Goal: Task Accomplishment & Management: Complete application form

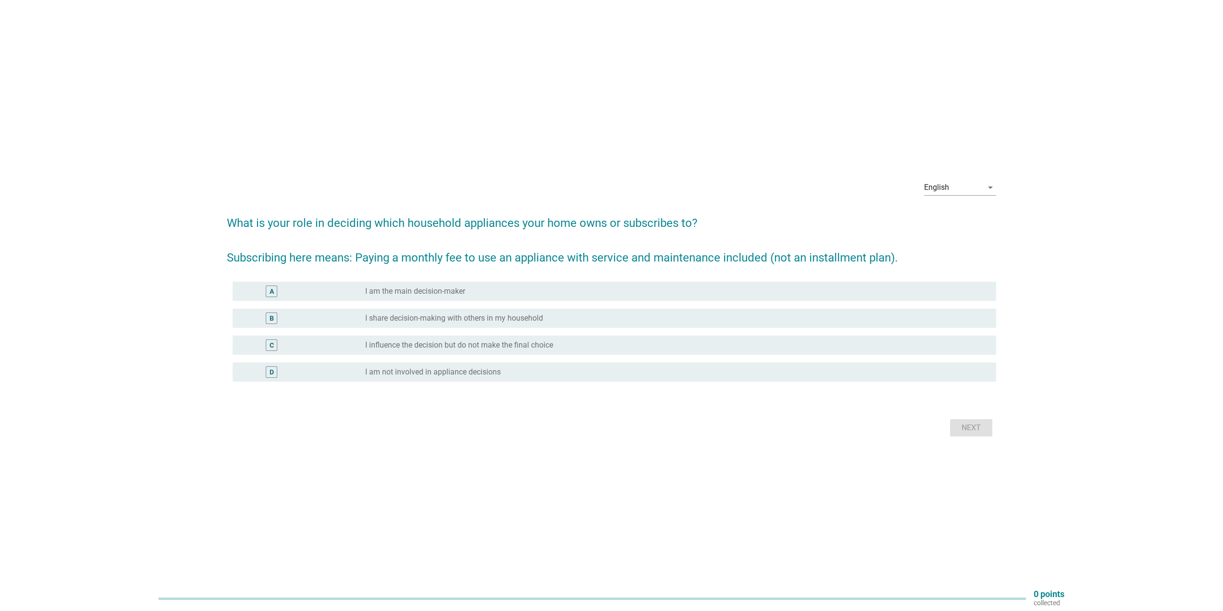
click at [283, 289] on div "A" at bounding box center [271, 291] width 62 height 12
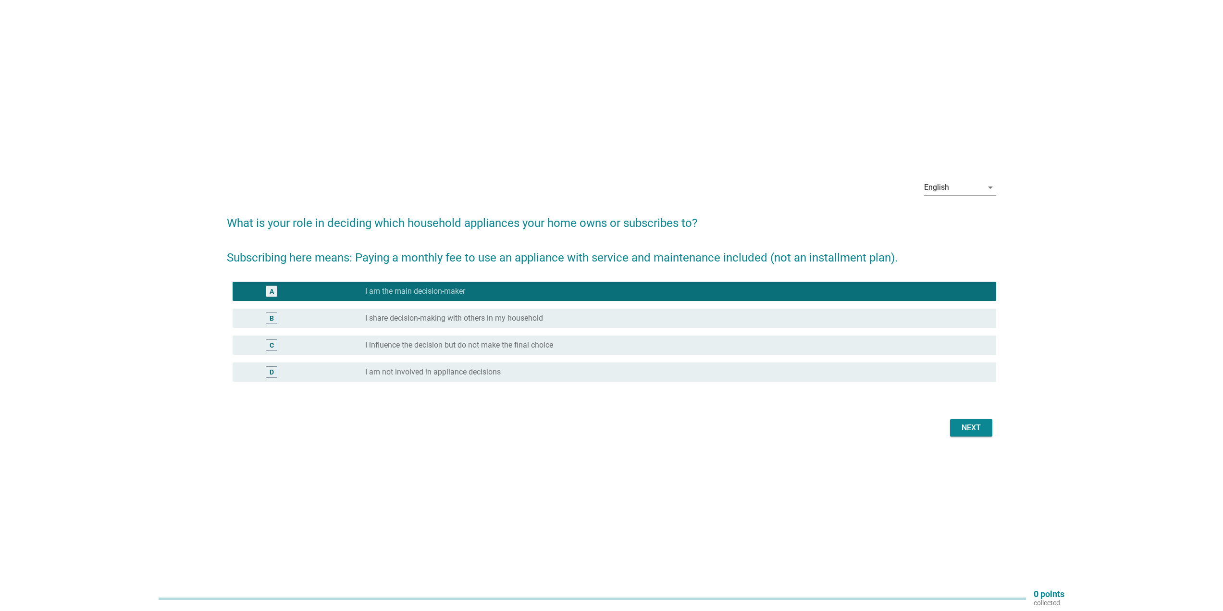
click at [302, 315] on div "B" at bounding box center [271, 318] width 62 height 12
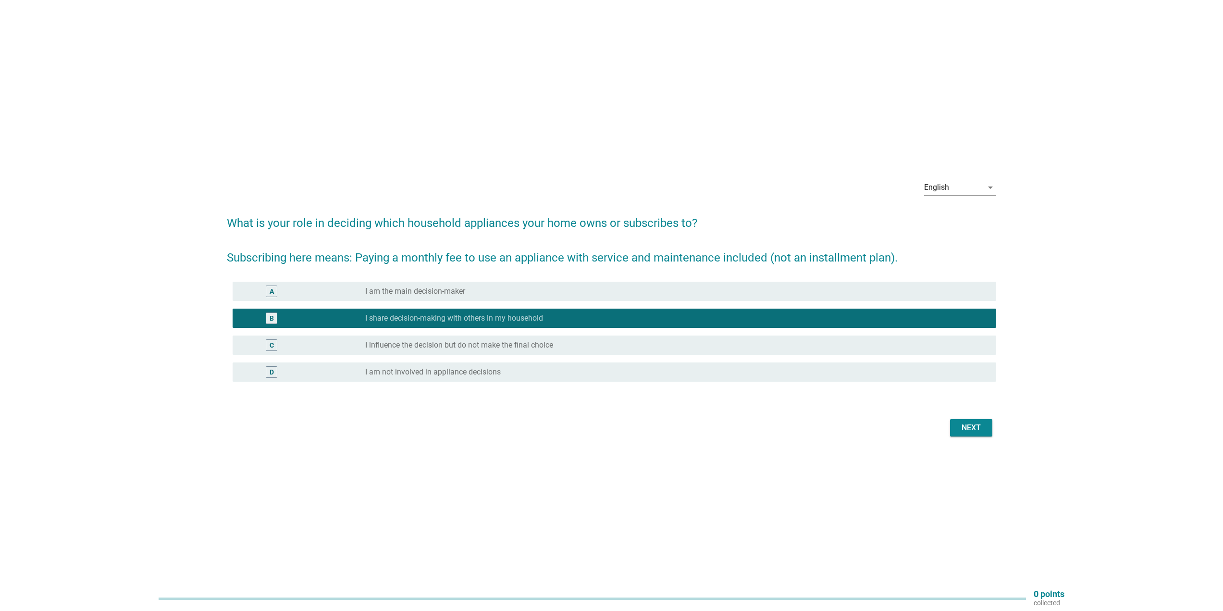
click at [963, 425] on div "Next" at bounding box center [971, 428] width 27 height 12
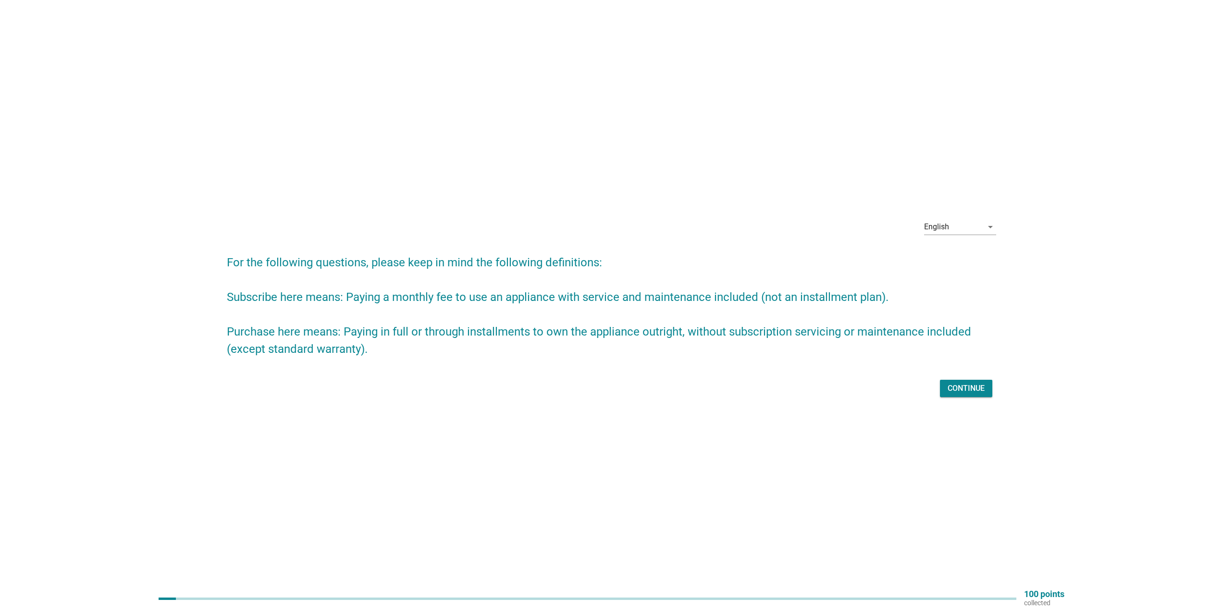
click at [951, 385] on div "Continue" at bounding box center [966, 389] width 37 height 12
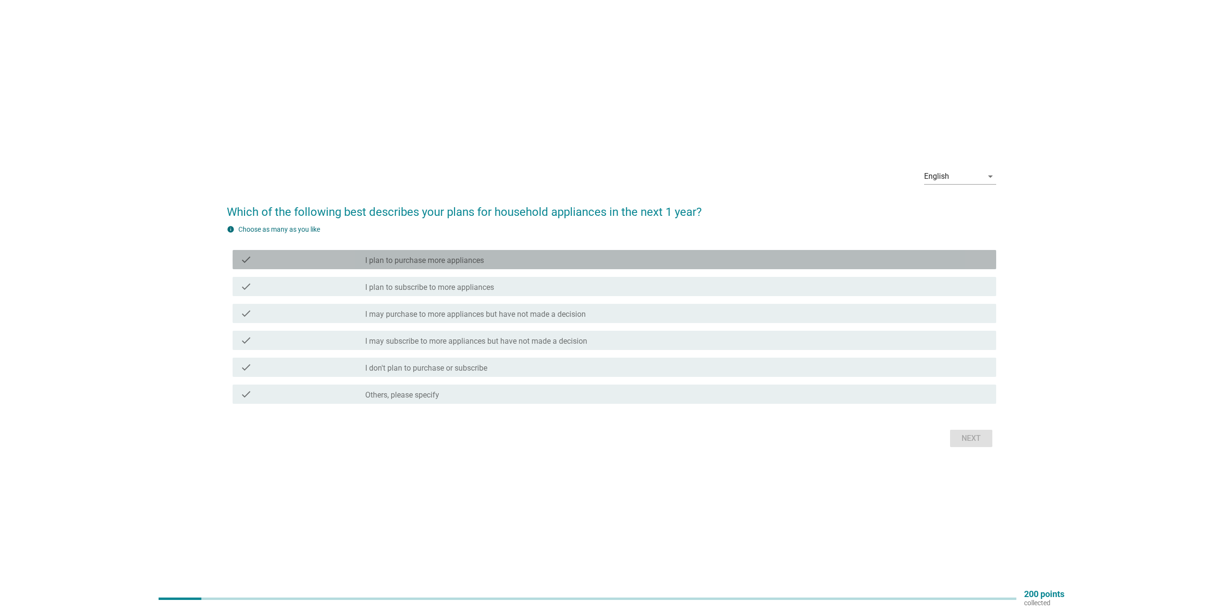
click at [471, 257] on label "I plan to purchase more appliances" at bounding box center [424, 261] width 119 height 10
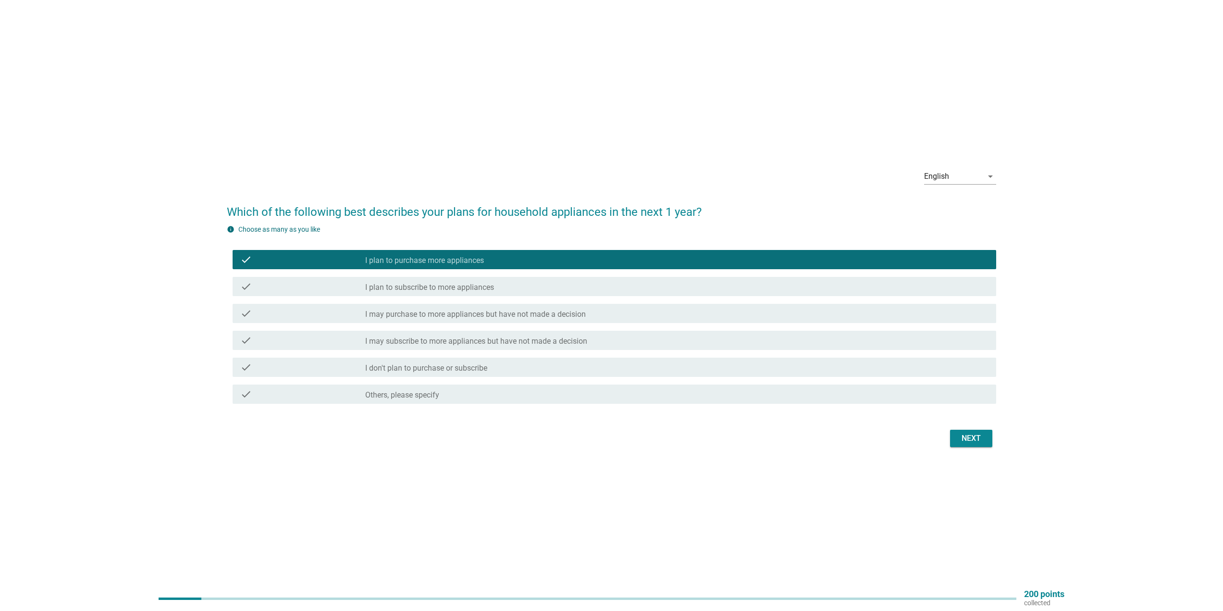
click at [969, 437] on div "Next" at bounding box center [971, 438] width 27 height 12
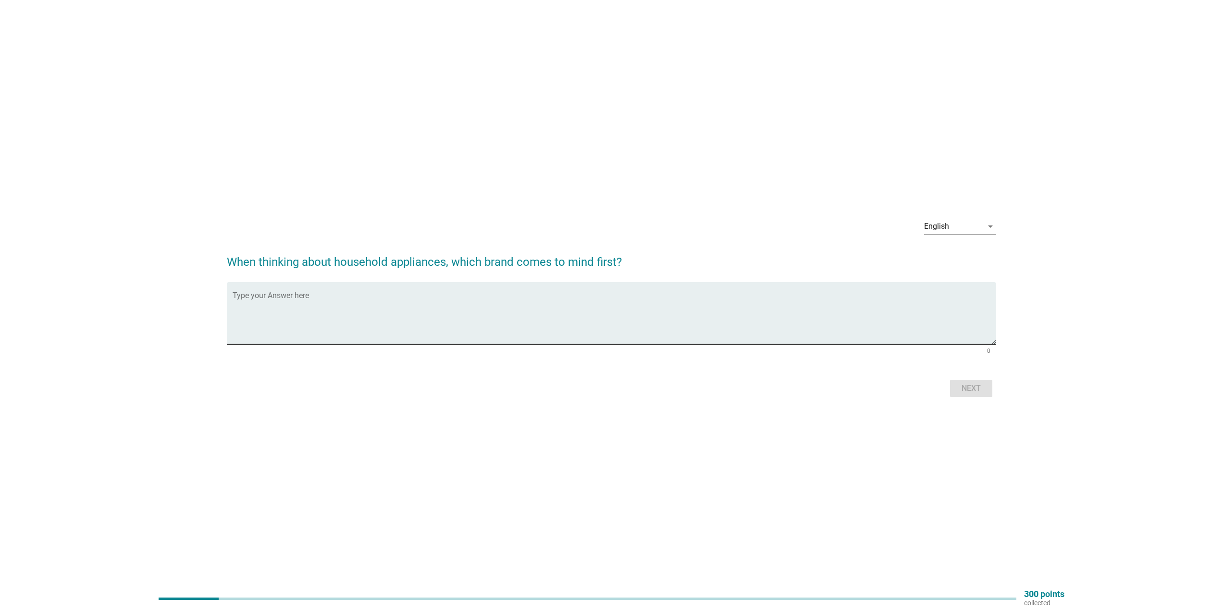
click at [614, 298] on textarea "Type your Answer here" at bounding box center [615, 319] width 764 height 50
type textarea "Philips, XiaoMi, Samsung, Panasonic, LG"
click at [970, 389] on div "Next" at bounding box center [971, 389] width 27 height 12
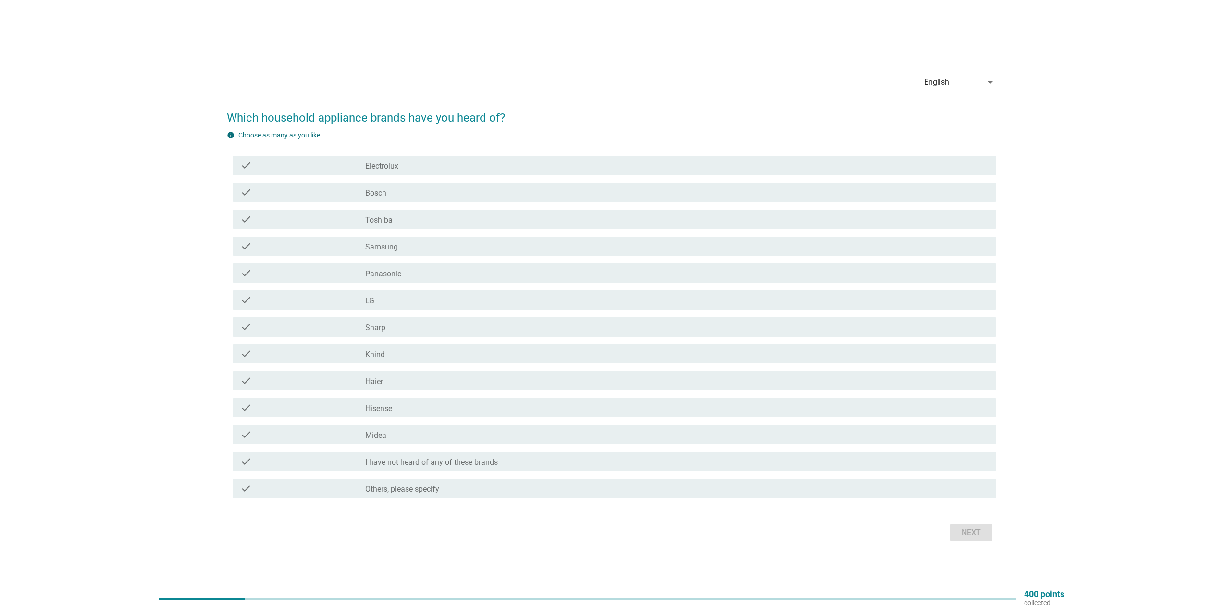
click at [396, 166] on label "Electrolux" at bounding box center [381, 166] width 33 height 10
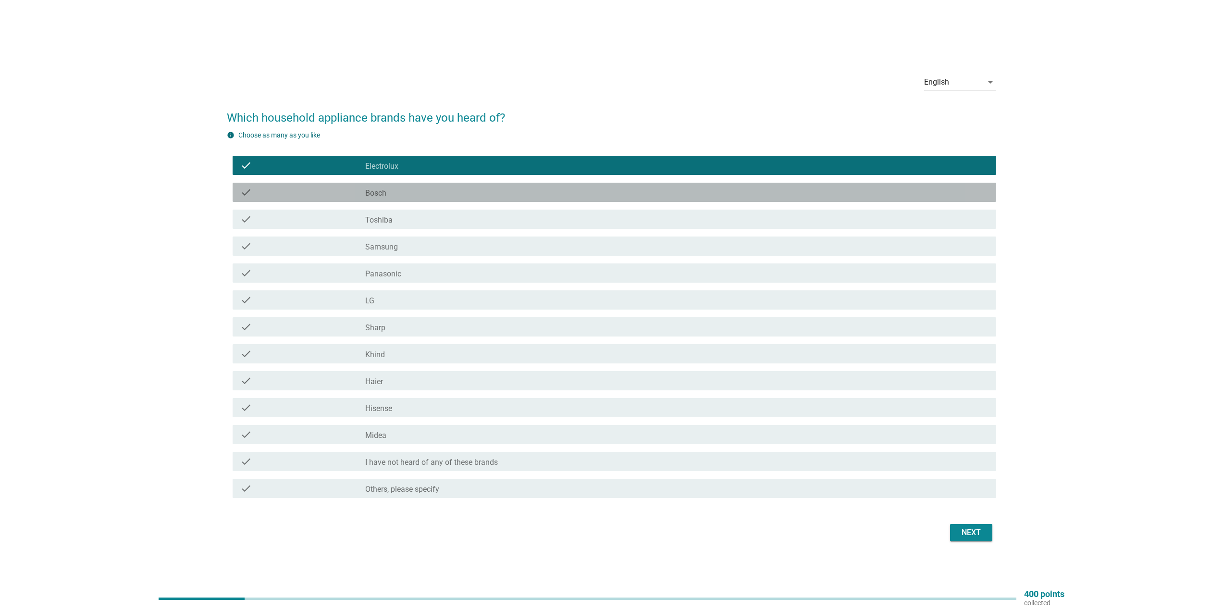
click at [395, 193] on div "check_box_outline_blank Bosch" at bounding box center [676, 192] width 623 height 12
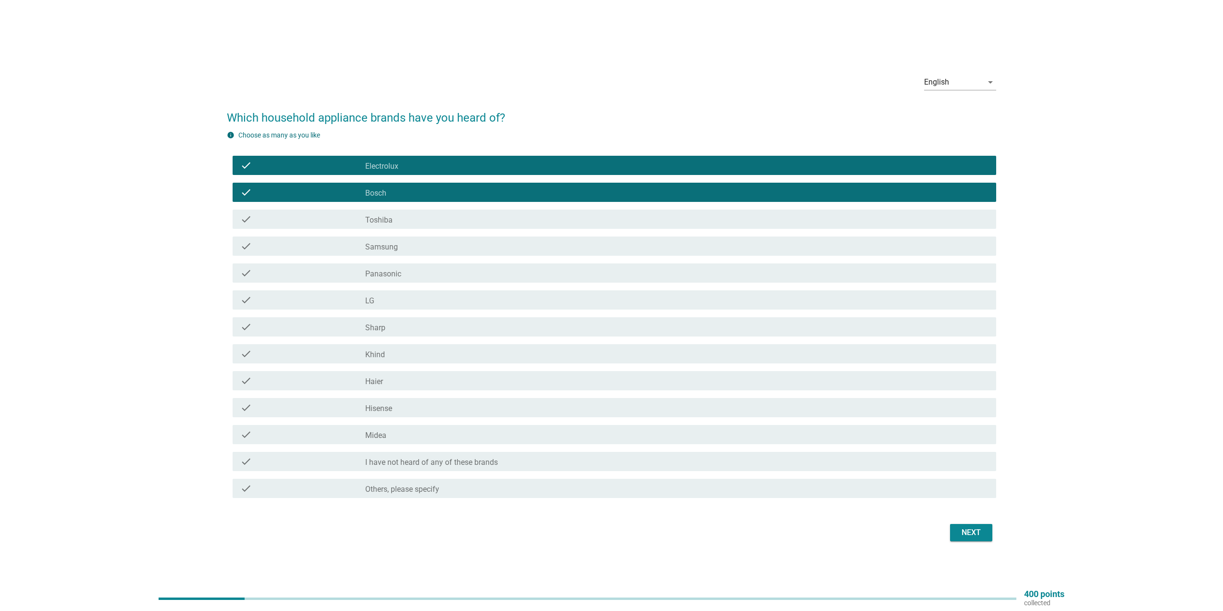
click at [383, 219] on label "Toshiba" at bounding box center [378, 220] width 27 height 10
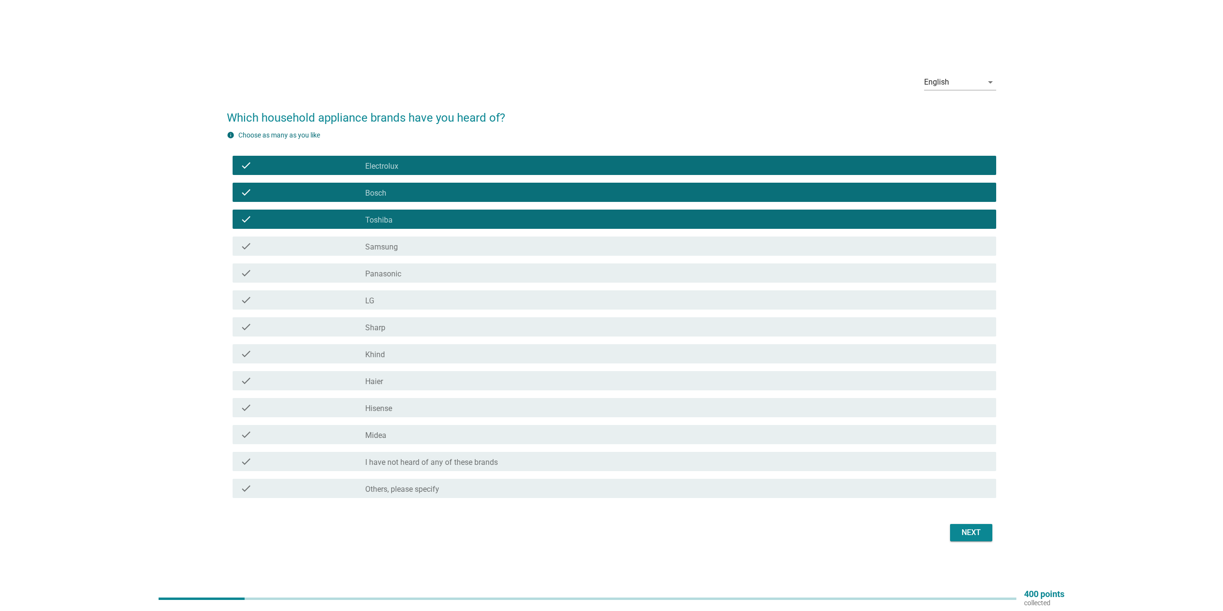
click at [383, 246] on label "Samsung" at bounding box center [381, 247] width 33 height 10
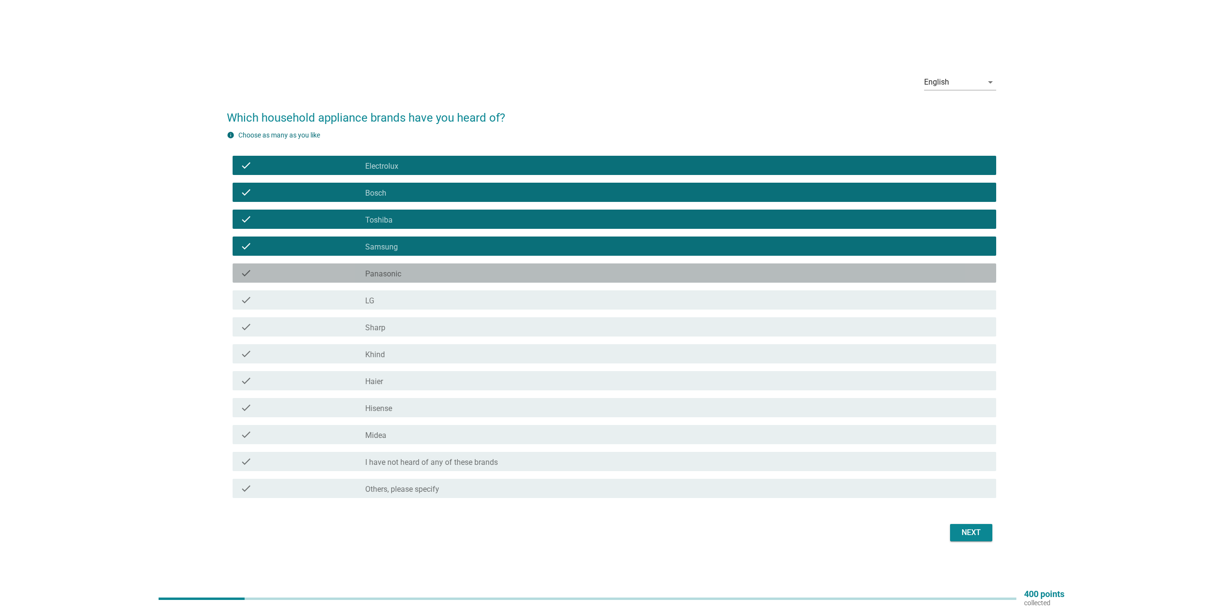
click at [378, 273] on label "Panasonic" at bounding box center [383, 274] width 36 height 10
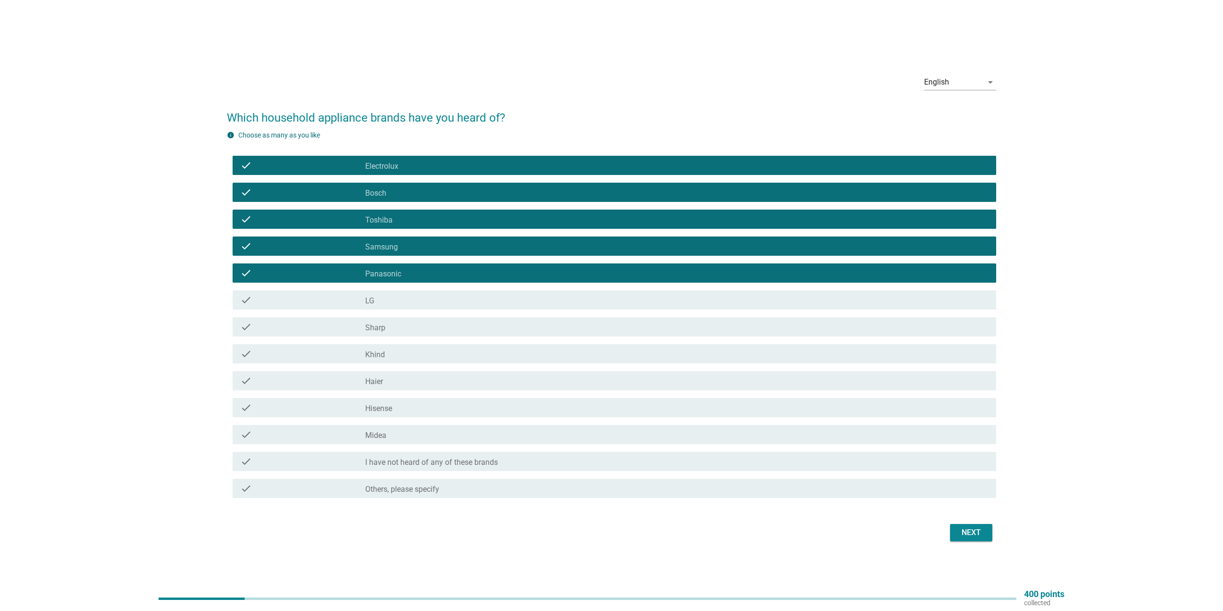
click at [377, 297] on div "check_box_outline_blank LG" at bounding box center [676, 300] width 623 height 12
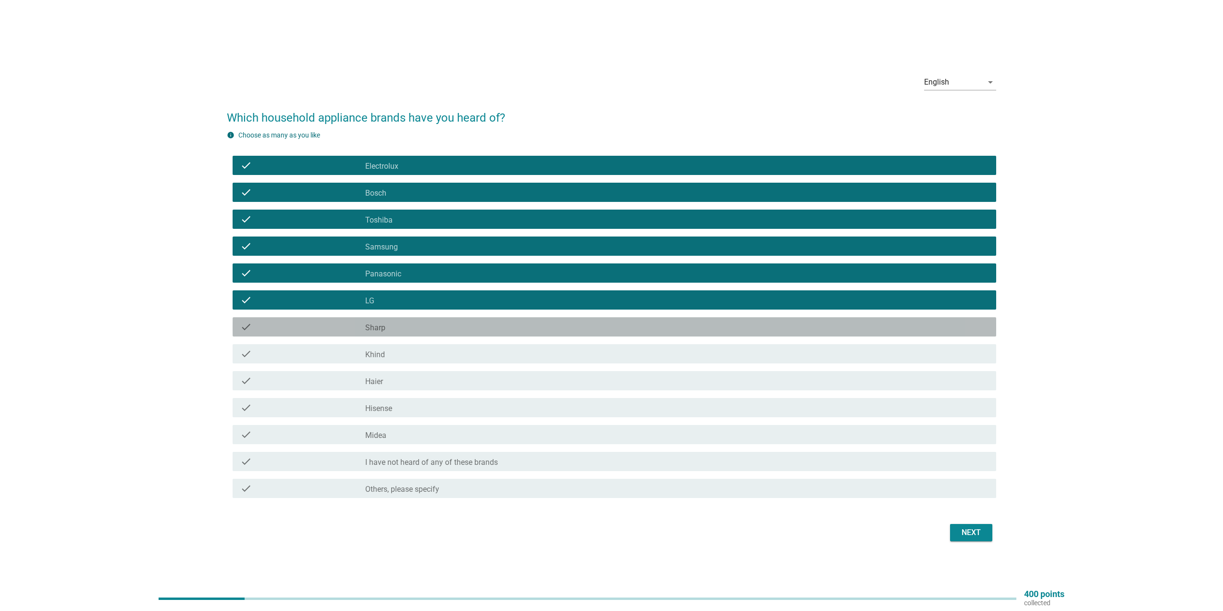
click at [382, 330] on label "Sharp" at bounding box center [375, 328] width 20 height 10
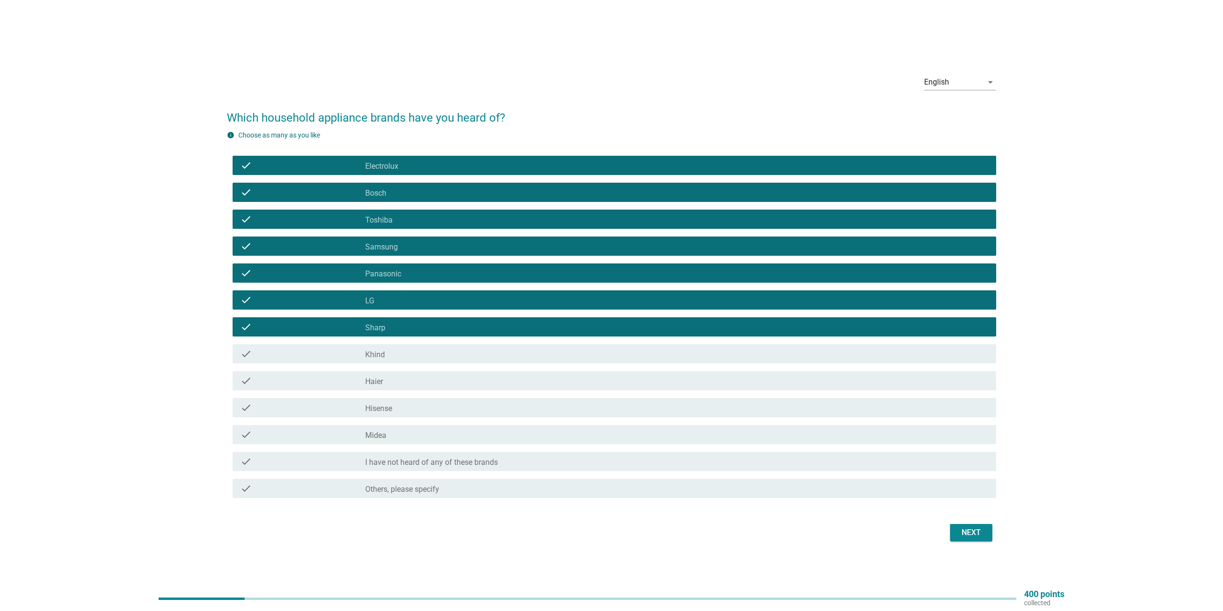
click at [382, 346] on div "check check_box_outline_blank Khind" at bounding box center [615, 353] width 764 height 19
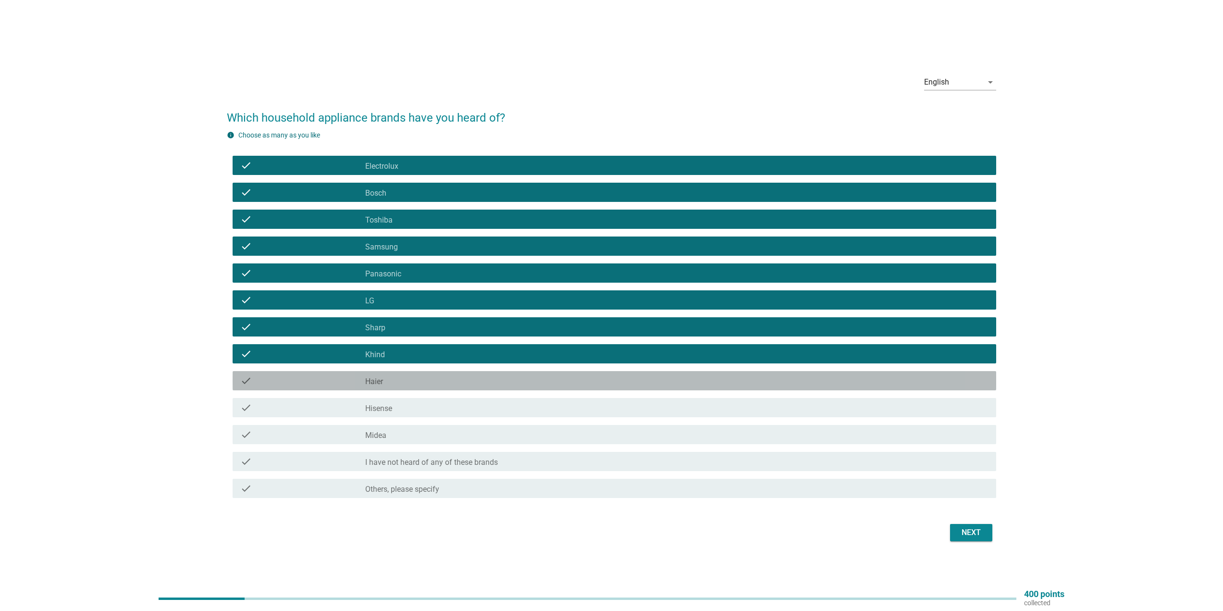
click at [373, 385] on label "Haier" at bounding box center [374, 382] width 18 height 10
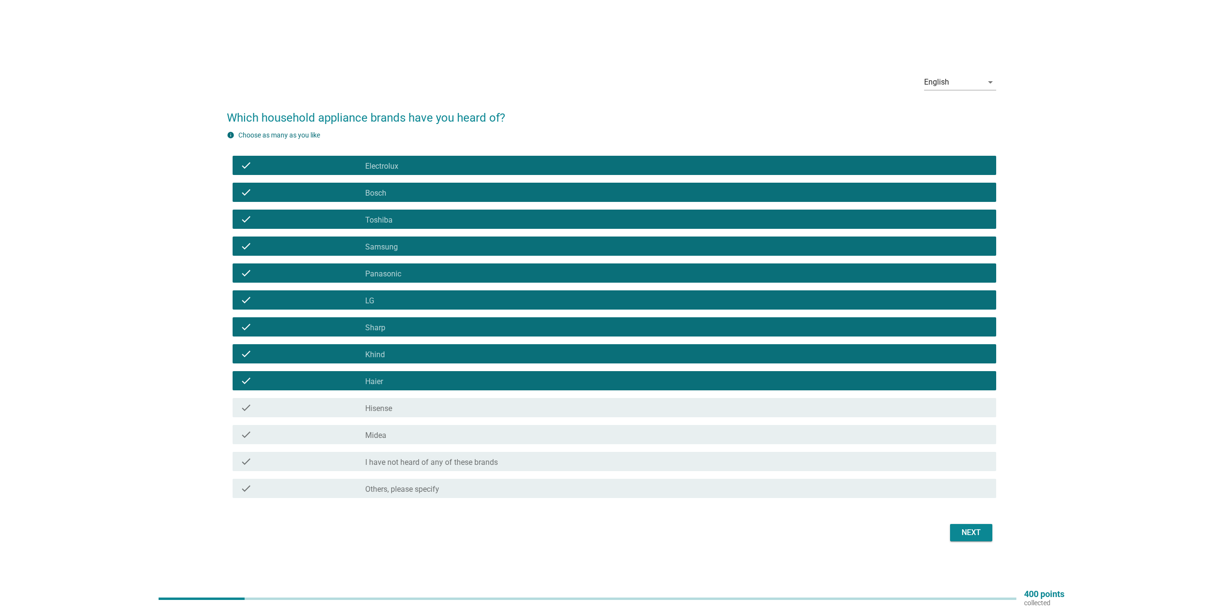
click at [378, 413] on label "Hisense" at bounding box center [378, 409] width 27 height 10
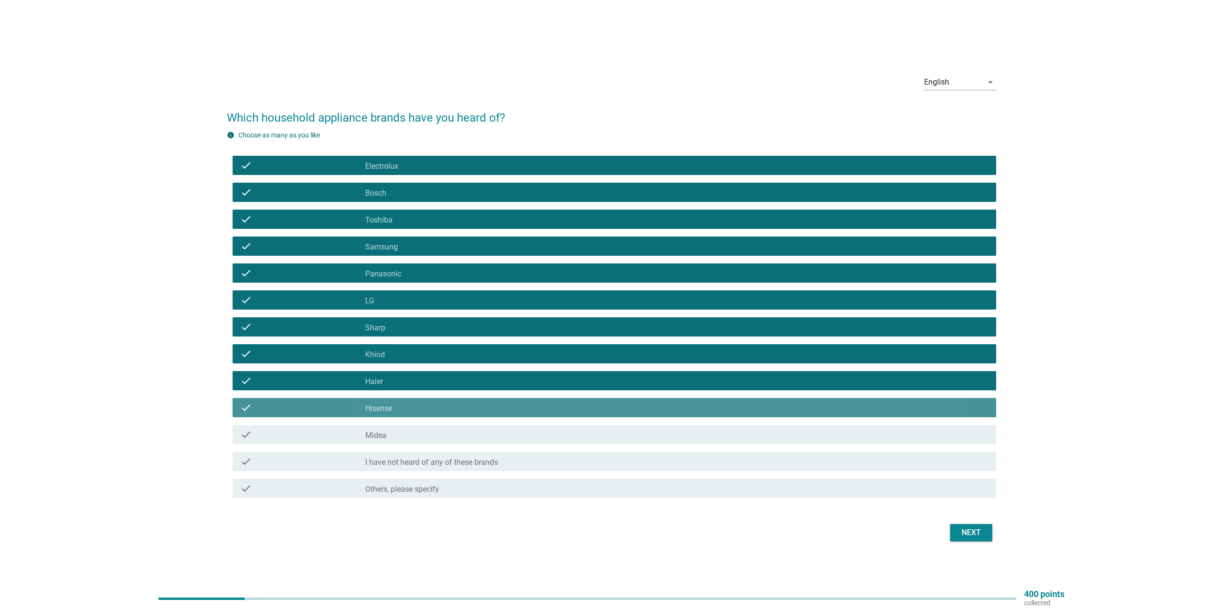
click at [379, 444] on div "check check_box_outline_blank Midea" at bounding box center [611, 434] width 769 height 27
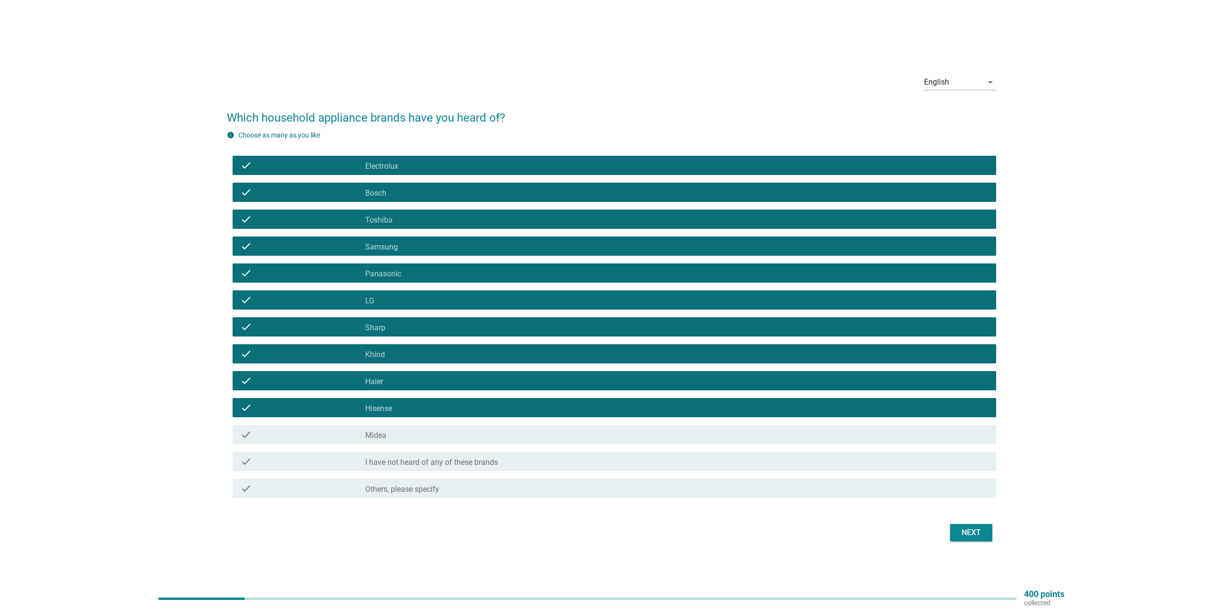
click at [464, 429] on div "check_box_outline_blank Midea" at bounding box center [676, 435] width 623 height 12
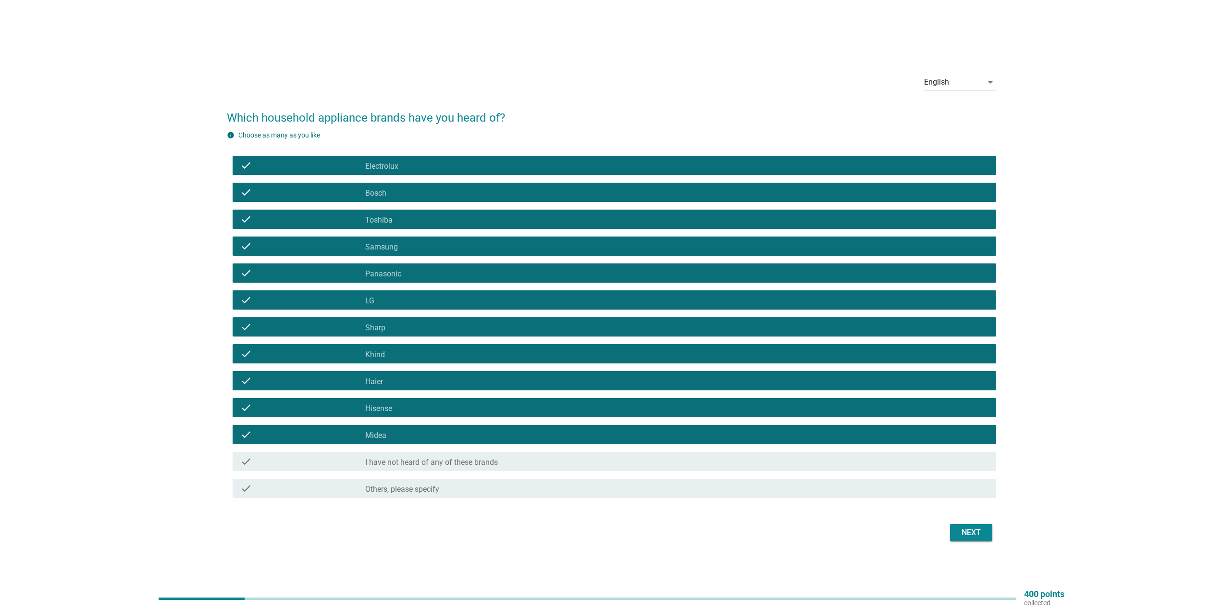
click at [965, 530] on div "Next" at bounding box center [971, 533] width 27 height 12
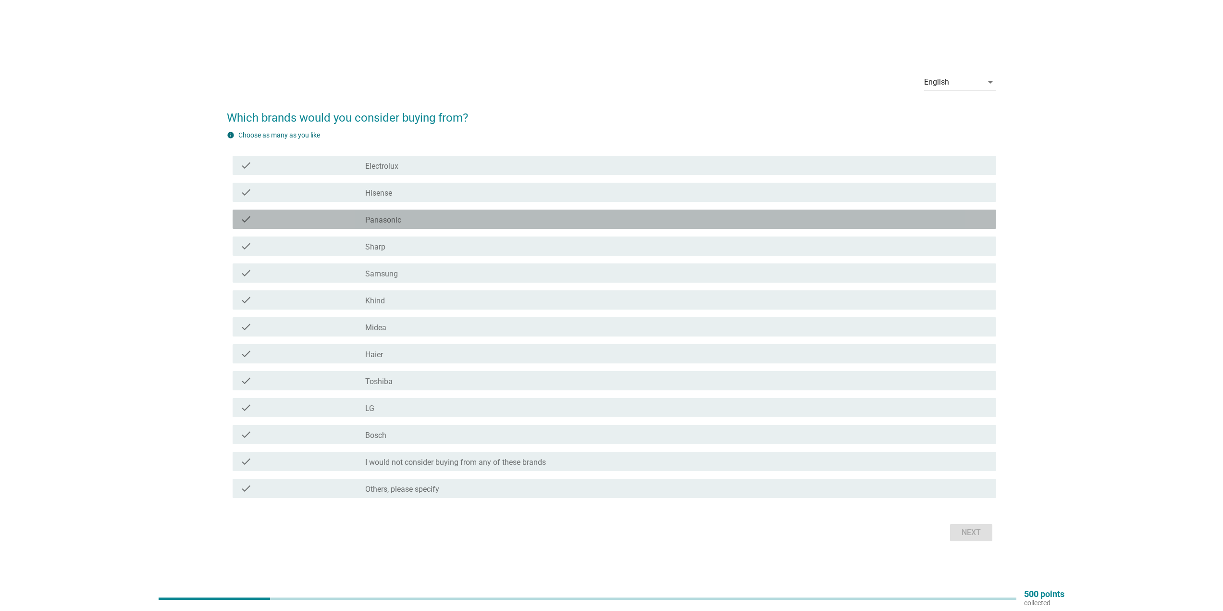
click at [404, 221] on div "check_box_outline_blank Panasonic" at bounding box center [676, 219] width 623 height 12
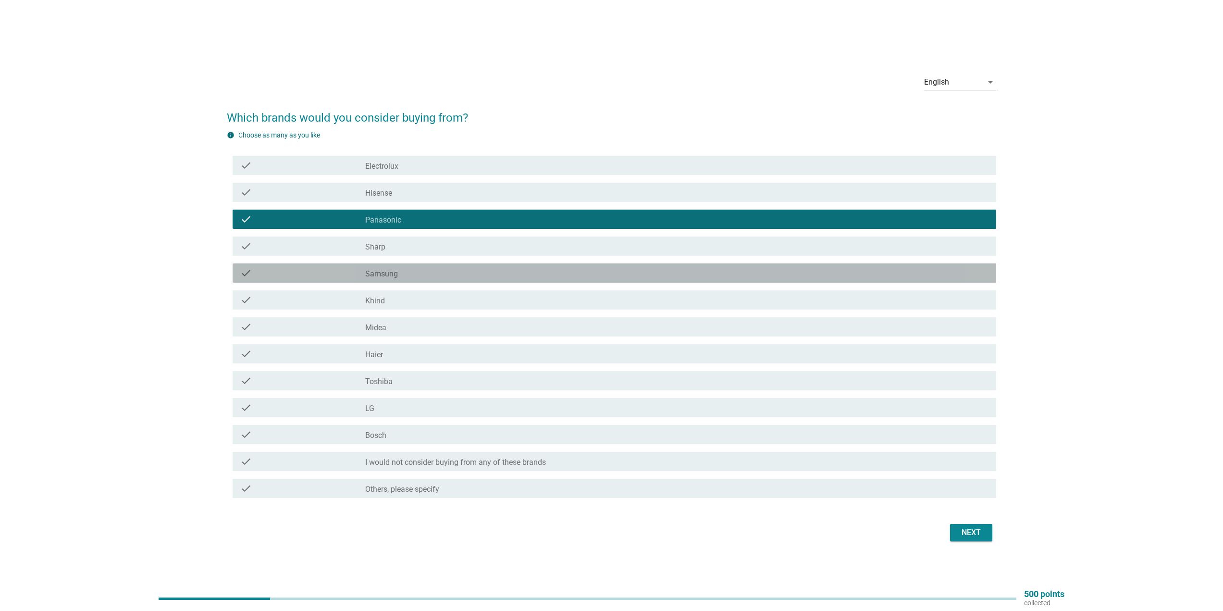
click at [402, 276] on div "check_box_outline_blank Samsung" at bounding box center [676, 273] width 623 height 12
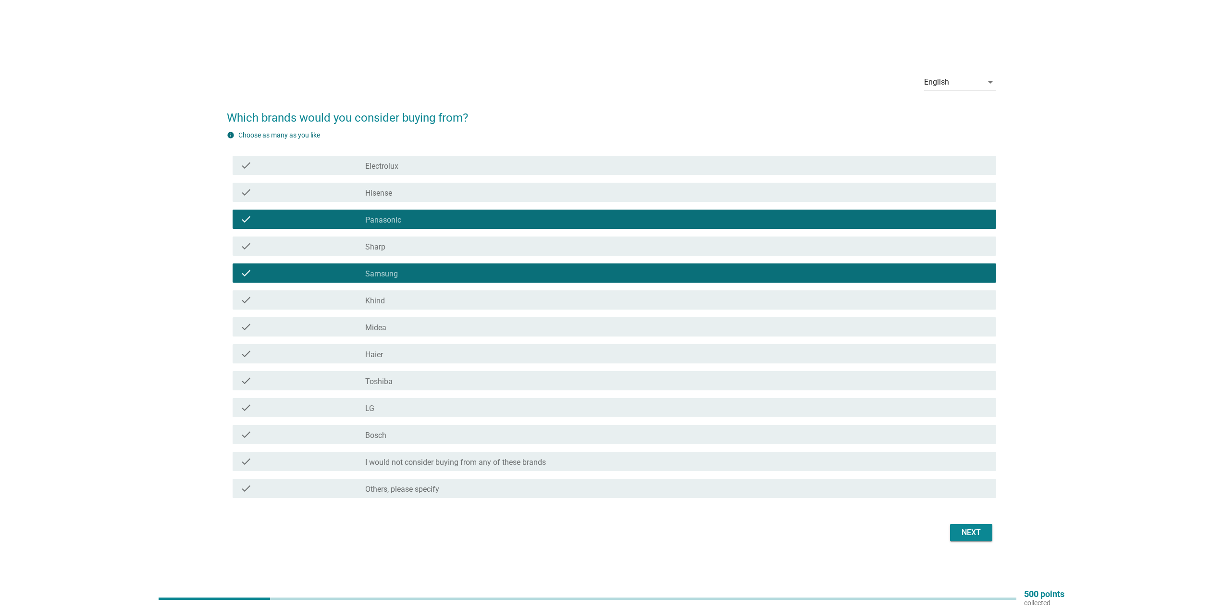
click at [402, 384] on div "check_box_outline_blank Toshiba" at bounding box center [676, 381] width 623 height 12
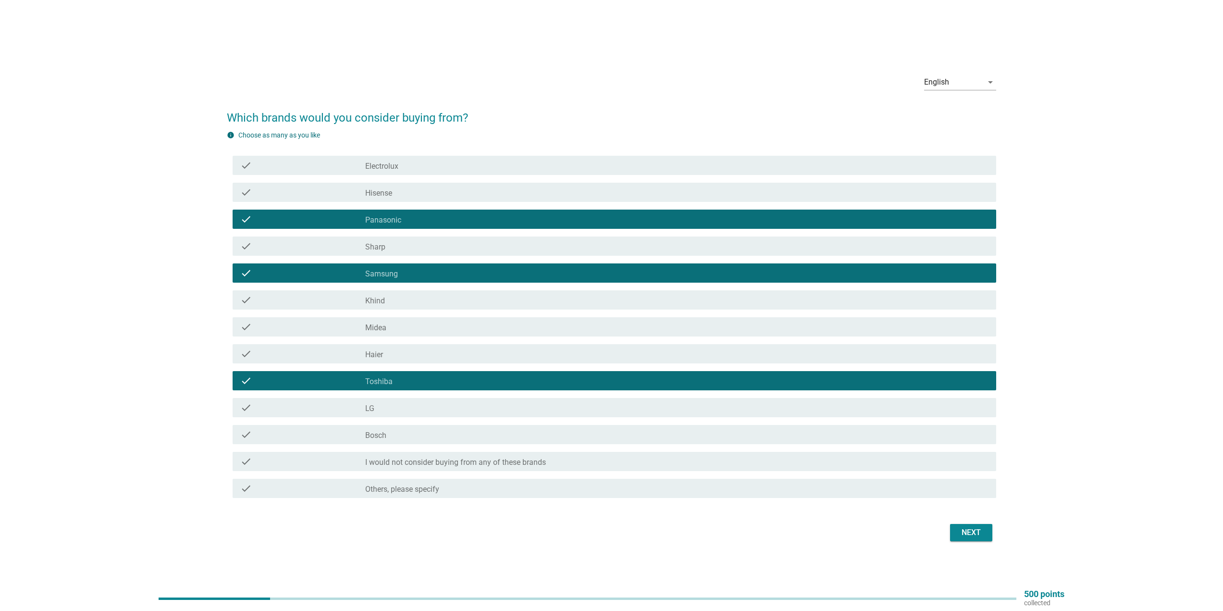
click at [406, 406] on div "check_box_outline_blank LG" at bounding box center [676, 408] width 623 height 12
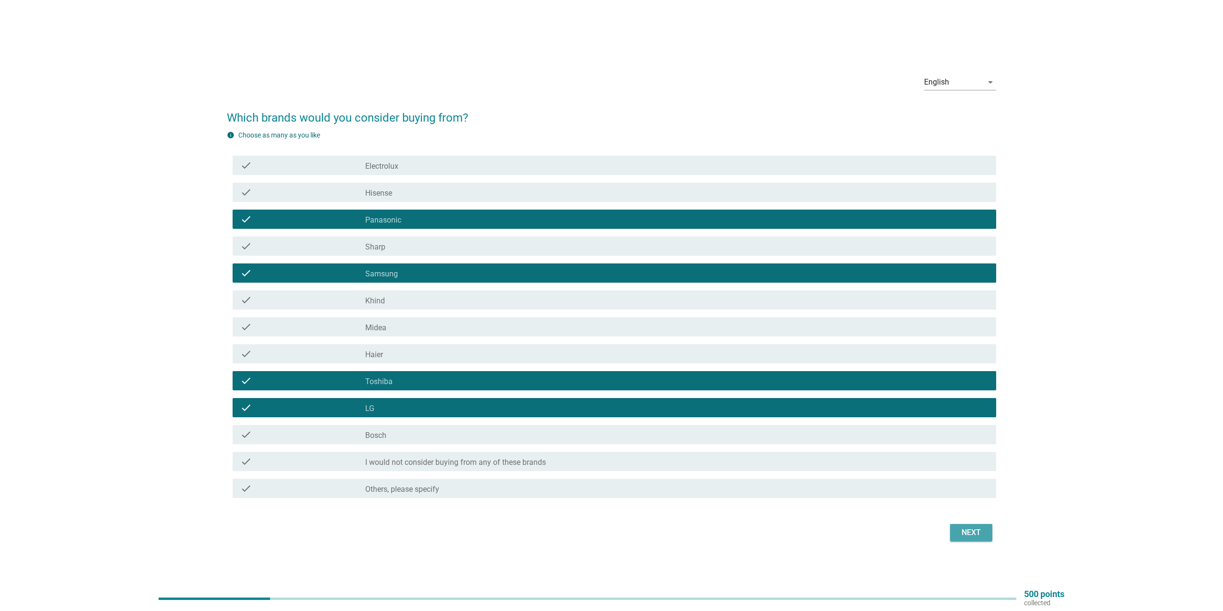
click at [968, 529] on div "Next" at bounding box center [971, 533] width 27 height 12
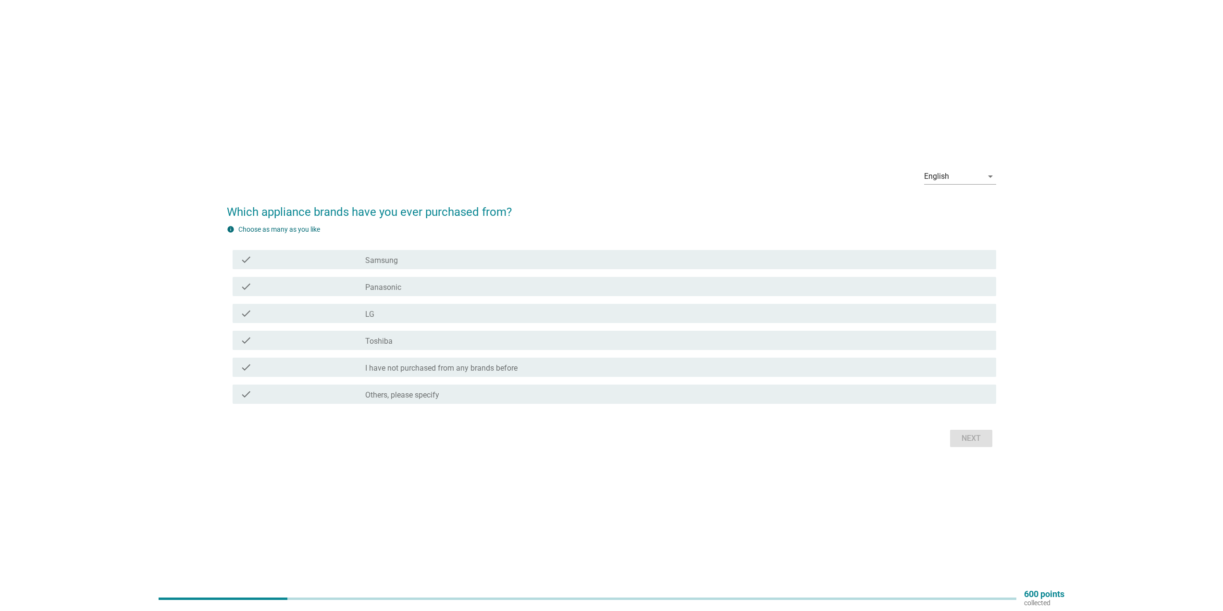
click at [428, 263] on div "check_box Samsung" at bounding box center [676, 260] width 623 height 12
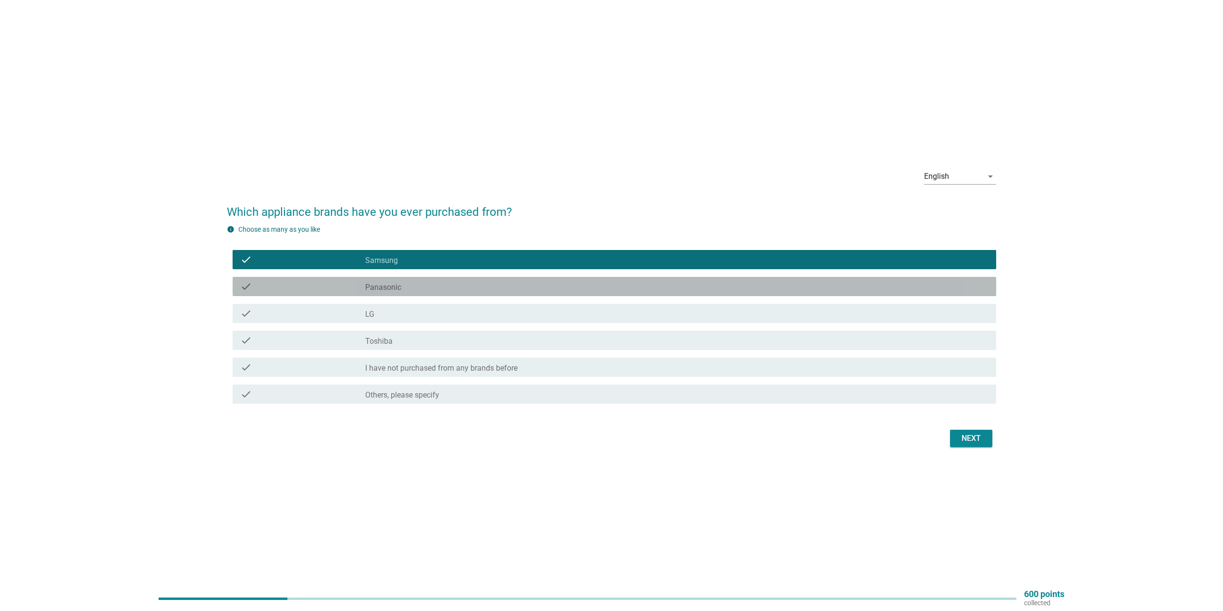
click at [412, 290] on div "check_box Panasonic" at bounding box center [676, 287] width 623 height 12
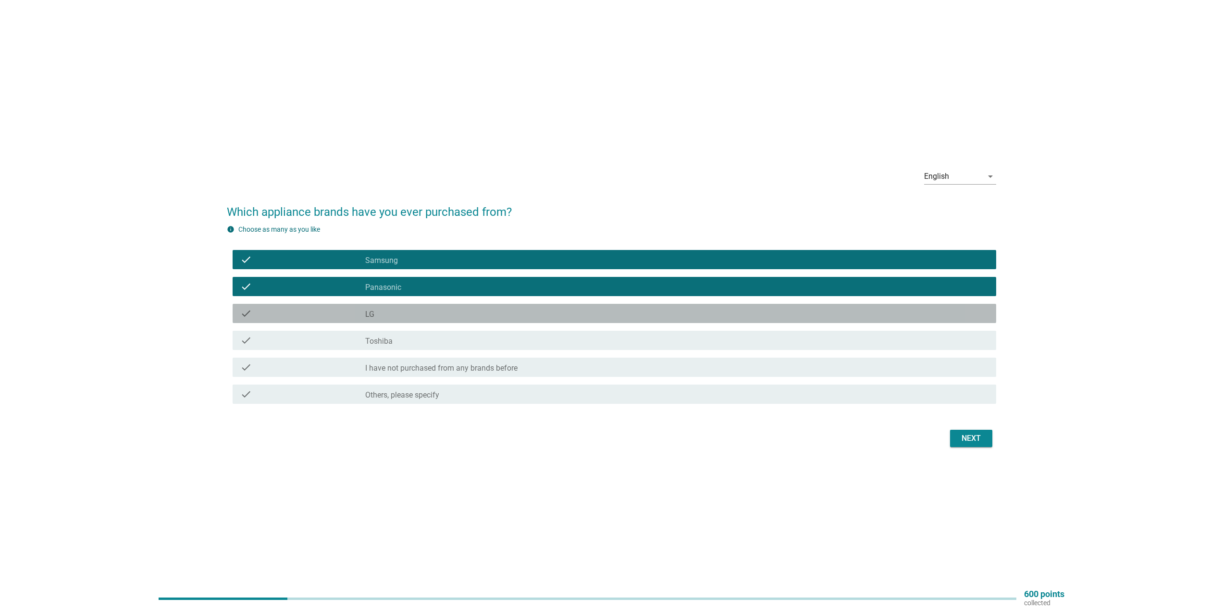
click at [411, 307] on div "check check_box LG" at bounding box center [615, 313] width 764 height 19
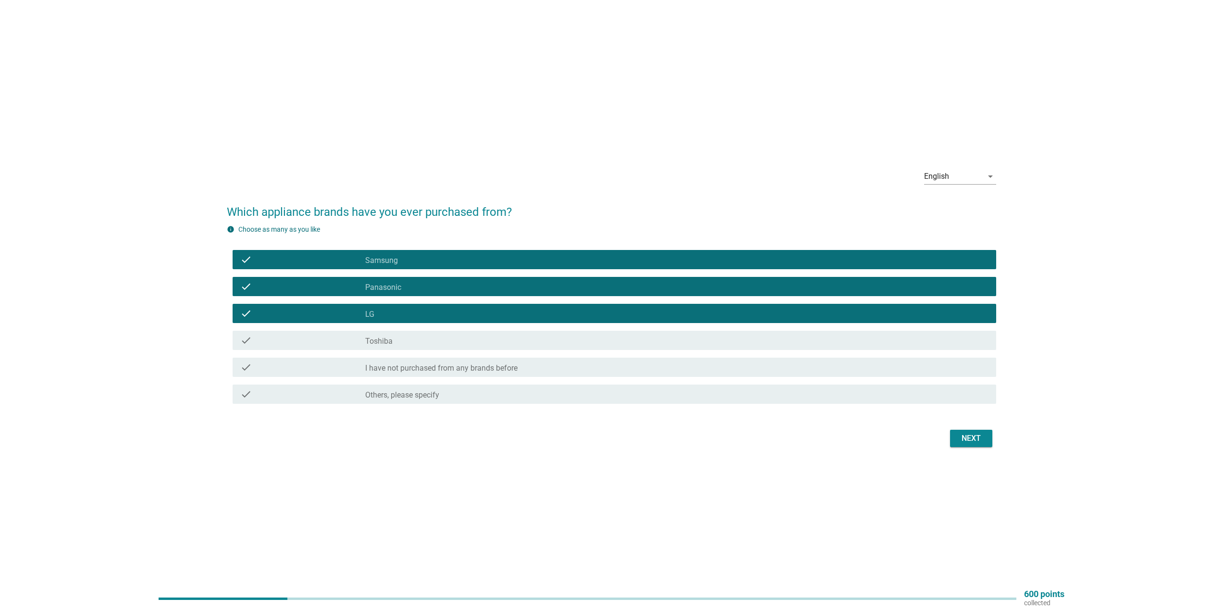
click at [411, 335] on div "check_box Toshiba" at bounding box center [676, 340] width 623 height 12
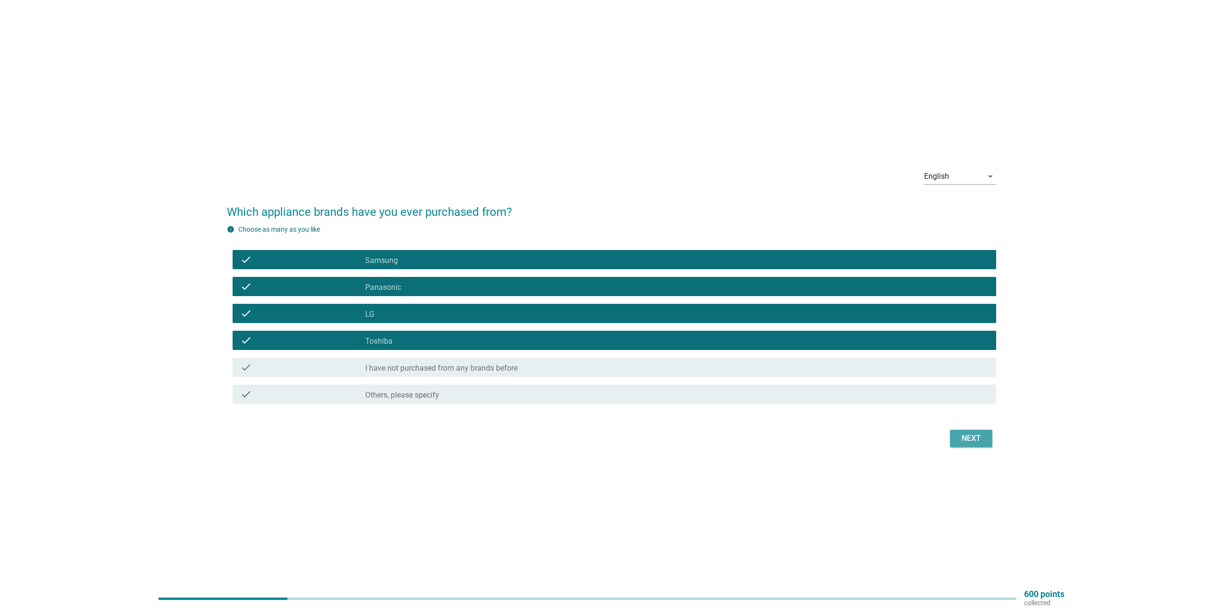
click at [963, 437] on div "Next" at bounding box center [971, 438] width 27 height 12
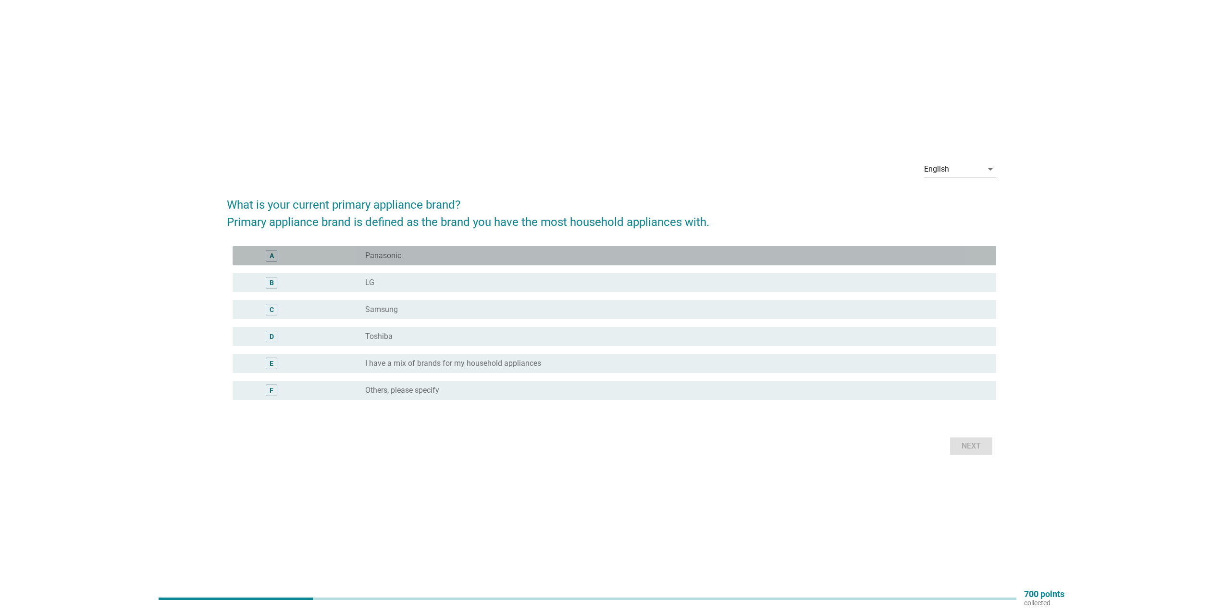
click at [409, 251] on div "radio_button_unchecked Panasonic" at bounding box center [673, 256] width 616 height 10
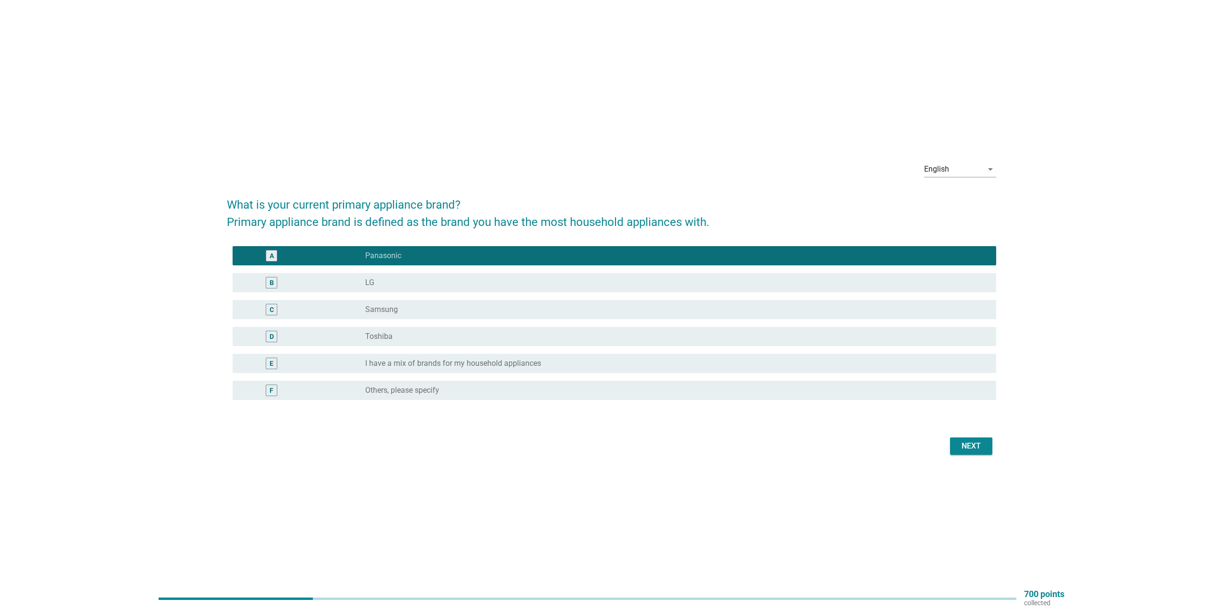
click at [549, 368] on div "radio_button_unchecked I have a mix of brands for my household appliances" at bounding box center [676, 364] width 623 height 12
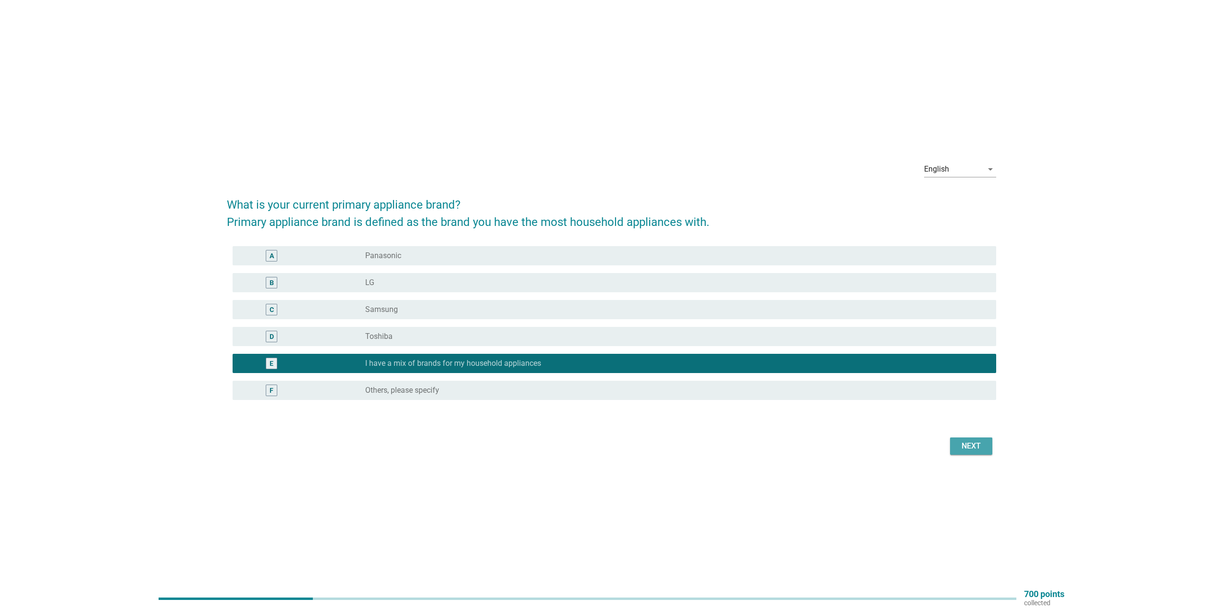
click at [967, 450] on div "Next" at bounding box center [971, 446] width 27 height 12
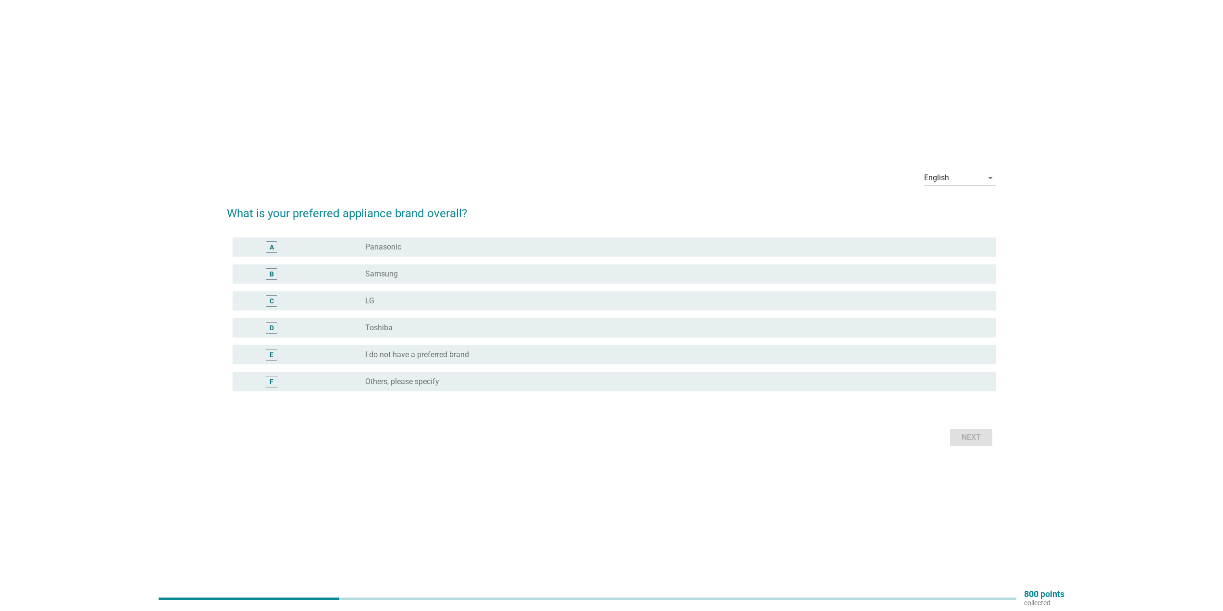
click at [401, 245] on div "radio_button_unchecked Panasonic" at bounding box center [673, 247] width 616 height 10
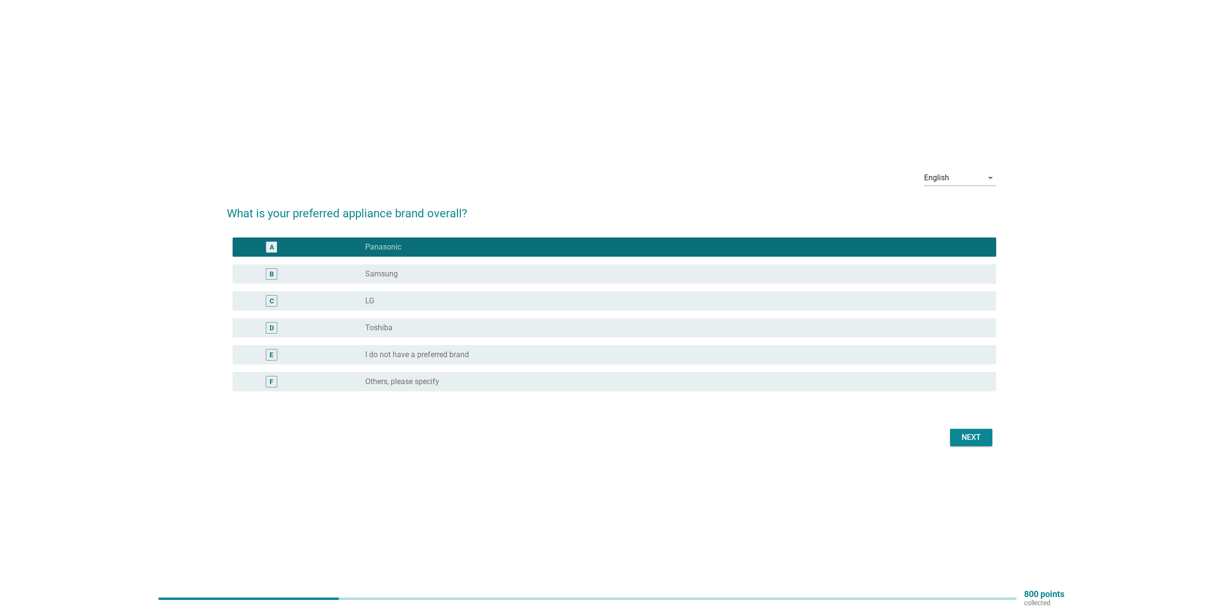
click at [552, 357] on div "radio_button_unchecked I do not have a preferred brand" at bounding box center [673, 355] width 616 height 10
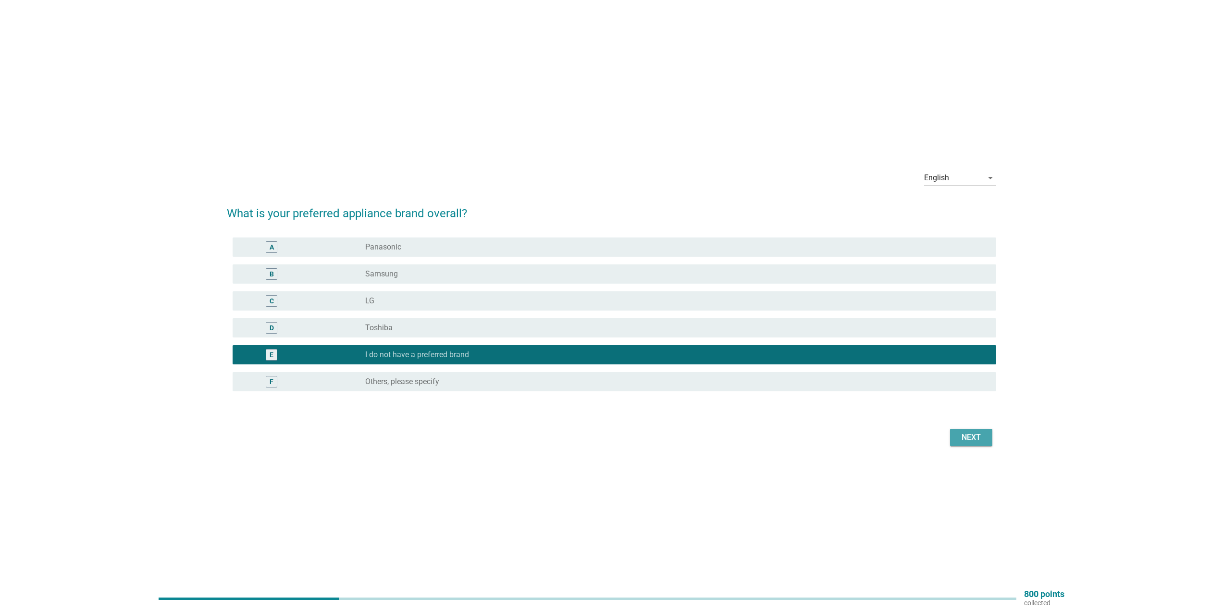
click at [977, 439] on div "Next" at bounding box center [971, 438] width 27 height 12
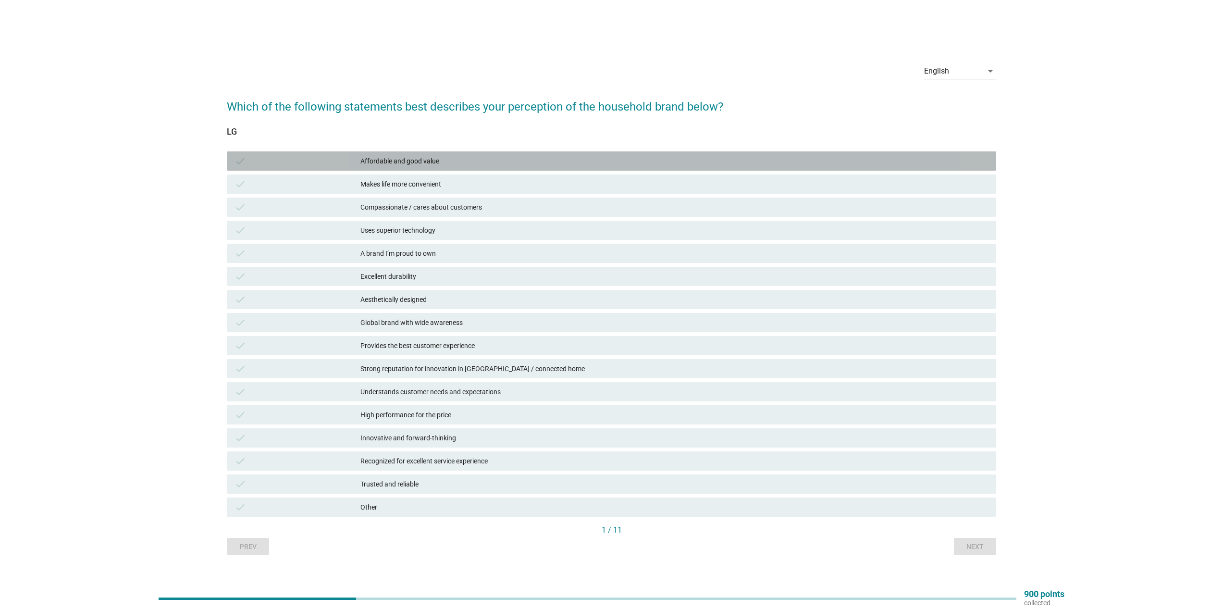
click at [449, 157] on div "Affordable and good value" at bounding box center [674, 161] width 628 height 12
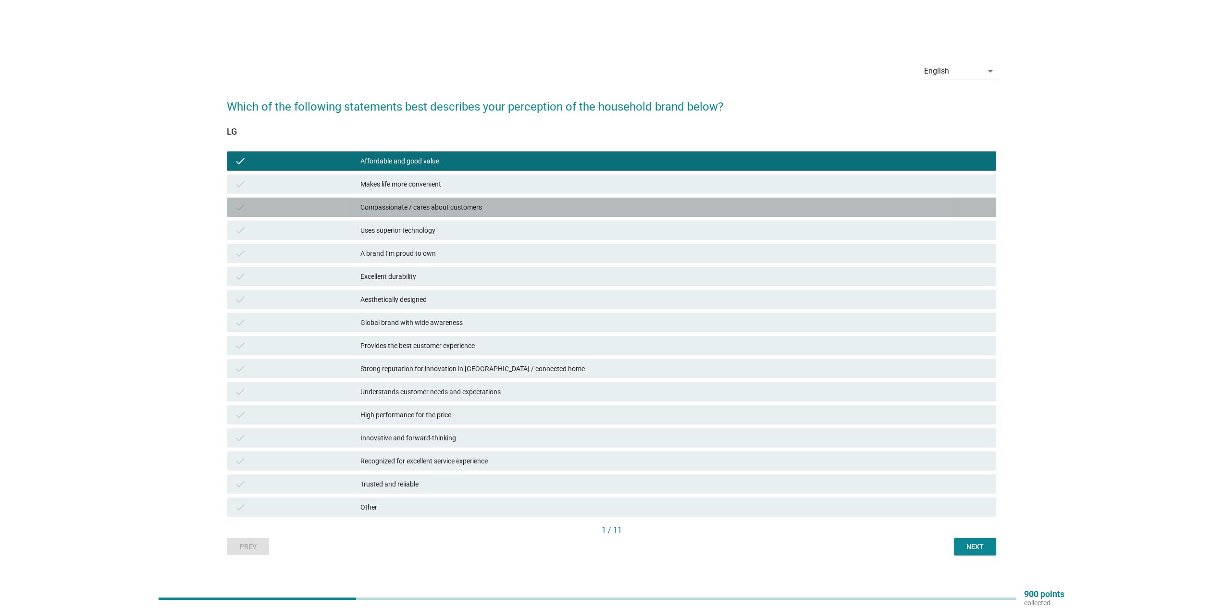
click at [461, 211] on div "Compassionate / cares about customers" at bounding box center [674, 207] width 628 height 12
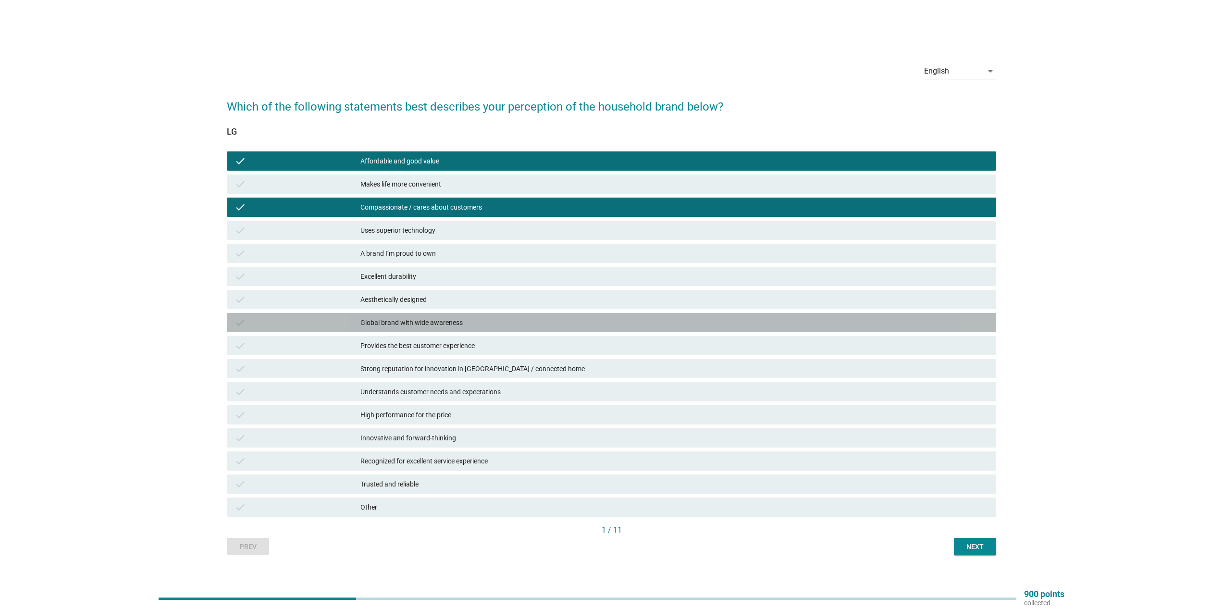
click at [439, 322] on div "Global brand with wide awareness" at bounding box center [674, 323] width 628 height 12
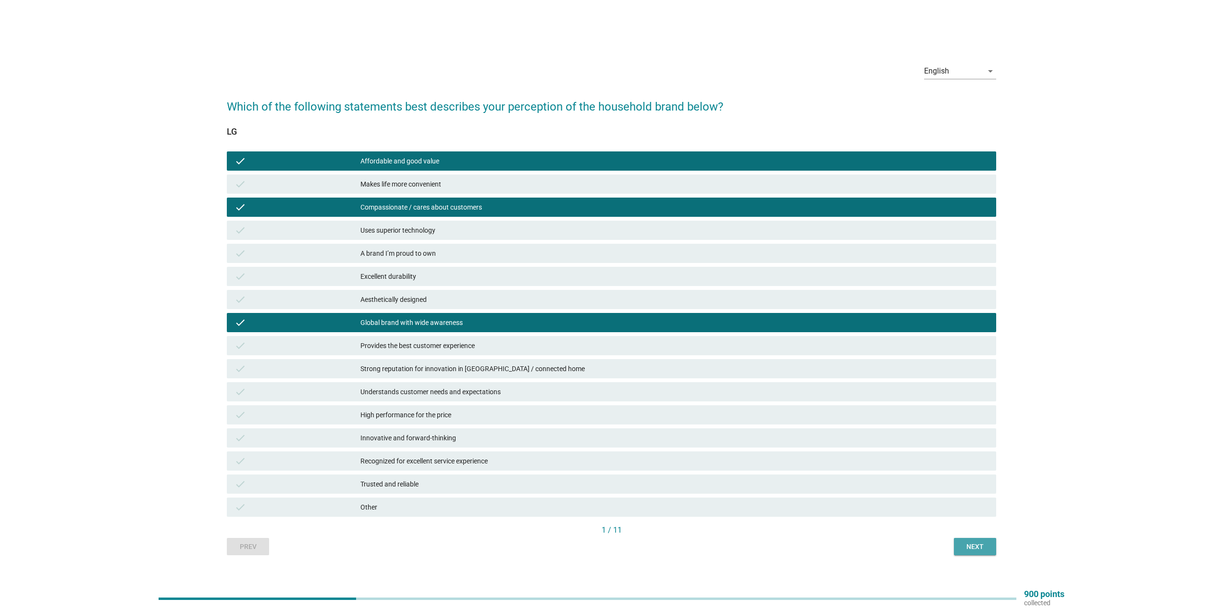
click at [964, 545] on div "Next" at bounding box center [975, 547] width 27 height 10
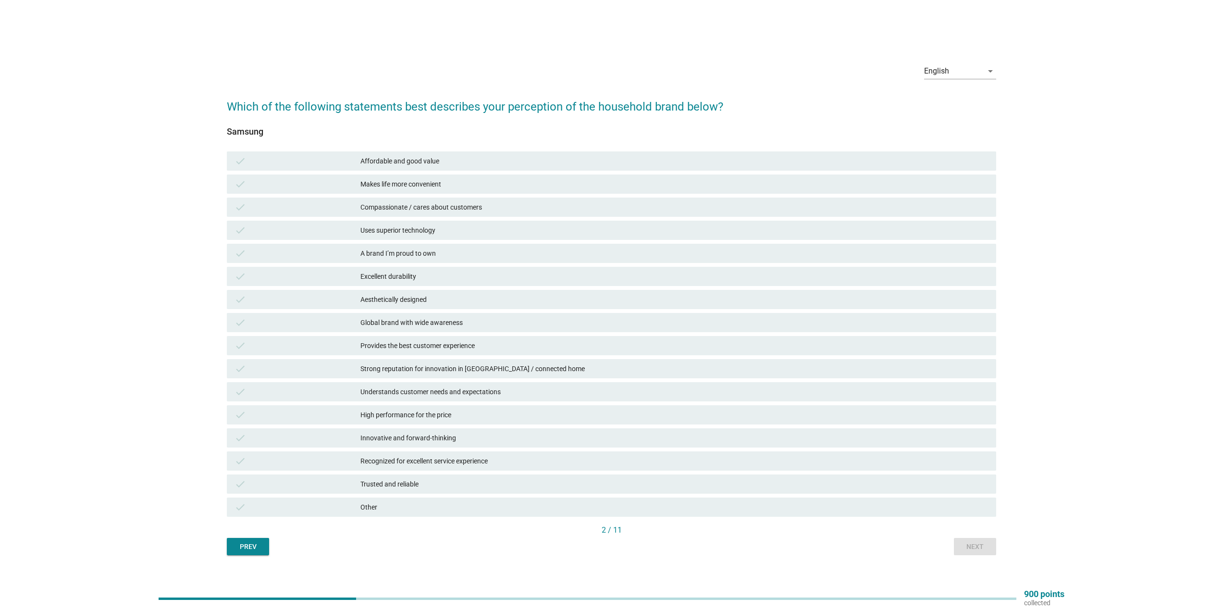
click at [409, 486] on div "Trusted and reliable" at bounding box center [674, 484] width 628 height 12
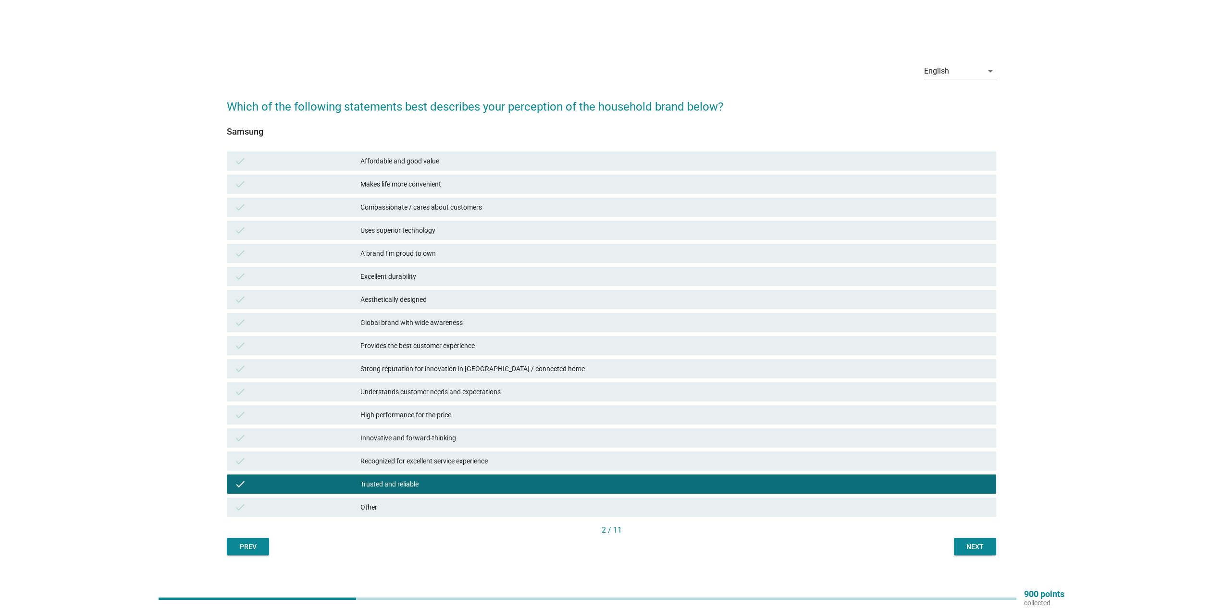
click at [432, 414] on div "High performance for the price" at bounding box center [674, 415] width 628 height 12
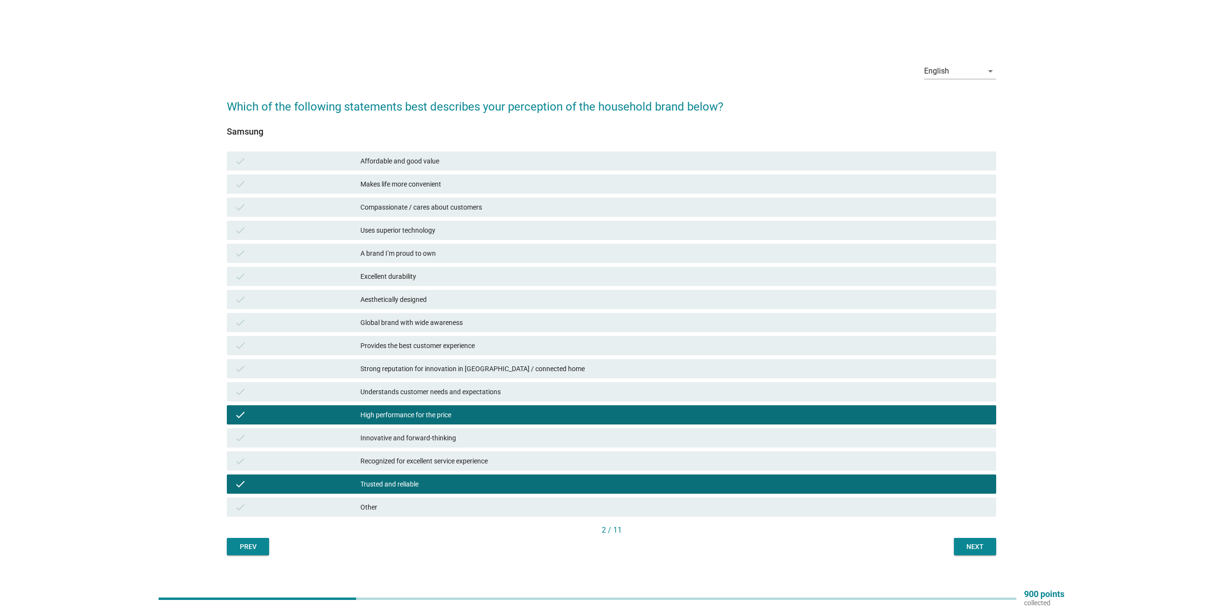
click at [450, 321] on div "Global brand with wide awareness" at bounding box center [674, 323] width 628 height 12
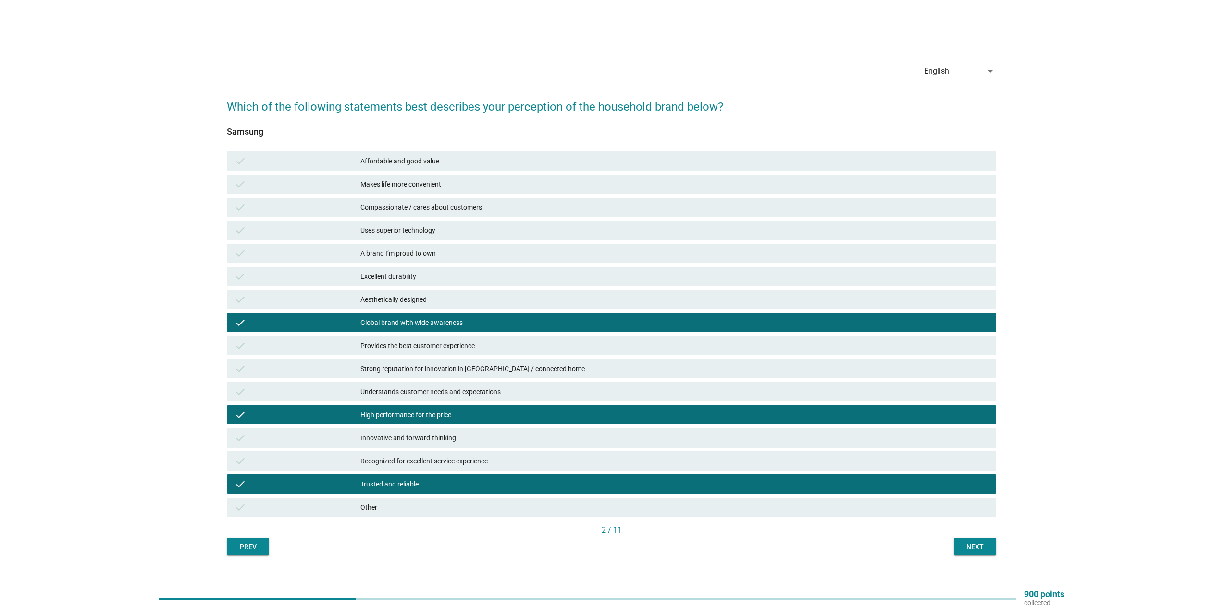
click at [474, 233] on div "Uses superior technology" at bounding box center [674, 230] width 628 height 12
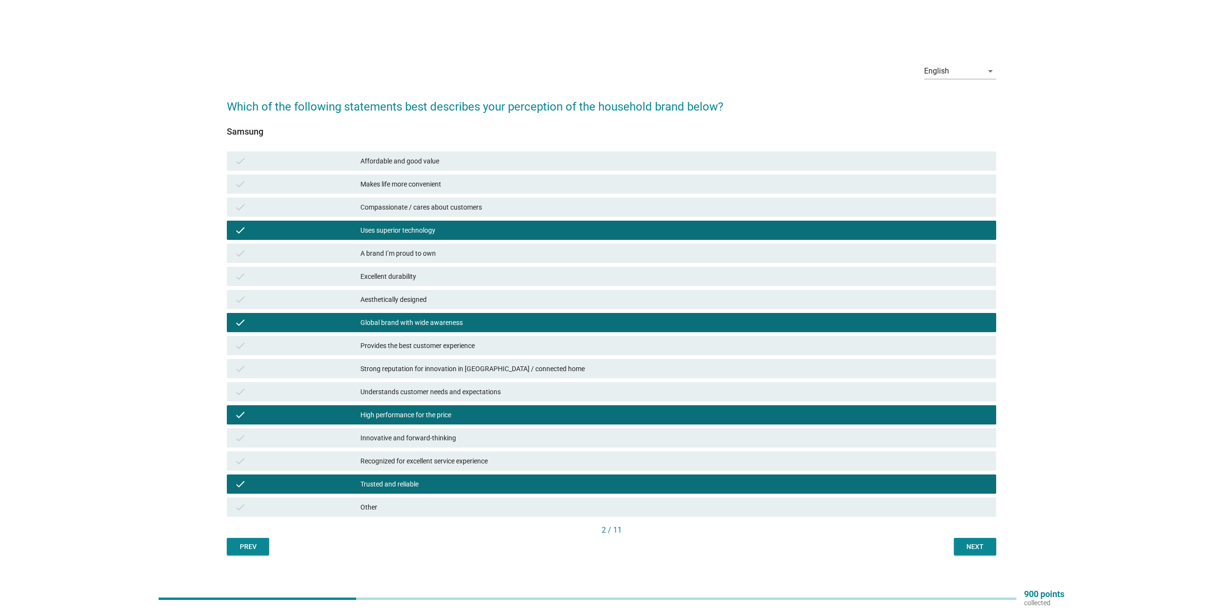
click at [532, 369] on div "Strong reputation for innovation in [GEOGRAPHIC_DATA] / connected home" at bounding box center [674, 369] width 628 height 12
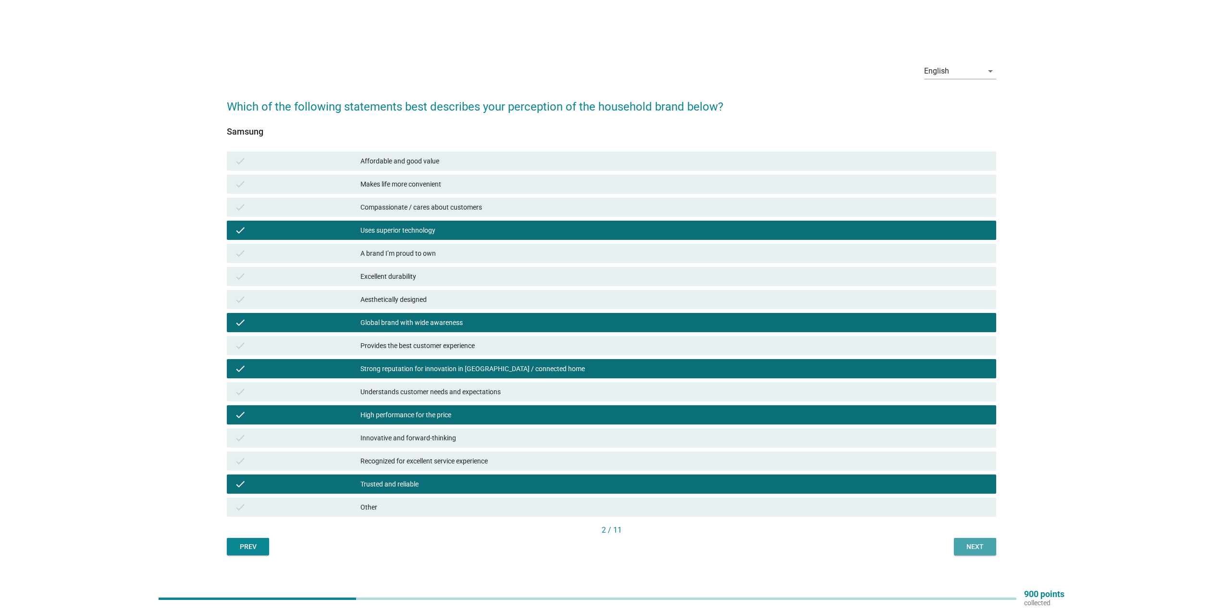
click at [965, 542] on div "Next" at bounding box center [975, 547] width 27 height 10
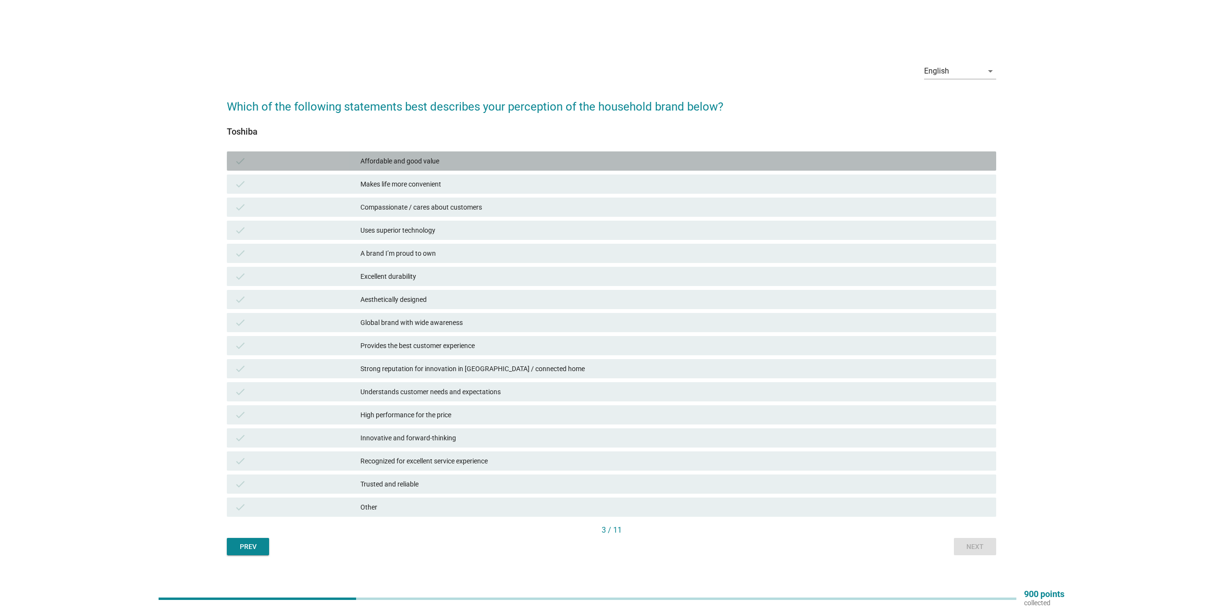
click at [463, 162] on div "Affordable and good value" at bounding box center [674, 161] width 628 height 12
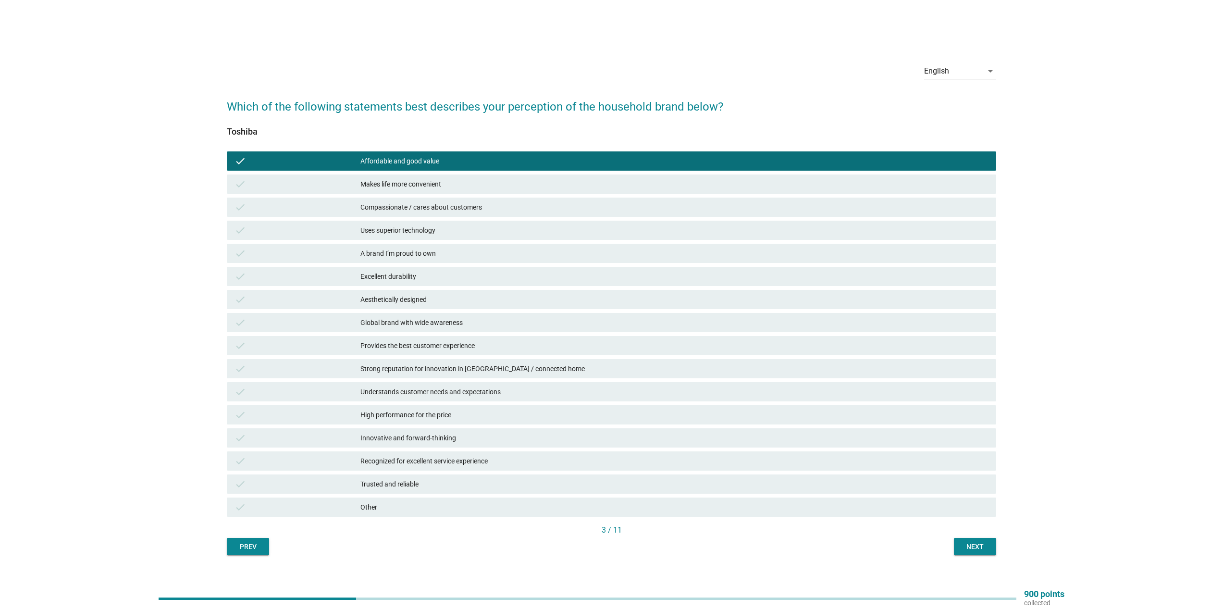
click at [464, 185] on div "Makes life more convenient" at bounding box center [674, 184] width 628 height 12
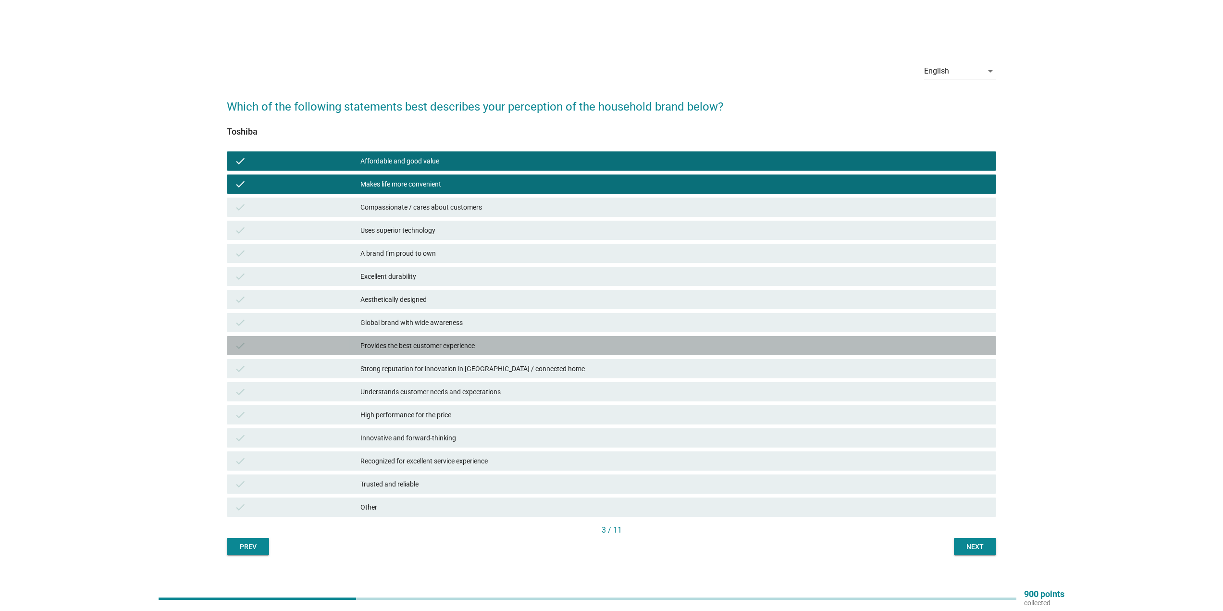
click at [520, 350] on div "Provides the best customer experience" at bounding box center [674, 346] width 628 height 12
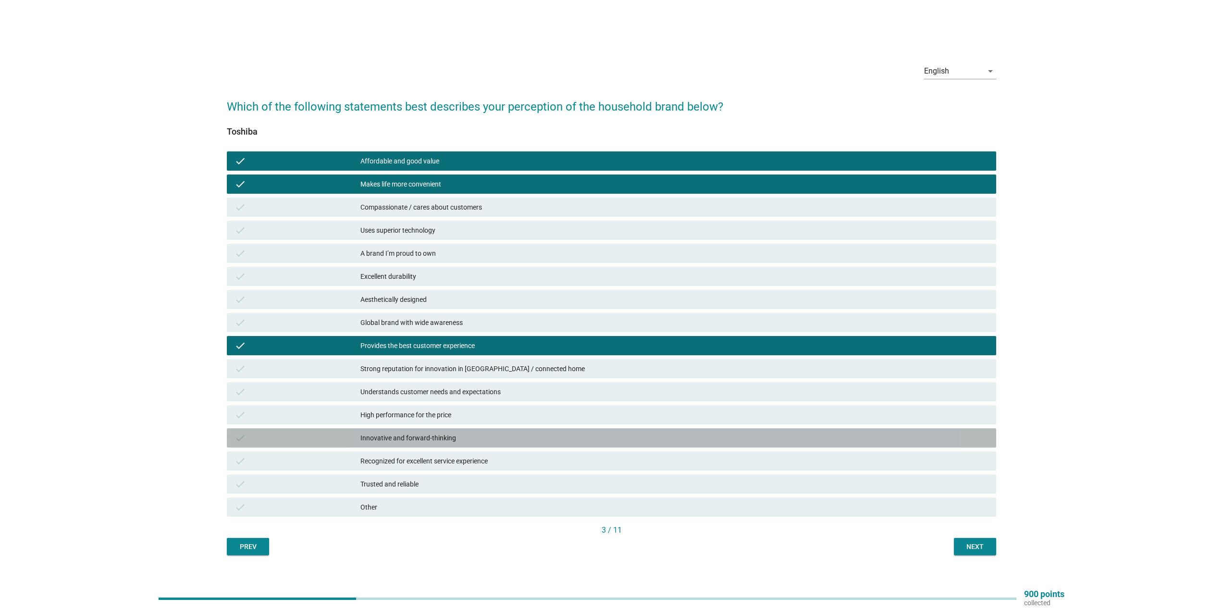
click at [507, 442] on div "Innovative and forward-thinking" at bounding box center [674, 438] width 628 height 12
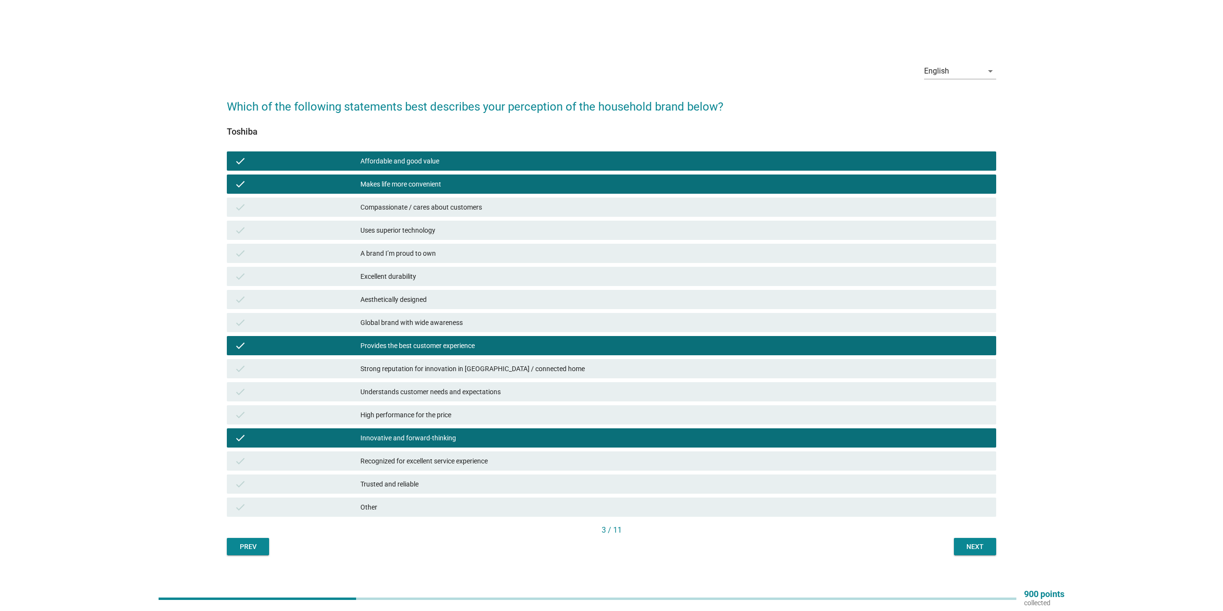
click at [978, 546] on div "Next" at bounding box center [975, 547] width 27 height 10
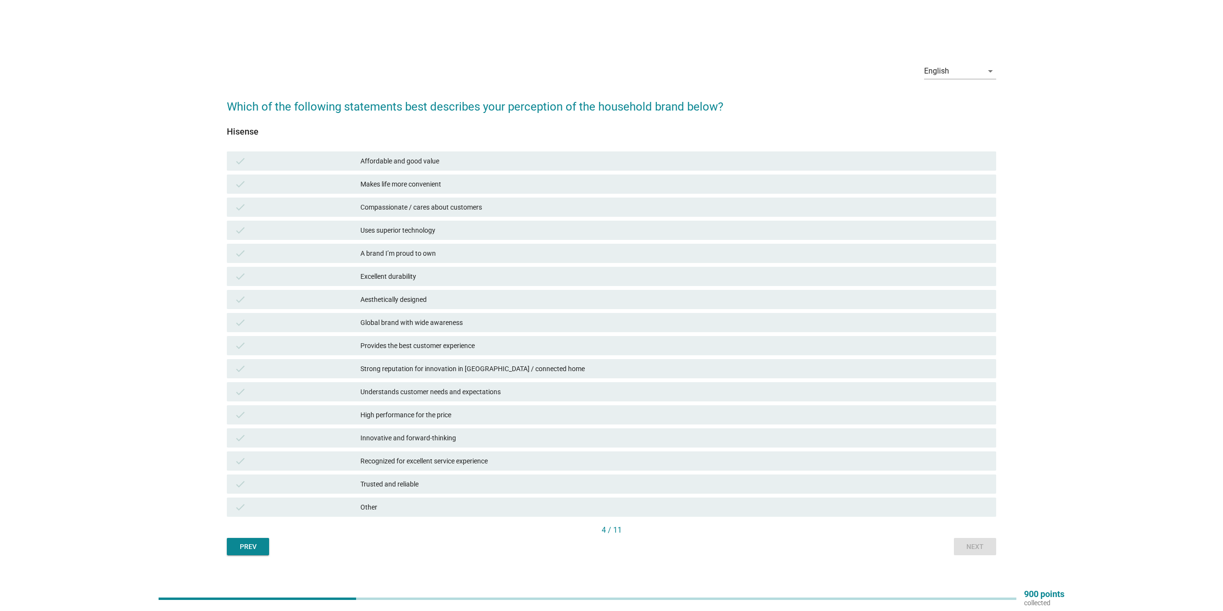
click at [457, 163] on div "Affordable and good value" at bounding box center [674, 161] width 628 height 12
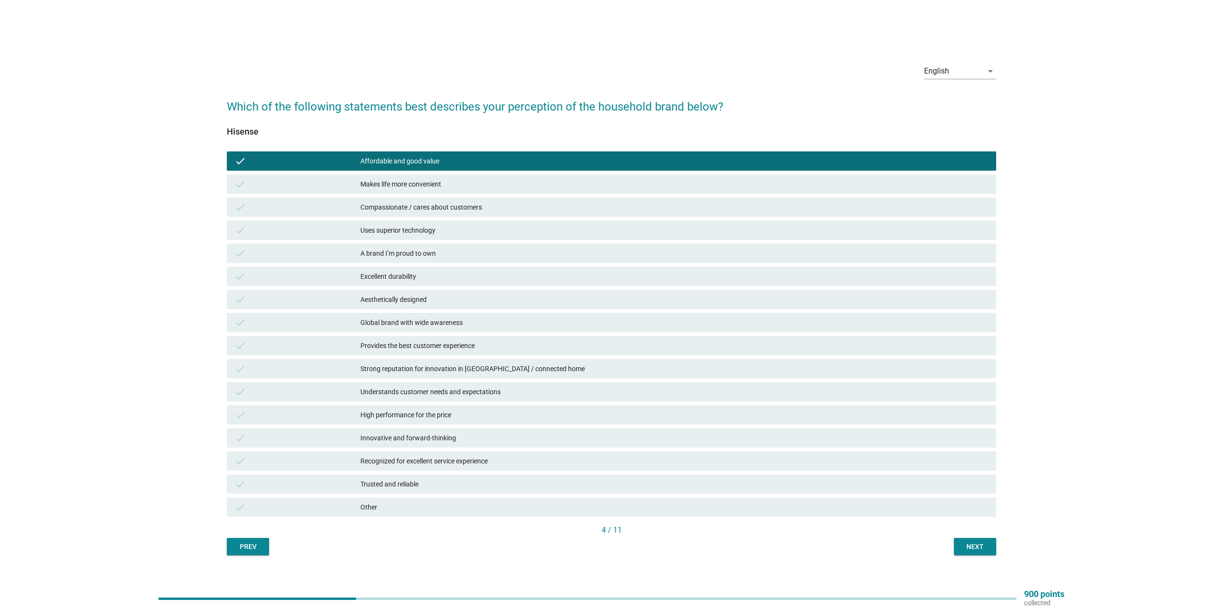
click at [489, 347] on div "Provides the best customer experience" at bounding box center [674, 346] width 628 height 12
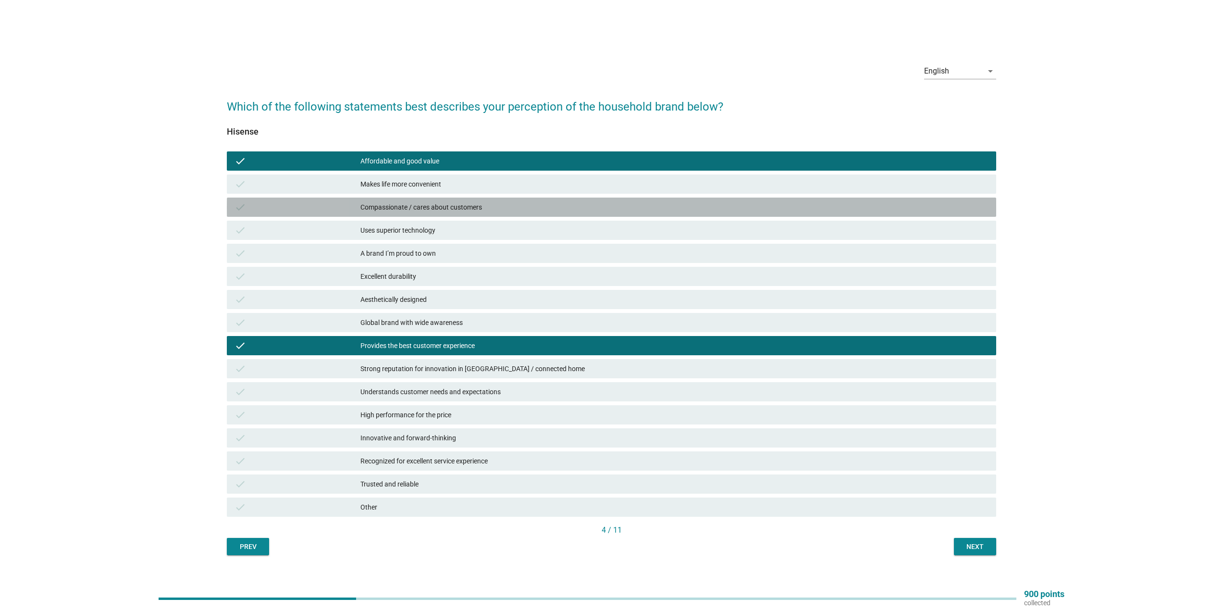
click at [496, 206] on div "Compassionate / cares about customers" at bounding box center [674, 207] width 628 height 12
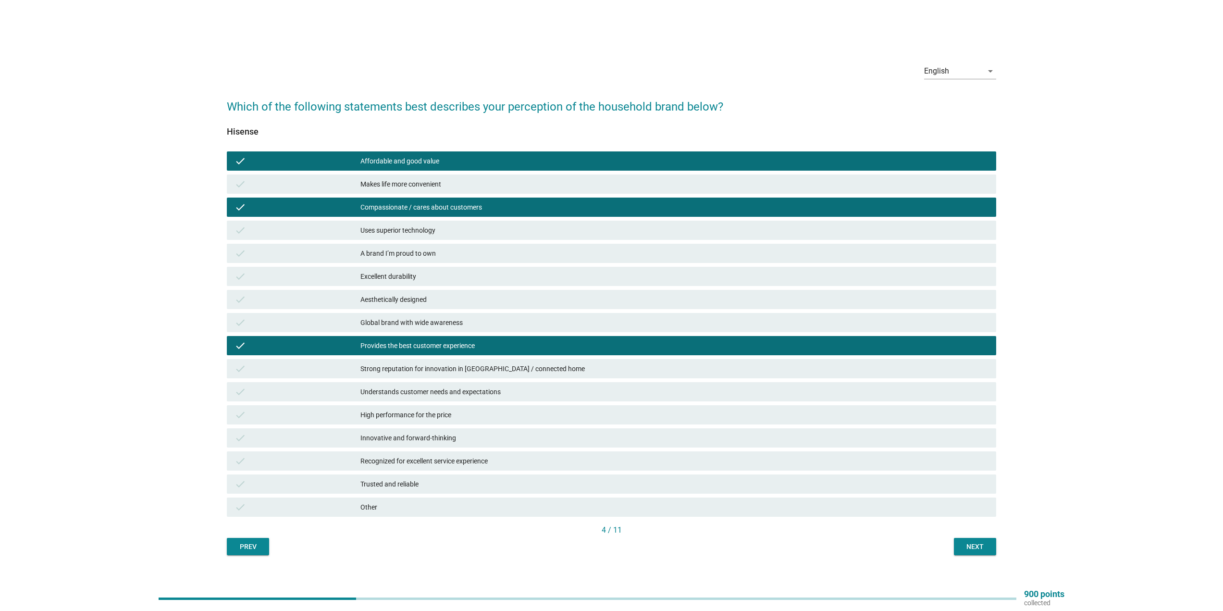
click at [506, 456] on div "Recognized for excellent service experience" at bounding box center [674, 461] width 628 height 12
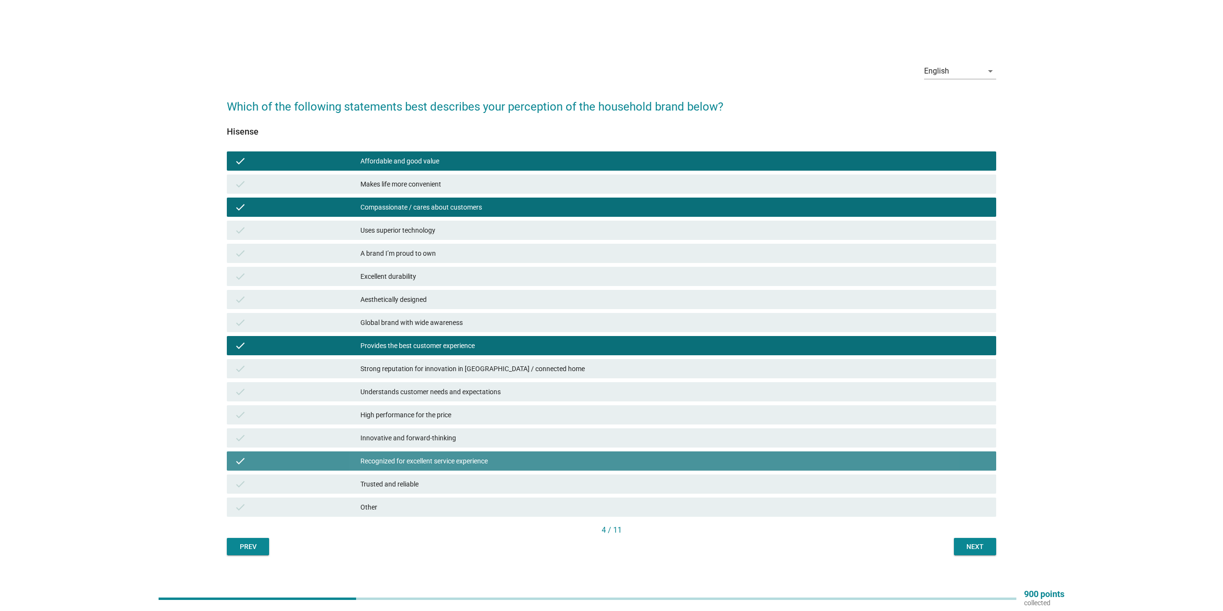
click at [500, 457] on div "Recognized for excellent service experience" at bounding box center [674, 461] width 628 height 12
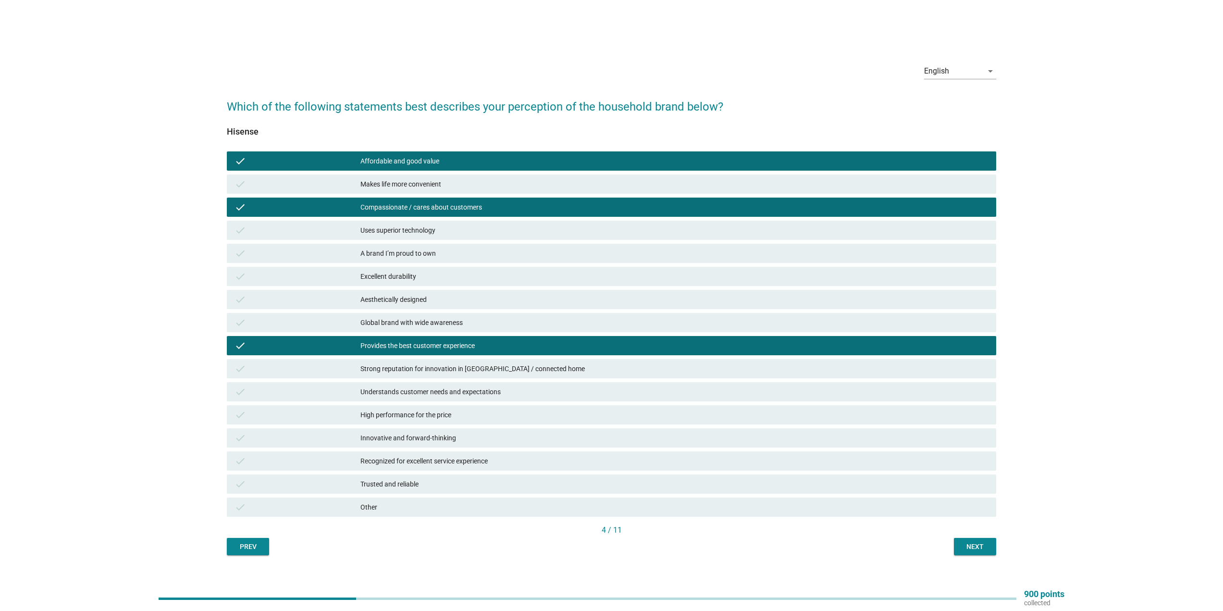
click at [966, 550] on div "Next" at bounding box center [975, 547] width 27 height 10
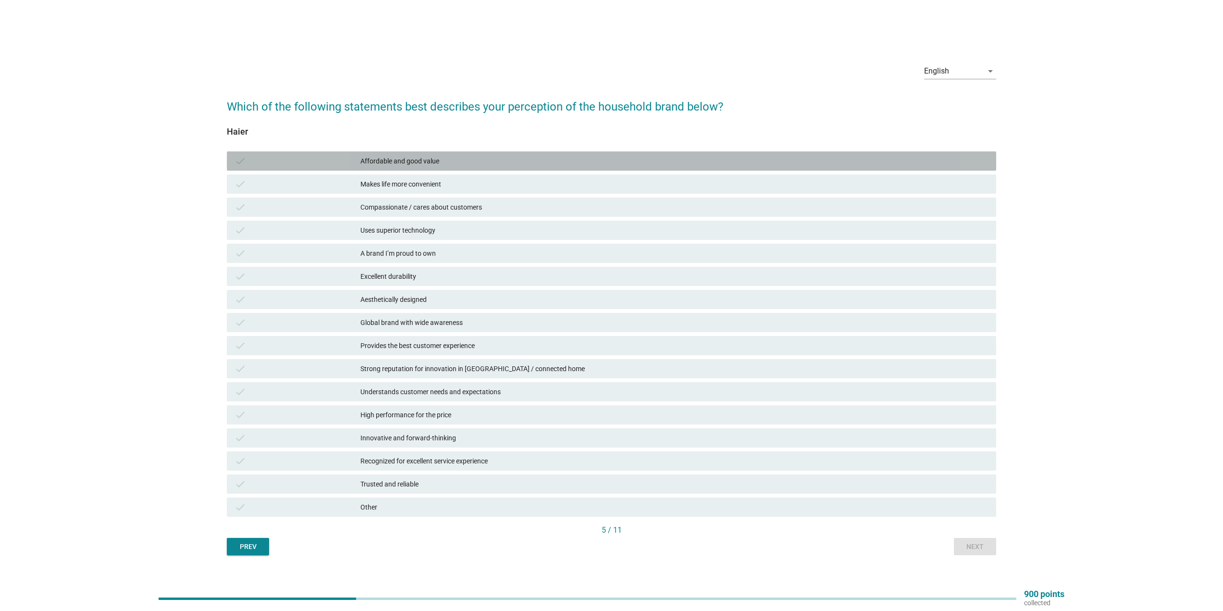
click at [459, 159] on div "Affordable and good value" at bounding box center [674, 161] width 628 height 12
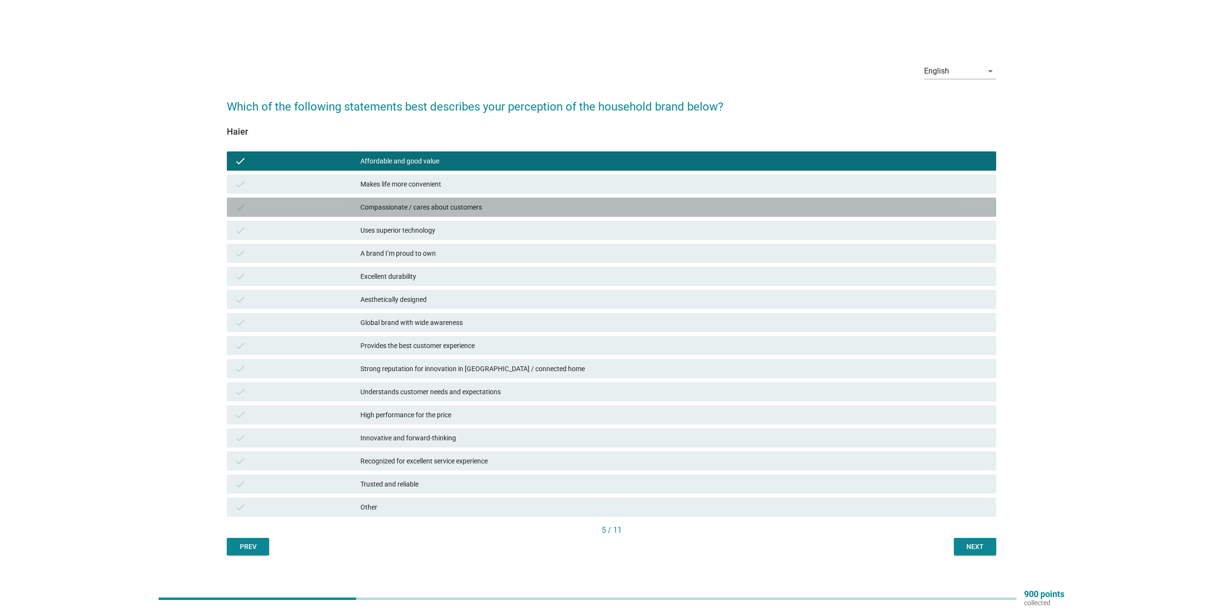
click at [502, 209] on div "Compassionate / cares about customers" at bounding box center [674, 207] width 628 height 12
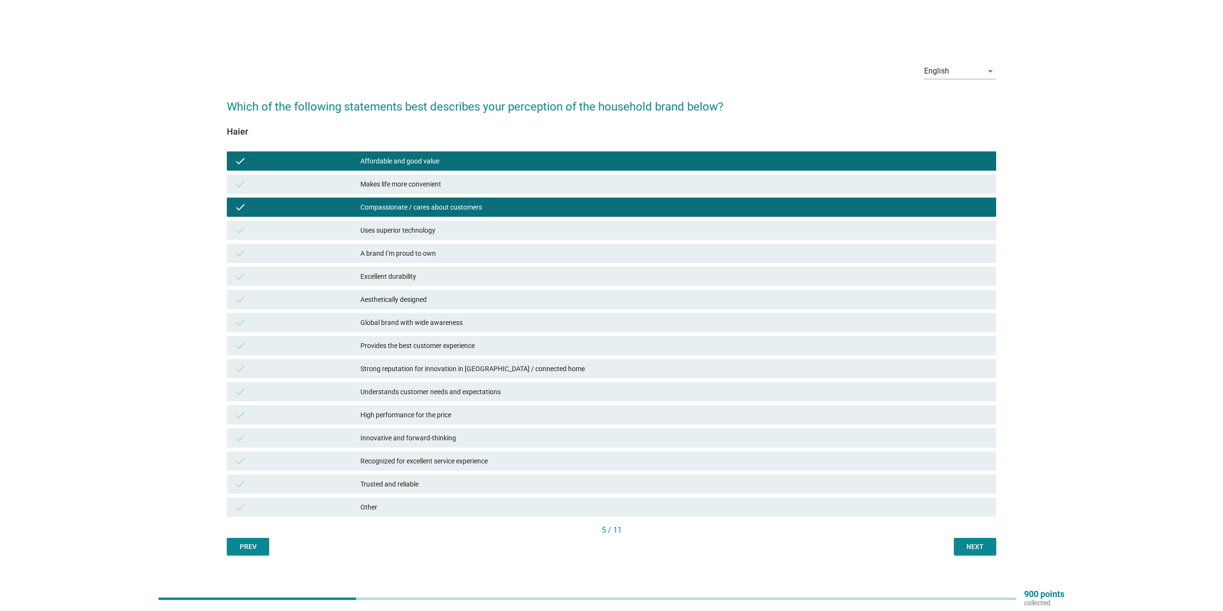
click at [552, 352] on div "check Provides the best customer experience" at bounding box center [611, 345] width 769 height 19
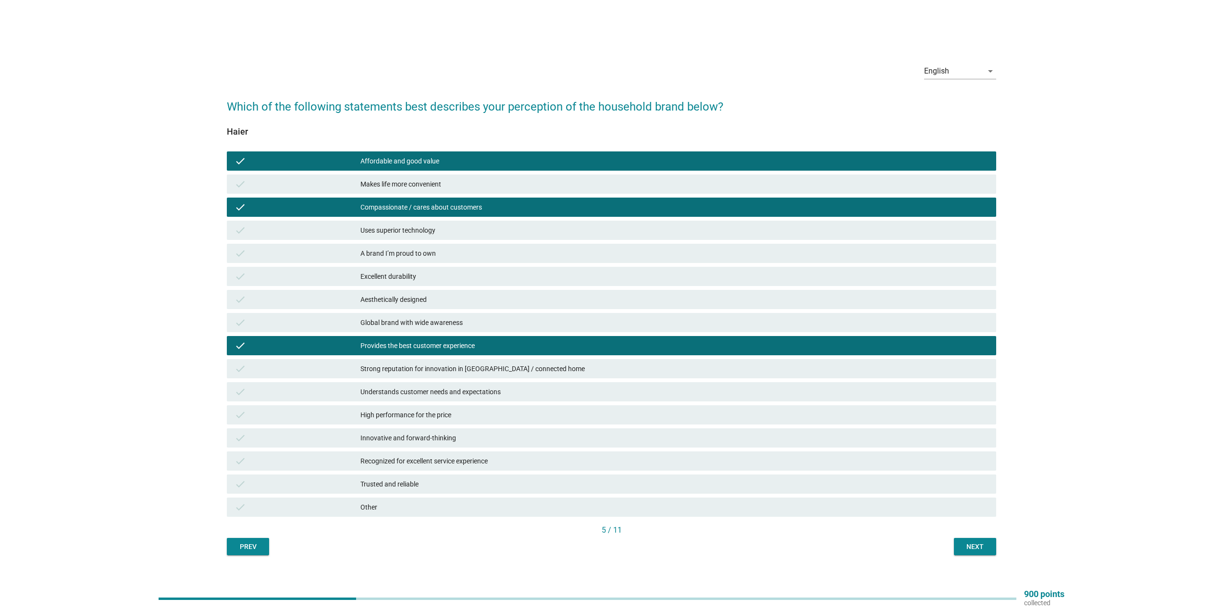
click at [968, 546] on div "Next" at bounding box center [975, 547] width 27 height 10
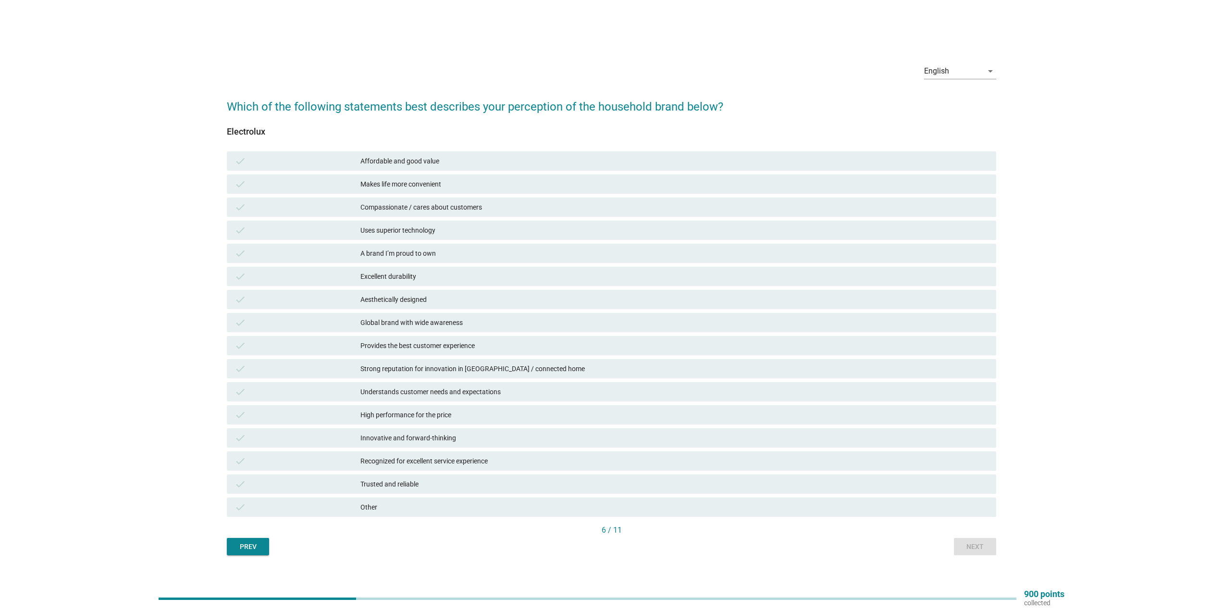
click at [462, 161] on div "Affordable and good value" at bounding box center [674, 161] width 628 height 12
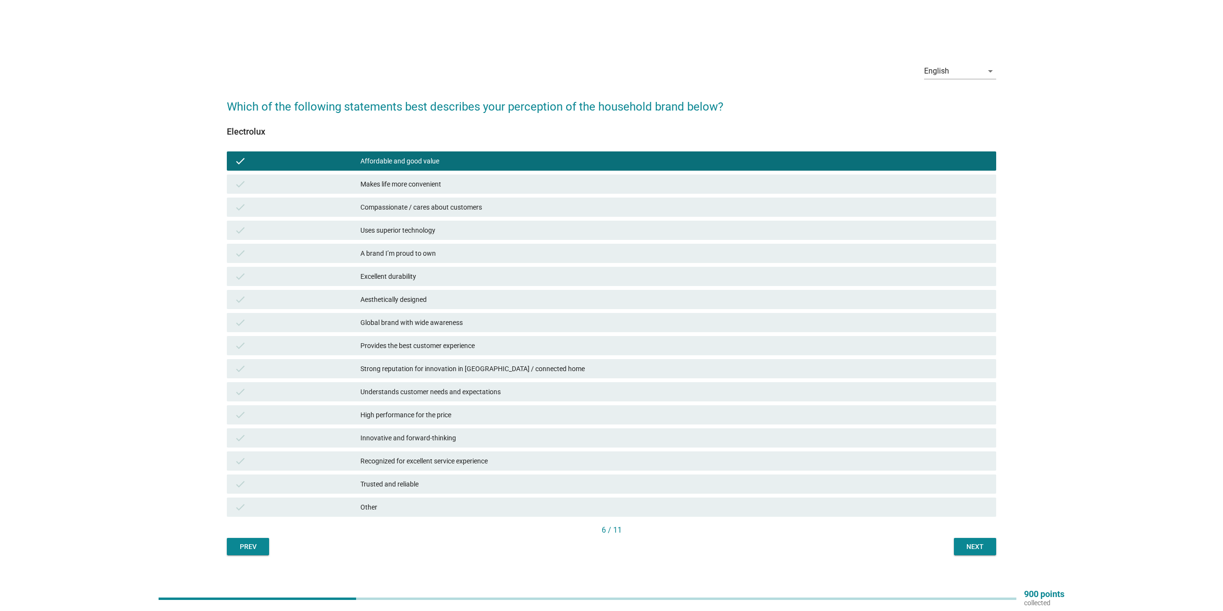
click at [487, 210] on div "Compassionate / cares about customers" at bounding box center [674, 207] width 628 height 12
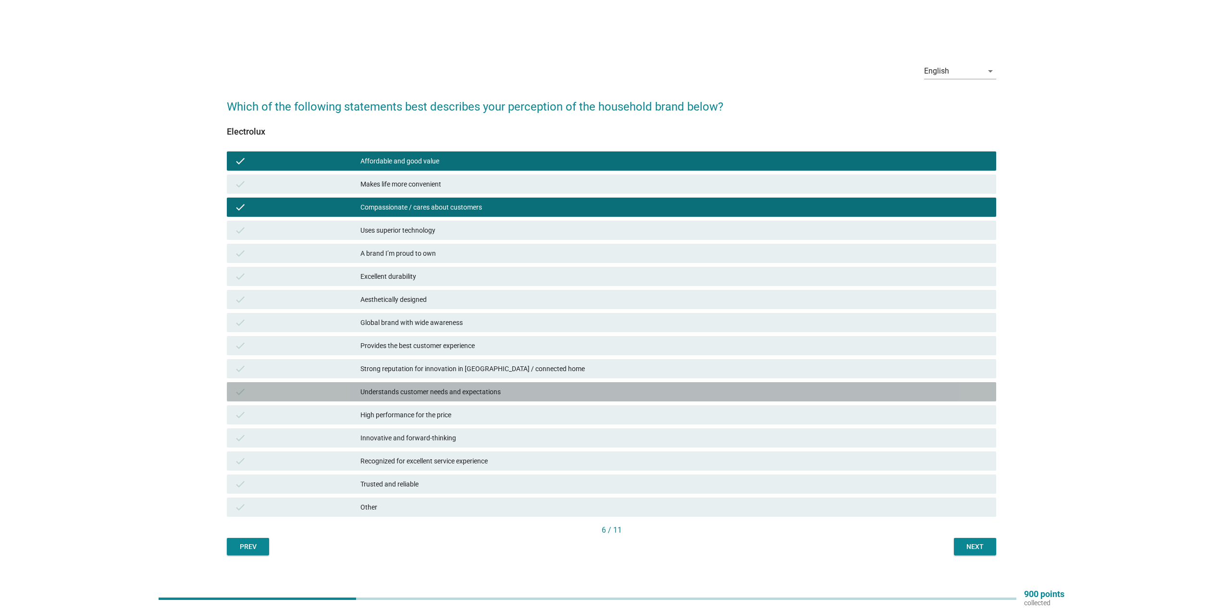
click at [577, 392] on div "Understands customer needs and expectations" at bounding box center [674, 392] width 628 height 12
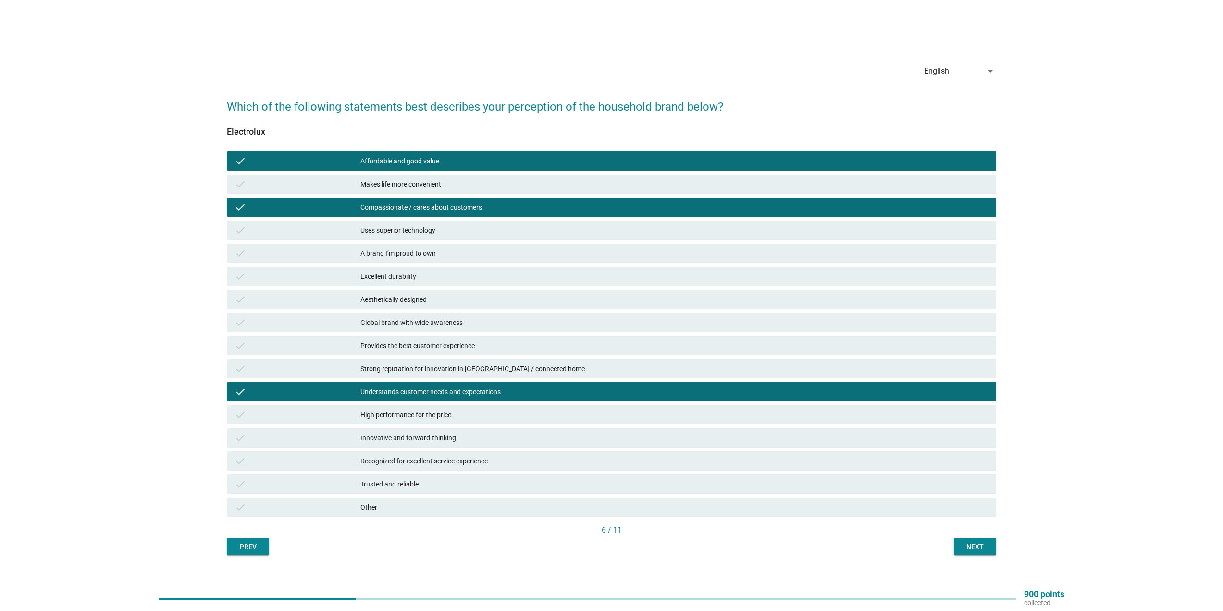
click at [983, 551] on div "Next" at bounding box center [975, 547] width 27 height 10
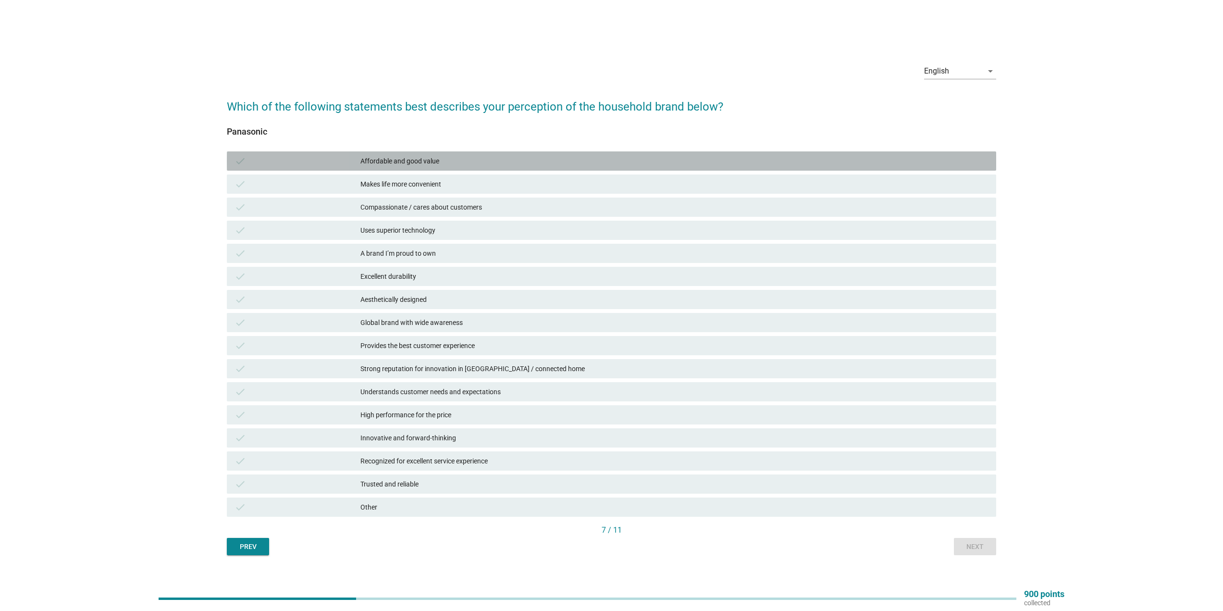
click at [476, 163] on div "Affordable and good value" at bounding box center [674, 161] width 628 height 12
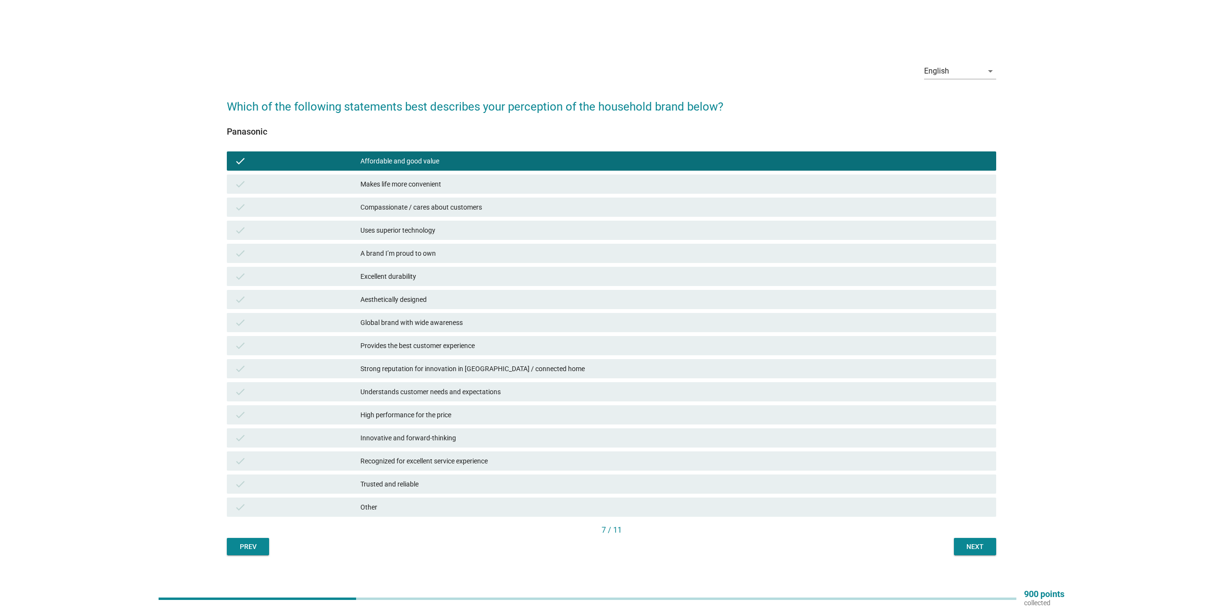
click at [478, 186] on div "Makes life more convenient" at bounding box center [674, 184] width 628 height 12
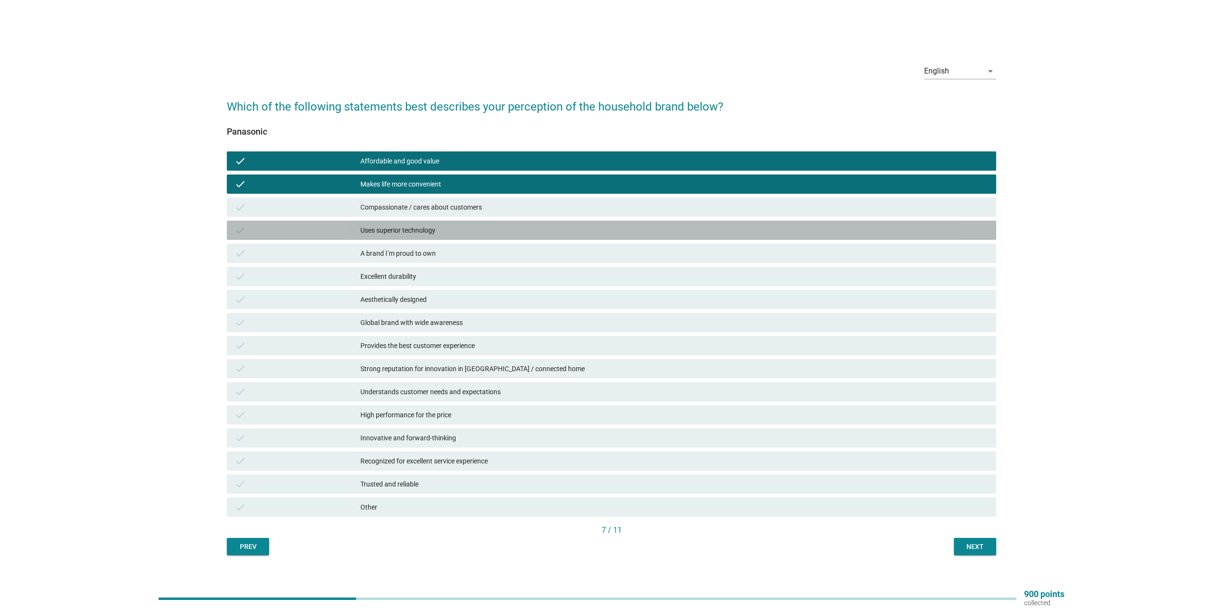
click at [466, 229] on div "Uses superior technology" at bounding box center [674, 230] width 628 height 12
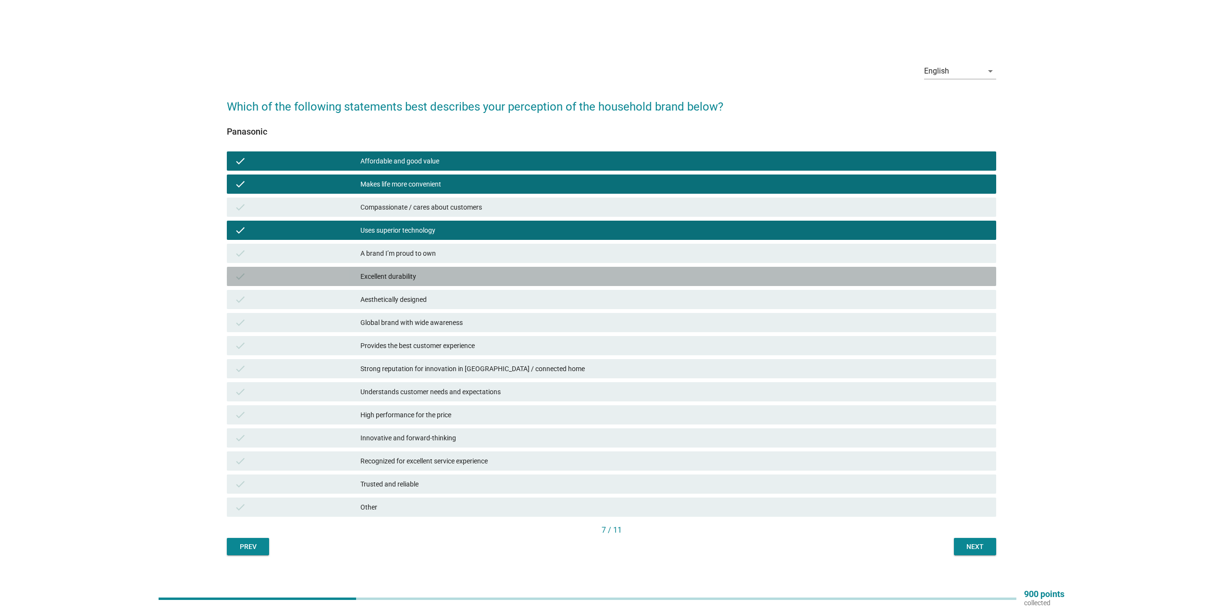
click at [539, 277] on div "Excellent durability" at bounding box center [674, 277] width 628 height 12
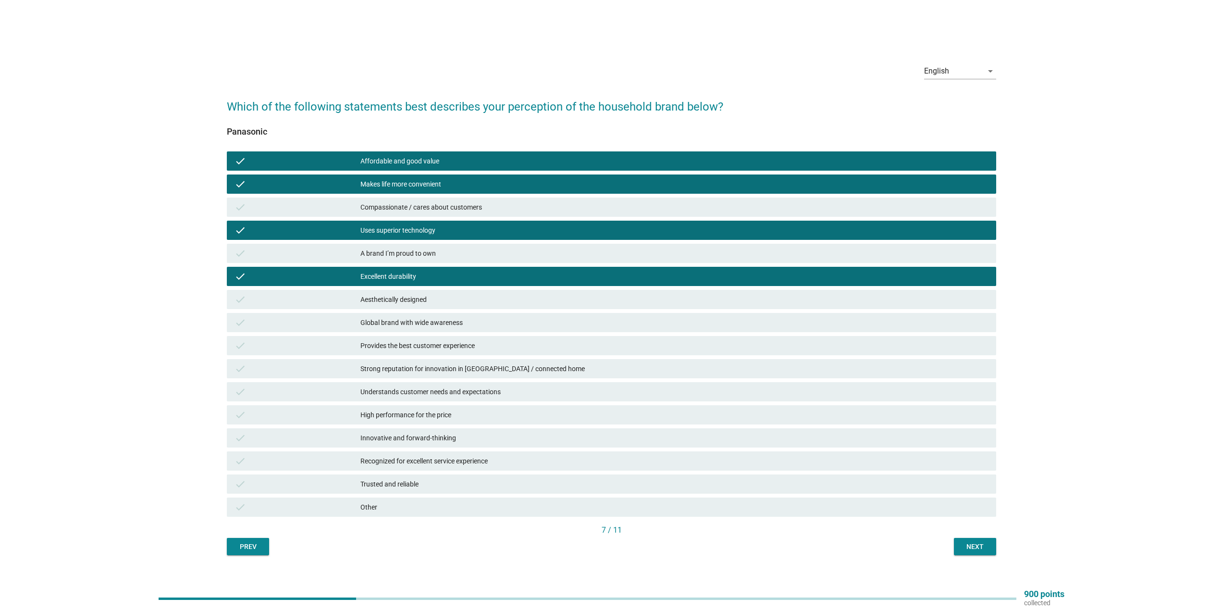
click at [513, 322] on div "Global brand with wide awareness" at bounding box center [674, 323] width 628 height 12
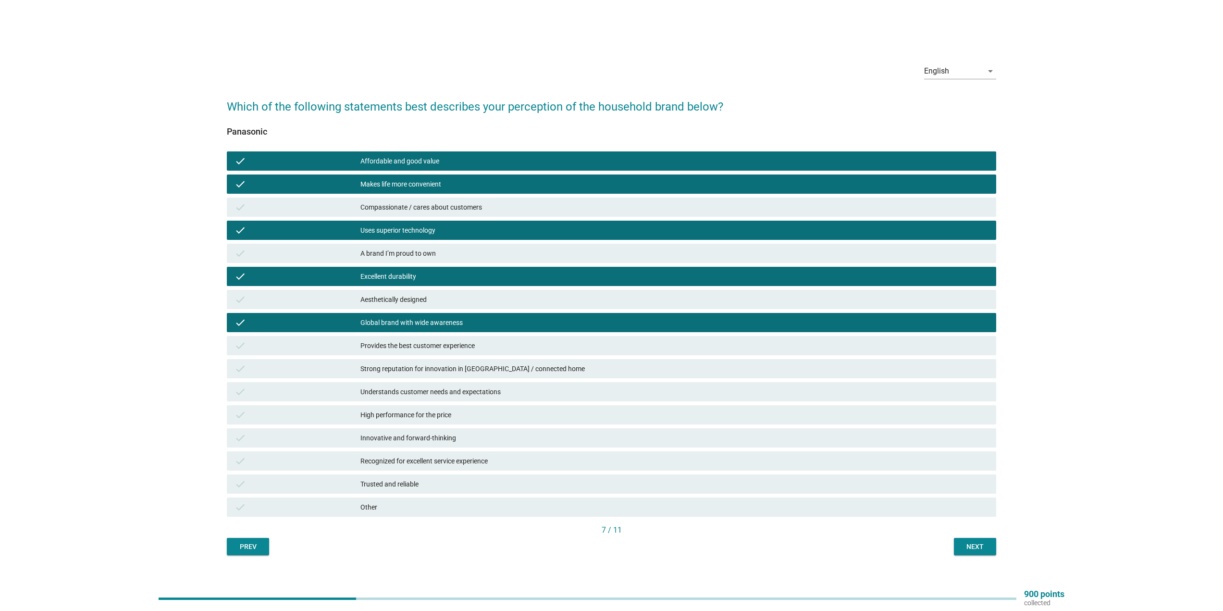
click at [522, 415] on div "High performance for the price" at bounding box center [674, 415] width 628 height 12
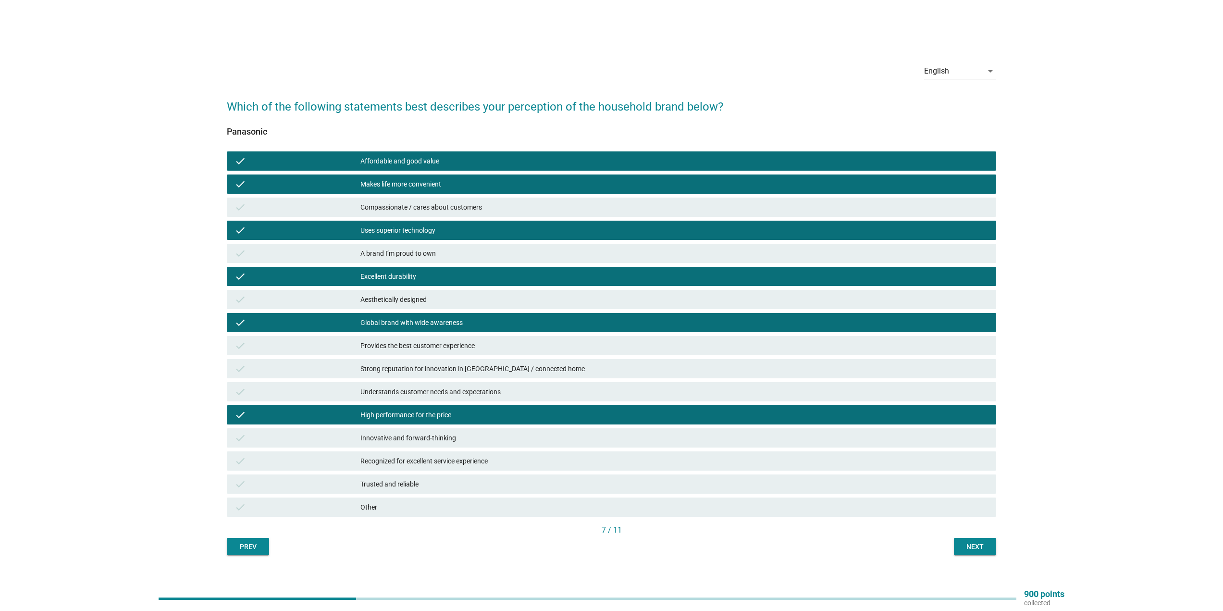
click at [629, 488] on div "Trusted and reliable" at bounding box center [674, 484] width 628 height 12
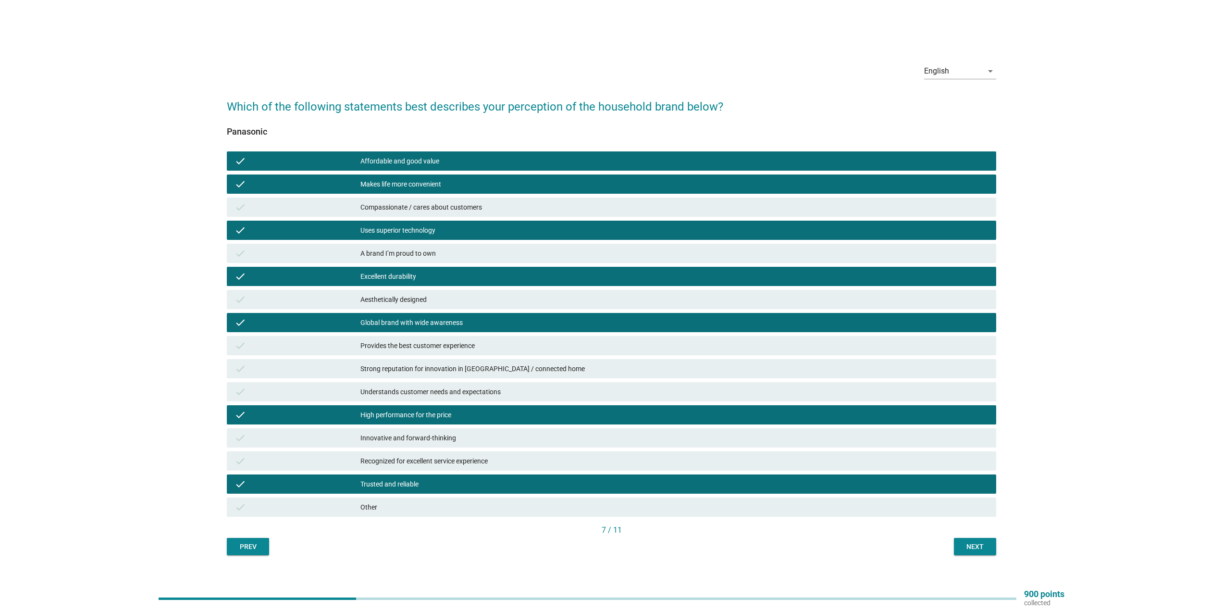
click at [962, 546] on div "Next" at bounding box center [975, 547] width 27 height 10
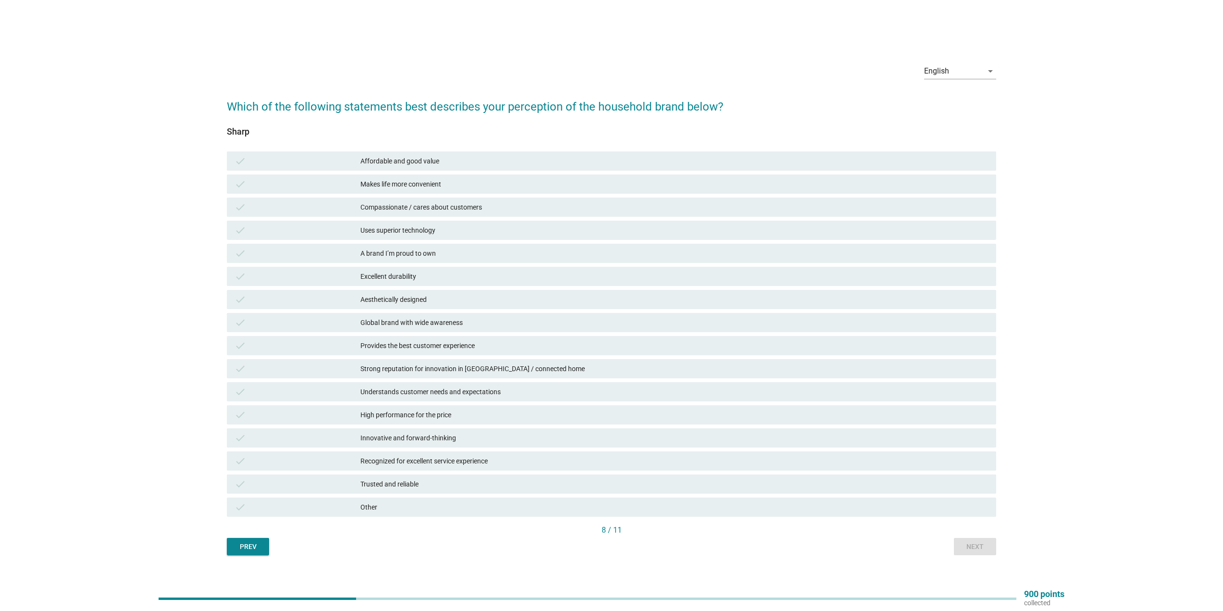
click at [477, 160] on div "Affordable and good value" at bounding box center [674, 161] width 628 height 12
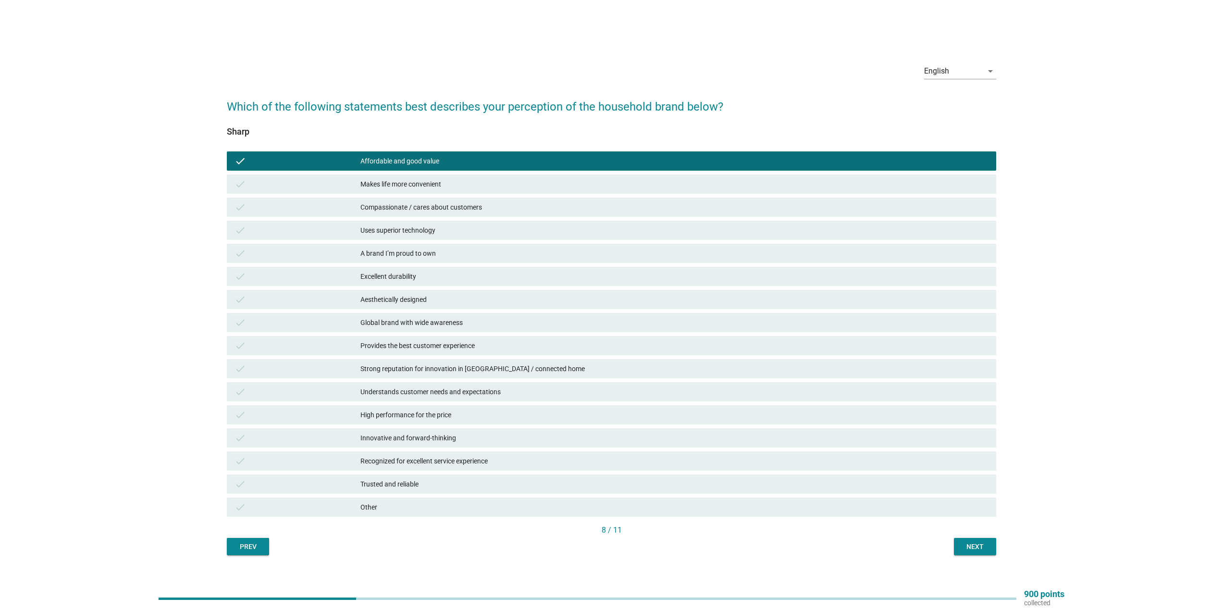
click at [495, 207] on div "Compassionate / cares about customers" at bounding box center [674, 207] width 628 height 12
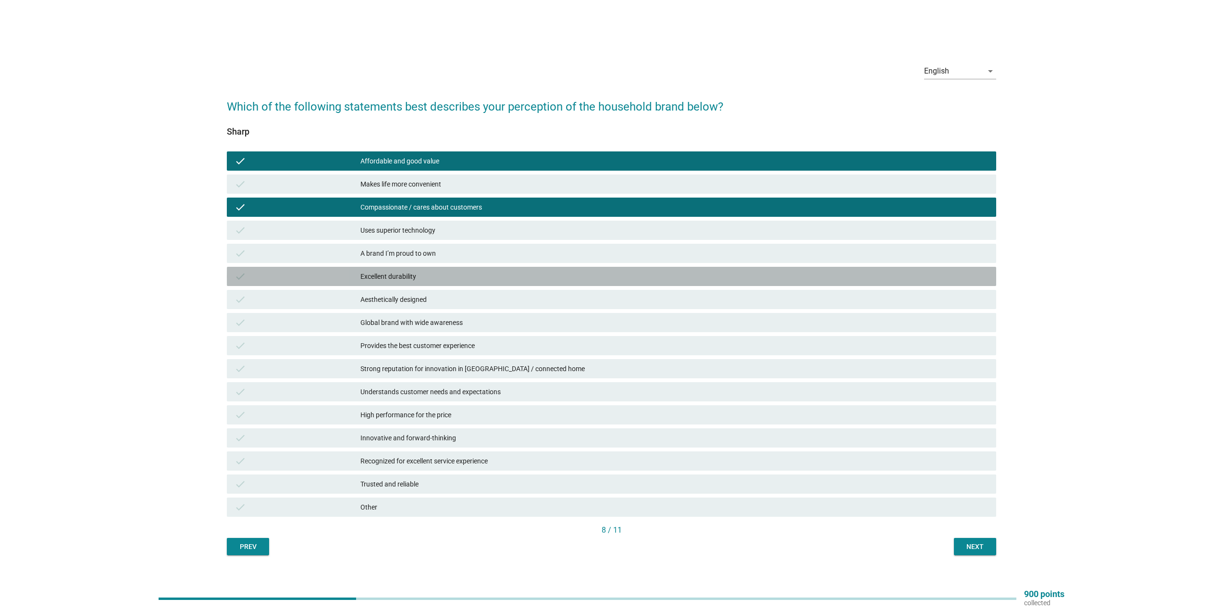
click at [473, 278] on div "Excellent durability" at bounding box center [674, 277] width 628 height 12
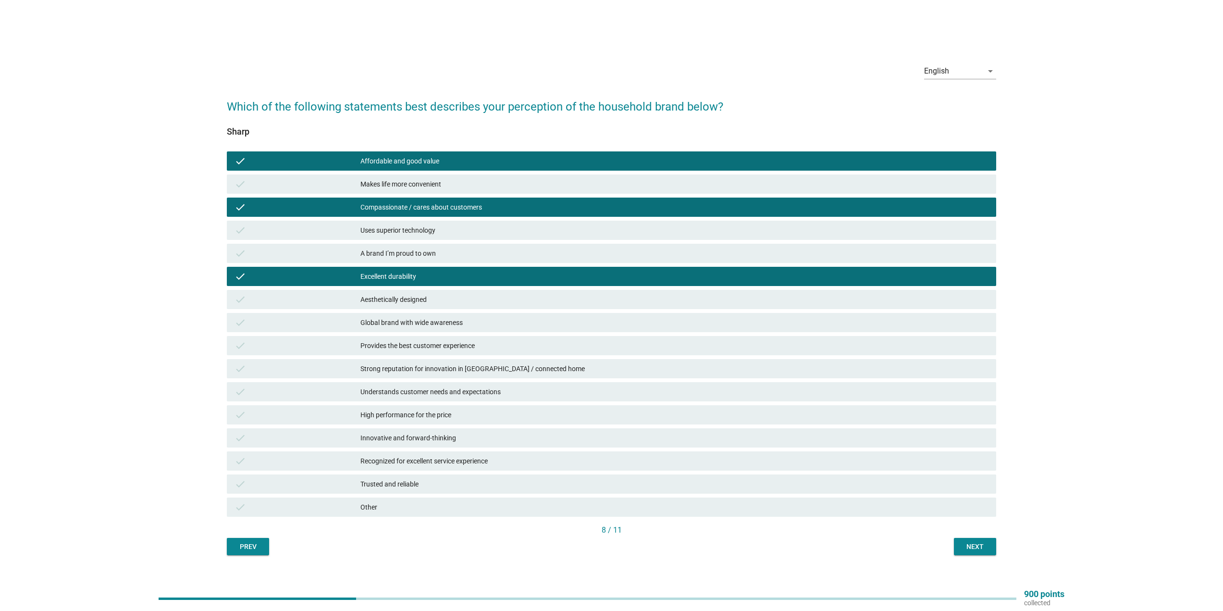
click at [470, 277] on div "Excellent durability" at bounding box center [674, 277] width 628 height 12
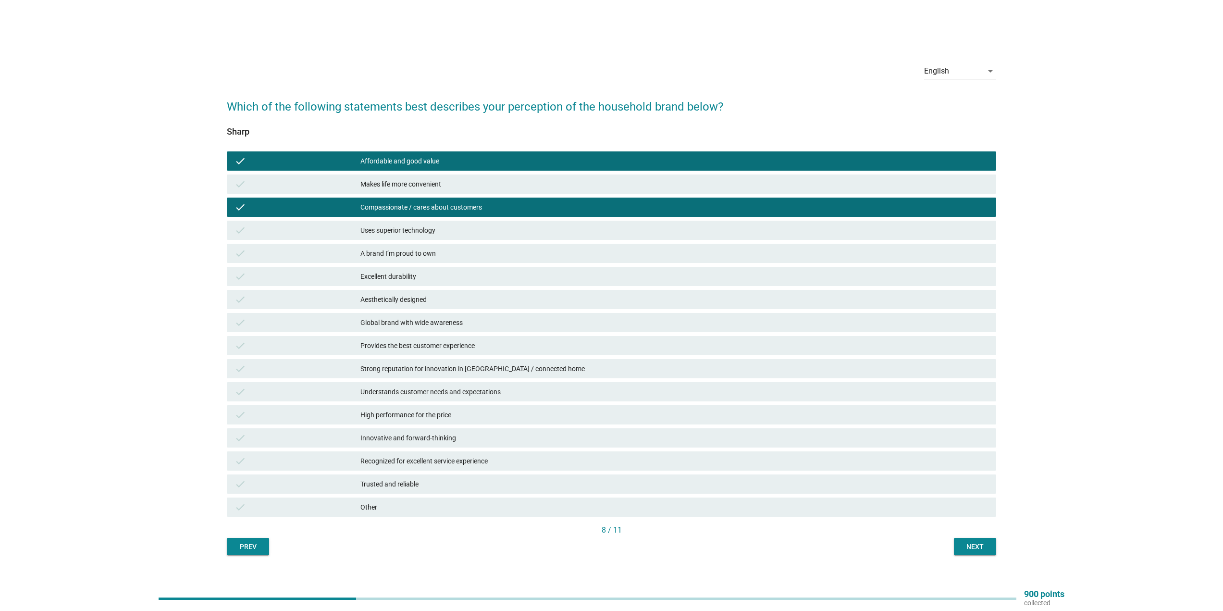
click at [457, 278] on div "Excellent durability" at bounding box center [674, 277] width 628 height 12
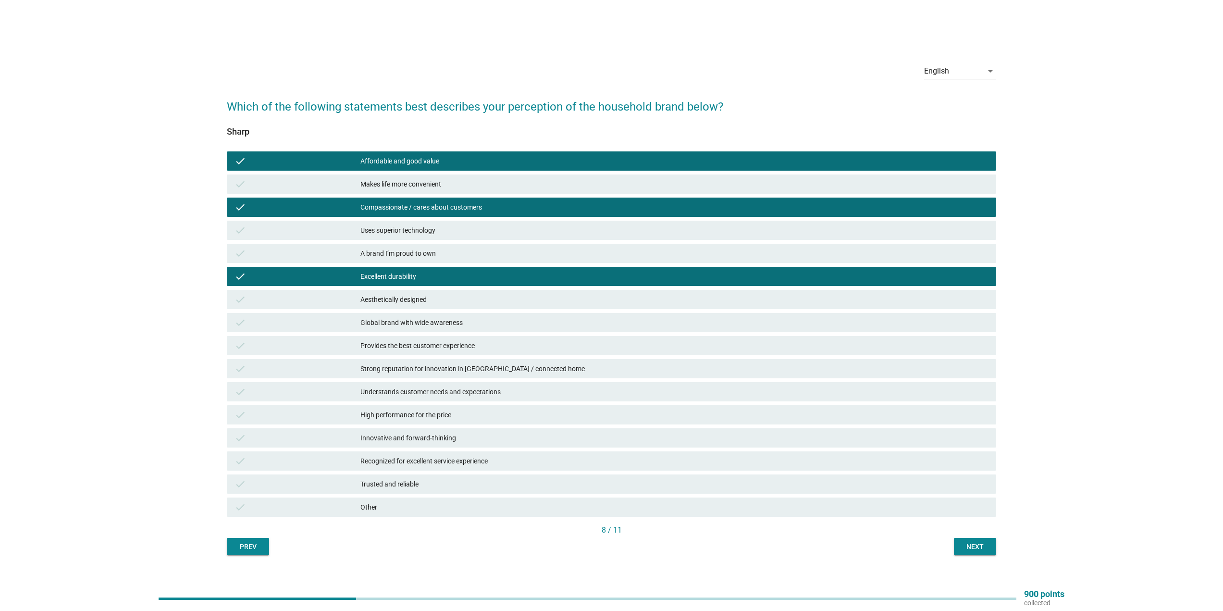
click at [488, 346] on div "Provides the best customer experience" at bounding box center [674, 346] width 628 height 12
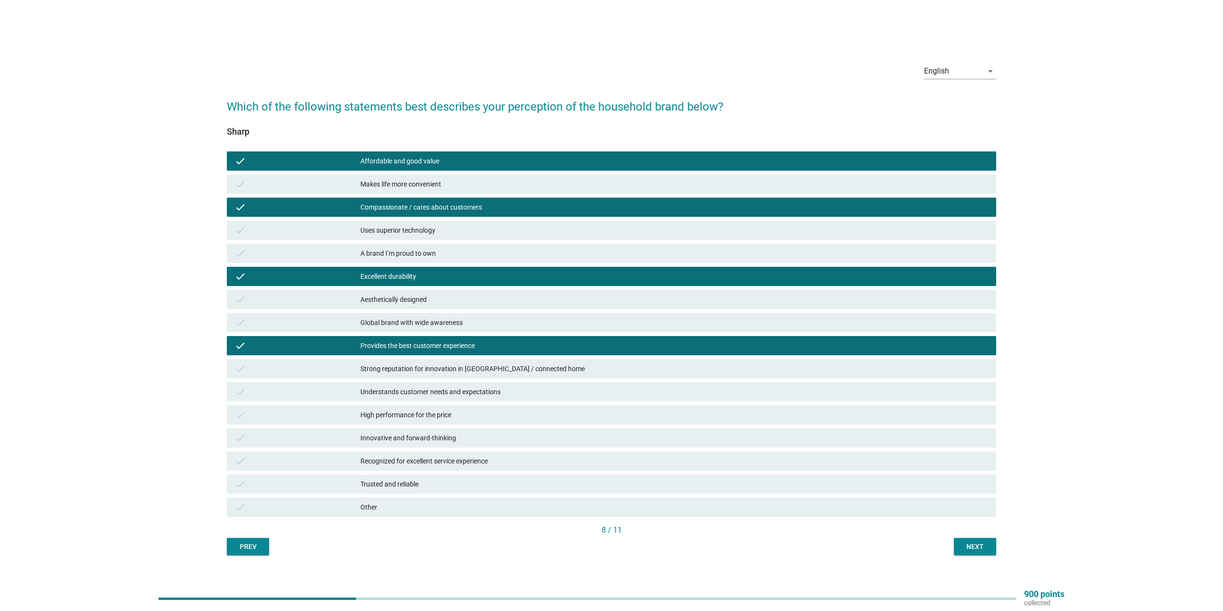
click at [980, 544] on div "Next" at bounding box center [975, 547] width 27 height 10
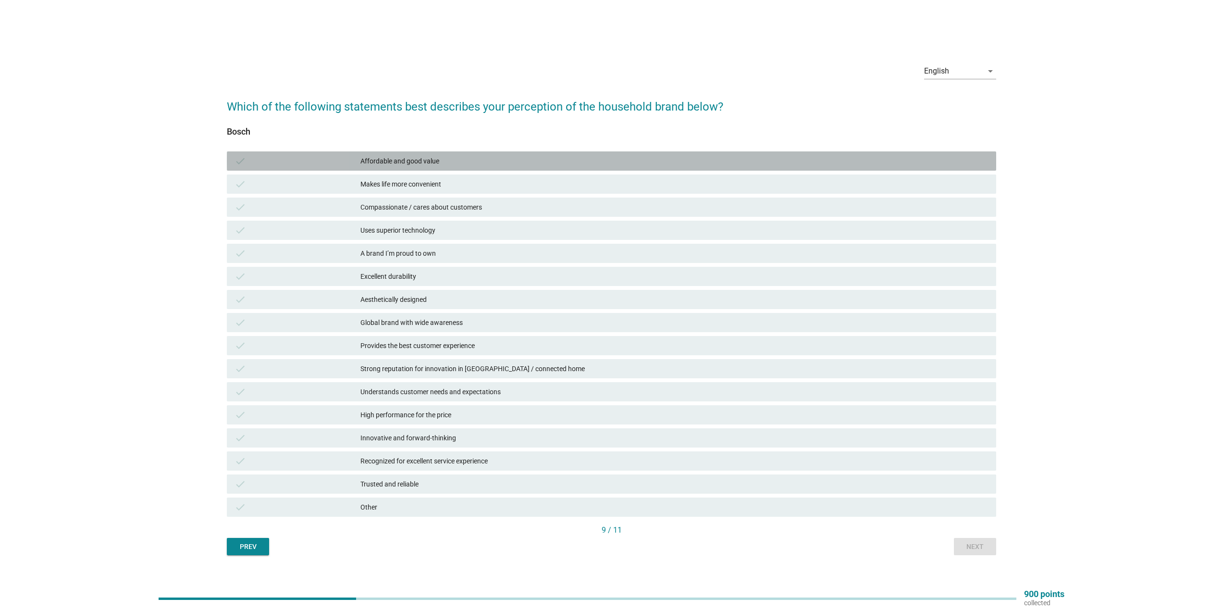
click at [511, 160] on div "Affordable and good value" at bounding box center [674, 161] width 628 height 12
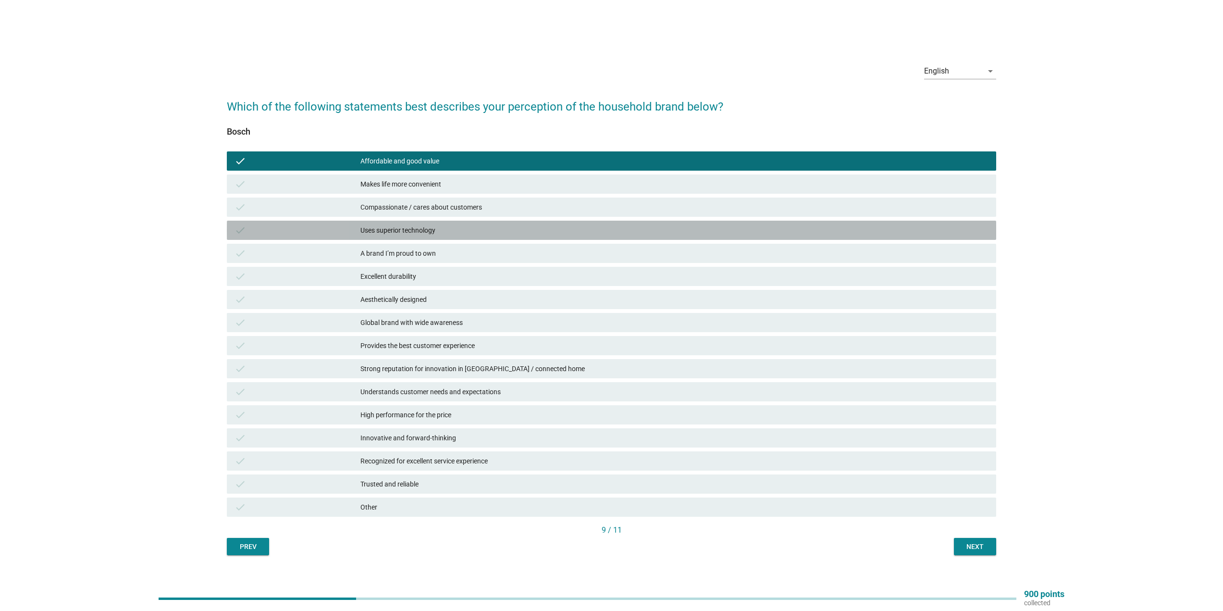
click at [482, 229] on div "Uses superior technology" at bounding box center [674, 230] width 628 height 12
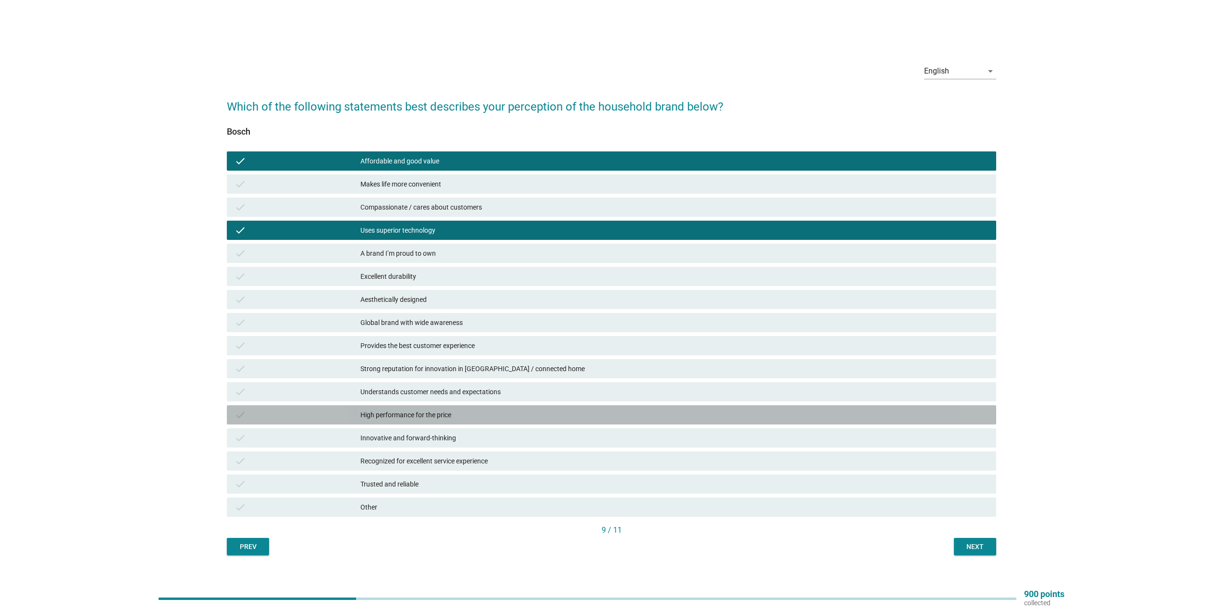
click at [499, 416] on div "High performance for the price" at bounding box center [674, 415] width 628 height 12
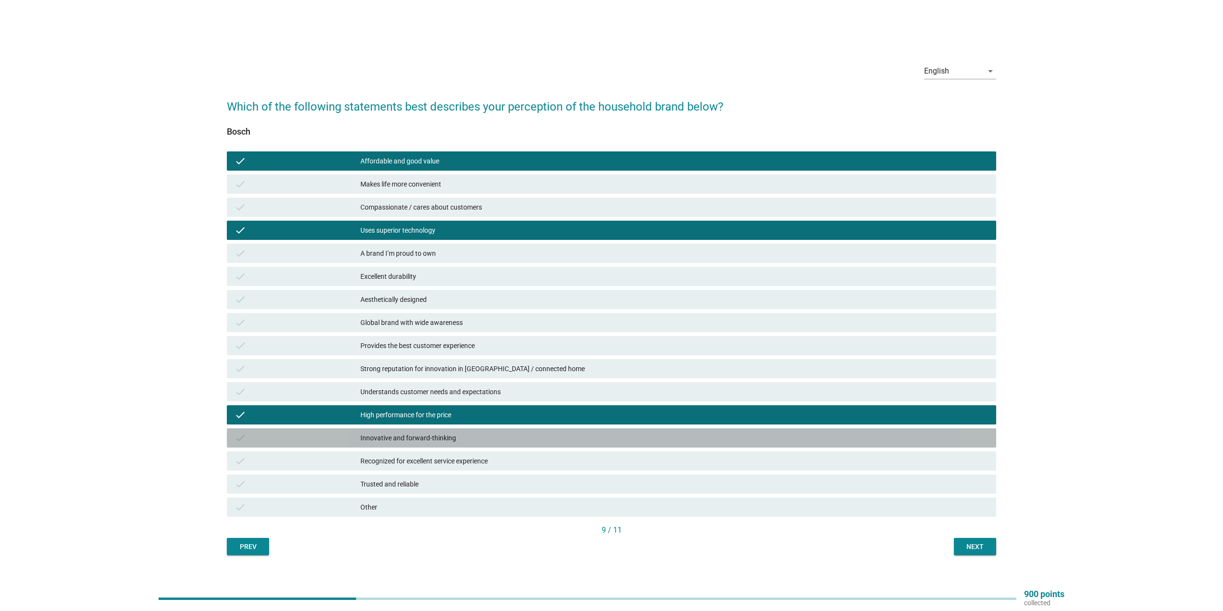
click at [525, 440] on div "Innovative and forward-thinking" at bounding box center [674, 438] width 628 height 12
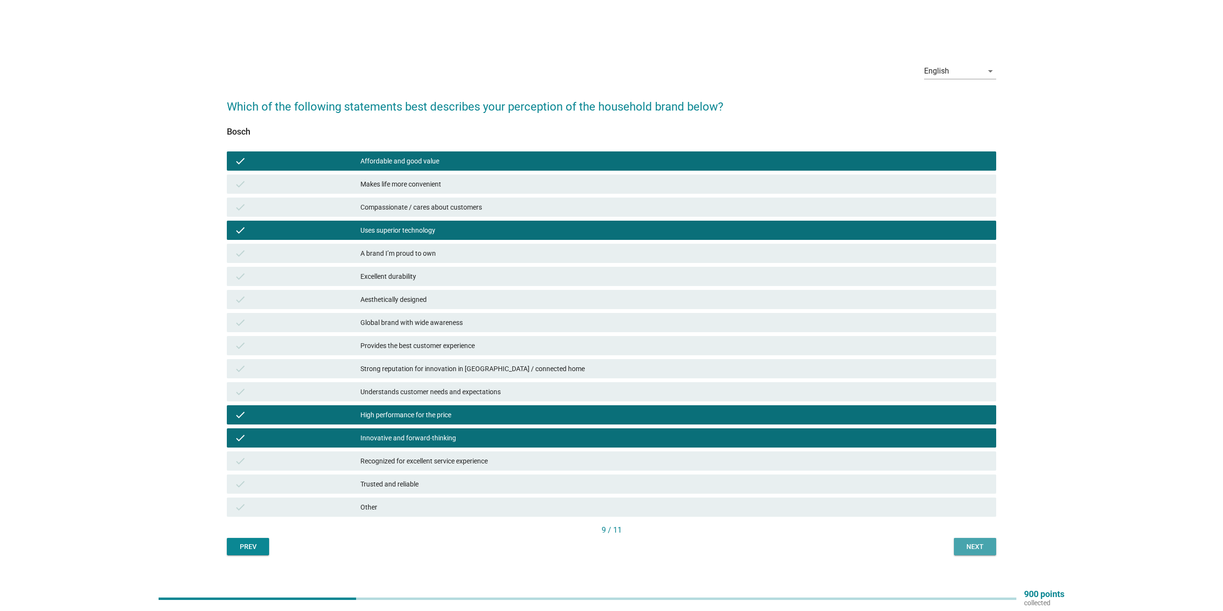
click at [972, 543] on div "Next" at bounding box center [975, 547] width 27 height 10
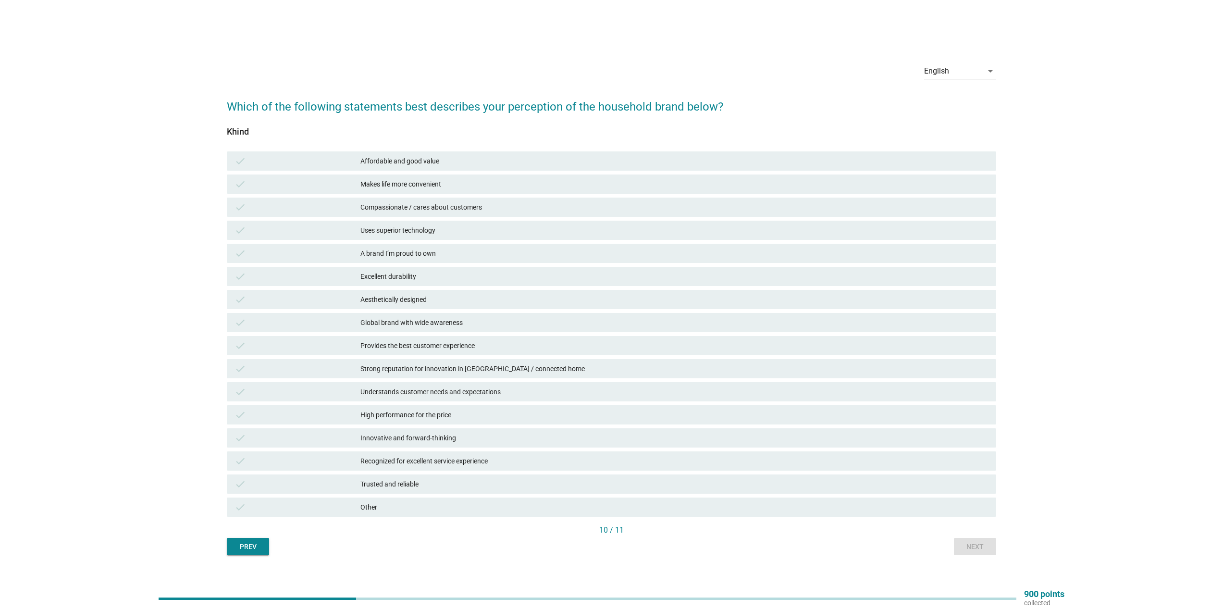
click at [481, 160] on div "Affordable and good value" at bounding box center [674, 161] width 628 height 12
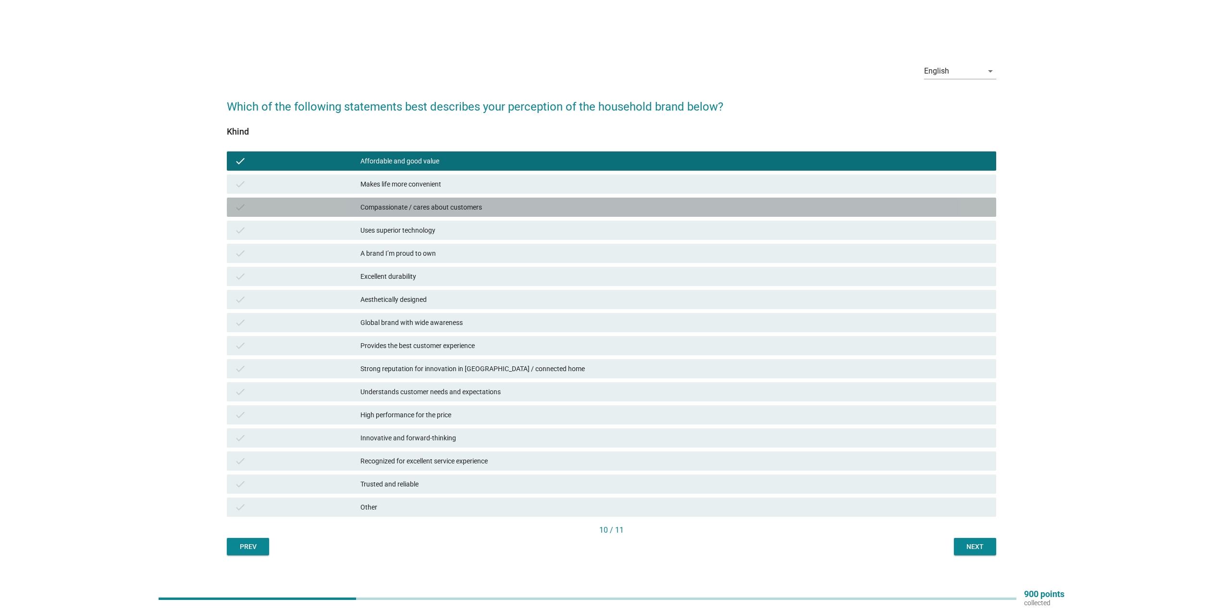
click at [482, 207] on div "Compassionate / cares about customers" at bounding box center [674, 207] width 628 height 12
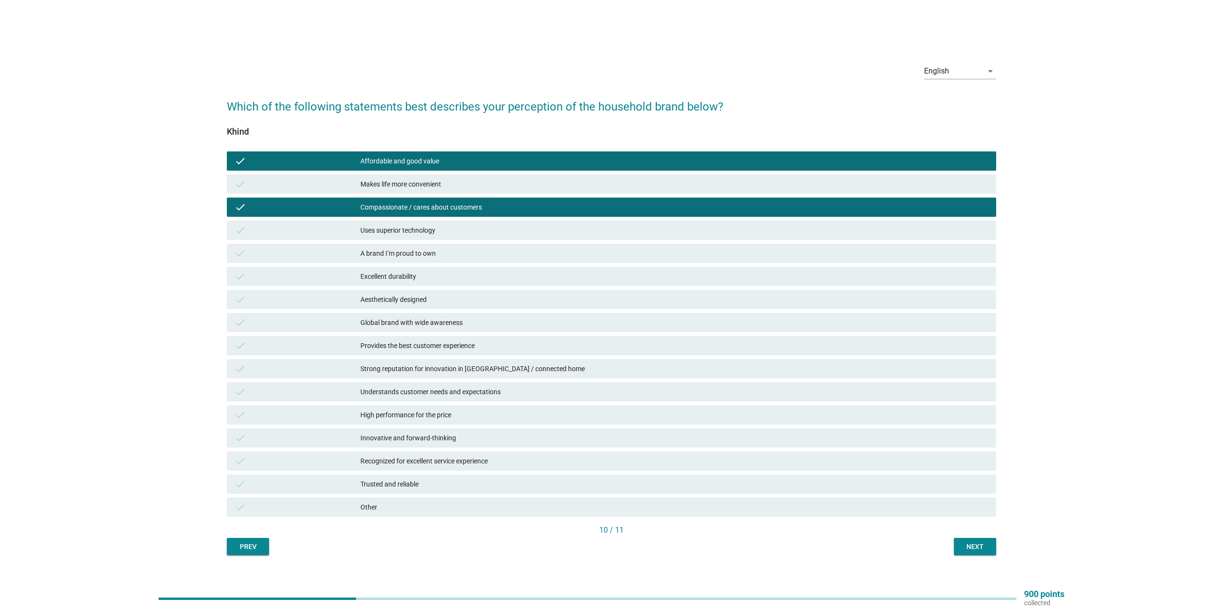
click at [559, 354] on div "check Provides the best customer experience" at bounding box center [611, 345] width 769 height 19
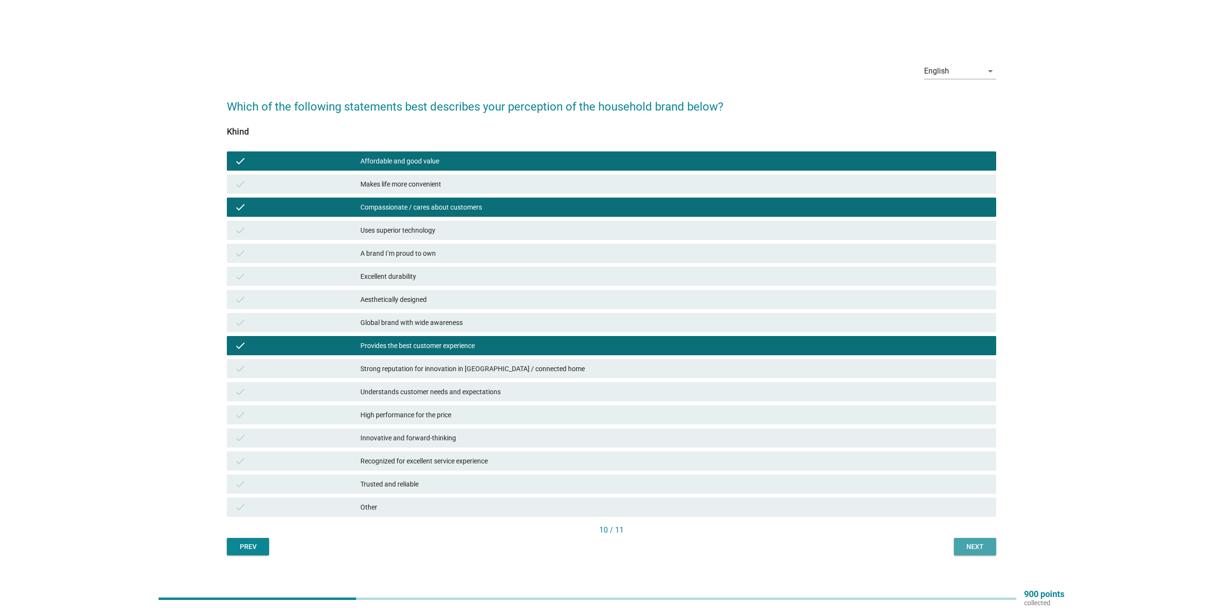
click at [970, 543] on div "Next" at bounding box center [975, 547] width 27 height 10
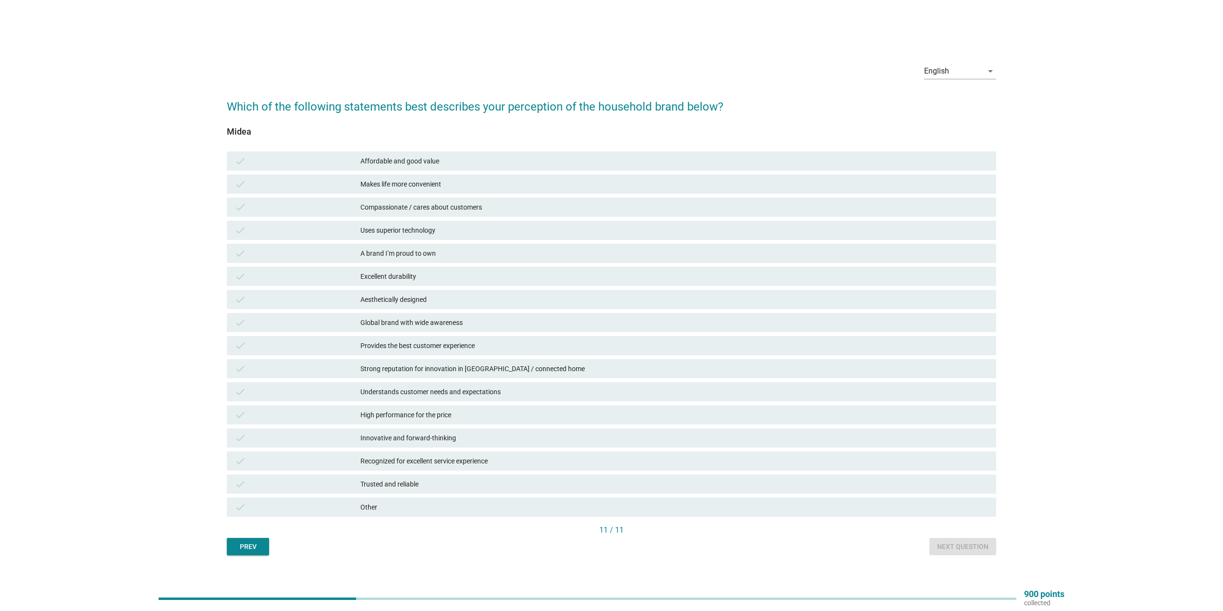
click at [464, 160] on div "Affordable and good value" at bounding box center [674, 161] width 628 height 12
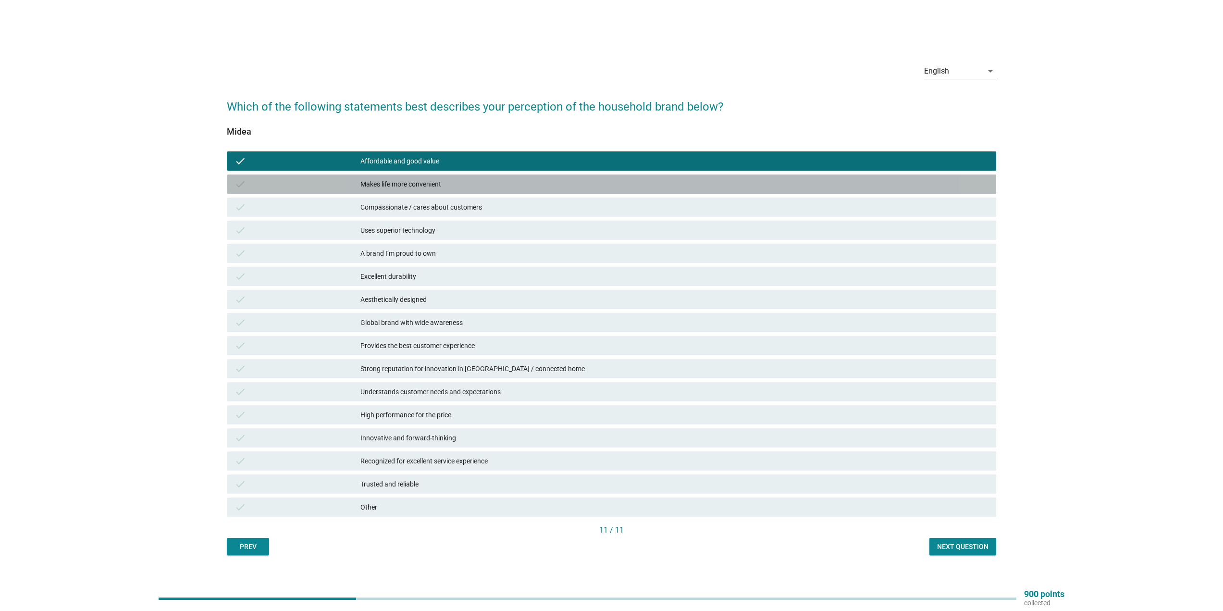
click at [462, 185] on div "Makes life more convenient" at bounding box center [674, 184] width 628 height 12
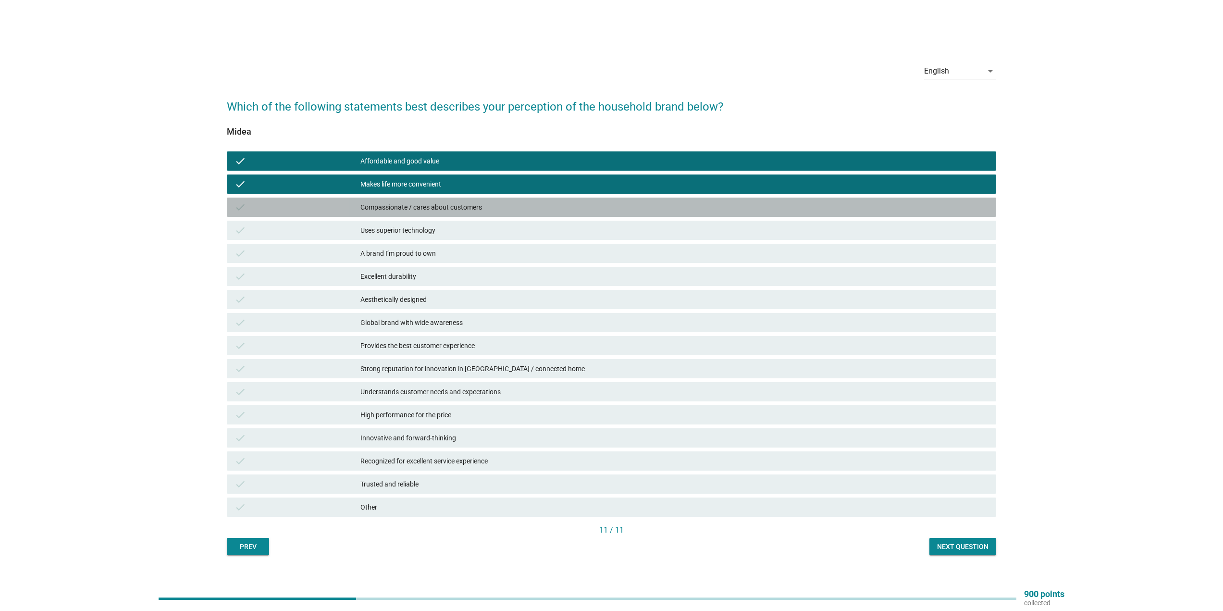
click at [475, 206] on div "Compassionate / cares about customers" at bounding box center [674, 207] width 628 height 12
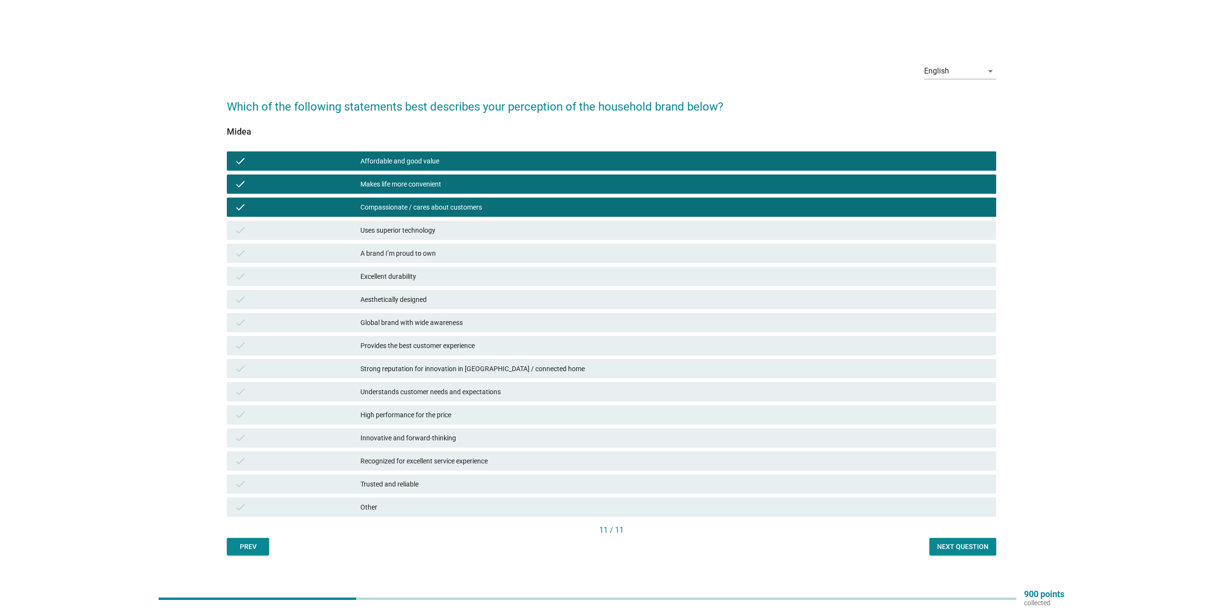
click at [571, 390] on div "Understands customer needs and expectations" at bounding box center [674, 392] width 628 height 12
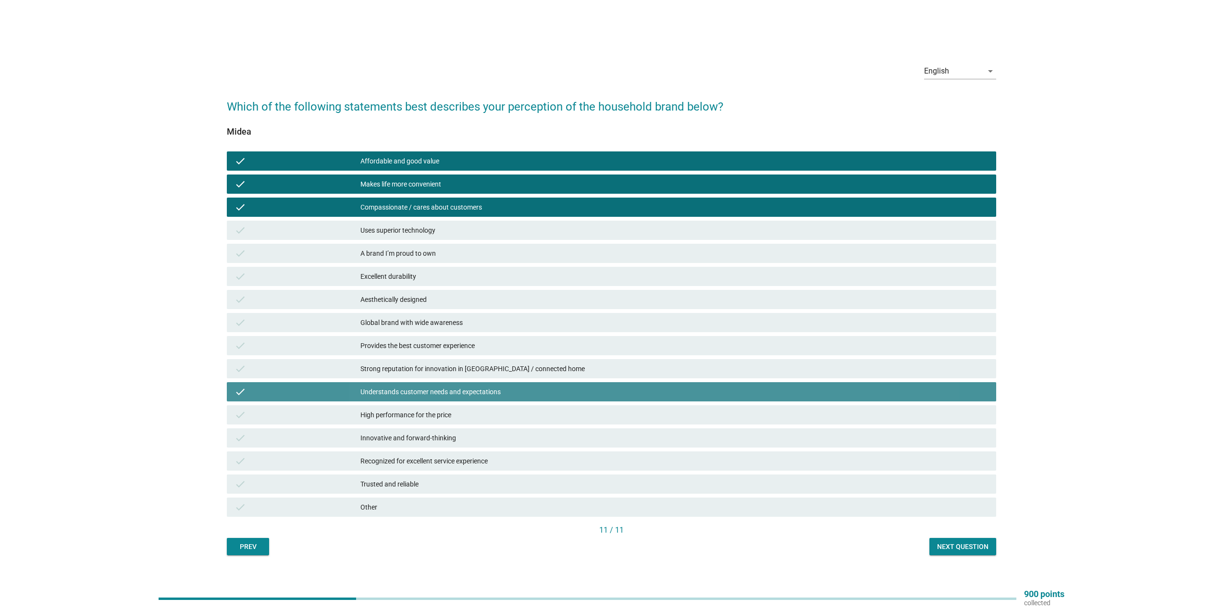
click at [572, 393] on div "Understands customer needs and expectations" at bounding box center [674, 392] width 628 height 12
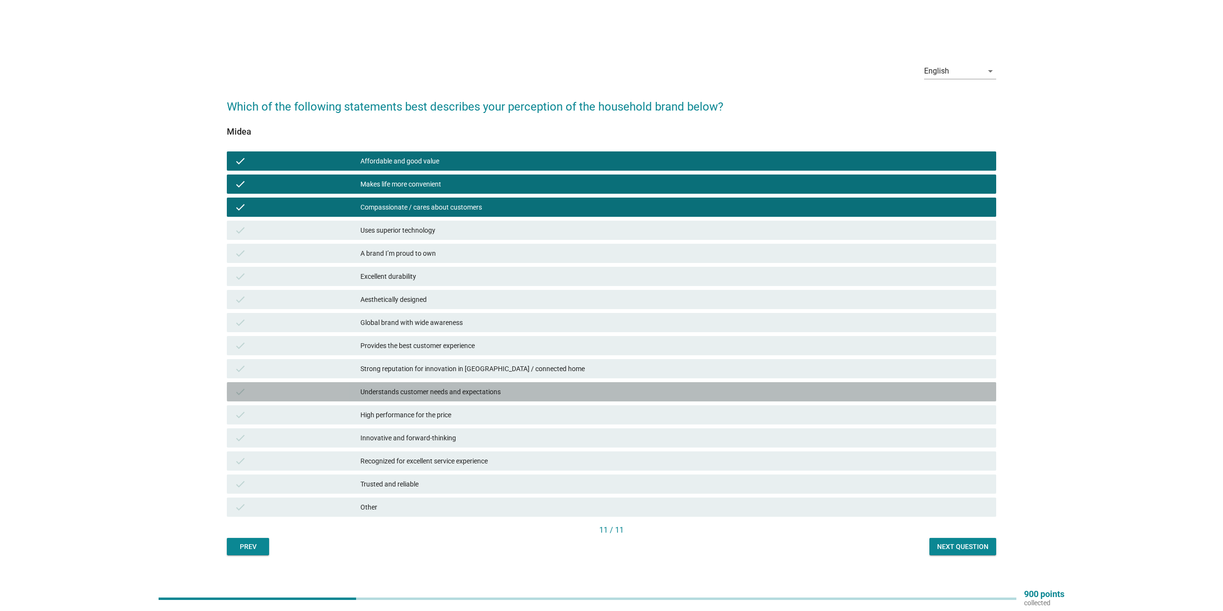
click at [555, 395] on div "Understands customer needs and expectations" at bounding box center [674, 392] width 628 height 12
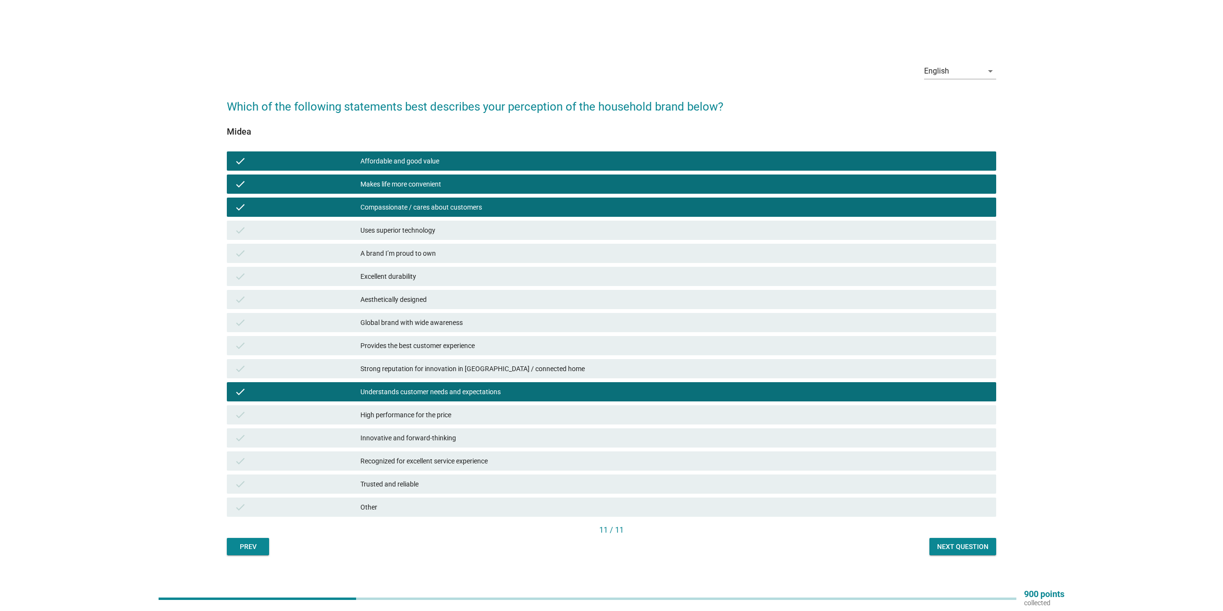
click at [520, 346] on div "Provides the best customer experience" at bounding box center [674, 346] width 628 height 12
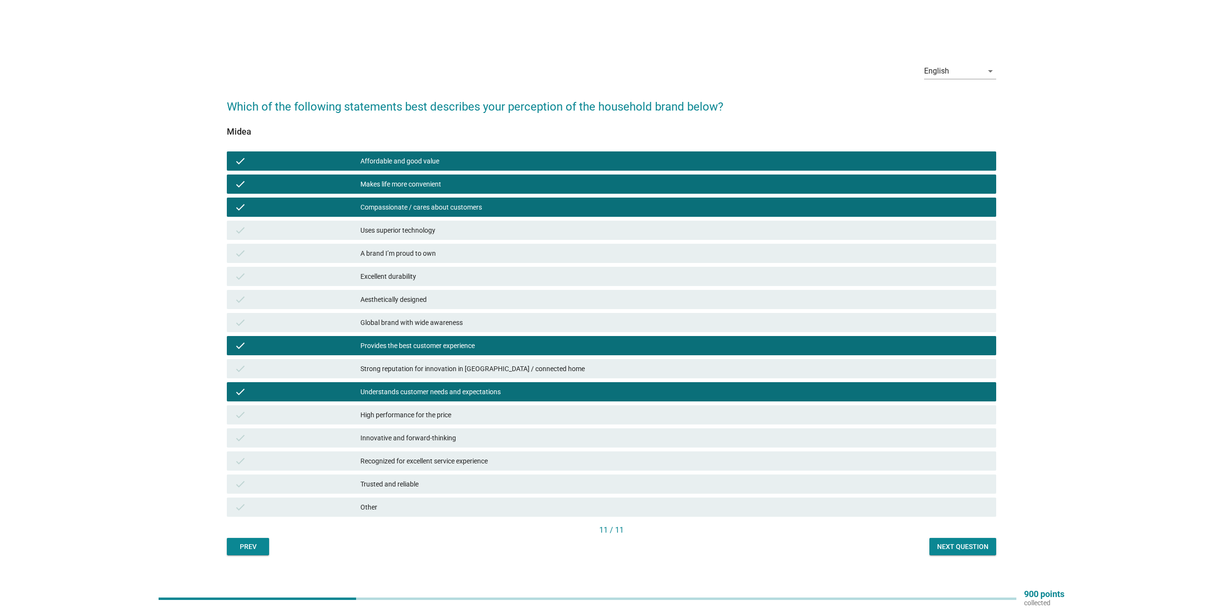
click at [773, 338] on div "check Provides the best customer experience" at bounding box center [611, 345] width 769 height 19
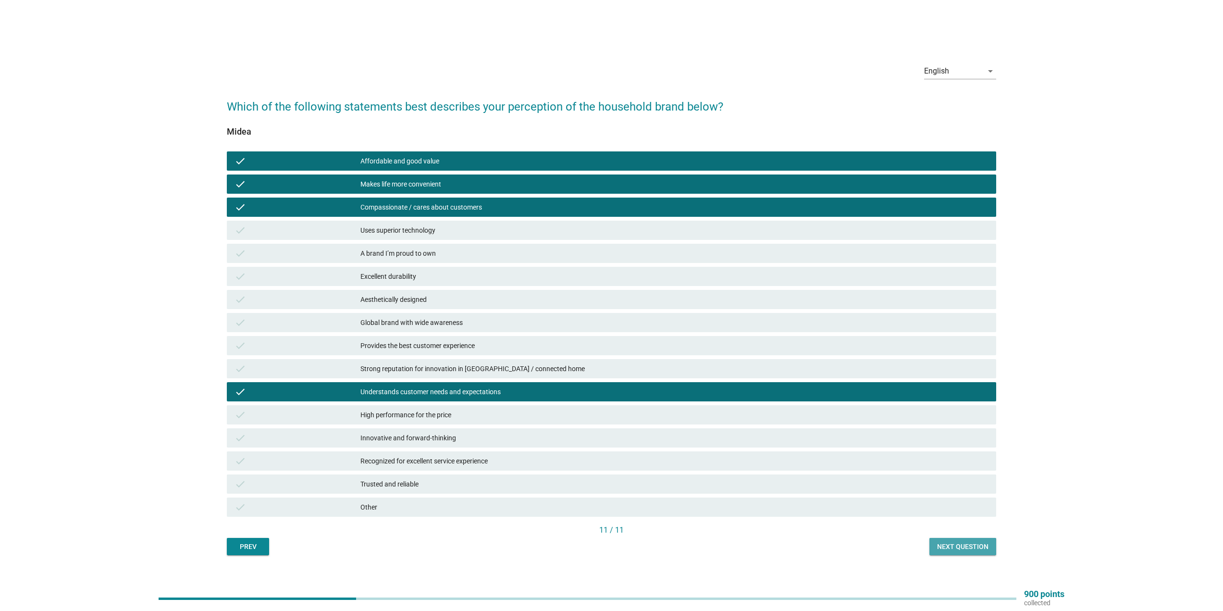
click at [963, 548] on div "Next question" at bounding box center [962, 547] width 51 height 10
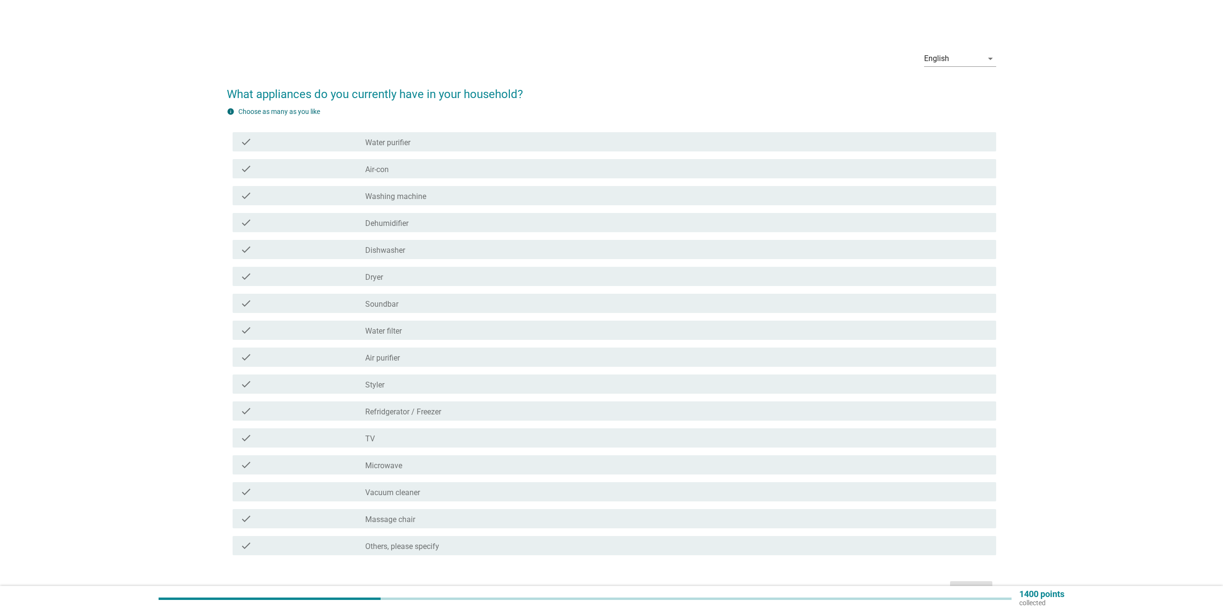
click at [432, 142] on div "check_box_outline_blank Water purifier" at bounding box center [676, 142] width 623 height 12
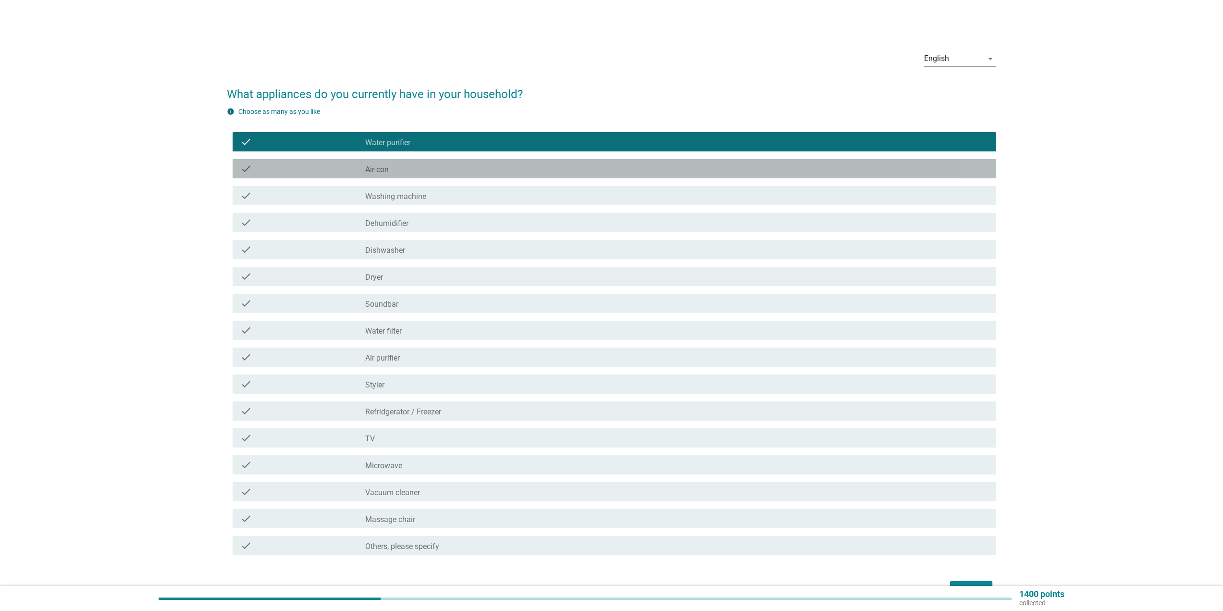
click at [429, 174] on div "check check_box_outline_blank Air-con" at bounding box center [615, 168] width 764 height 19
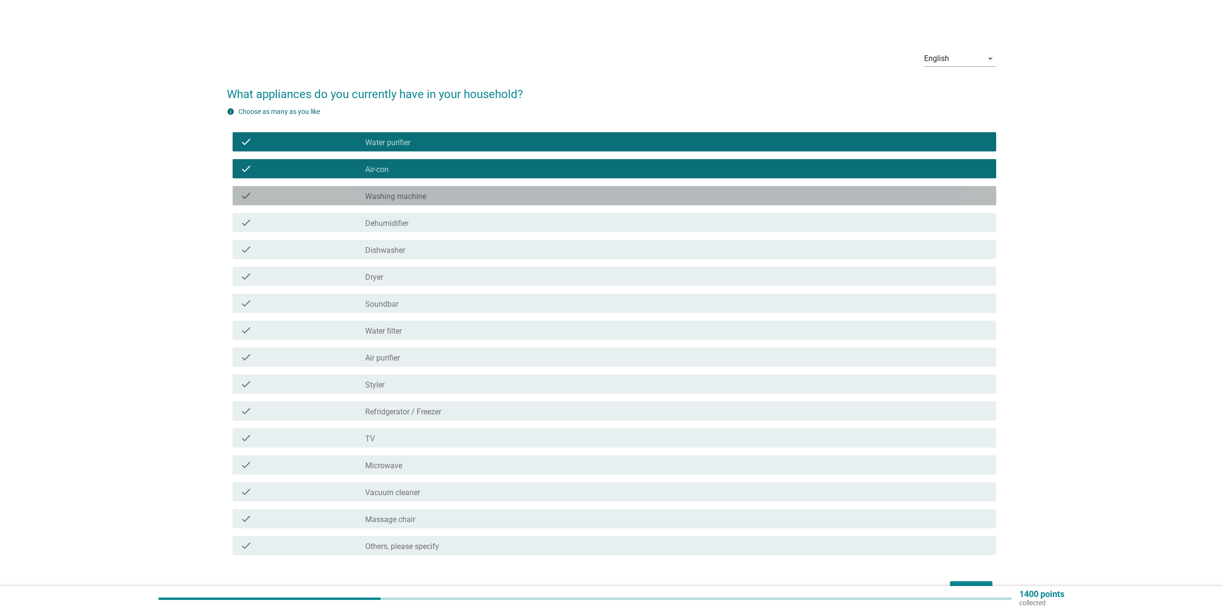
click at [456, 197] on div "check_box_outline_blank Washing machine" at bounding box center [676, 196] width 623 height 12
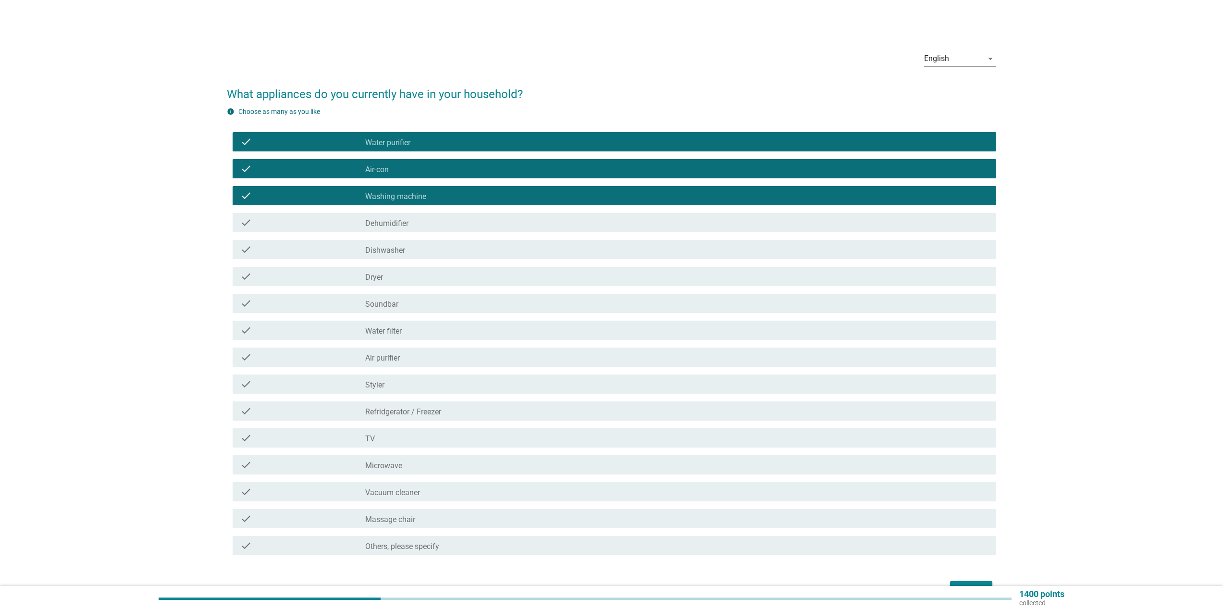
click at [429, 332] on div "check_box_outline_blank Water filter" at bounding box center [676, 330] width 623 height 12
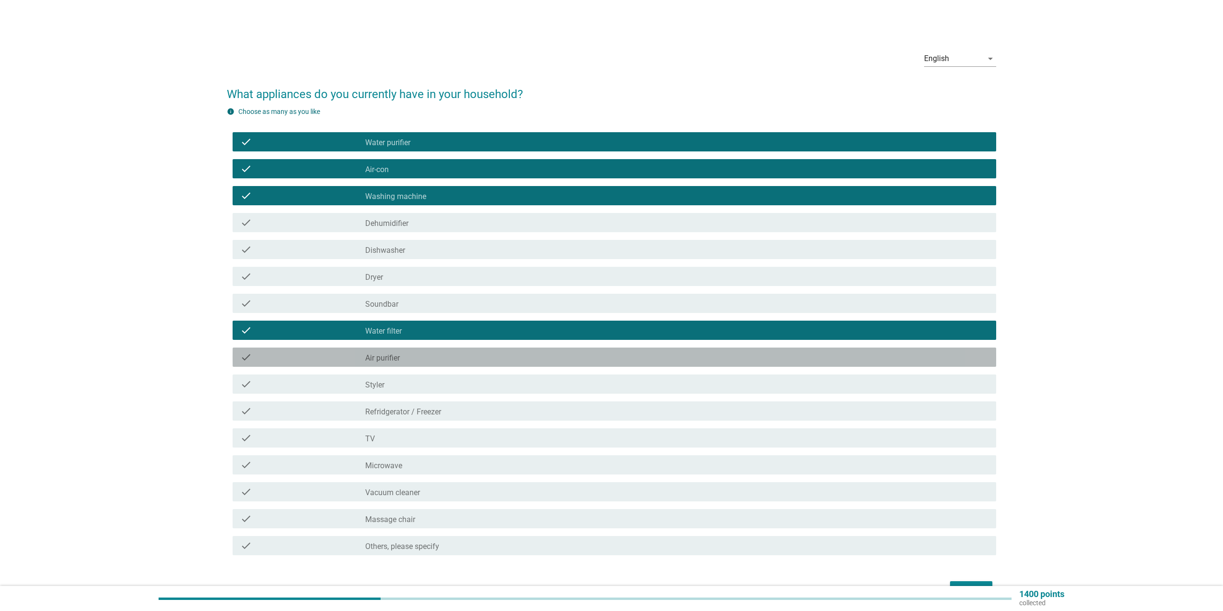
click at [410, 358] on div "check_box_outline_blank Air purifier" at bounding box center [676, 357] width 623 height 12
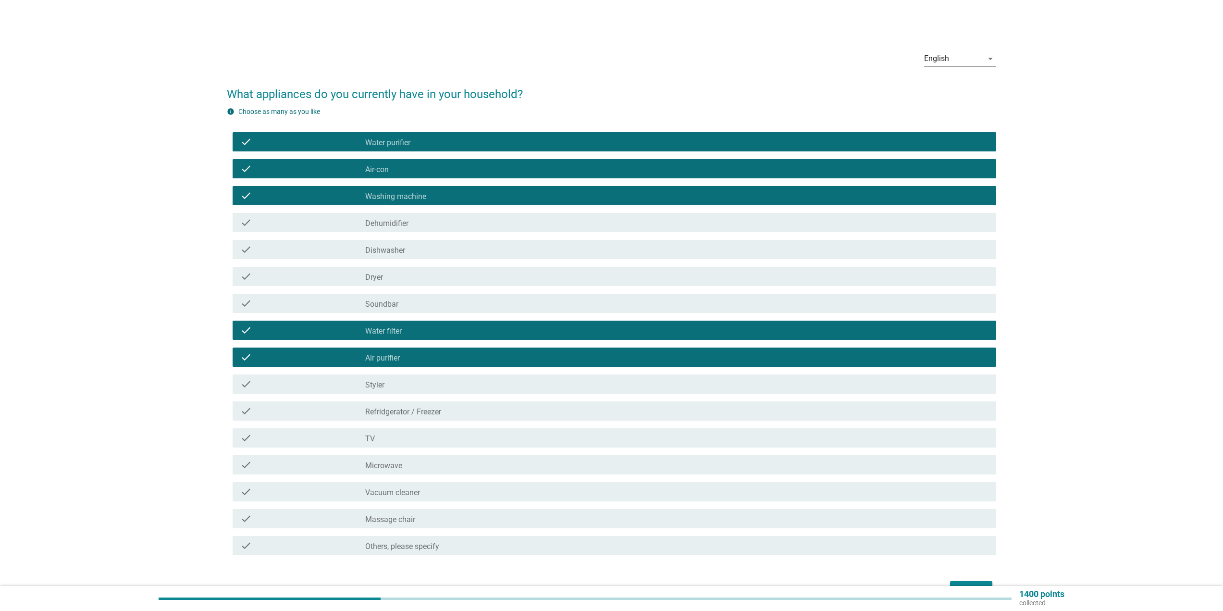
click at [435, 142] on div "check_box_outline_blank Water purifier" at bounding box center [676, 142] width 623 height 12
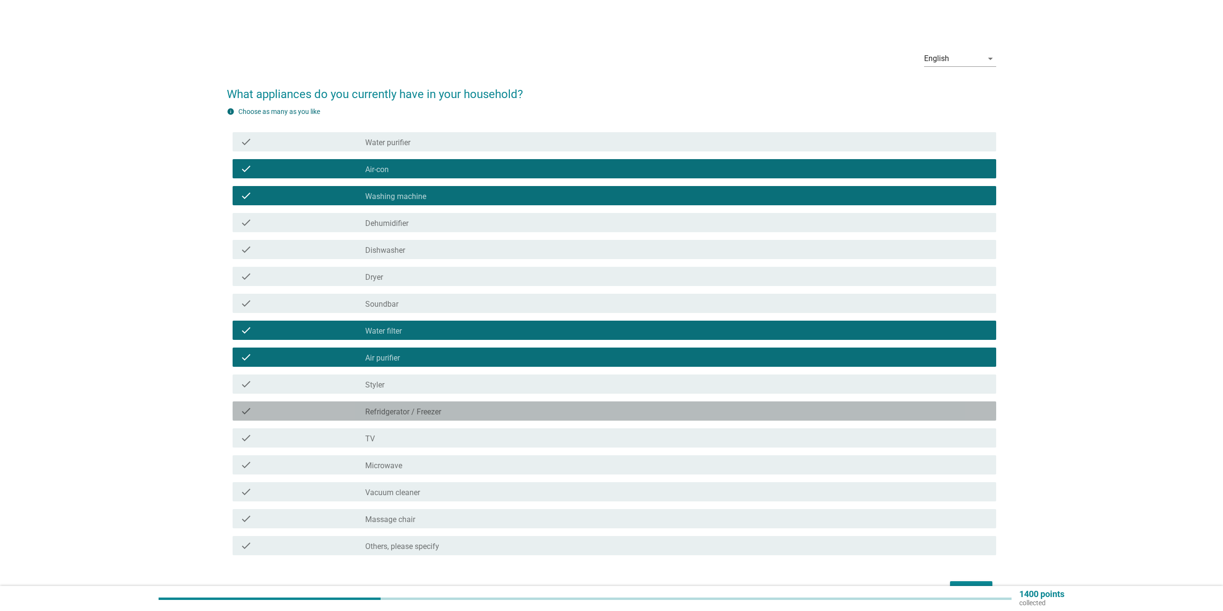
click at [472, 413] on div "check_box_outline_blank Refridgerator / [PERSON_NAME]" at bounding box center [676, 411] width 623 height 12
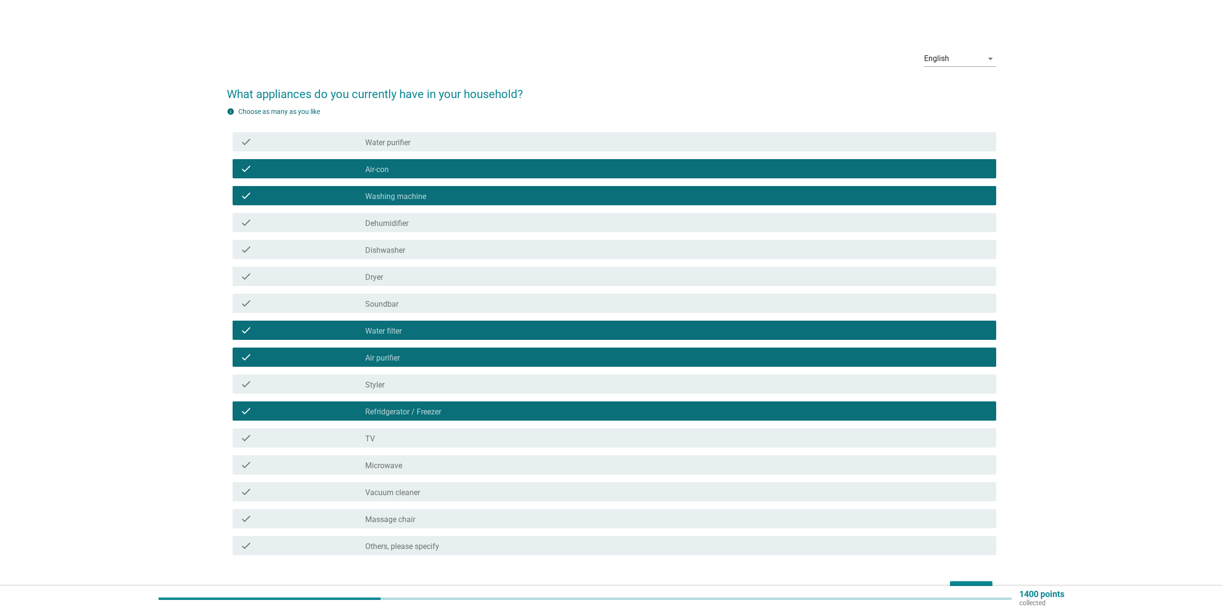
click at [395, 438] on div "check_box_outline_blank TV" at bounding box center [676, 438] width 623 height 12
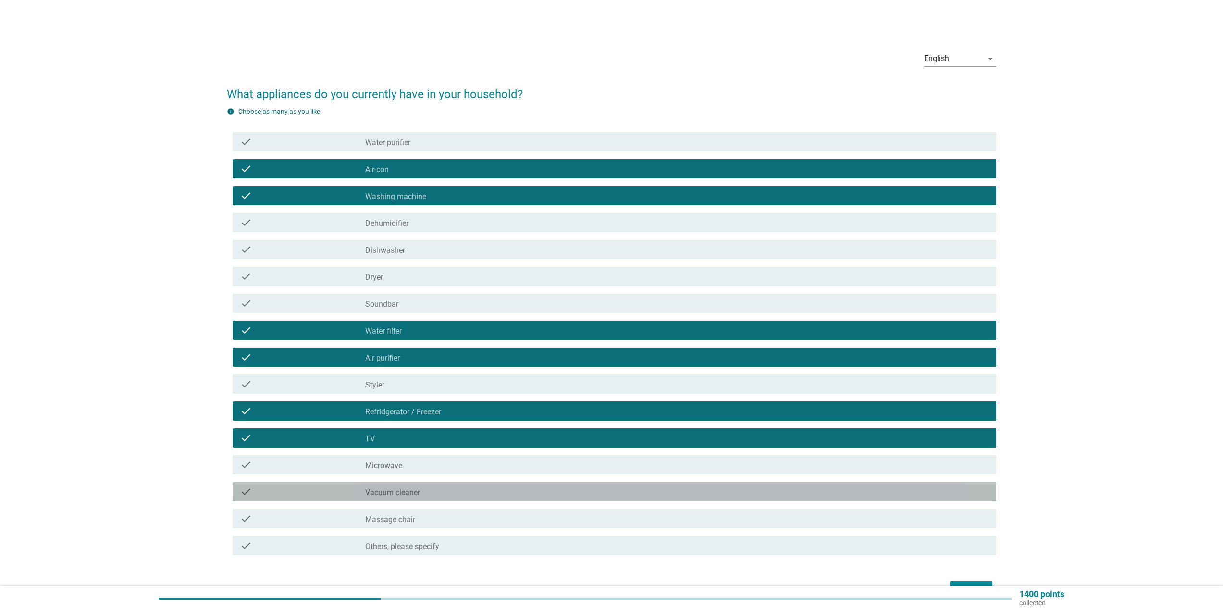
click at [437, 494] on div "check_box_outline_blank Vacuum cleaner" at bounding box center [676, 492] width 623 height 12
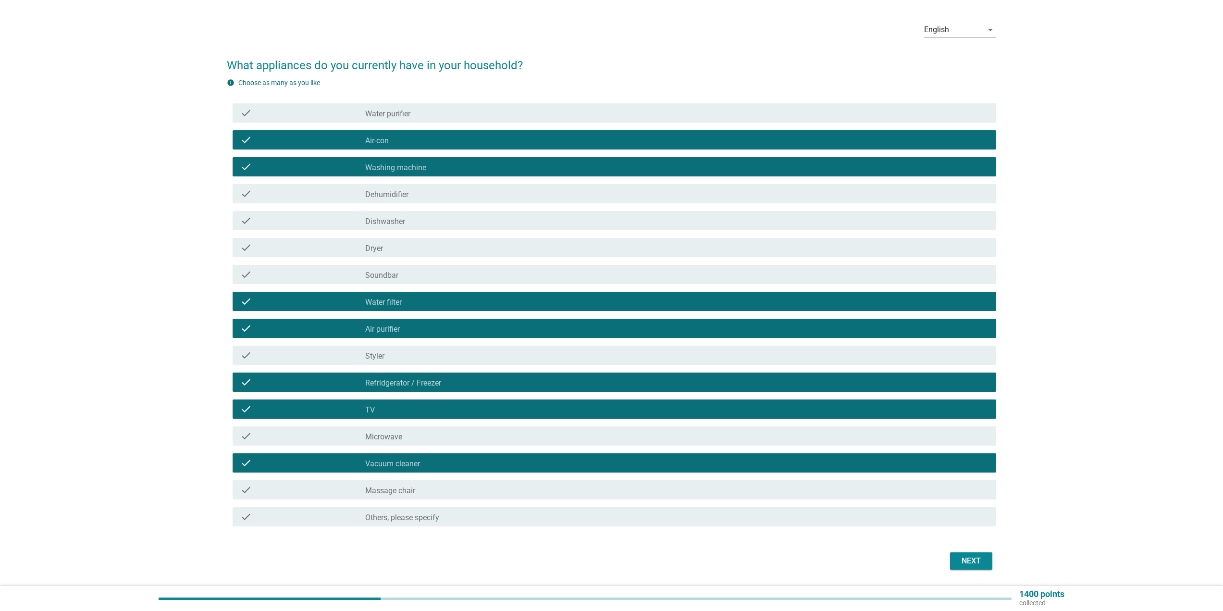
scroll to position [59, 0]
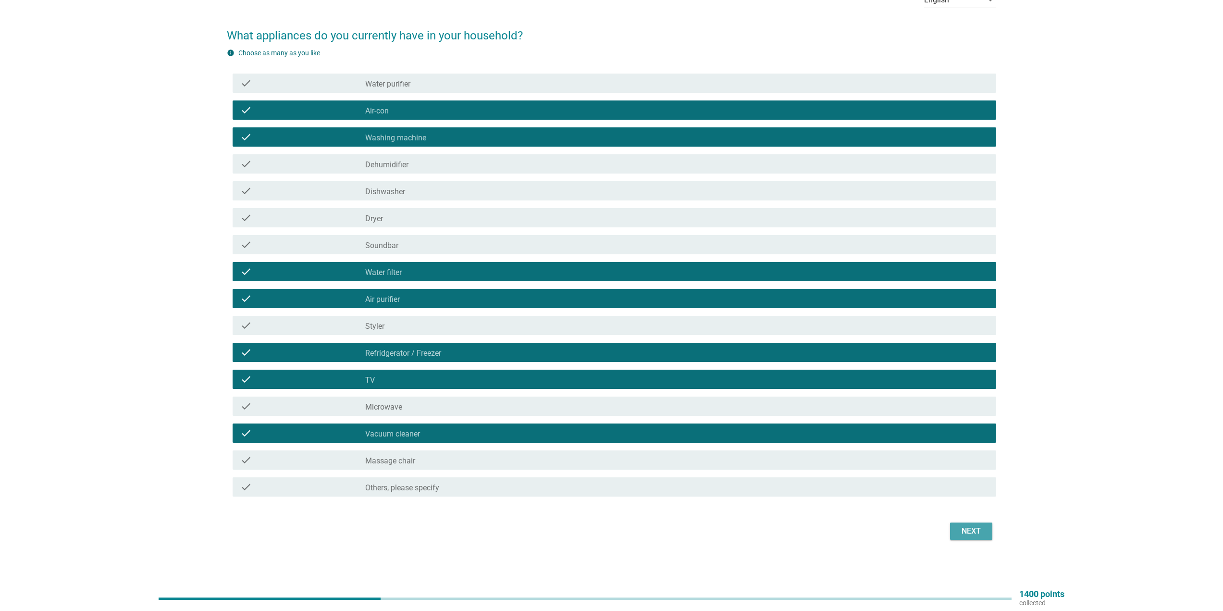
click at [970, 531] on div "Next" at bounding box center [971, 531] width 27 height 12
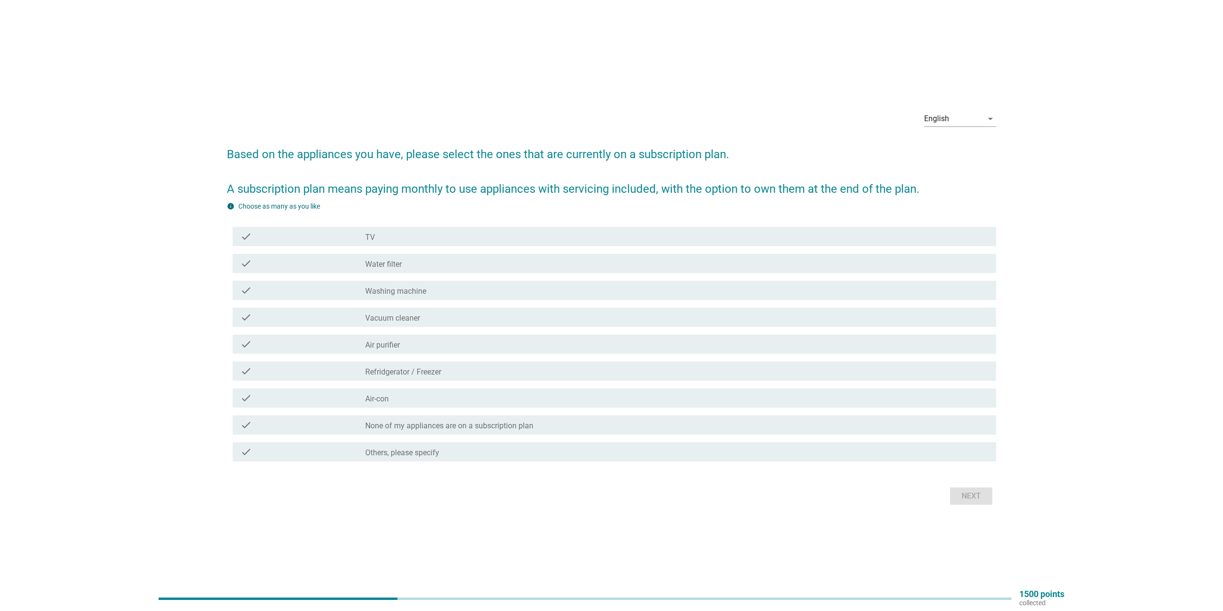
click at [486, 428] on label "None of my appliances are on a subscription plan" at bounding box center [449, 426] width 168 height 10
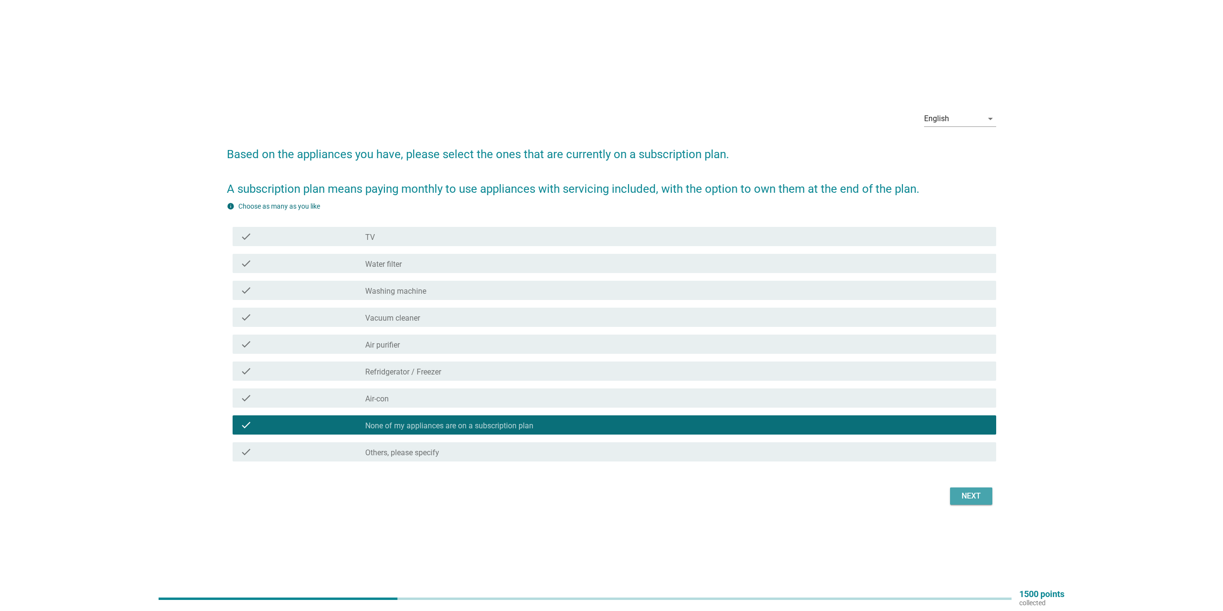
click at [975, 491] on div "Next" at bounding box center [971, 496] width 27 height 12
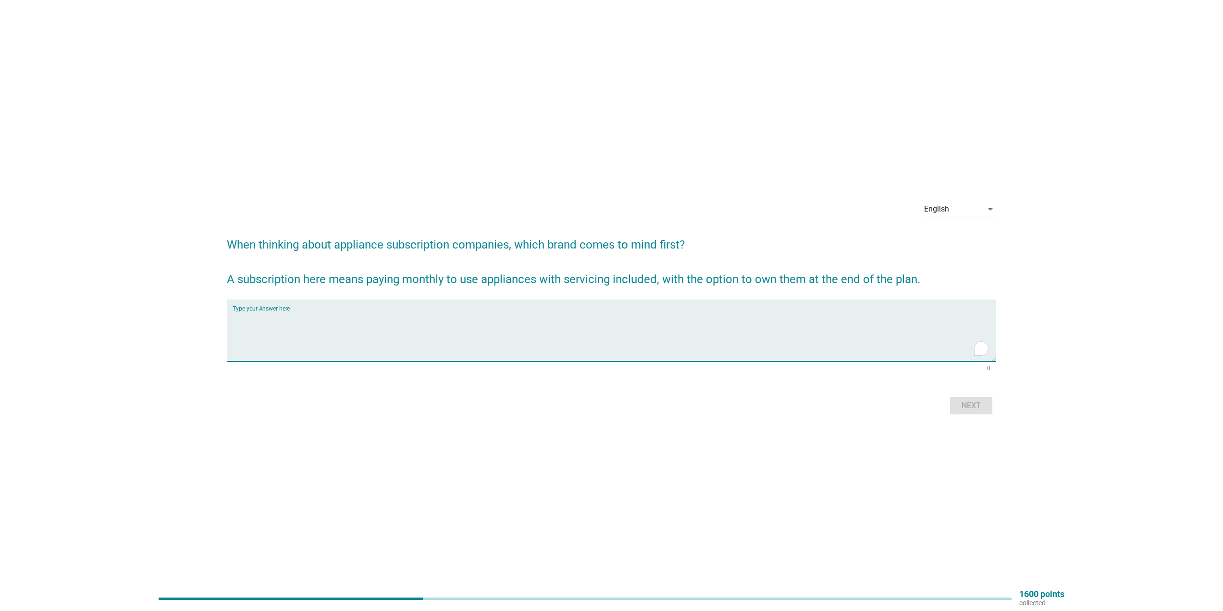
click at [321, 321] on textarea "To enrich screen reader interactions, please activate Accessibility in Grammarl…" at bounding box center [615, 336] width 764 height 50
type textarea "LG"
click at [960, 399] on button "Next" at bounding box center [971, 405] width 42 height 17
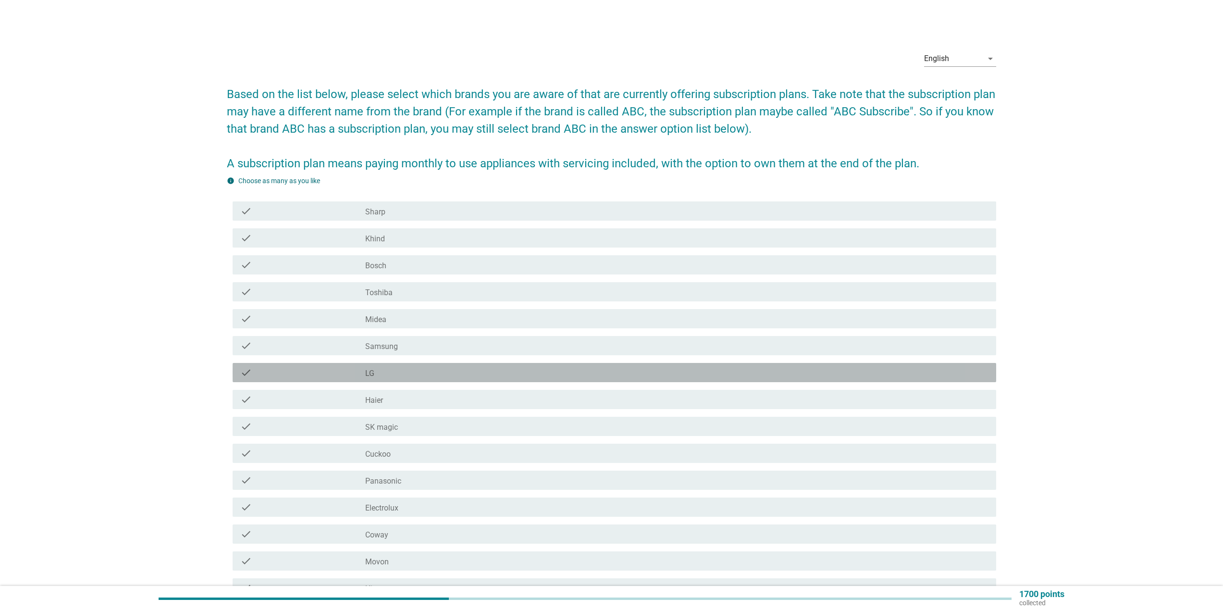
click at [384, 376] on div "check_box_outline_blank LG" at bounding box center [676, 373] width 623 height 12
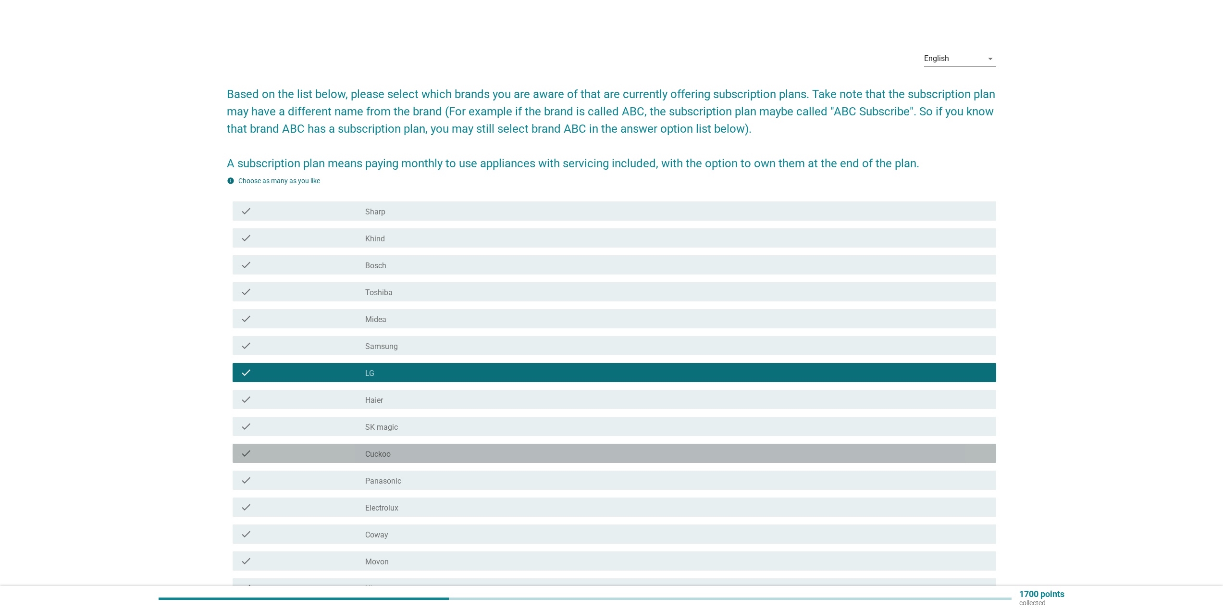
click at [400, 455] on div "check_box_outline_blank Cuckoo" at bounding box center [676, 453] width 623 height 12
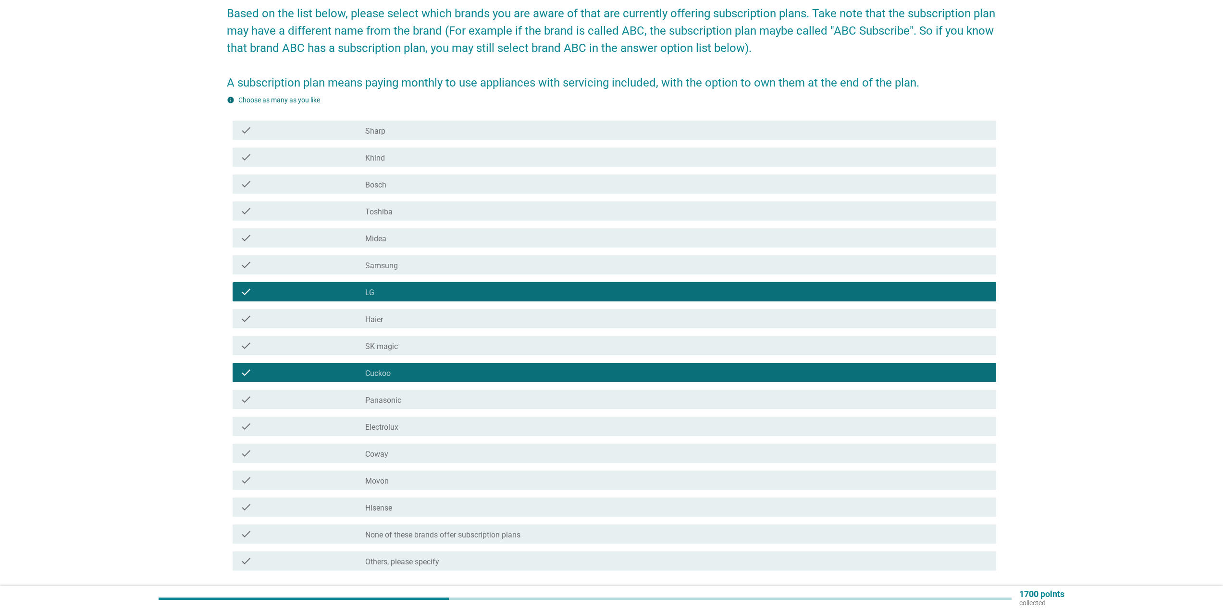
scroll to position [96, 0]
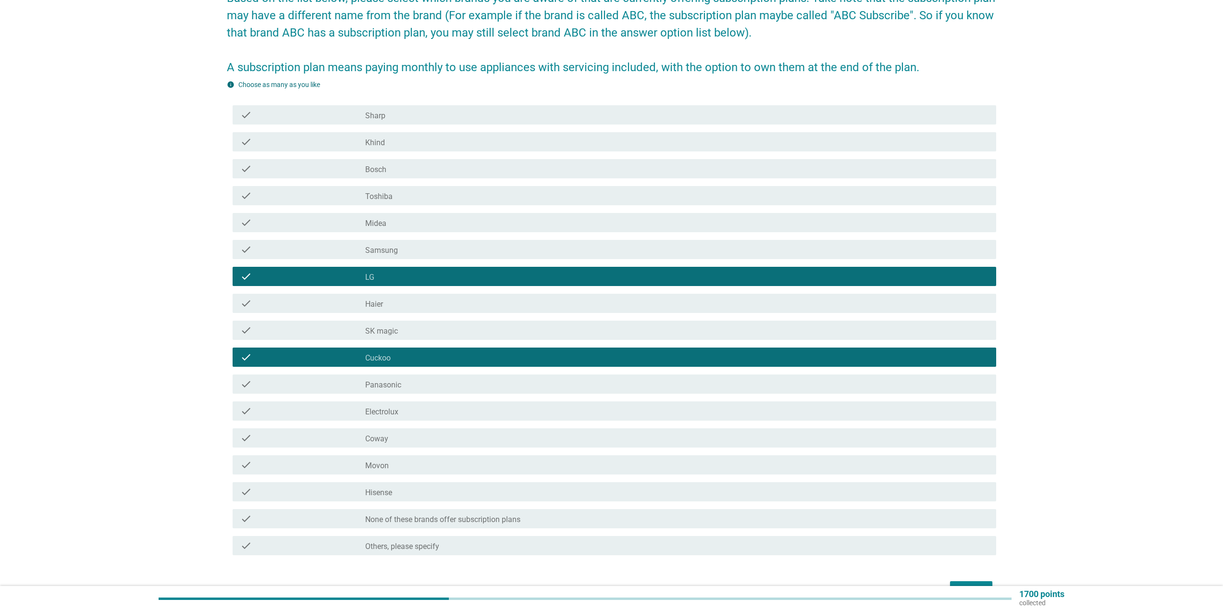
click at [446, 439] on div "check_box_outline_blank Coway" at bounding box center [676, 438] width 623 height 12
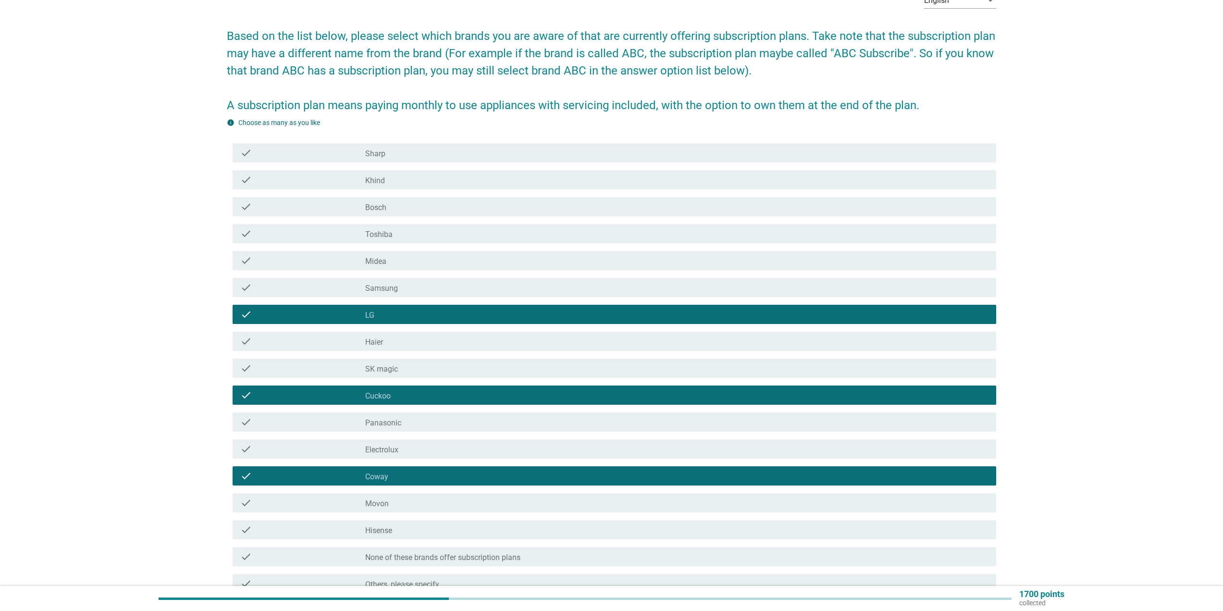
scroll to position [144, 0]
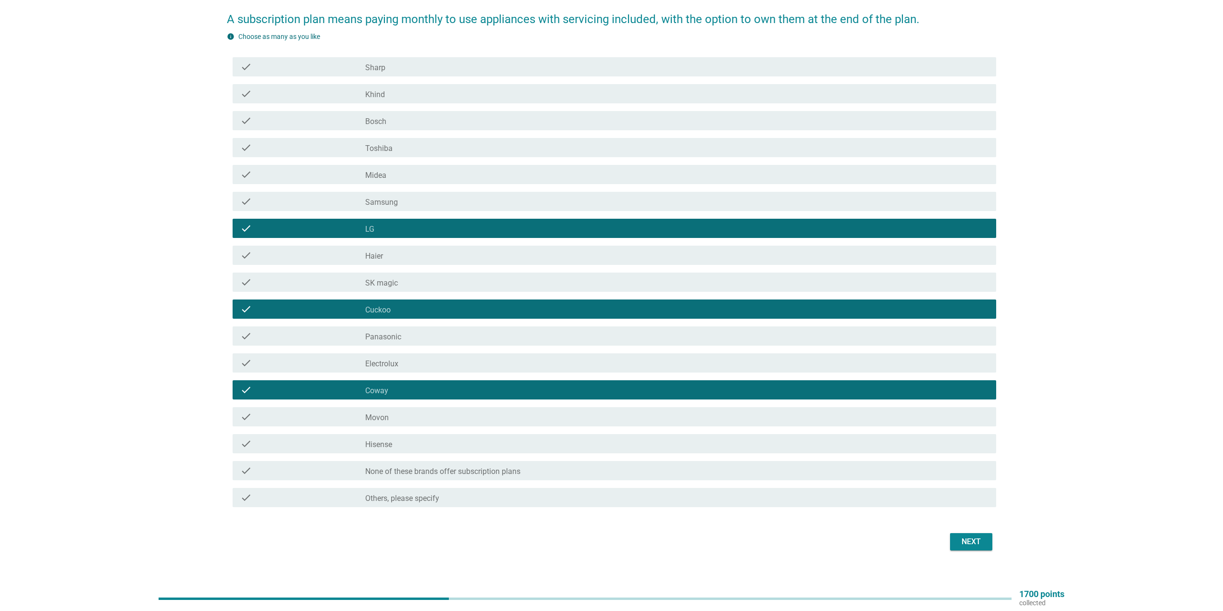
click at [973, 541] on div "Next" at bounding box center [971, 542] width 27 height 12
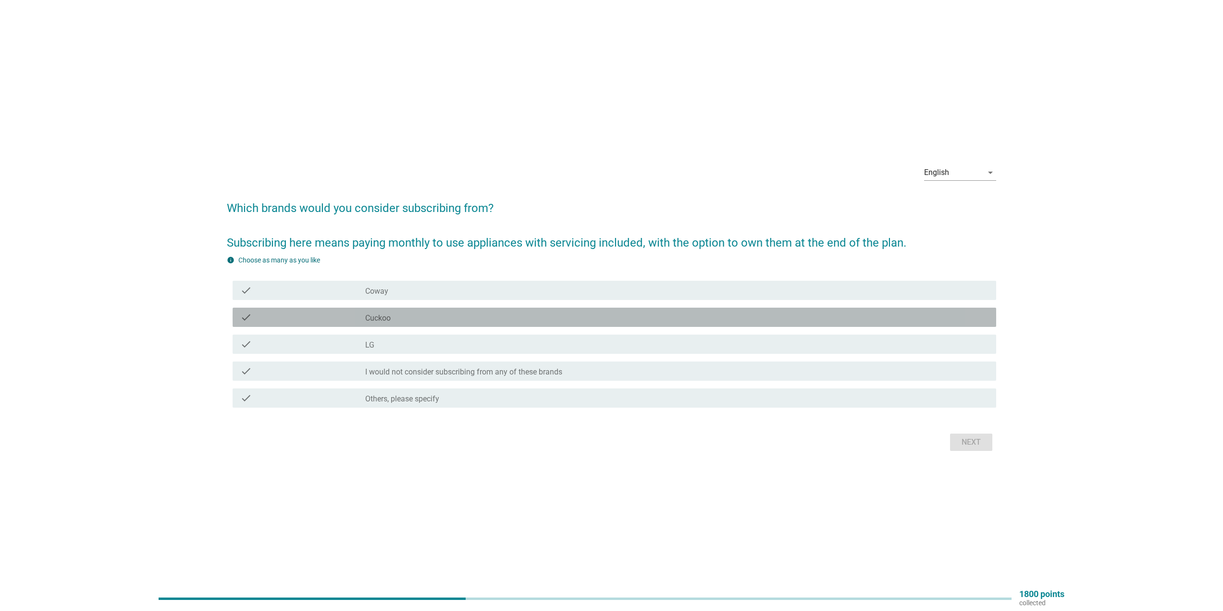
click at [407, 314] on div "check_box_outline_blank Cuckoo" at bounding box center [676, 317] width 623 height 12
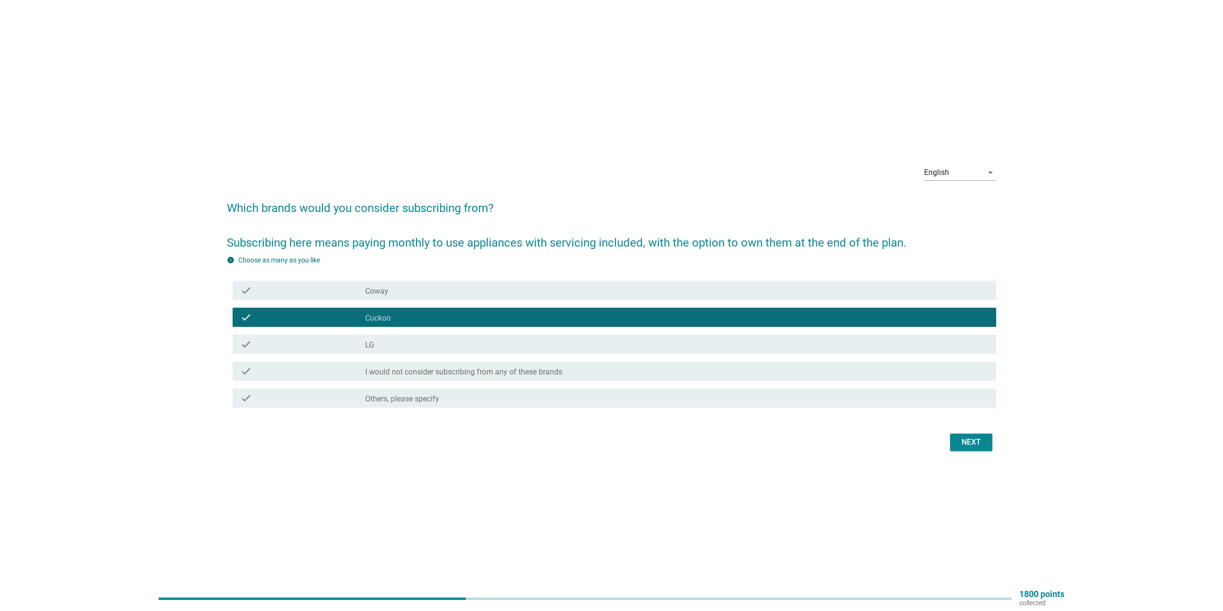
click at [409, 343] on div "check_box LG" at bounding box center [676, 344] width 623 height 12
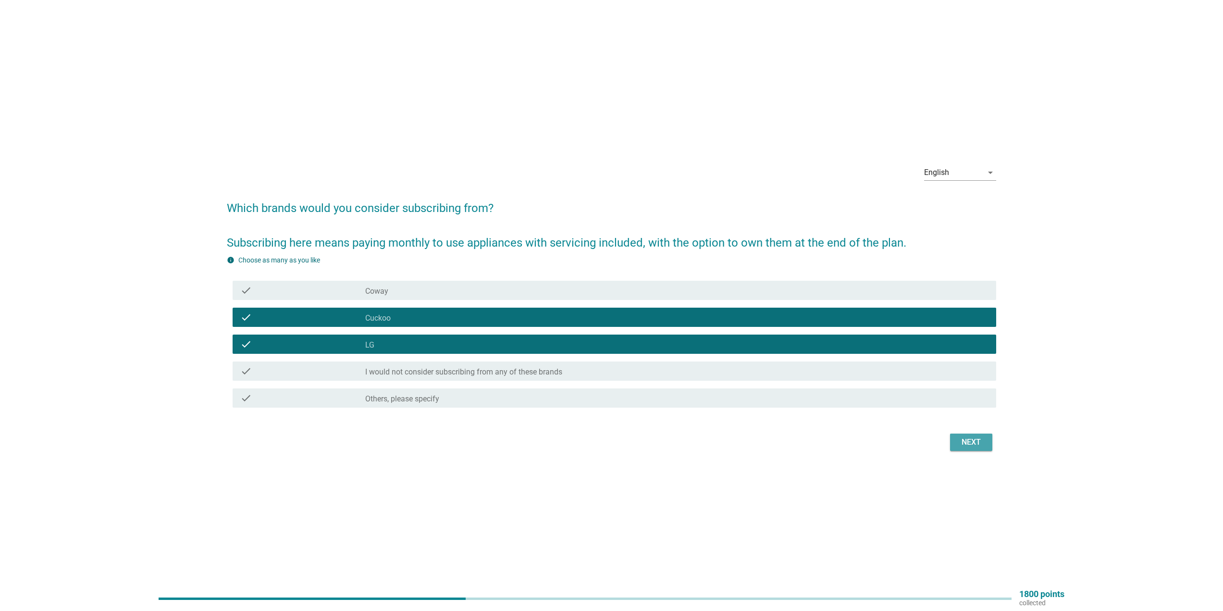
click at [965, 441] on div "Next" at bounding box center [971, 442] width 27 height 12
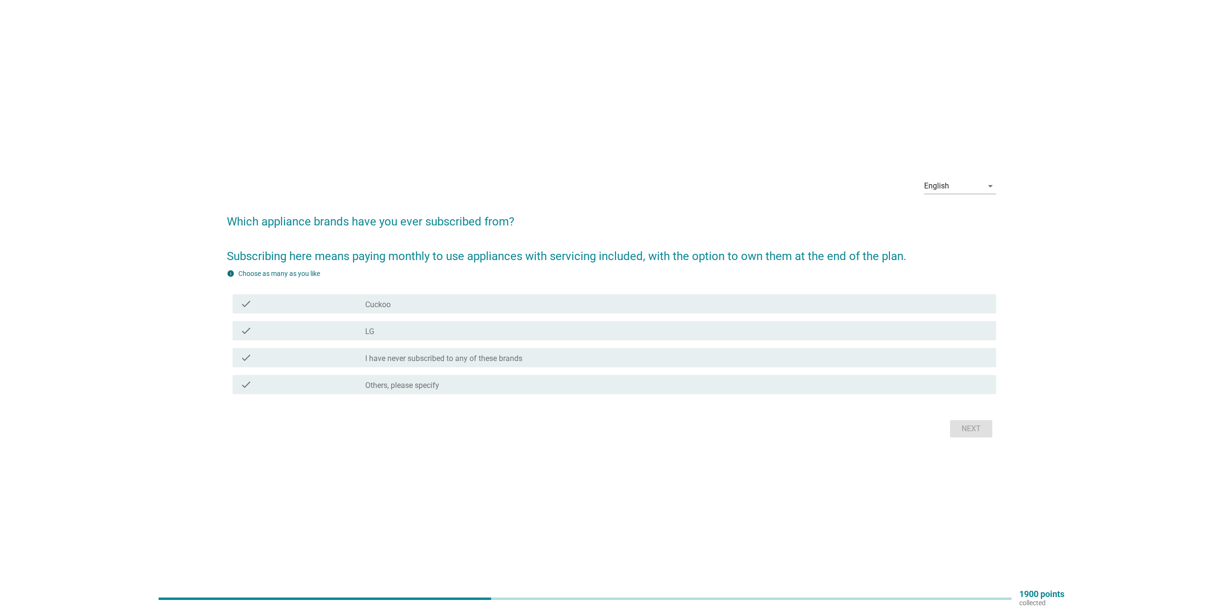
click at [458, 361] on label "I have never subscribed to any of these brands" at bounding box center [443, 359] width 157 height 10
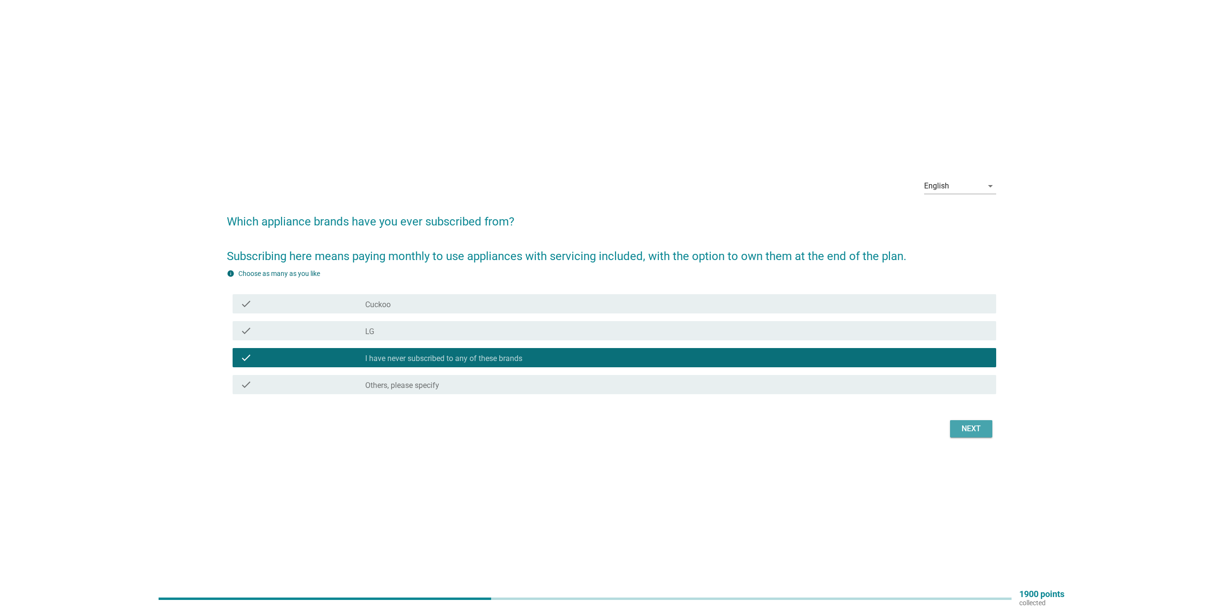
click at [963, 423] on div "Next" at bounding box center [971, 429] width 27 height 12
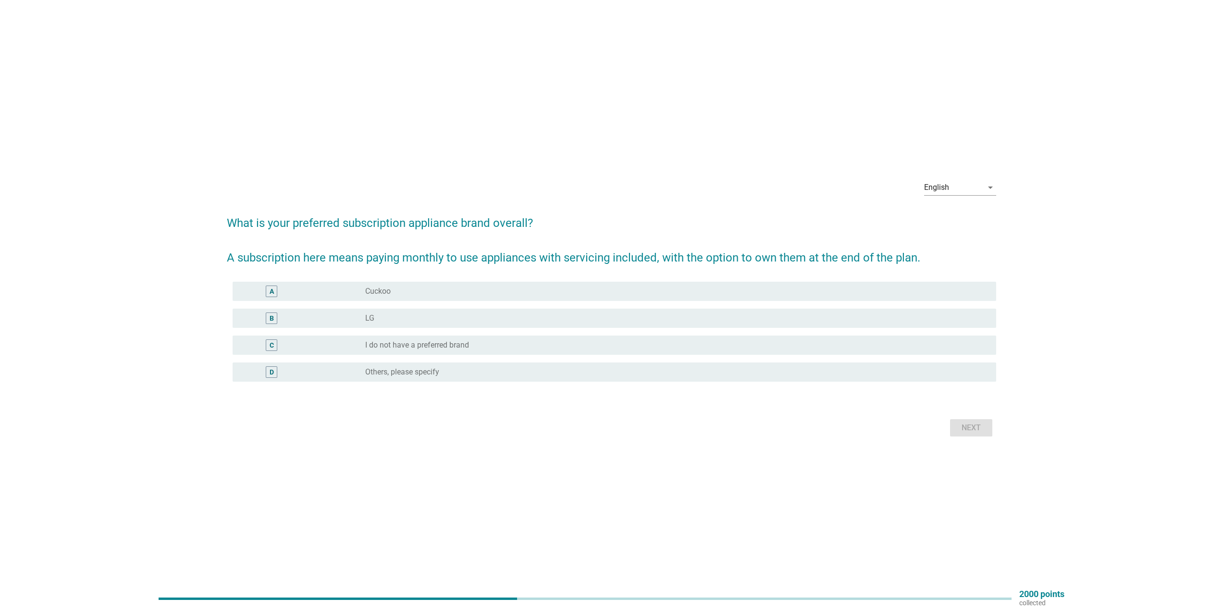
click at [405, 321] on div "radio_button_unchecked LG" at bounding box center [673, 318] width 616 height 10
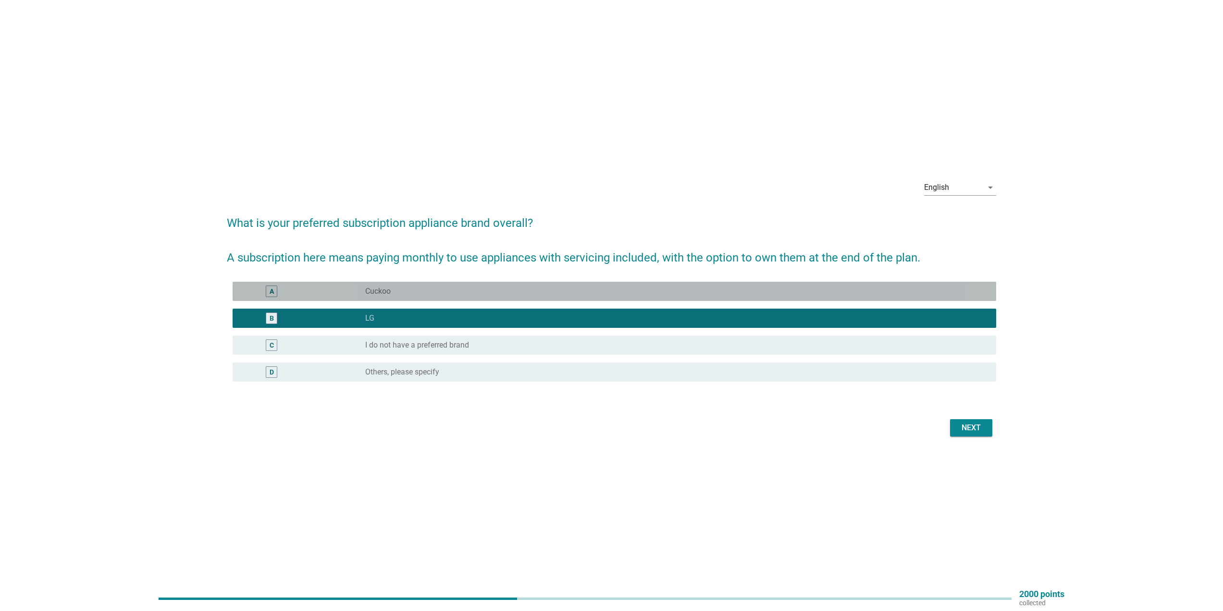
click at [421, 300] on div "A radio_button_unchecked Cuckoo" at bounding box center [615, 291] width 764 height 19
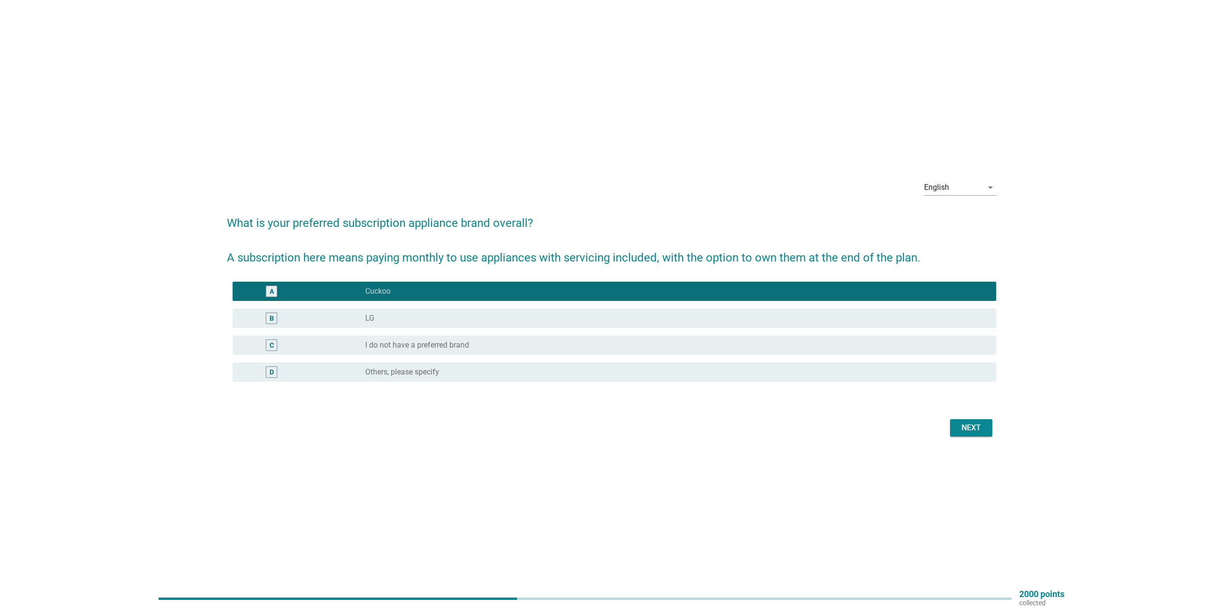
click at [444, 332] on div "C radio_button_unchecked I do not have a preferred brand" at bounding box center [611, 345] width 769 height 27
click at [441, 340] on label "I do not have a preferred brand" at bounding box center [417, 345] width 104 height 10
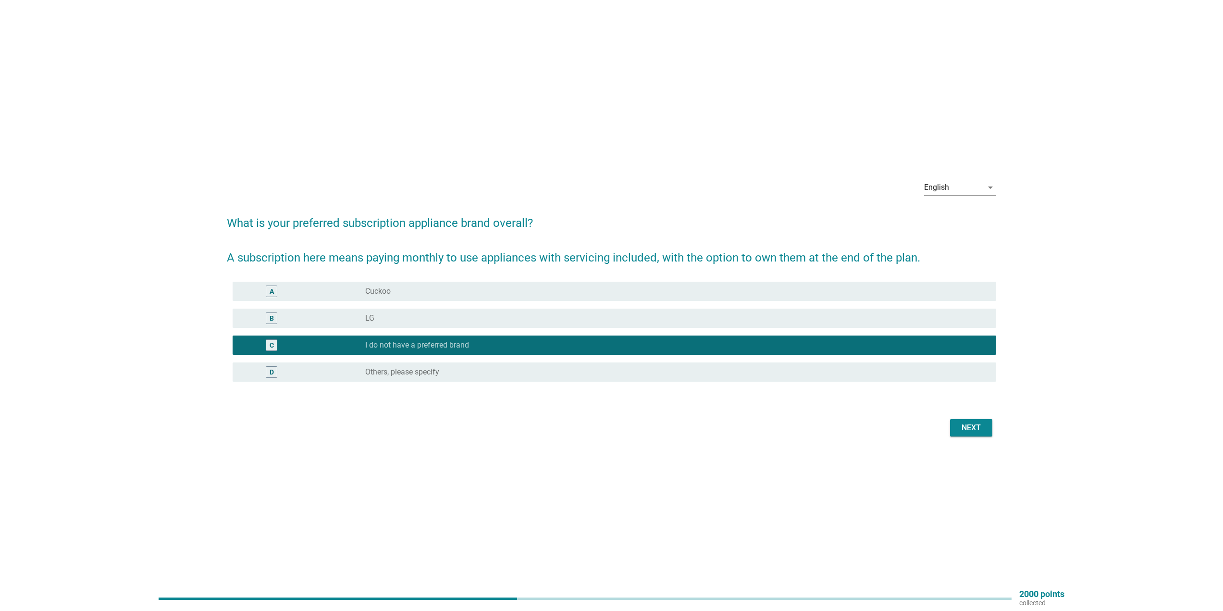
click at [958, 426] on div "Next" at bounding box center [971, 428] width 27 height 12
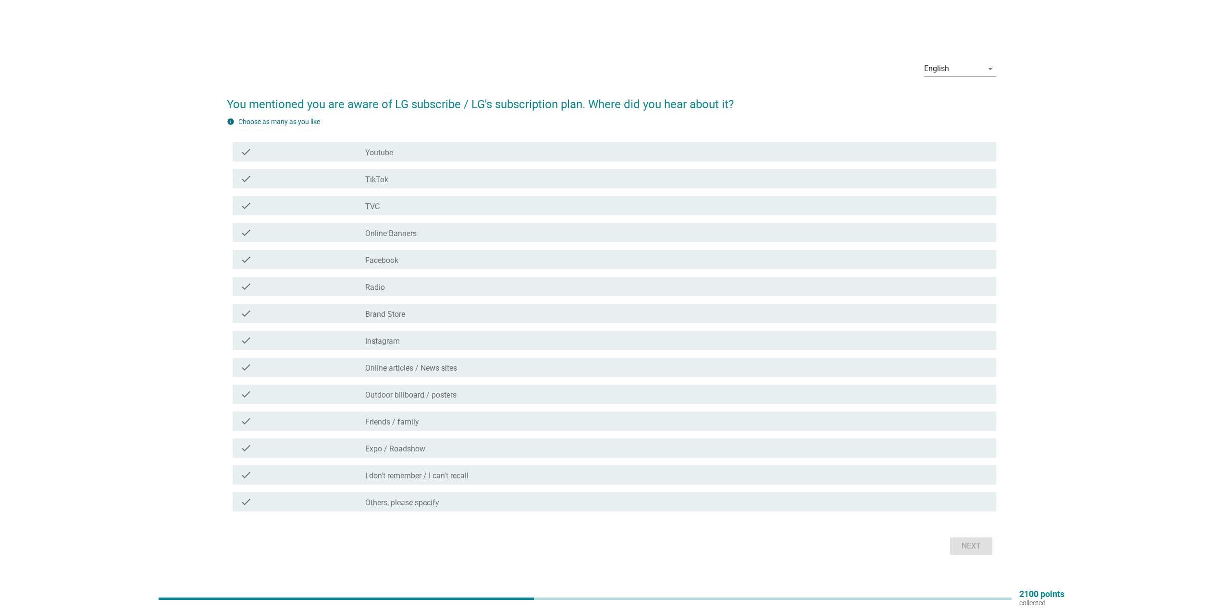
click at [431, 316] on div "check_box_outline_blank Brand Store" at bounding box center [676, 314] width 623 height 12
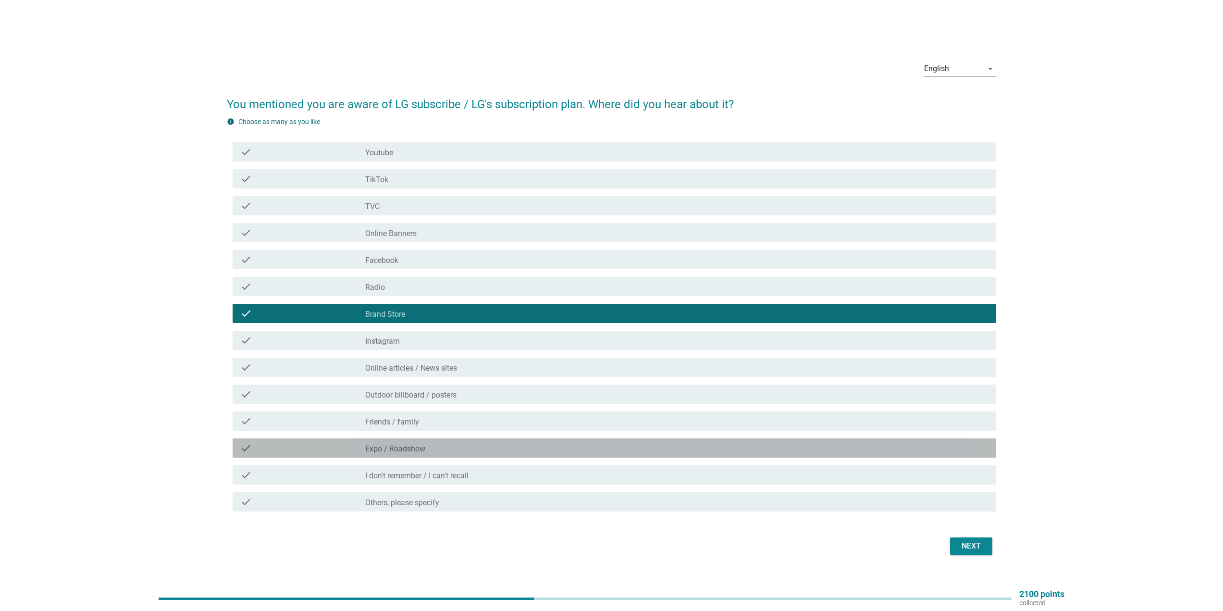
click at [419, 449] on label "Expo / Roadshow" at bounding box center [395, 449] width 60 height 10
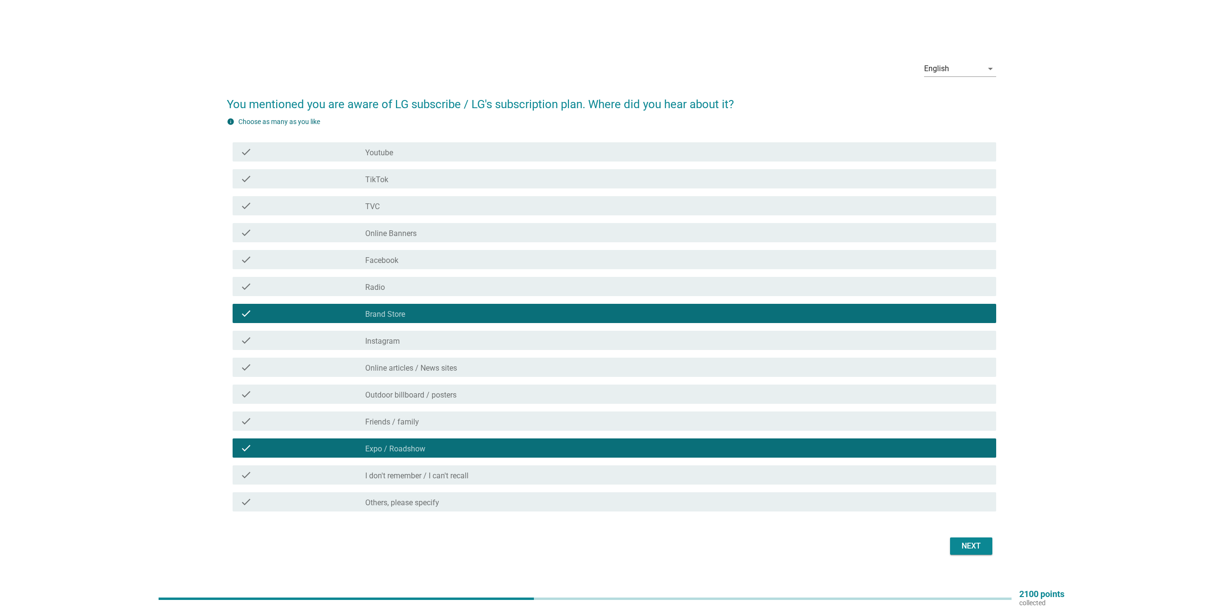
click at [969, 545] on div "Next" at bounding box center [971, 546] width 27 height 12
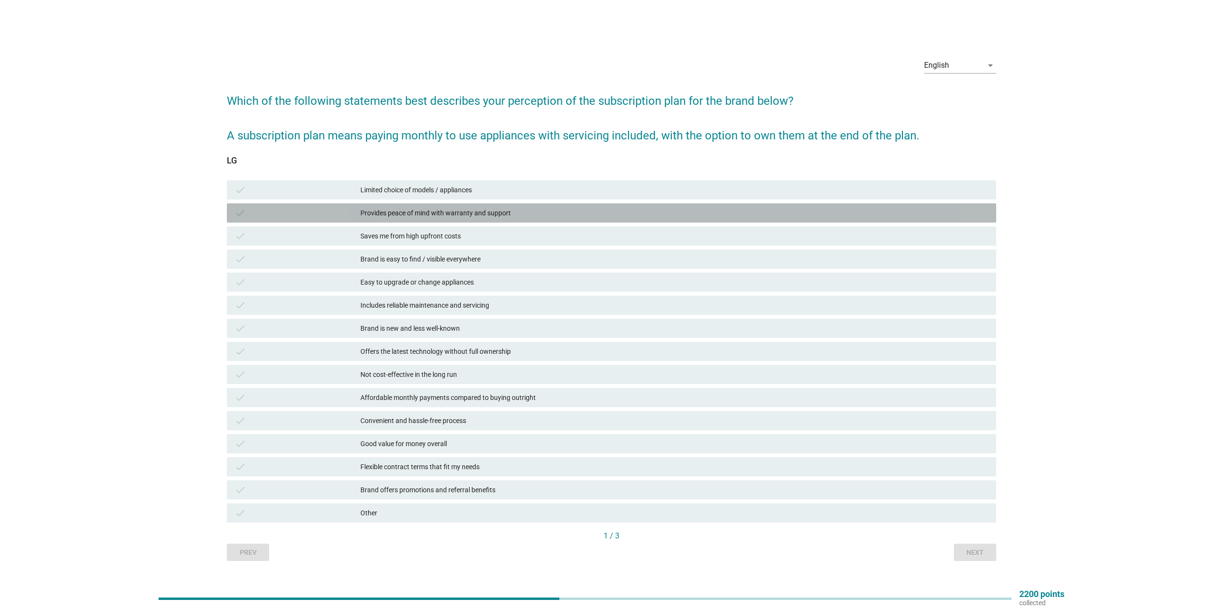
click at [512, 215] on div "Provides peace of mind with warranty and support" at bounding box center [674, 213] width 628 height 12
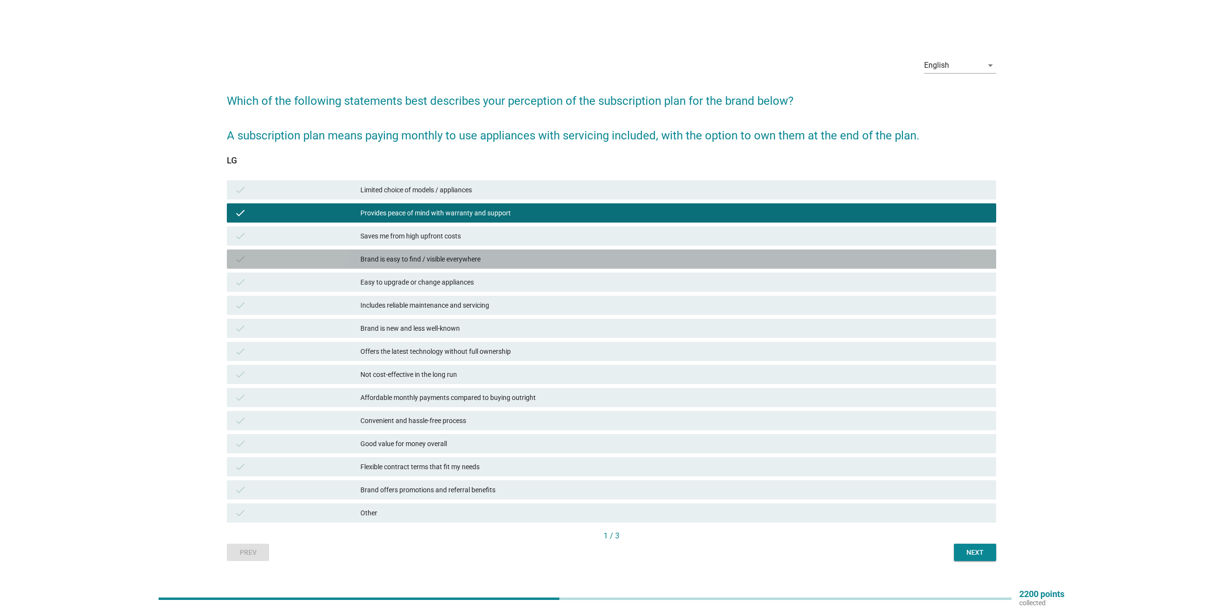
click at [507, 259] on div "Brand is easy to find / visible everywhere" at bounding box center [674, 259] width 628 height 12
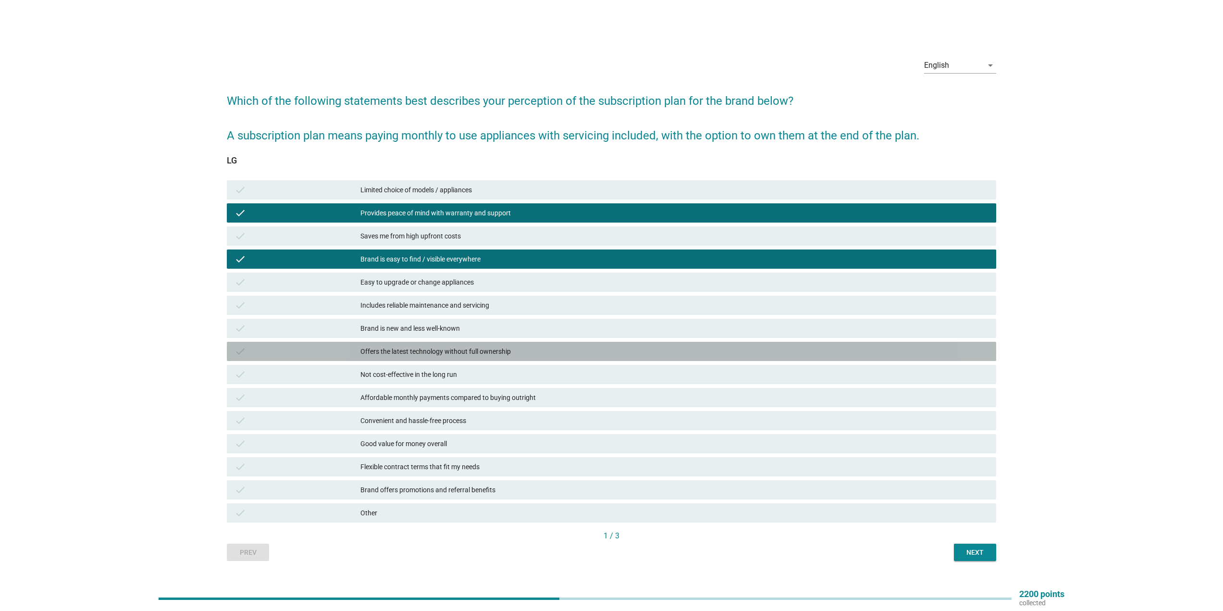
click at [510, 352] on div "Offers the latest technology without full ownership" at bounding box center [674, 352] width 628 height 12
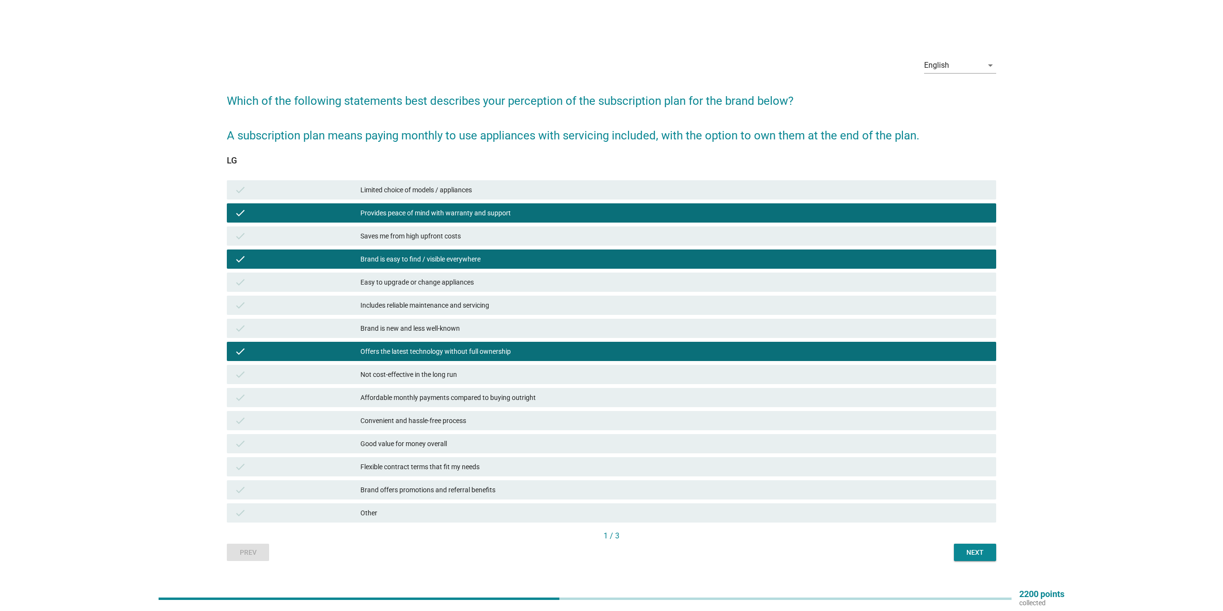
click at [520, 397] on div "Affordable monthly payments compared to buying outright" at bounding box center [674, 398] width 628 height 12
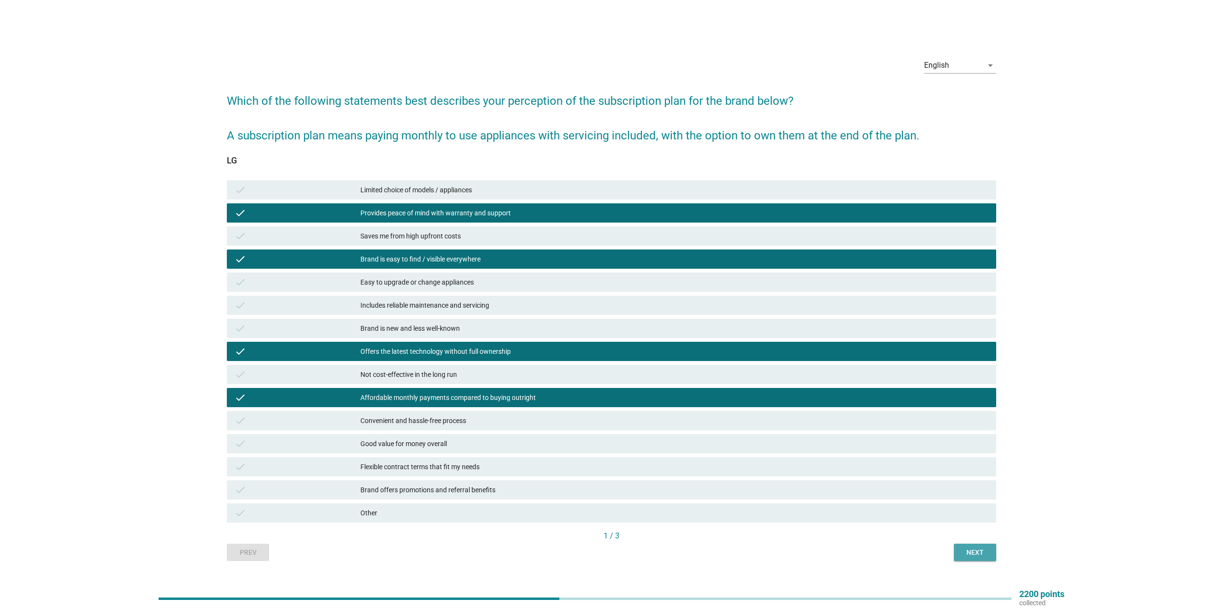
click at [969, 554] on div "Next" at bounding box center [975, 552] width 27 height 10
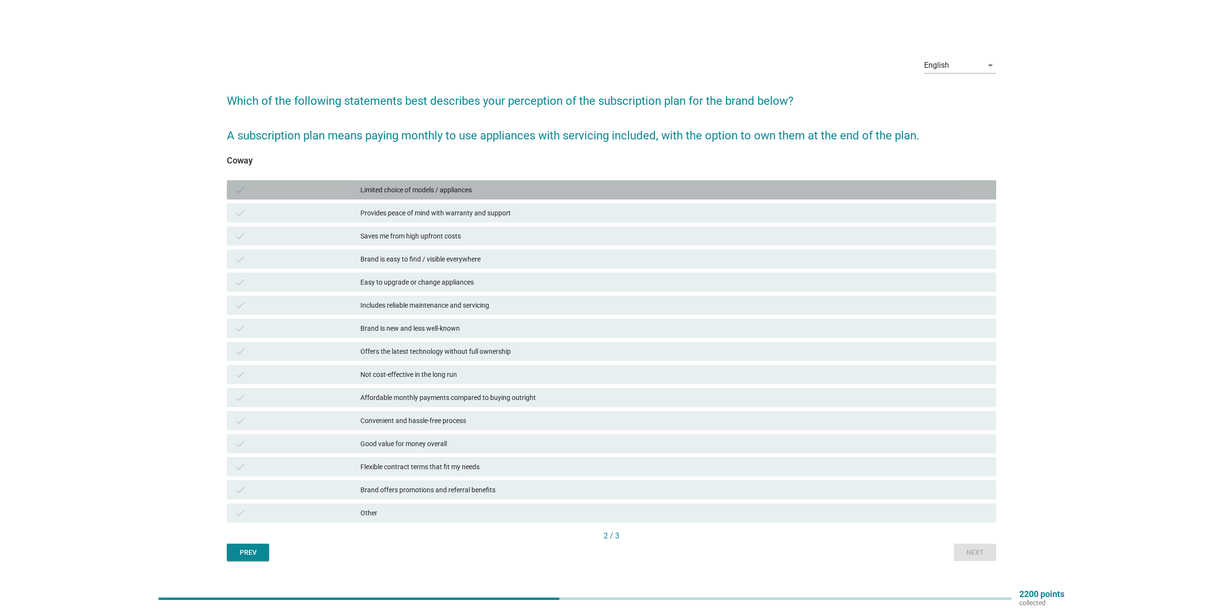
click at [502, 192] on div "Limited choice of models / appliances" at bounding box center [674, 190] width 628 height 12
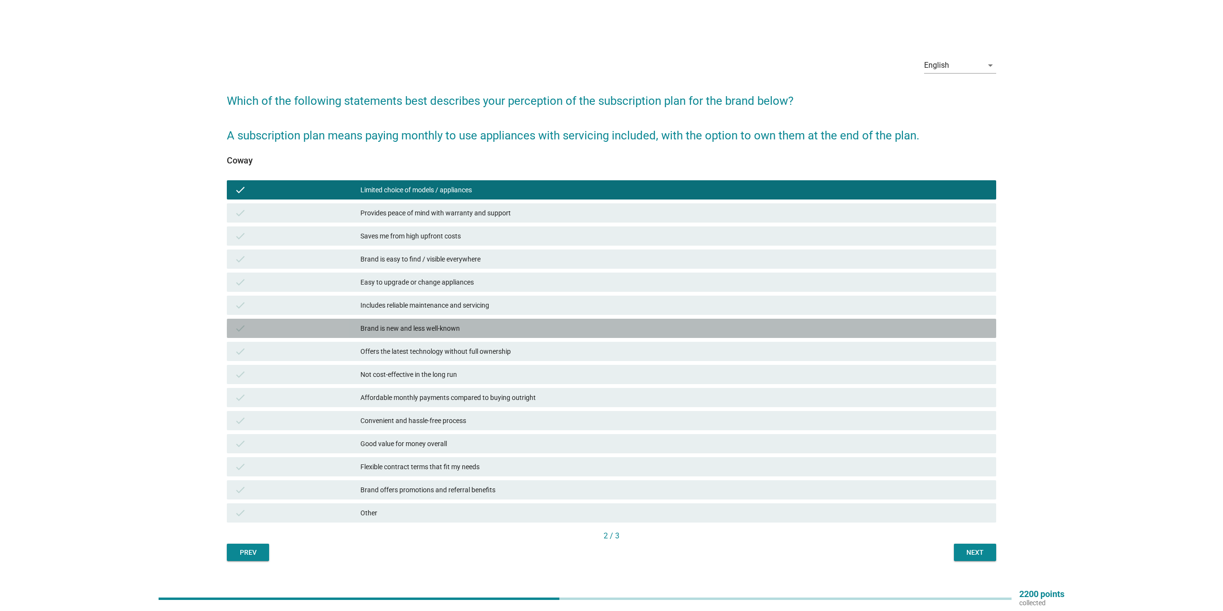
click at [505, 331] on div "Brand is new and less well-known" at bounding box center [674, 328] width 628 height 12
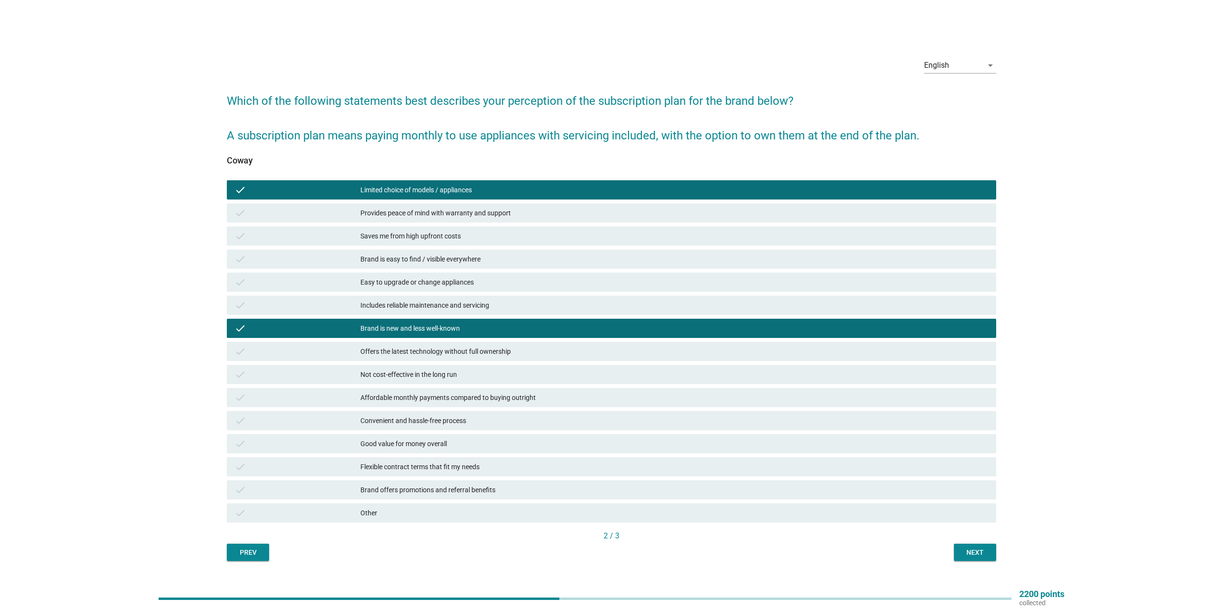
click at [621, 510] on div "Other" at bounding box center [674, 513] width 628 height 12
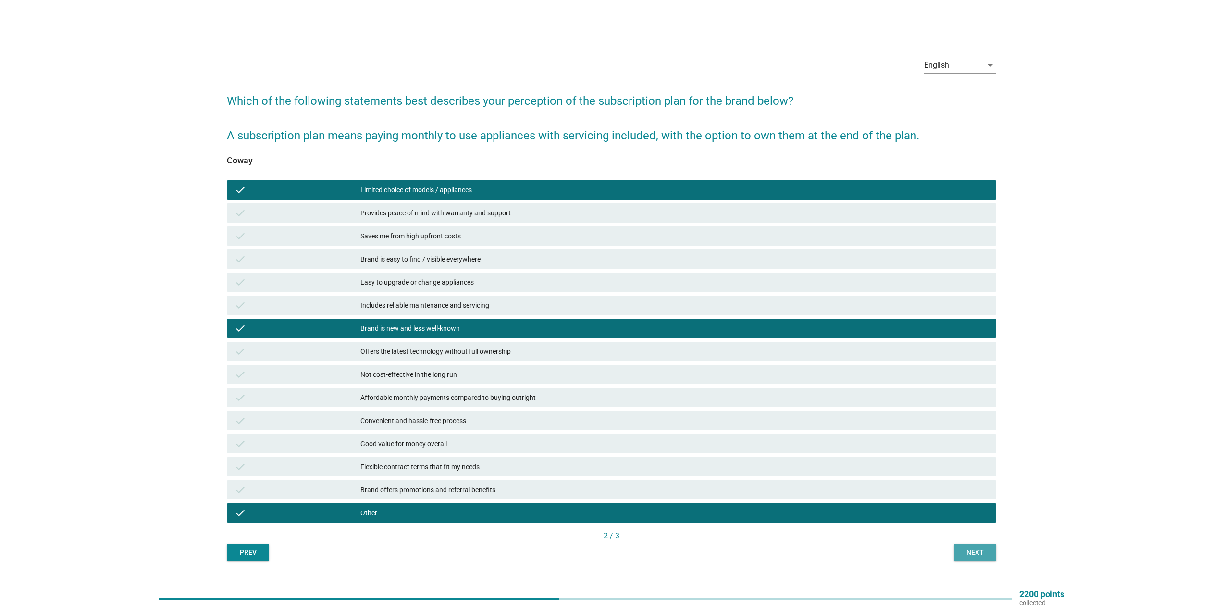
click at [967, 554] on div "Next" at bounding box center [975, 552] width 27 height 10
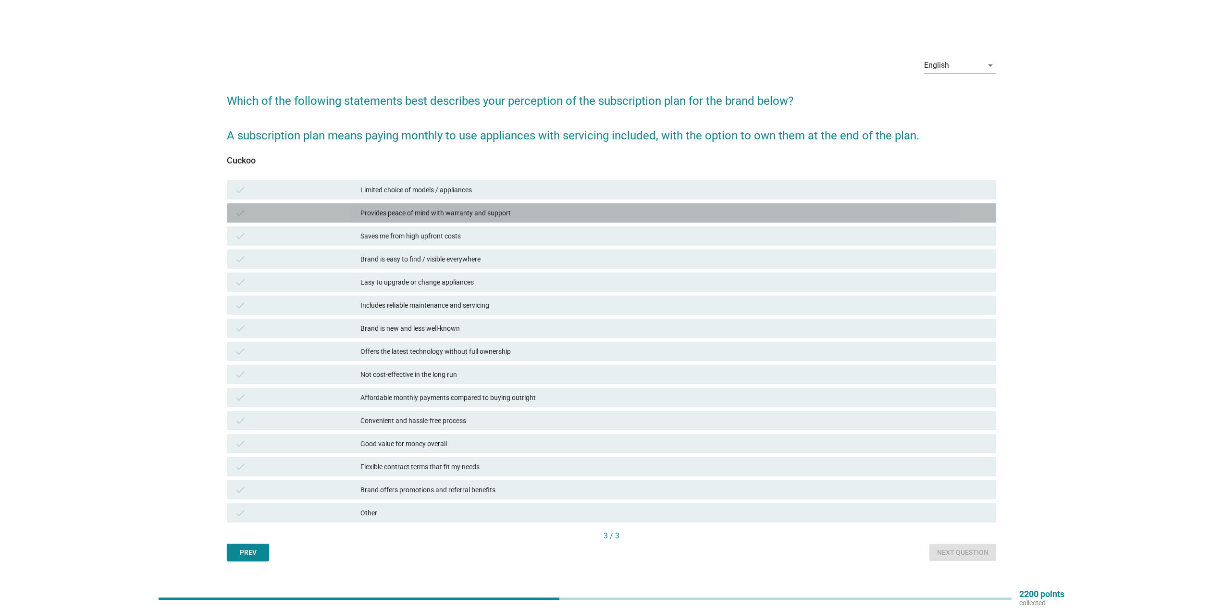
click at [531, 215] on div "Provides peace of mind with warranty and support" at bounding box center [674, 213] width 628 height 12
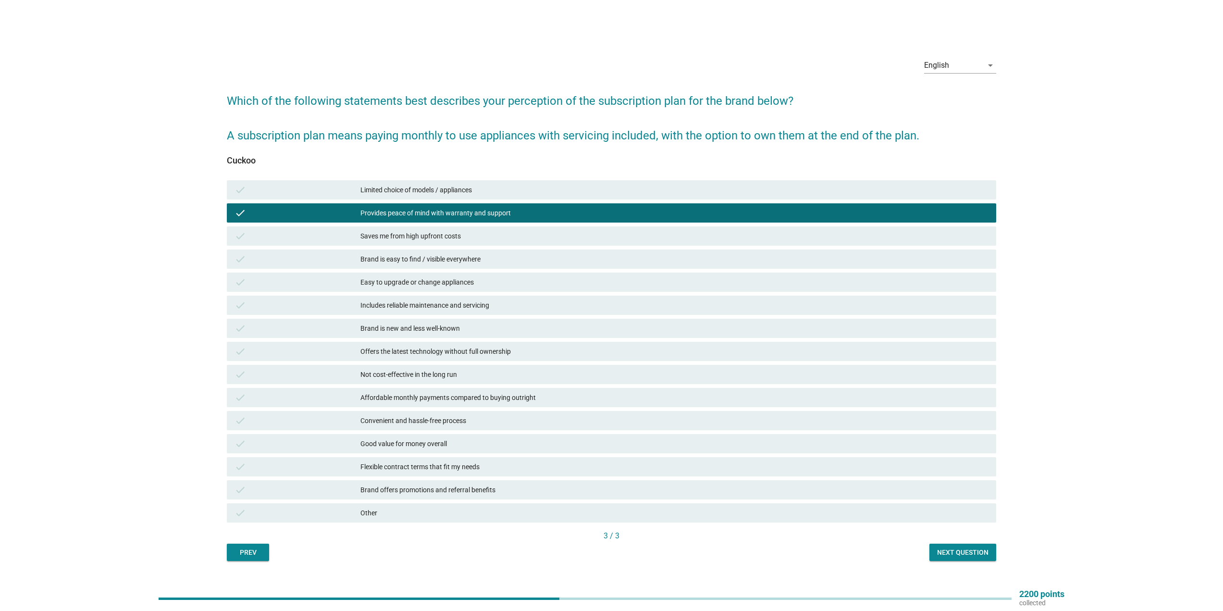
click at [520, 357] on div "check Offers the latest technology without full ownership" at bounding box center [611, 351] width 769 height 19
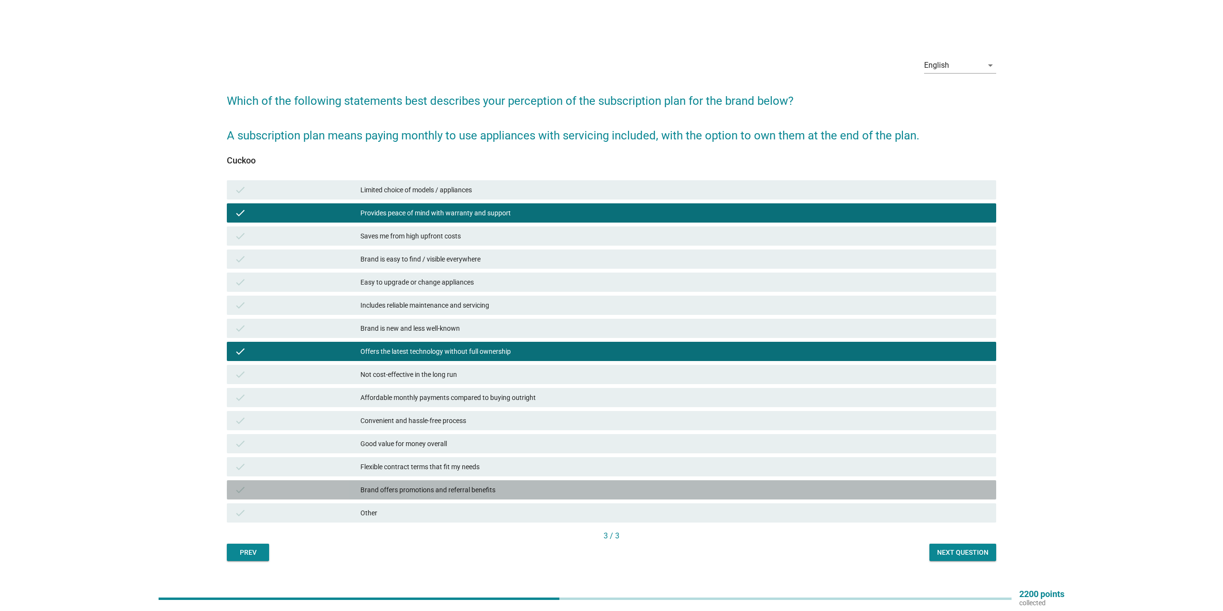
click at [551, 491] on div "Brand offers promotions and referral benefits" at bounding box center [674, 490] width 628 height 12
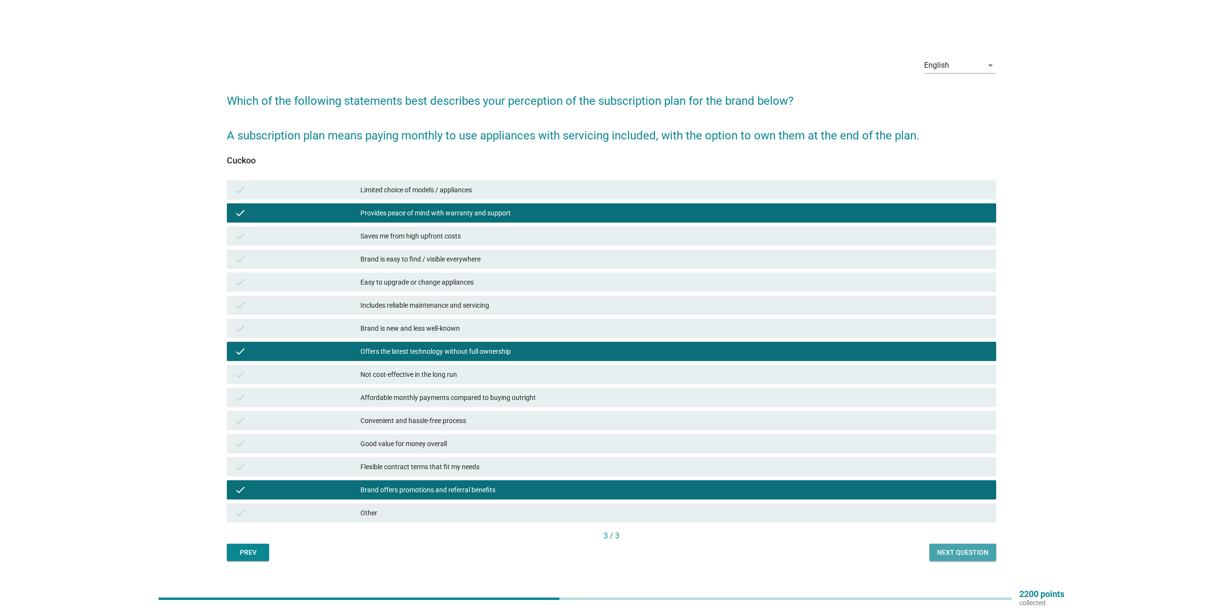
click at [960, 554] on div "Next question" at bounding box center [962, 552] width 51 height 10
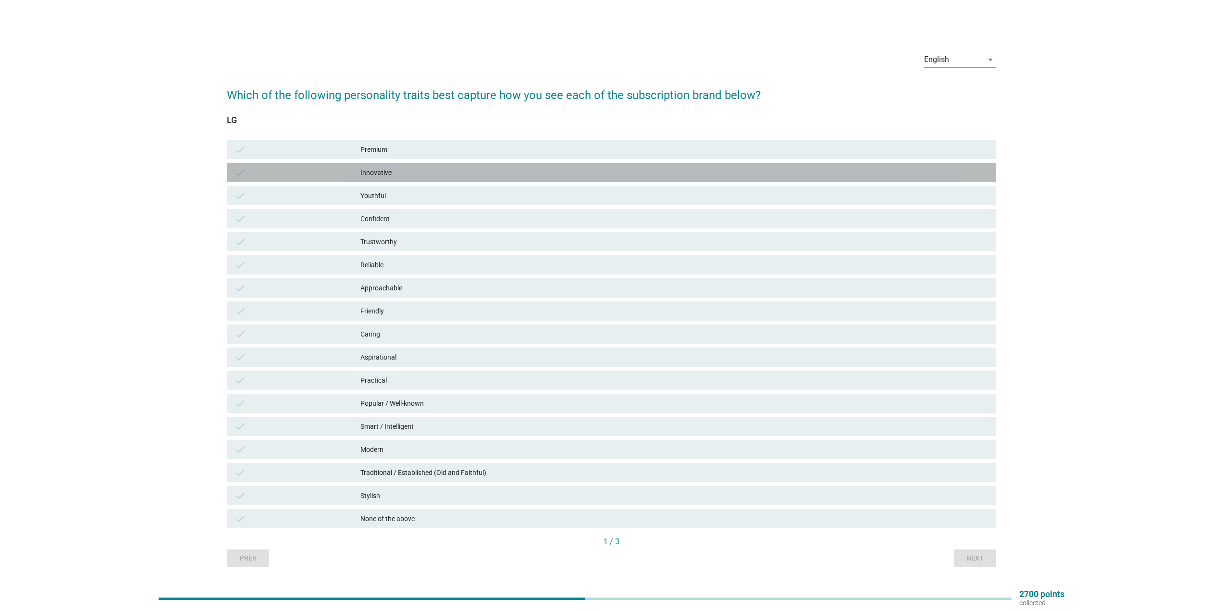
click at [467, 173] on div "Innovative" at bounding box center [674, 173] width 628 height 12
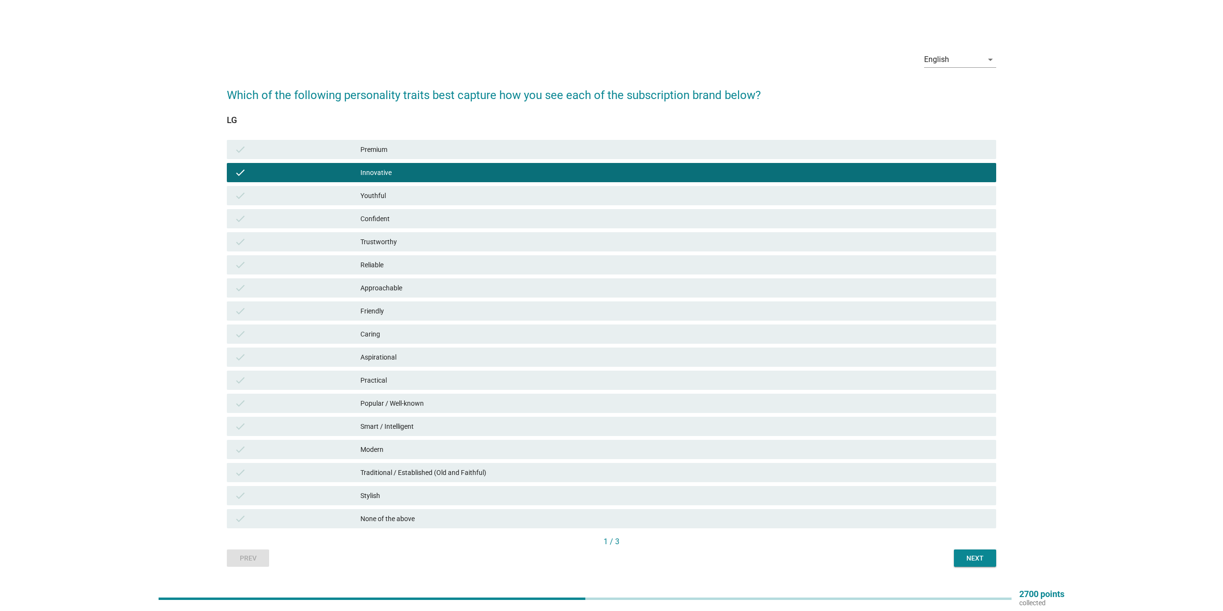
click at [469, 155] on div "check Premium" at bounding box center [611, 149] width 769 height 19
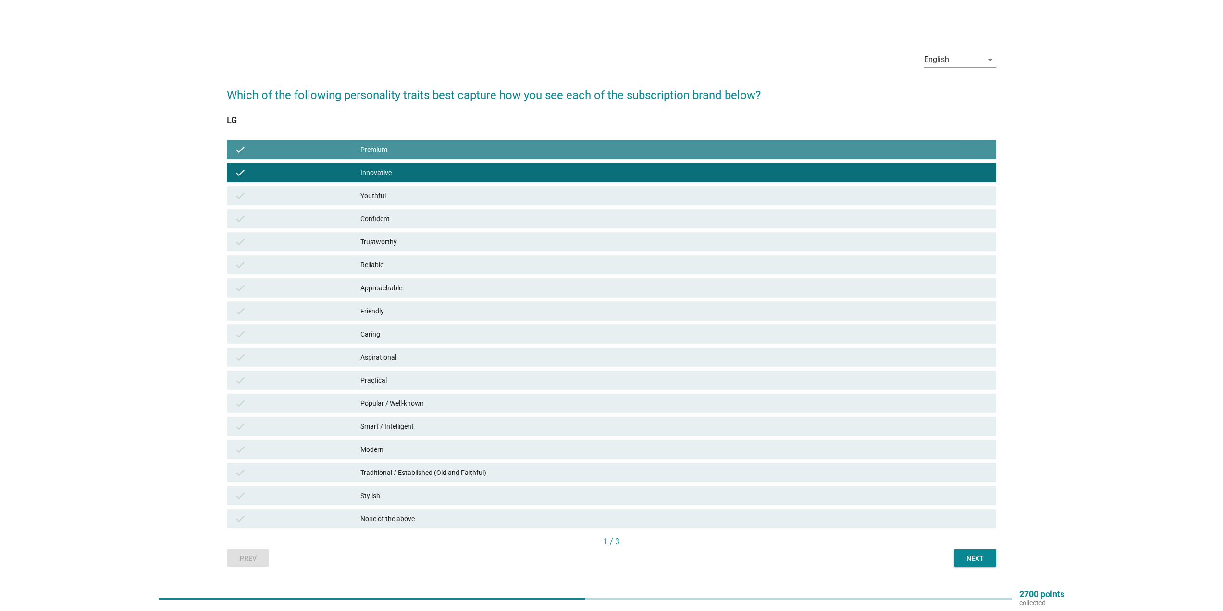
click at [469, 148] on div "Premium" at bounding box center [674, 150] width 628 height 12
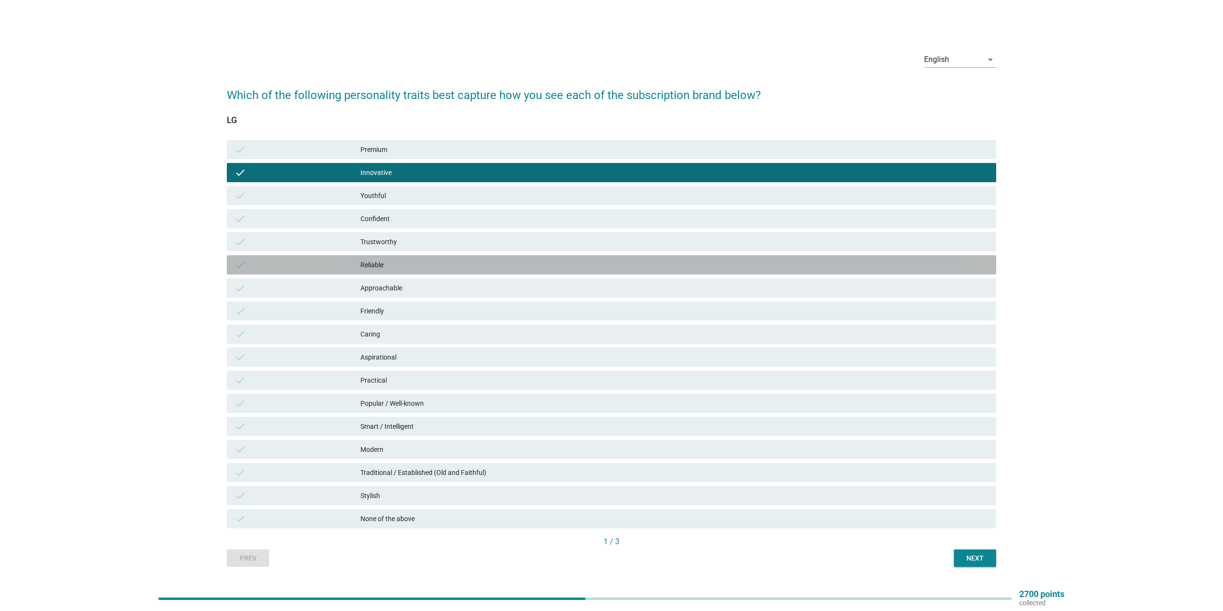
click at [433, 263] on div "Reliable" at bounding box center [674, 265] width 628 height 12
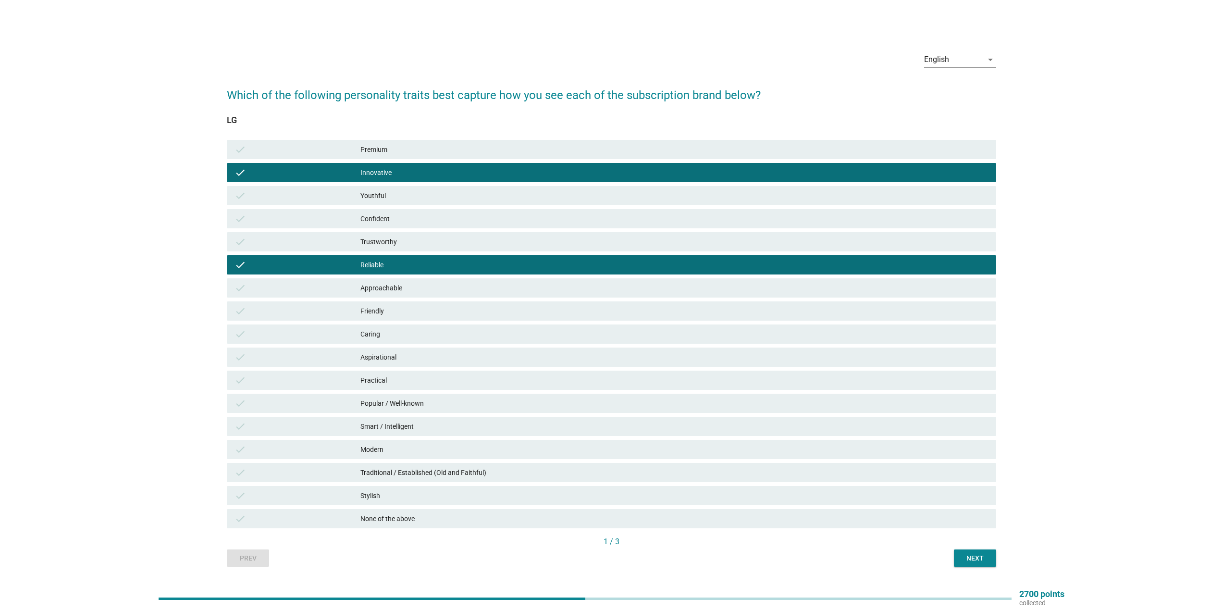
click at [434, 280] on div "check Approachable" at bounding box center [611, 287] width 769 height 19
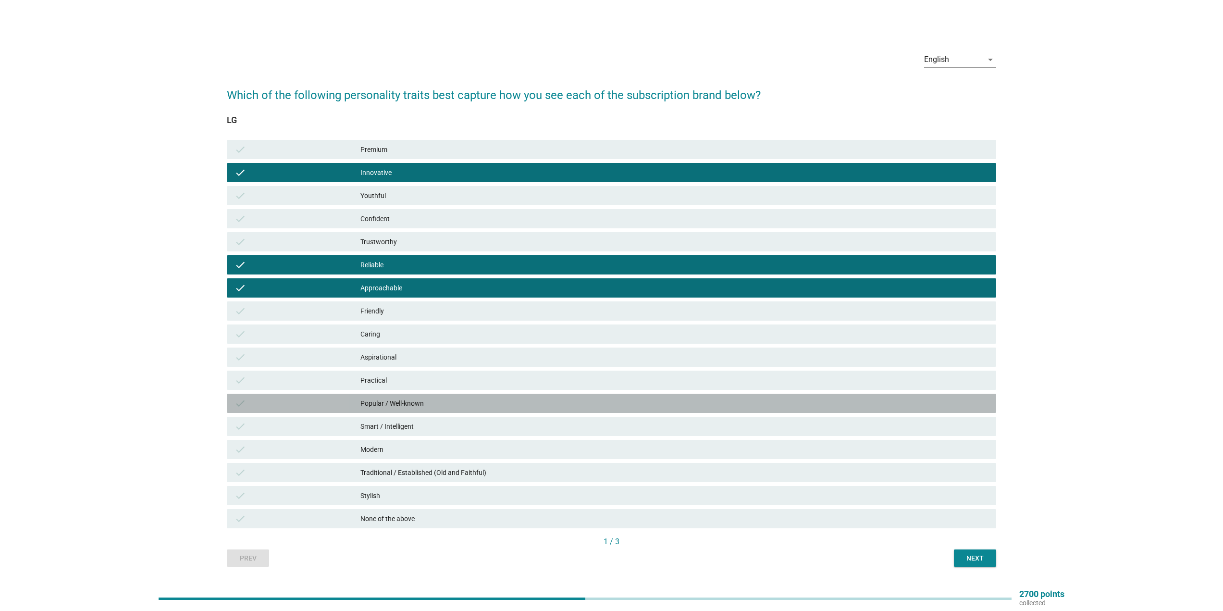
click at [436, 407] on div "Popular / Well-known" at bounding box center [674, 403] width 628 height 12
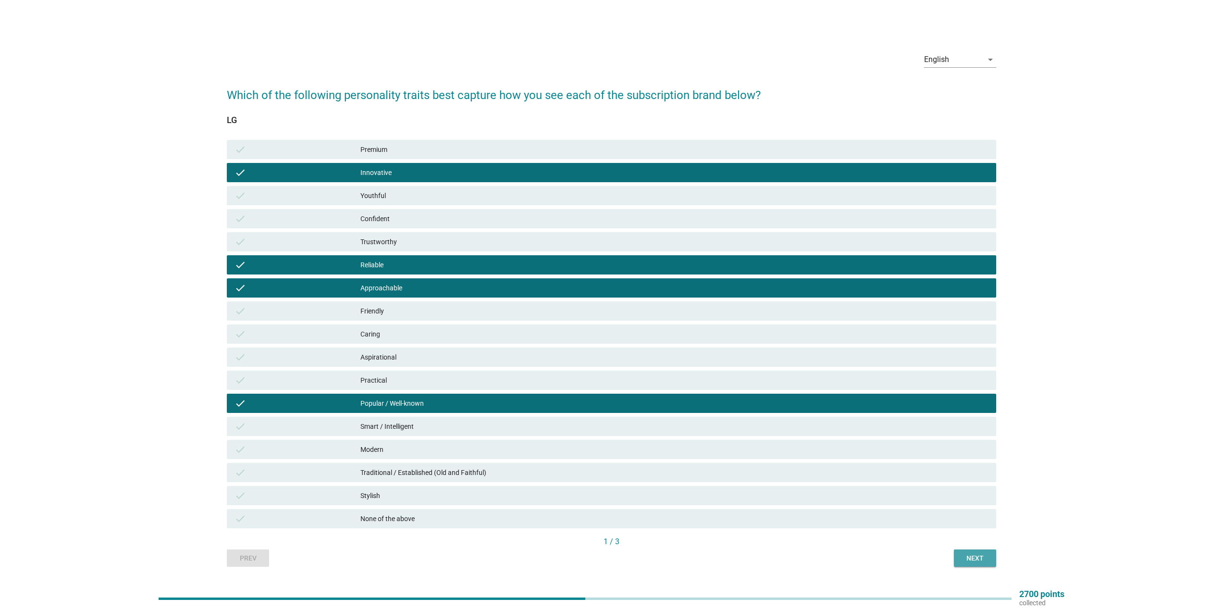
click at [971, 556] on div "Next" at bounding box center [975, 558] width 27 height 10
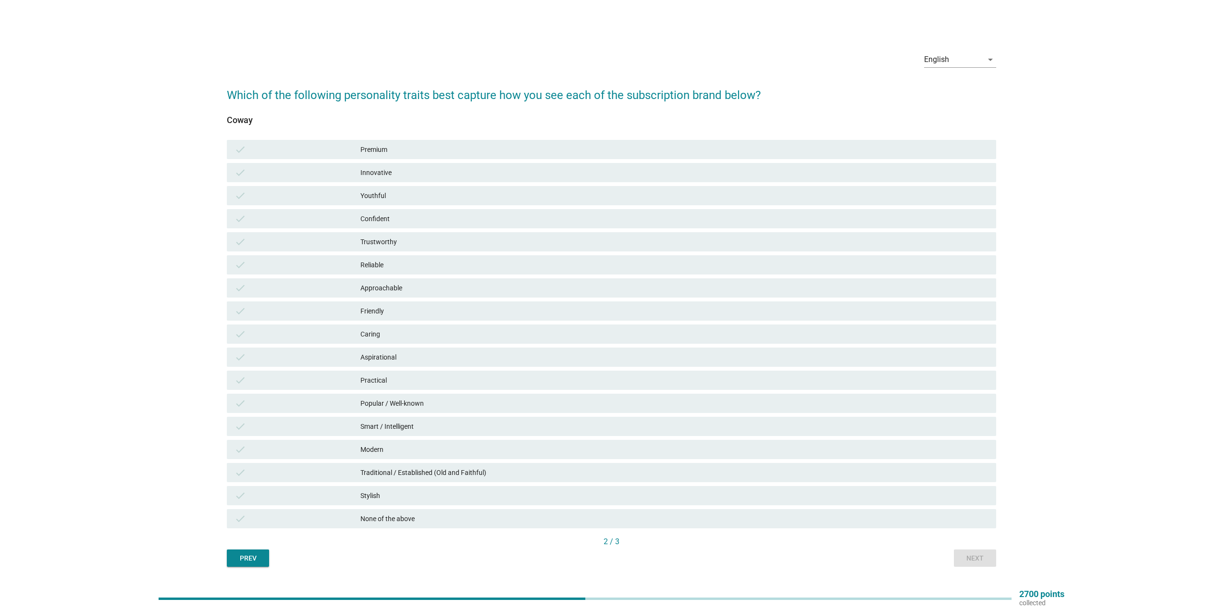
click at [402, 334] on div "Caring" at bounding box center [674, 334] width 628 height 12
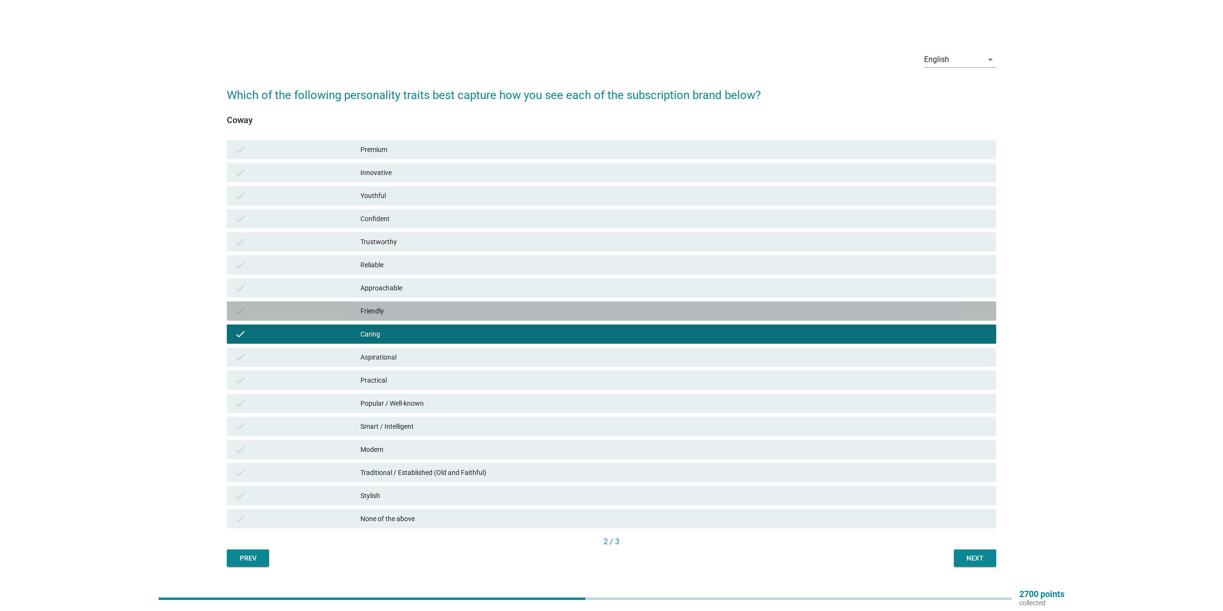
click at [402, 319] on div "check Friendly" at bounding box center [611, 310] width 769 height 19
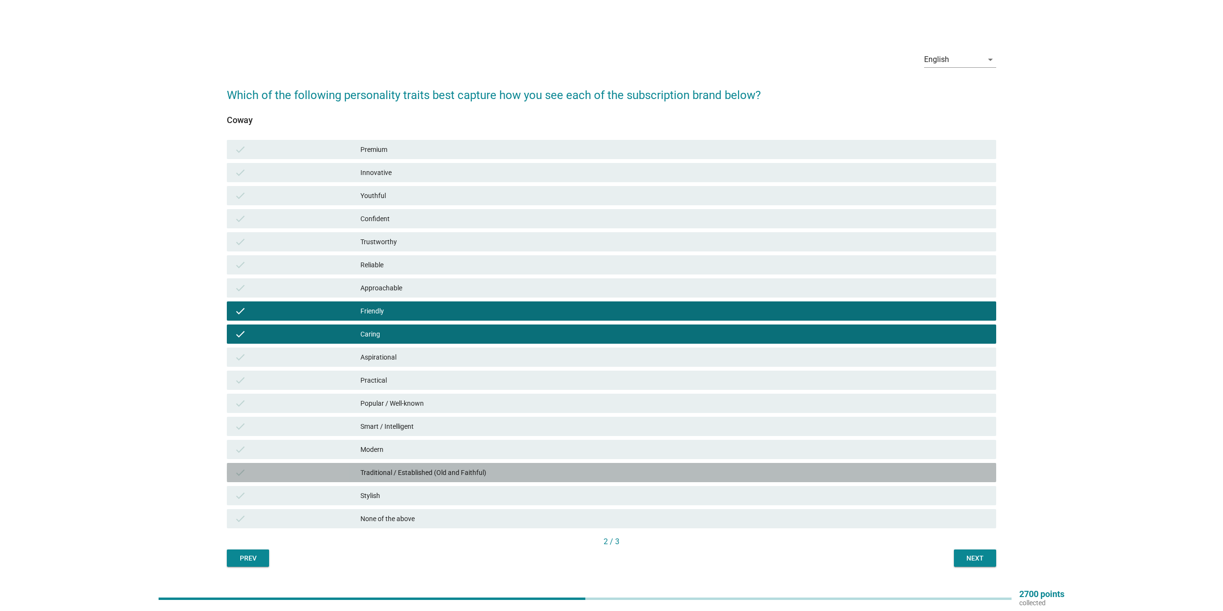
click at [509, 478] on div "Traditional / Established (Old and Faithful)" at bounding box center [674, 473] width 628 height 12
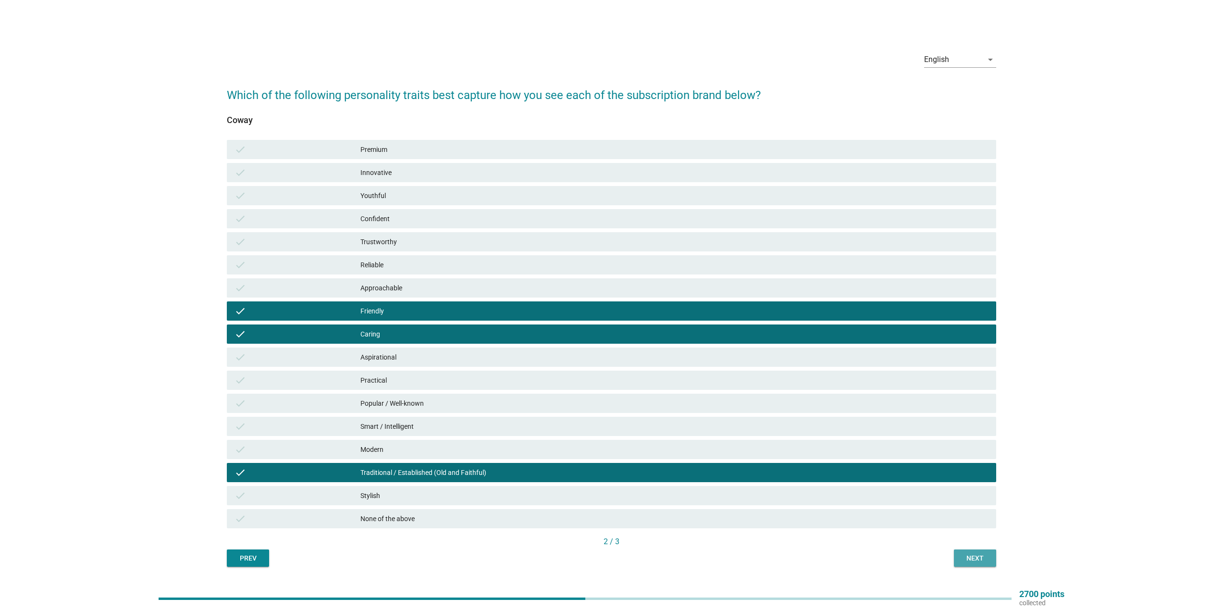
click at [972, 553] on div "Next" at bounding box center [975, 558] width 27 height 10
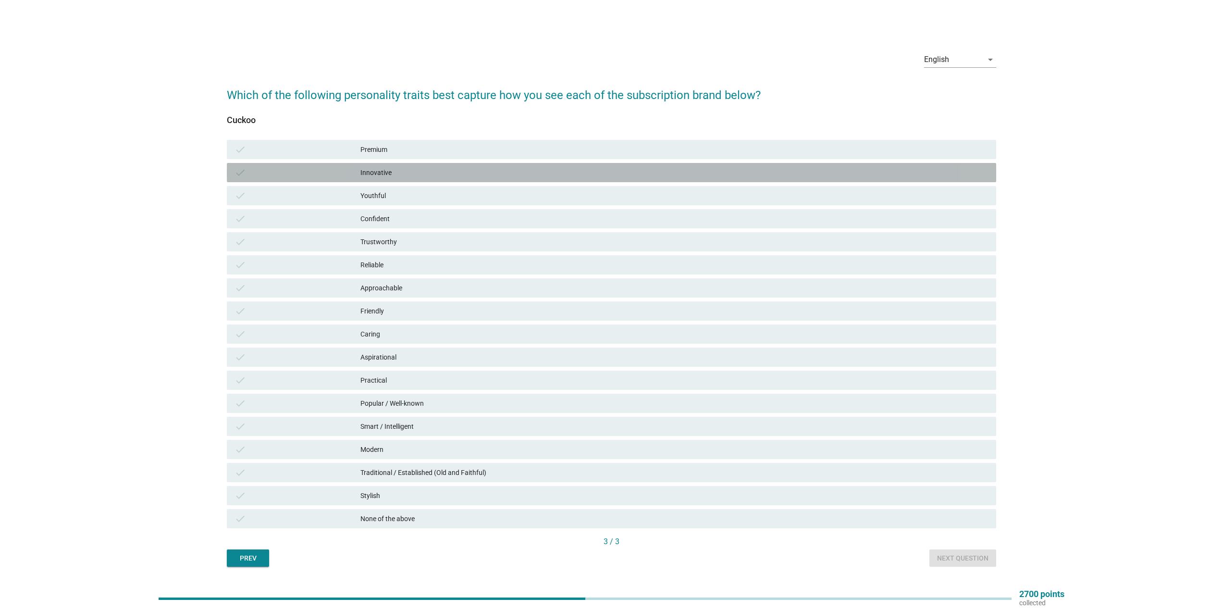
click at [464, 180] on div "check Innovative" at bounding box center [611, 172] width 769 height 19
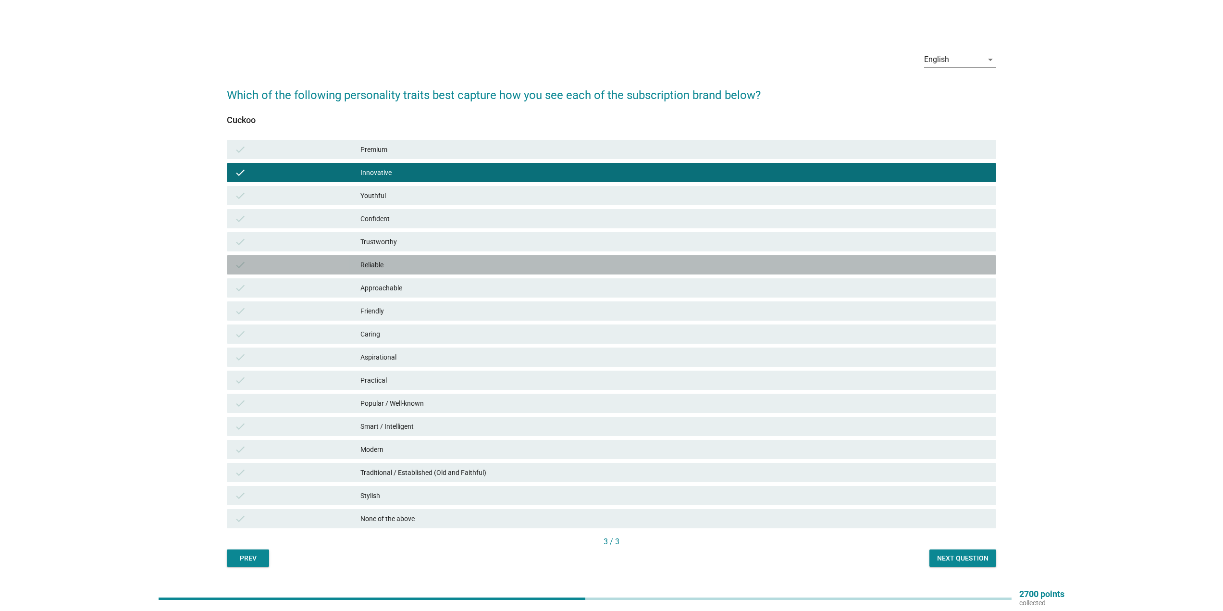
click at [460, 262] on div "Reliable" at bounding box center [674, 265] width 628 height 12
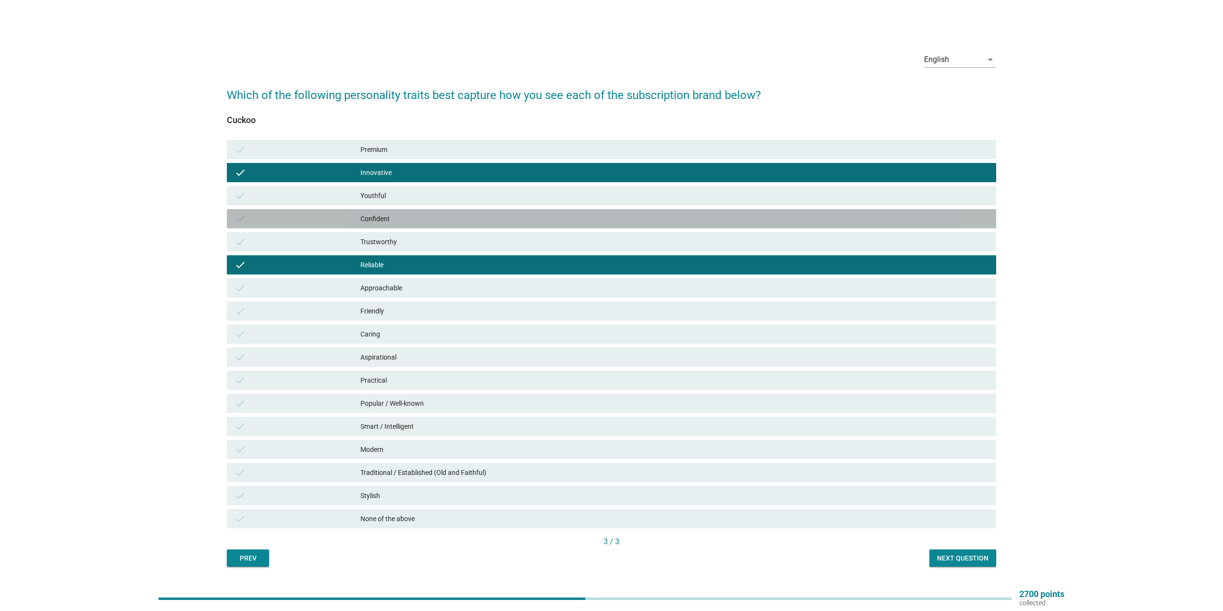
click at [458, 220] on div "Confident" at bounding box center [674, 219] width 628 height 12
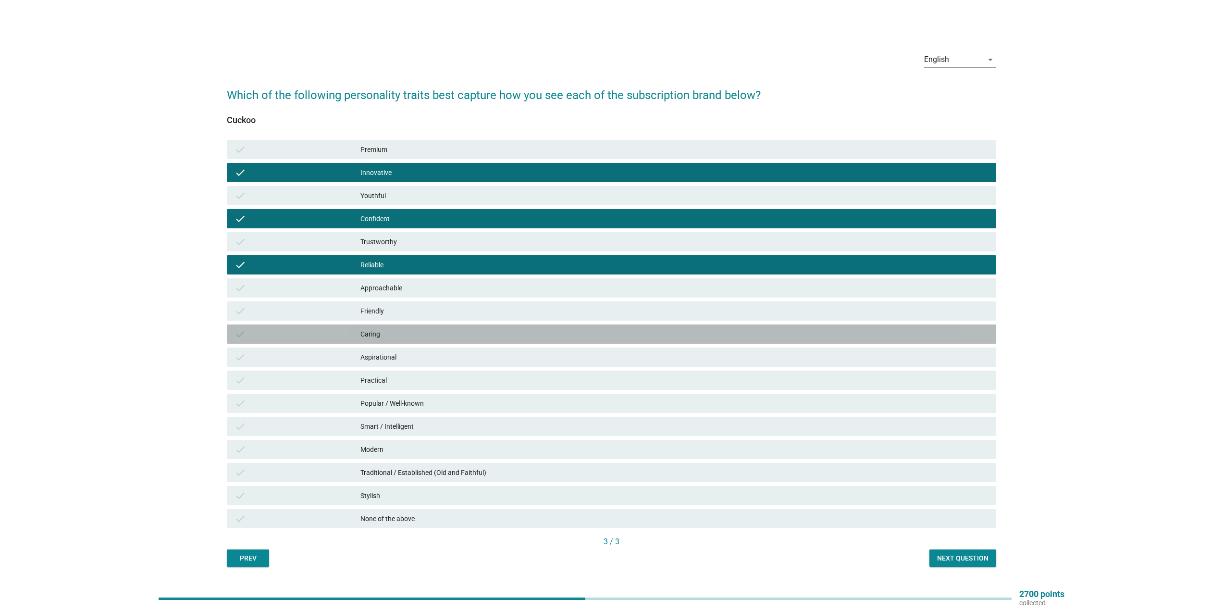
click at [490, 339] on div "Caring" at bounding box center [674, 334] width 628 height 12
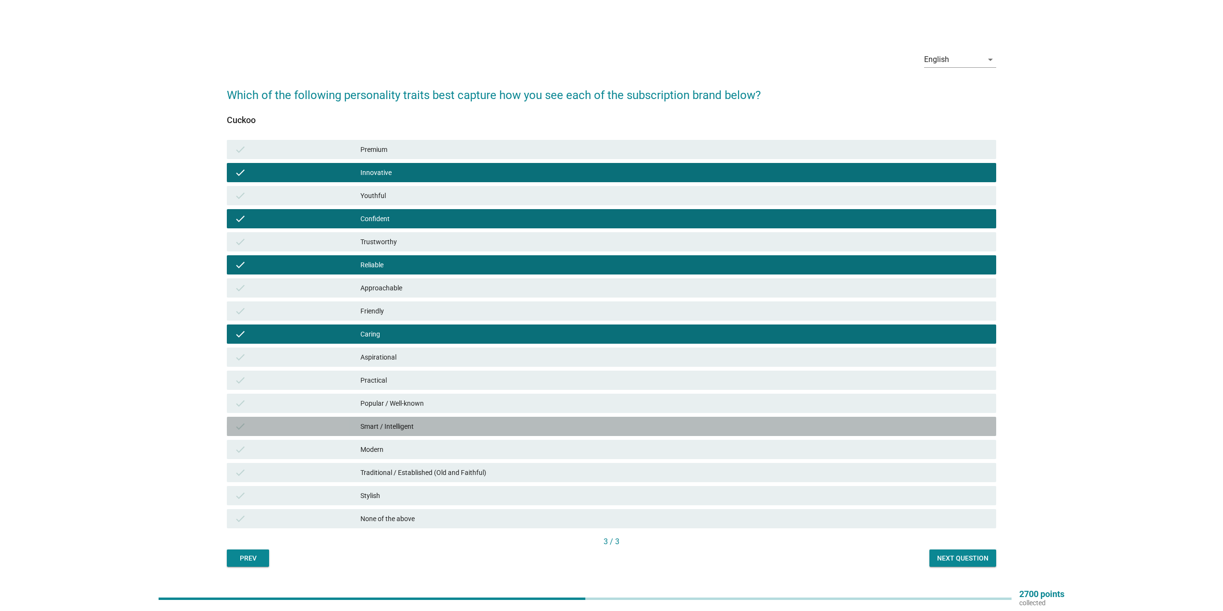
click at [543, 431] on div "Smart / Intelligent" at bounding box center [674, 426] width 628 height 12
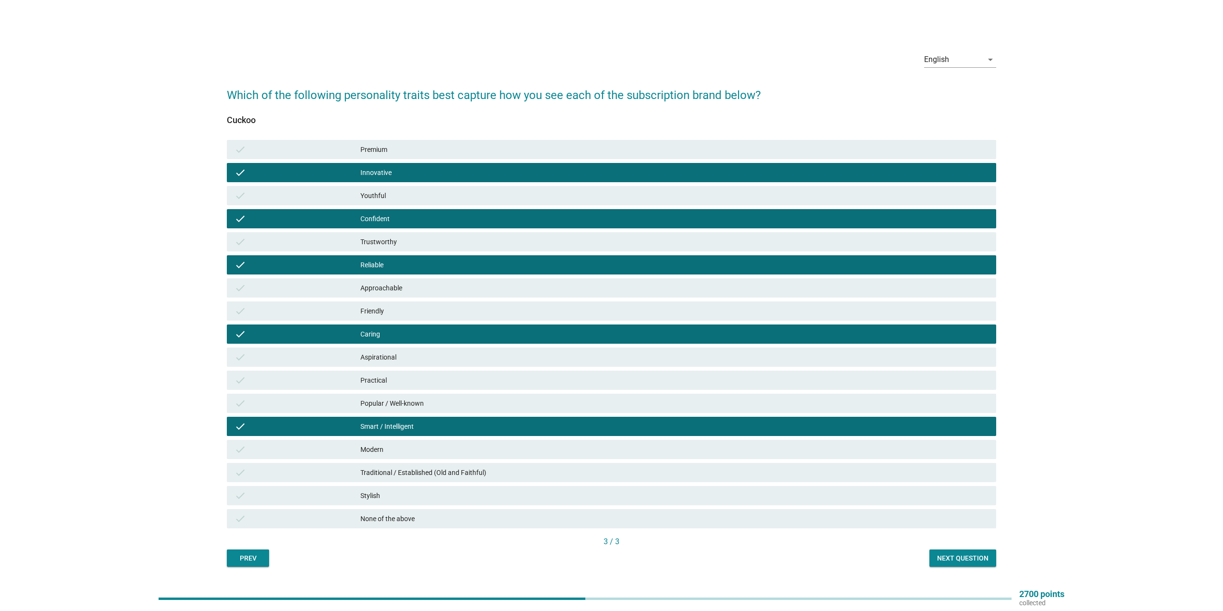
click at [545, 447] on div "Modern" at bounding box center [674, 450] width 628 height 12
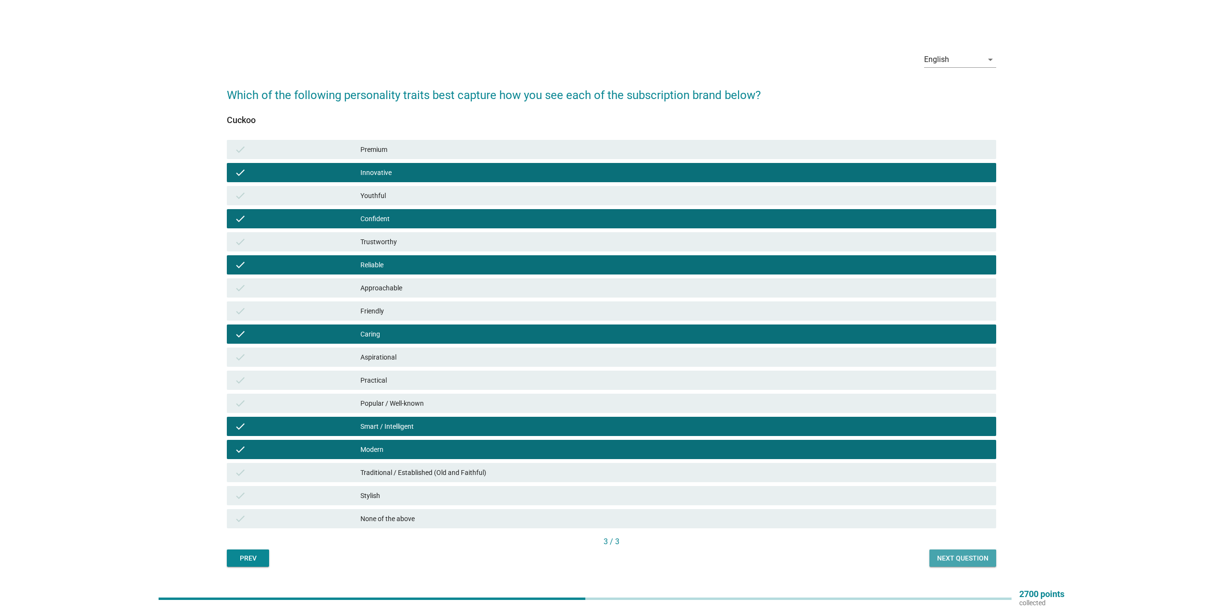
click at [977, 555] on div "Next question" at bounding box center [962, 558] width 51 height 10
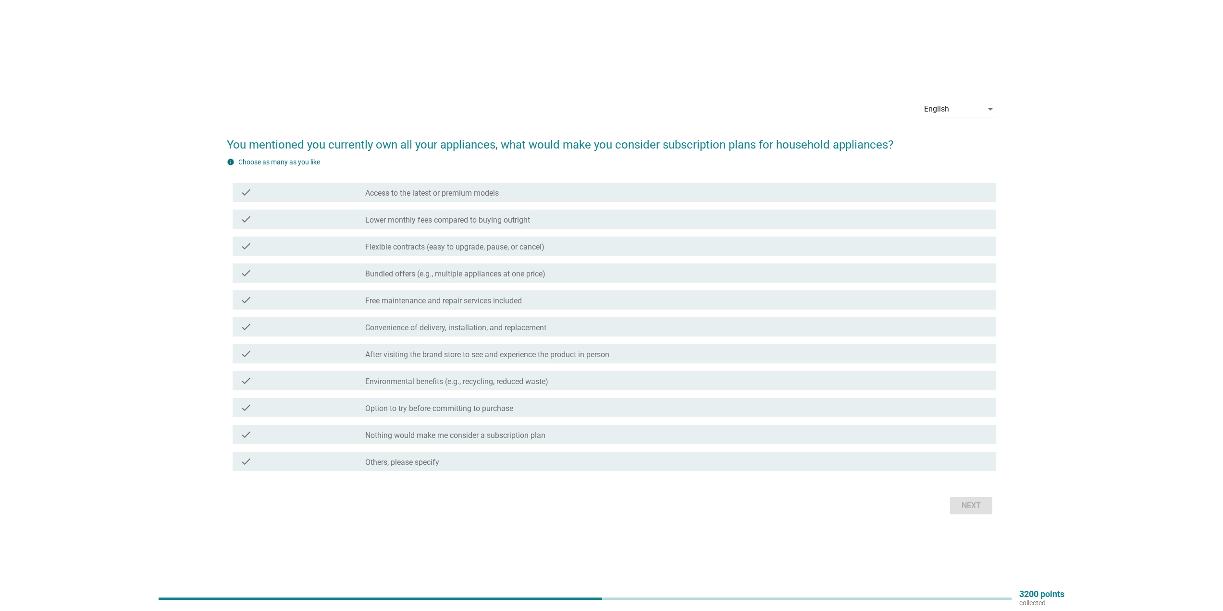
click at [543, 222] on div "check_box_outline_blank Lower monthly fees compared to buying outright" at bounding box center [676, 219] width 623 height 12
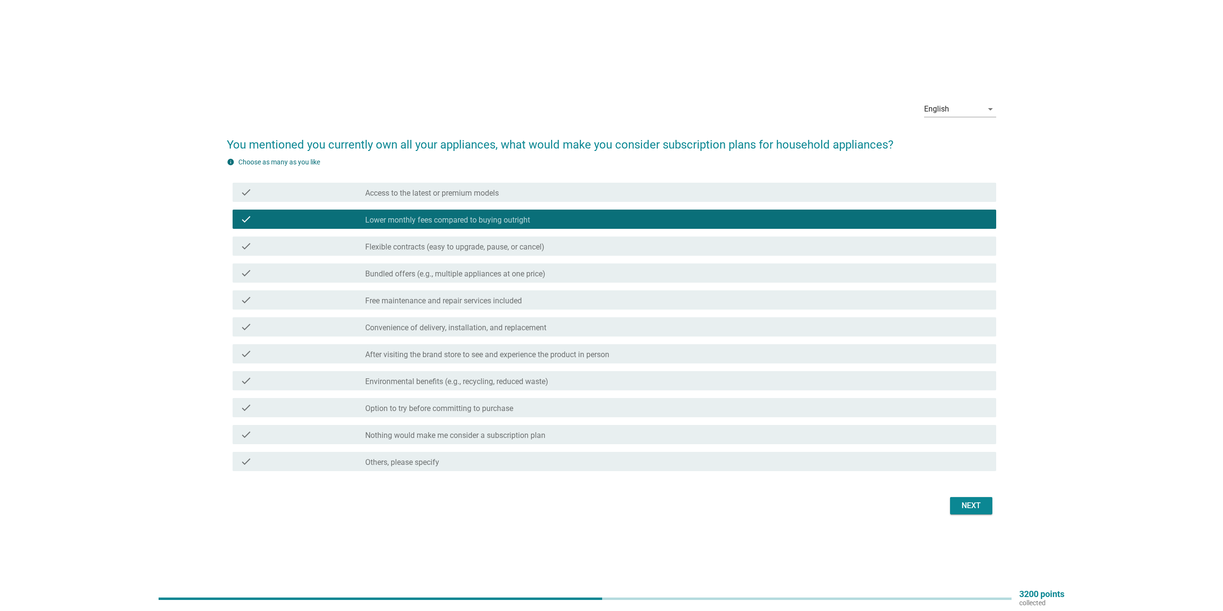
click at [558, 274] on div "check_box_outline_blank Bundled offers (e.g., multiple appliances at one price)" at bounding box center [676, 273] width 623 height 12
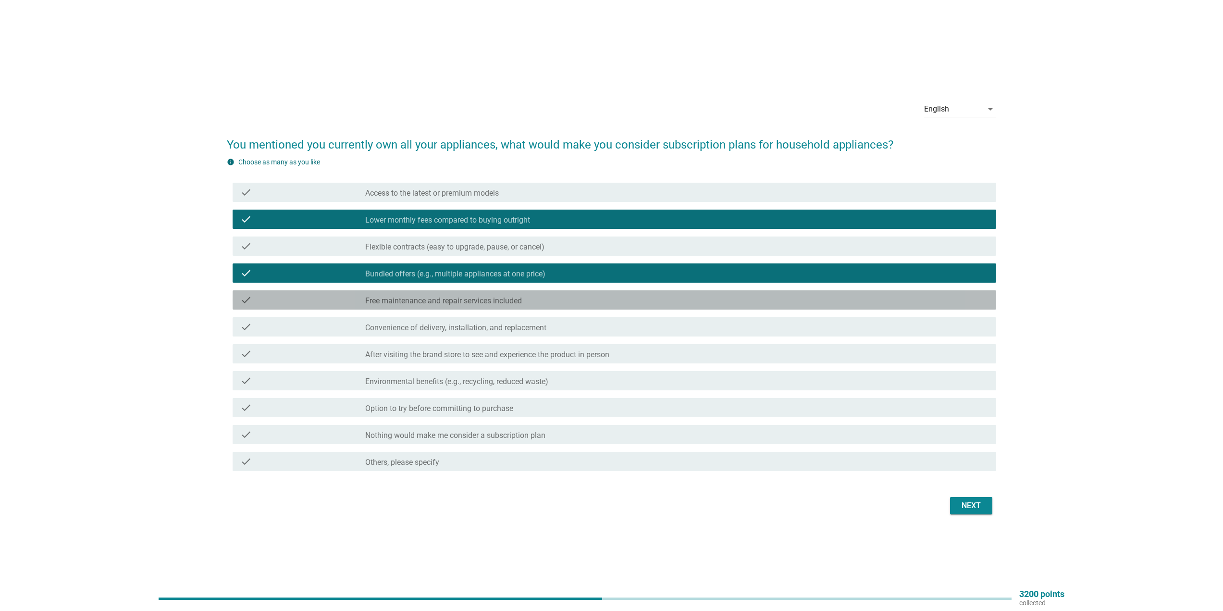
click at [597, 304] on div "check_box_outline_blank Free maintenance and repair services included" at bounding box center [676, 300] width 623 height 12
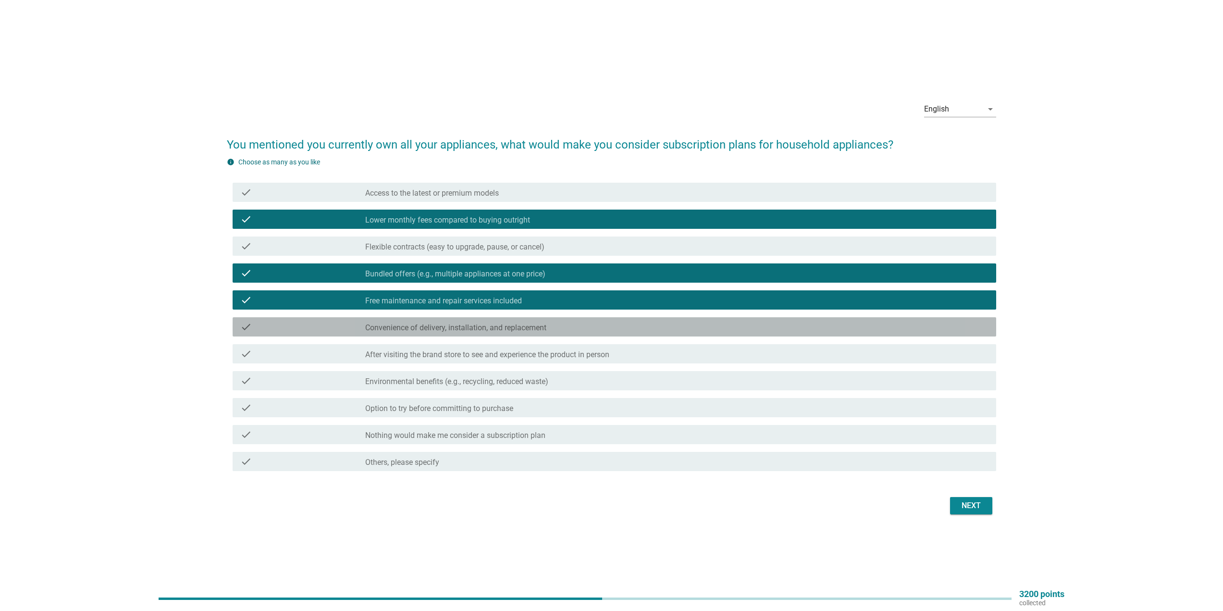
click at [597, 330] on div "check_box_outline_blank Convenience of delivery, installation, and replacement" at bounding box center [676, 327] width 623 height 12
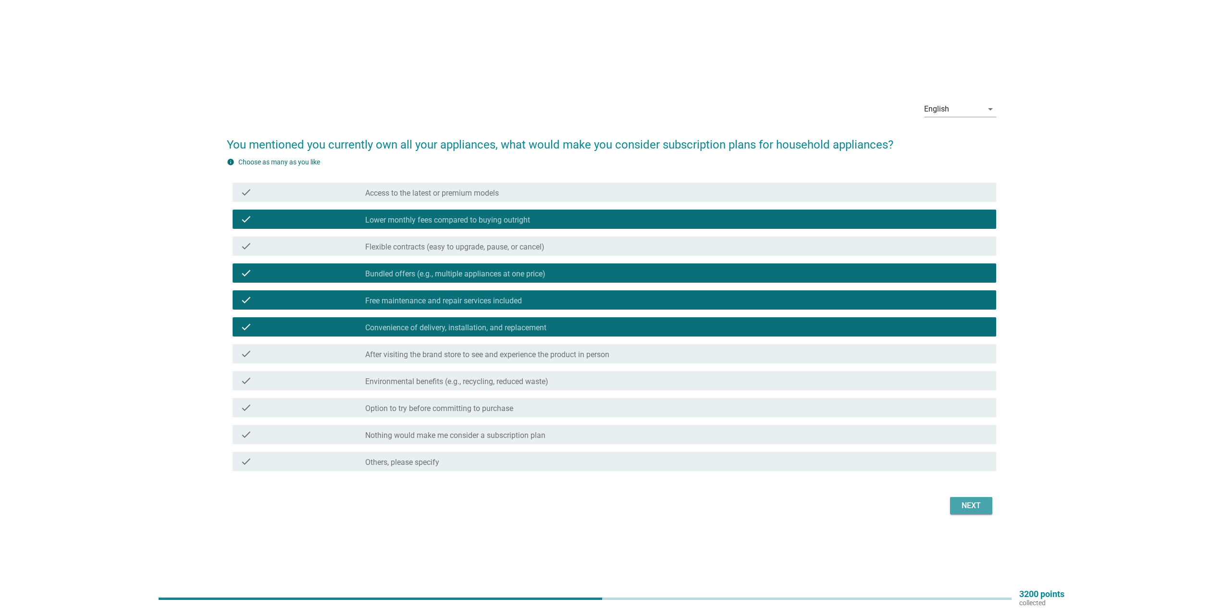
click at [959, 506] on div "Next" at bounding box center [971, 506] width 27 height 12
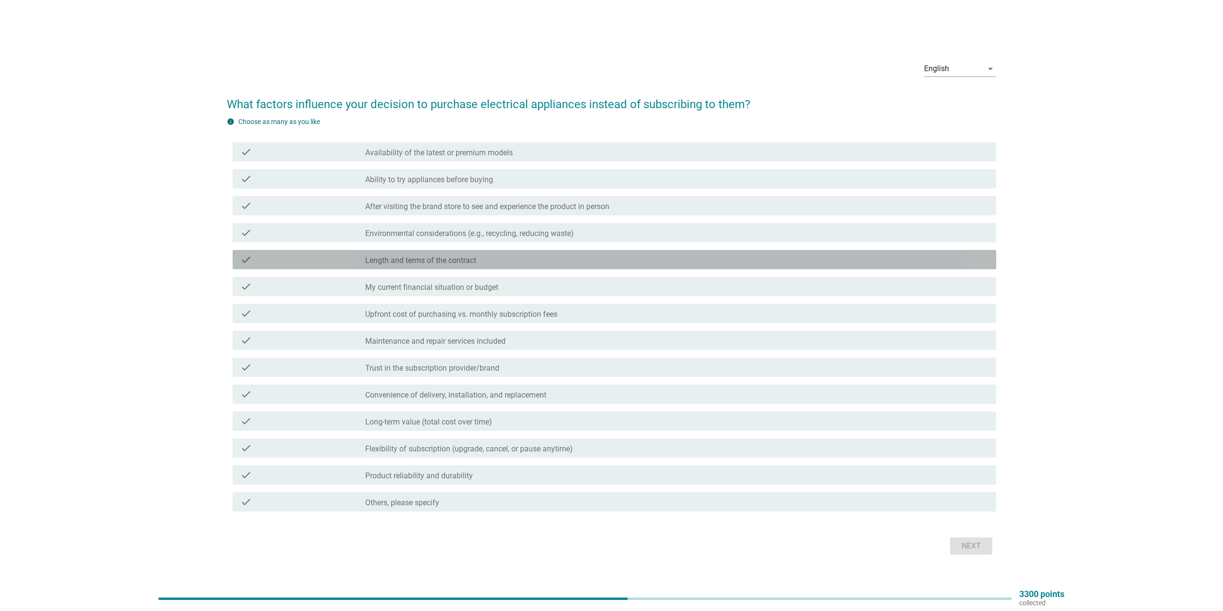
click at [486, 259] on div "check_box_outline_blank Length and terms of the contract" at bounding box center [676, 260] width 623 height 12
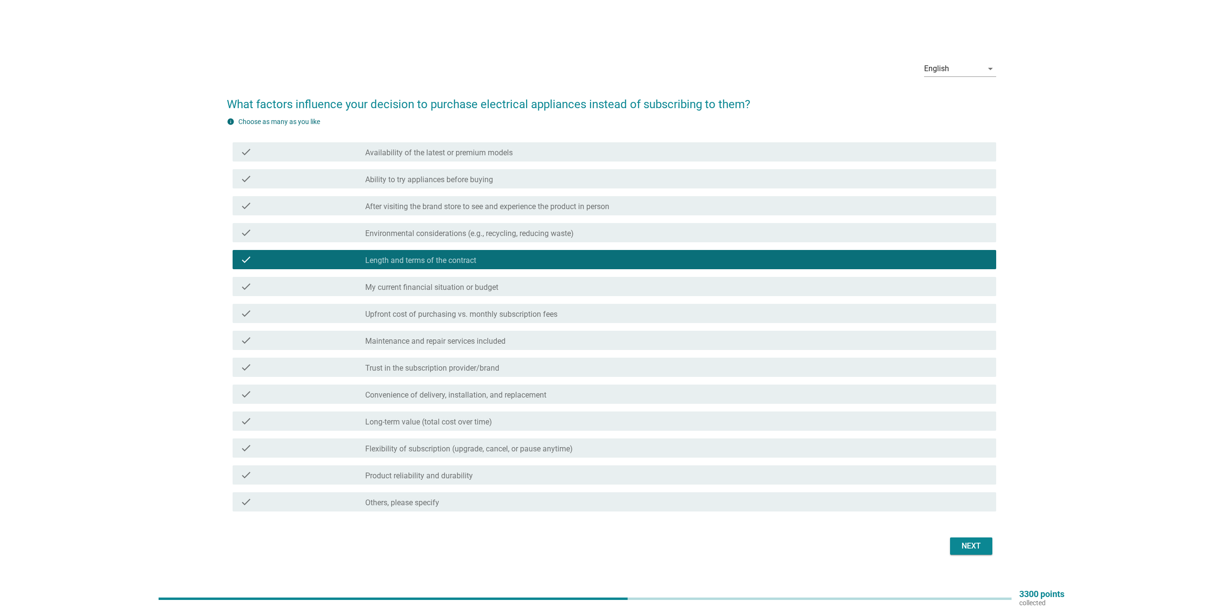
click at [521, 295] on div "check check_box_outline_blank My current financial situation or budget" at bounding box center [615, 286] width 764 height 19
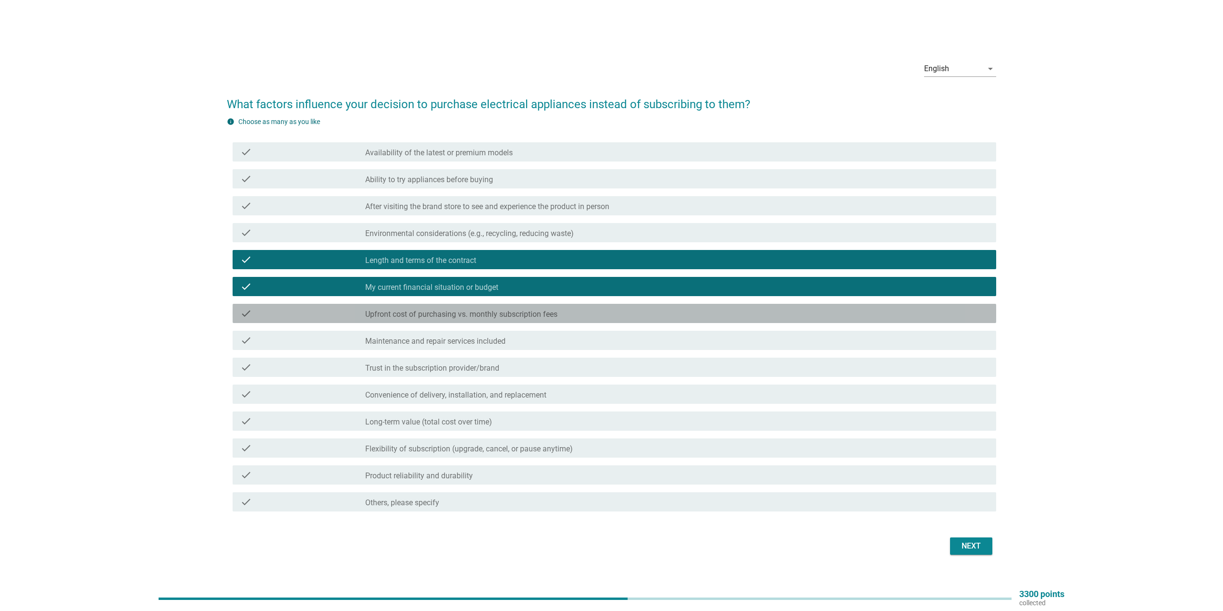
click at [586, 314] on div "check_box_outline_blank Upfront cost of purchasing vs. monthly subscription fees" at bounding box center [676, 314] width 623 height 12
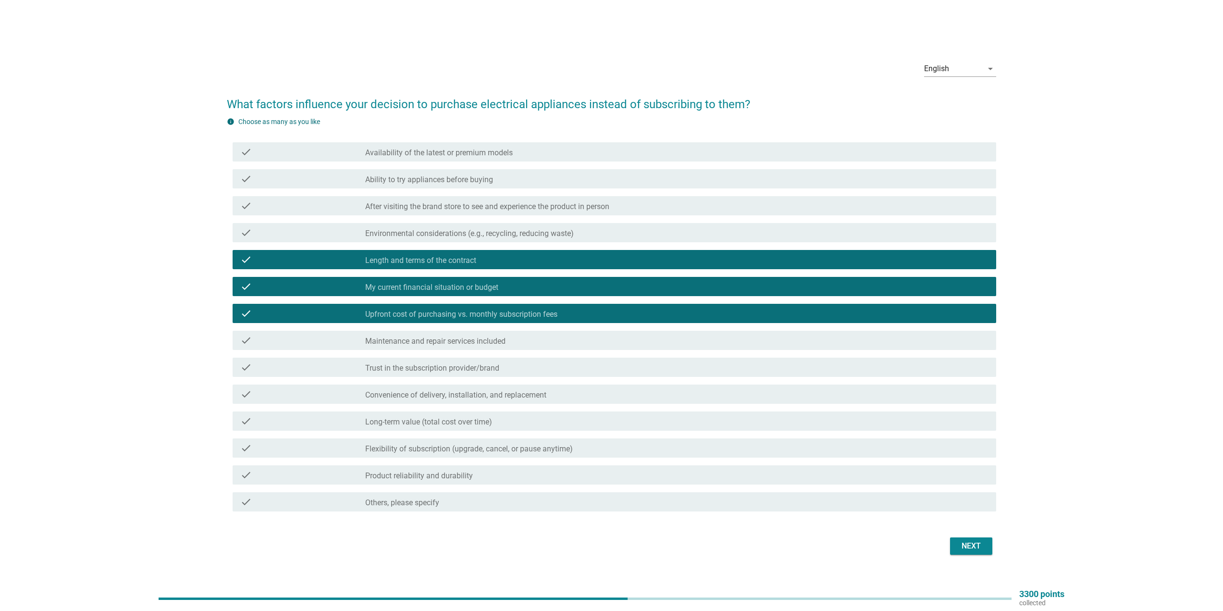
click at [522, 419] on div "check_box_outline_blank Long-term value (total cost over time)" at bounding box center [676, 421] width 623 height 12
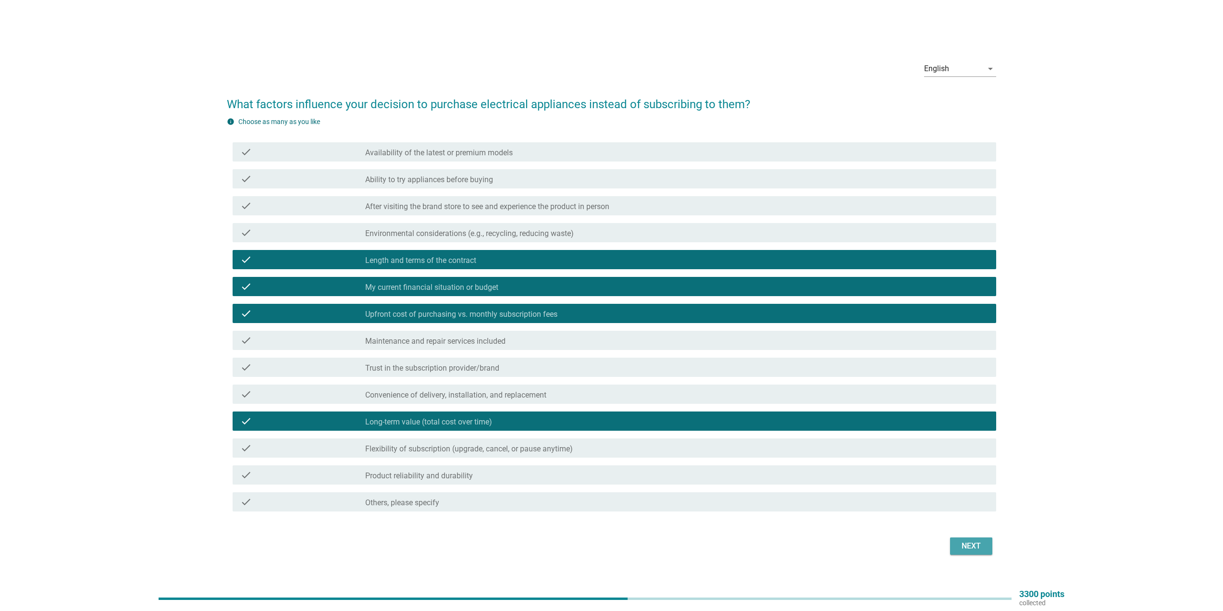
click at [965, 547] on div "Next" at bounding box center [971, 546] width 27 height 12
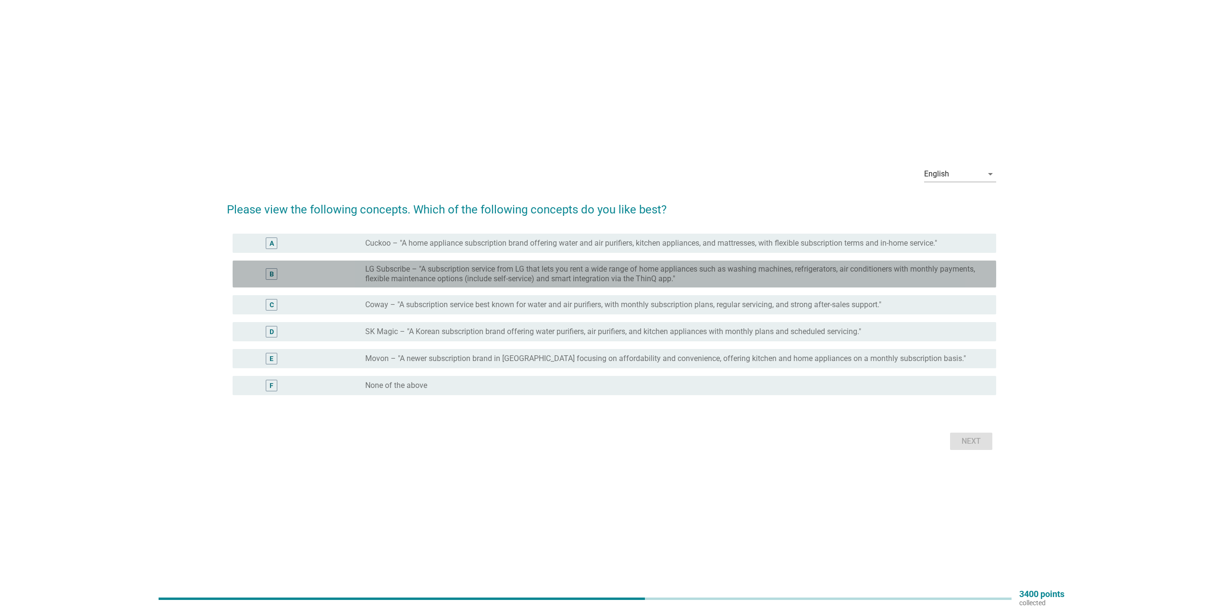
click at [534, 264] on label "LG Subscribe – "A subscription service from LG that lets you rent a wide range …" at bounding box center [673, 273] width 616 height 19
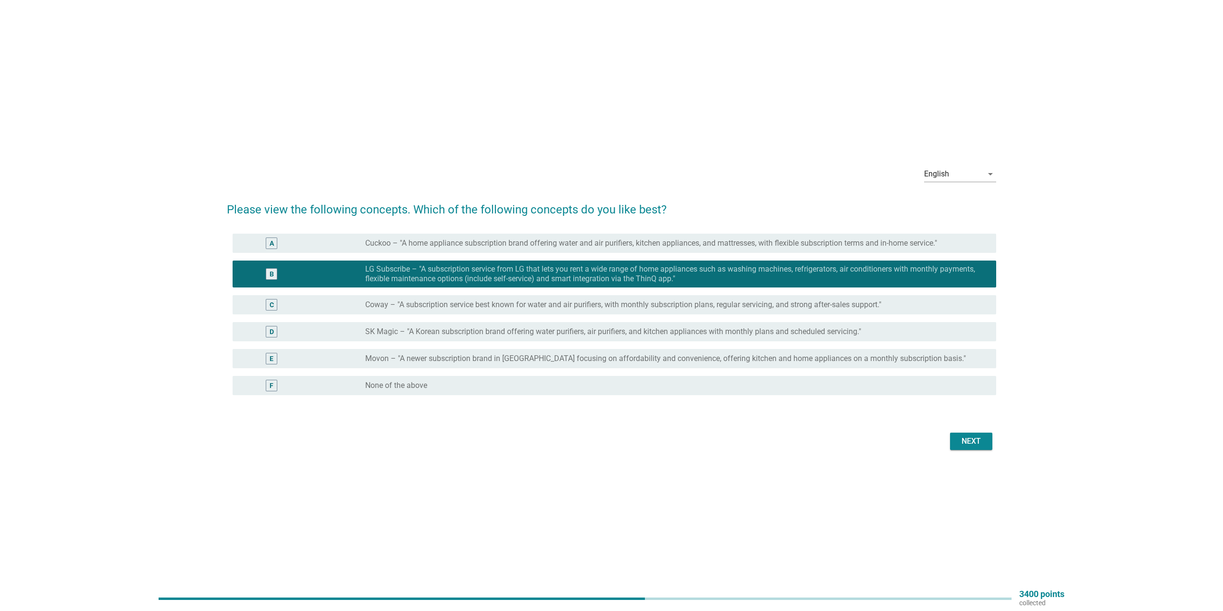
click at [969, 437] on div "Next" at bounding box center [971, 441] width 27 height 12
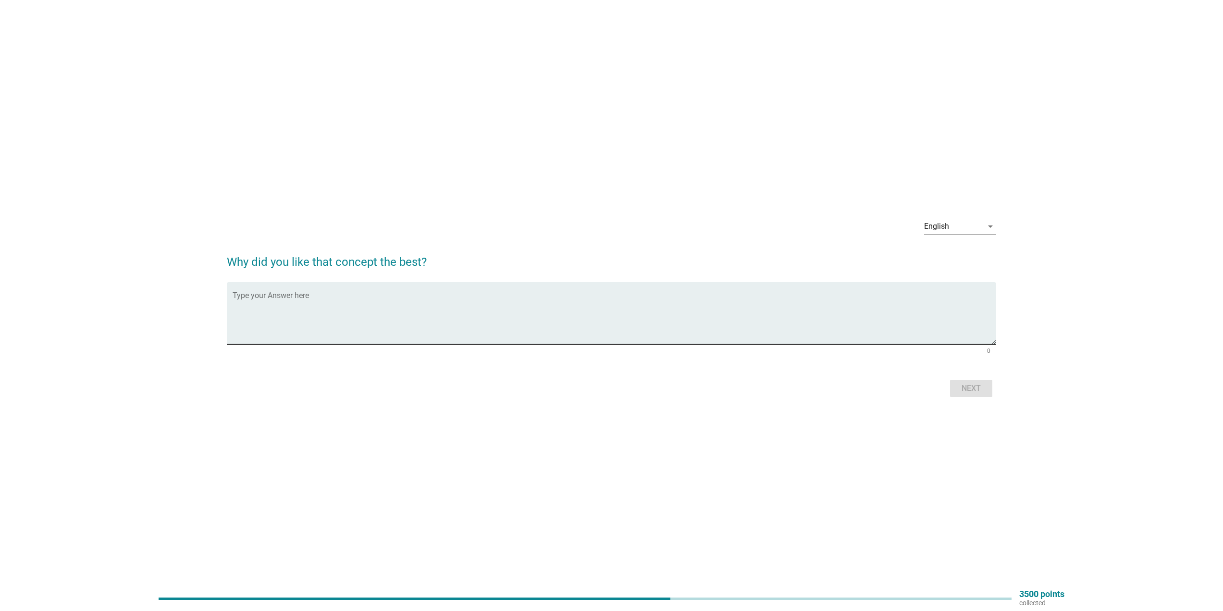
click at [692, 321] on textarea "Type your Answer here" at bounding box center [615, 319] width 764 height 50
type textarea "A convenient app to connect all the home appliances."
click at [975, 385] on div "Next" at bounding box center [971, 389] width 27 height 12
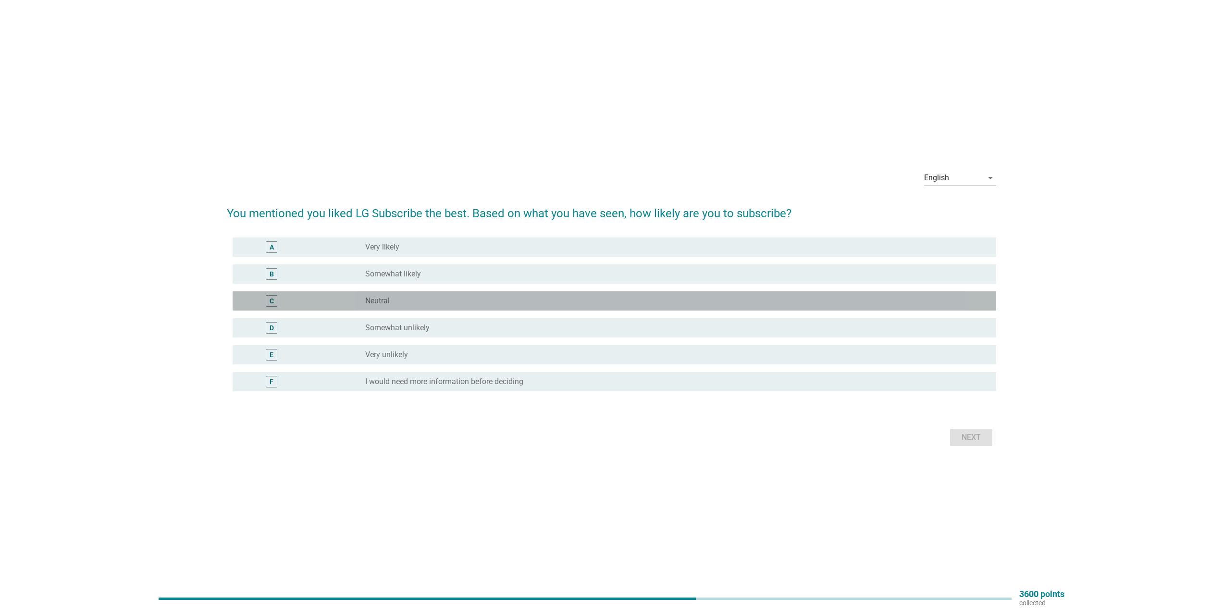
click at [456, 301] on div "radio_button_unchecked Neutral" at bounding box center [673, 301] width 616 height 10
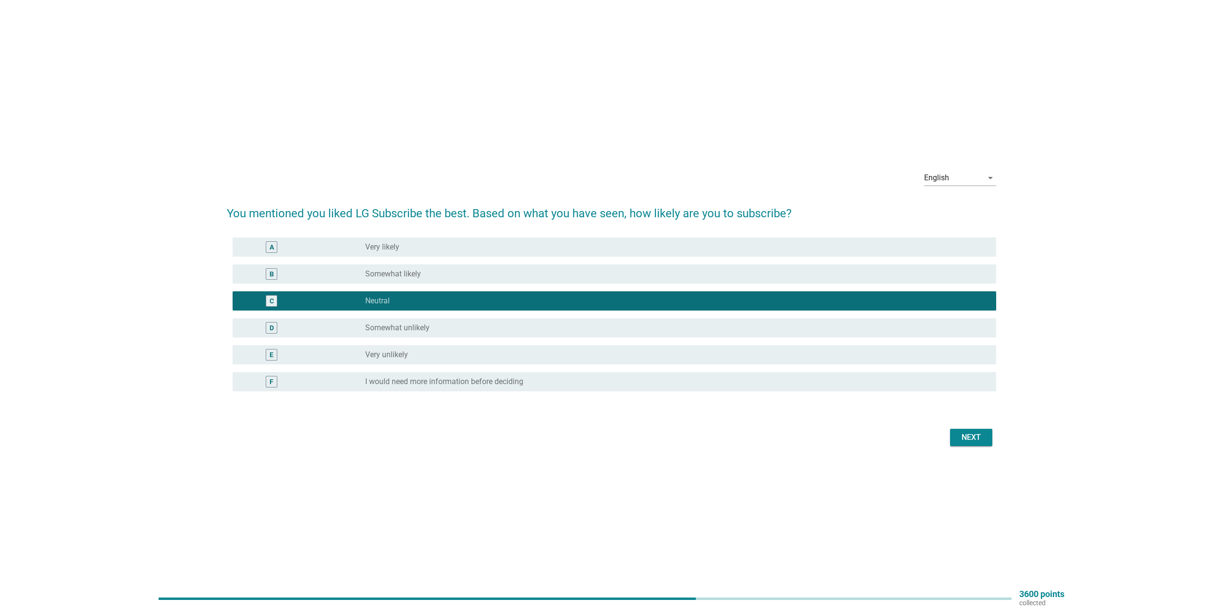
click at [851, 329] on div "radio_button_unchecked Somewhat unlikely" at bounding box center [673, 328] width 616 height 10
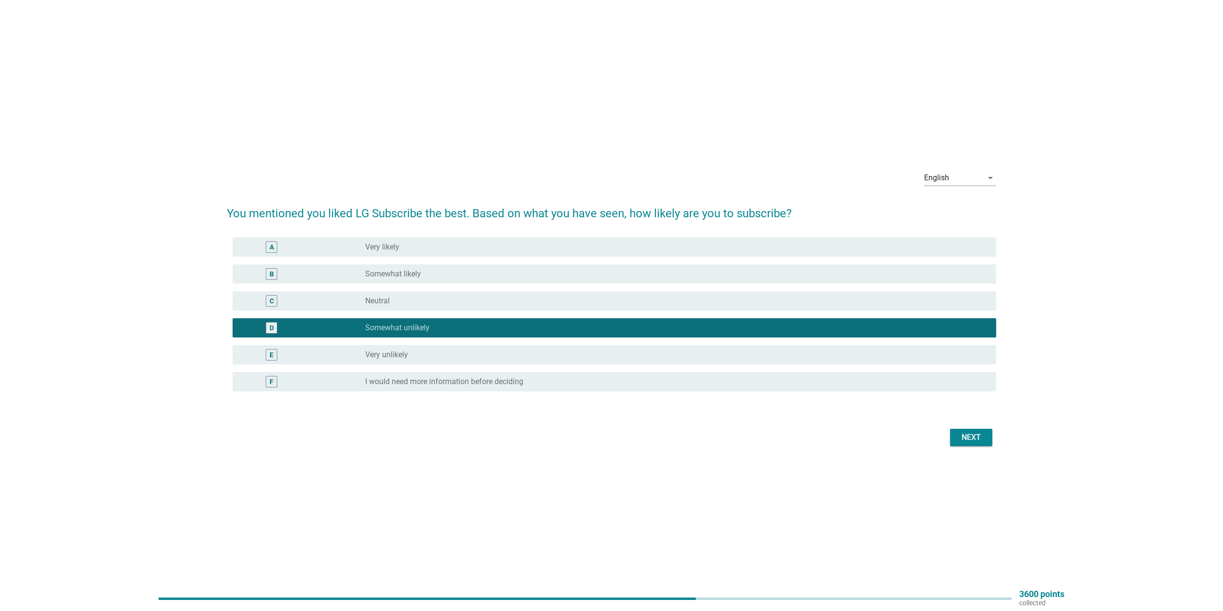
click at [968, 438] on div "Next" at bounding box center [971, 438] width 27 height 12
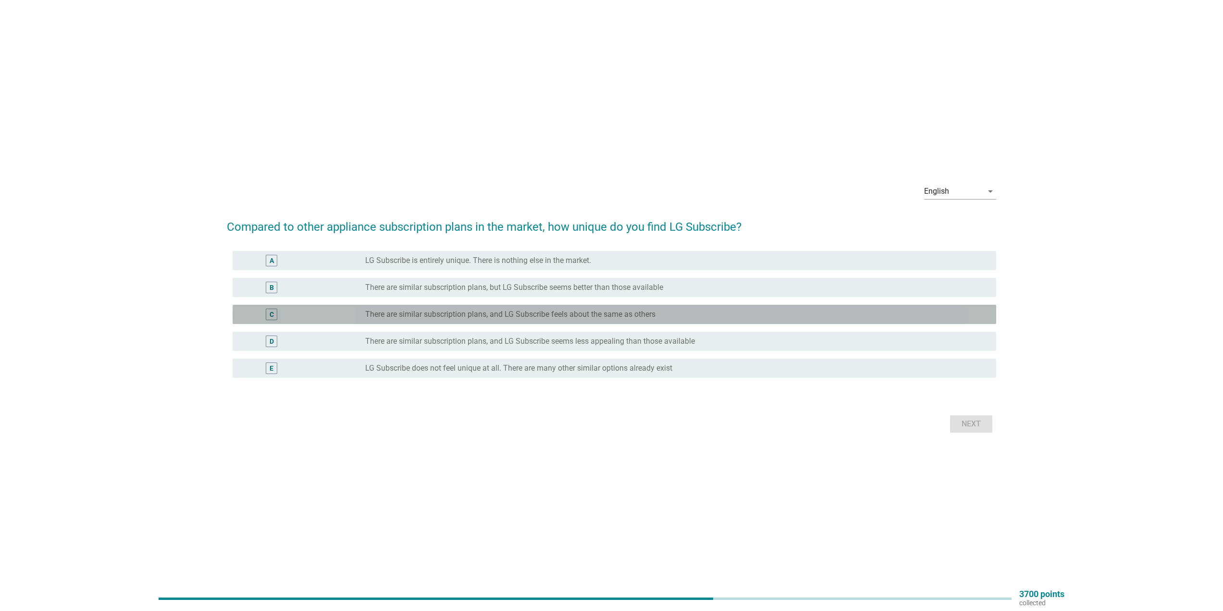
click at [414, 313] on label "There are similar subscription plans, and LG Subscribe feels about the same as …" at bounding box center [510, 314] width 290 height 10
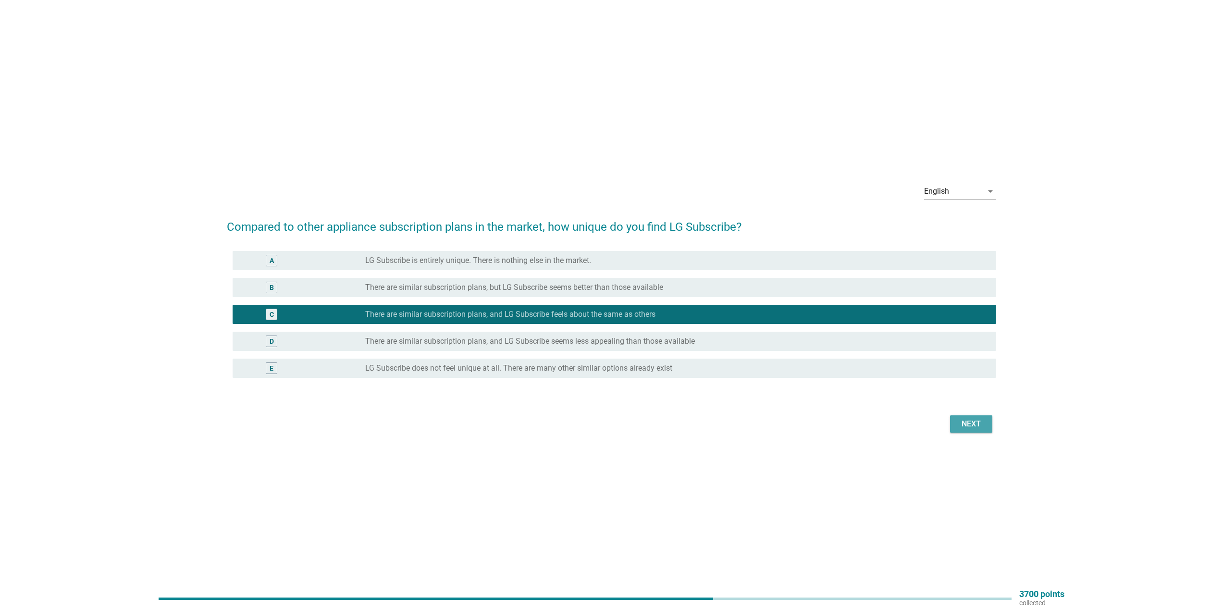
click at [966, 421] on div "Next" at bounding box center [971, 424] width 27 height 12
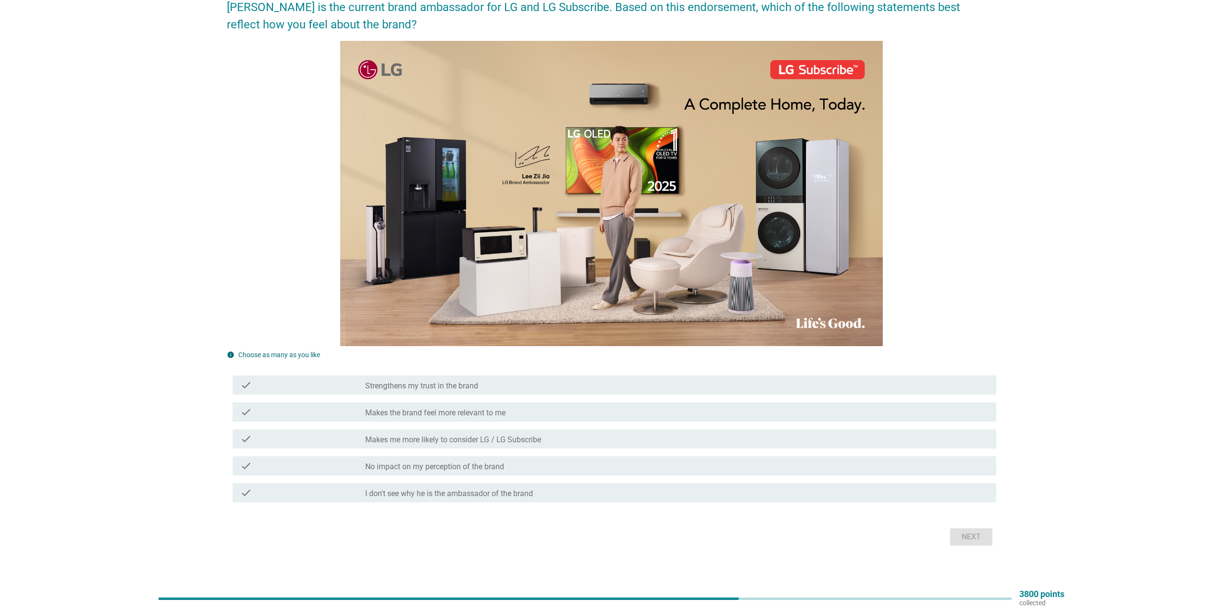
scroll to position [93, 0]
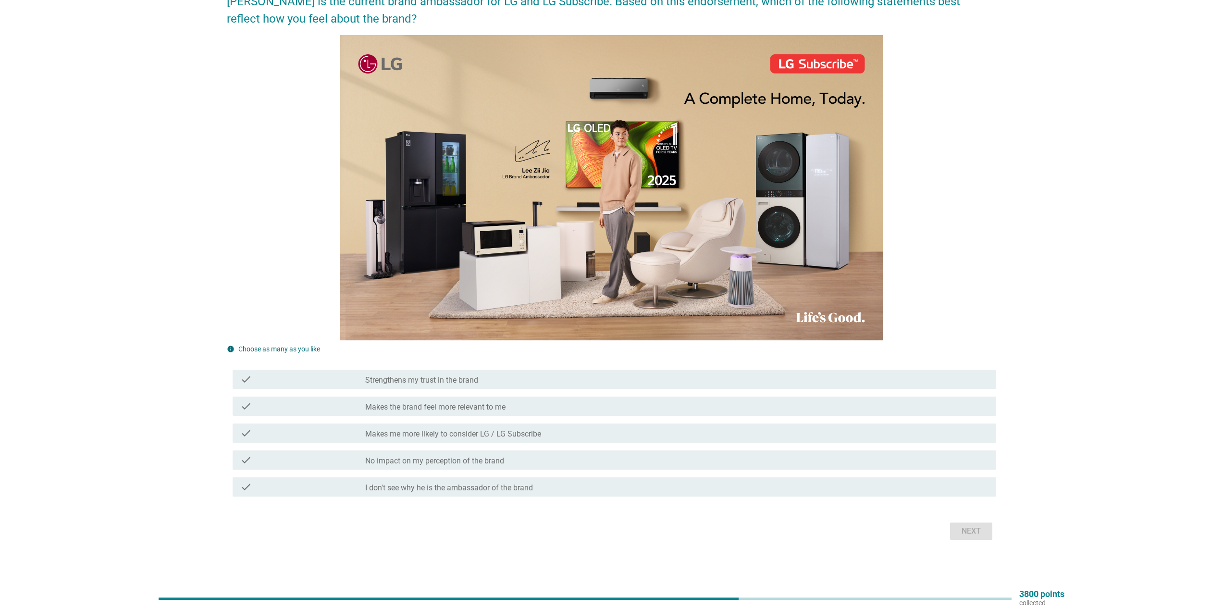
click at [513, 379] on div "check_box_outline_blank Strengthens my trust in the brand" at bounding box center [676, 379] width 623 height 12
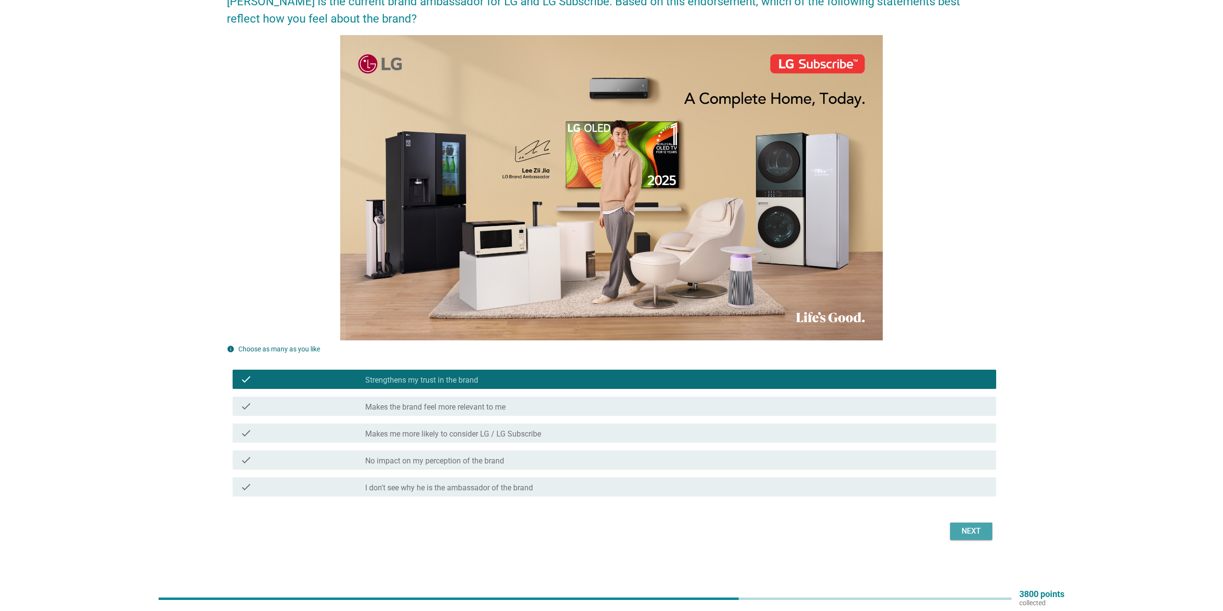
click at [963, 532] on div "Next" at bounding box center [971, 531] width 27 height 12
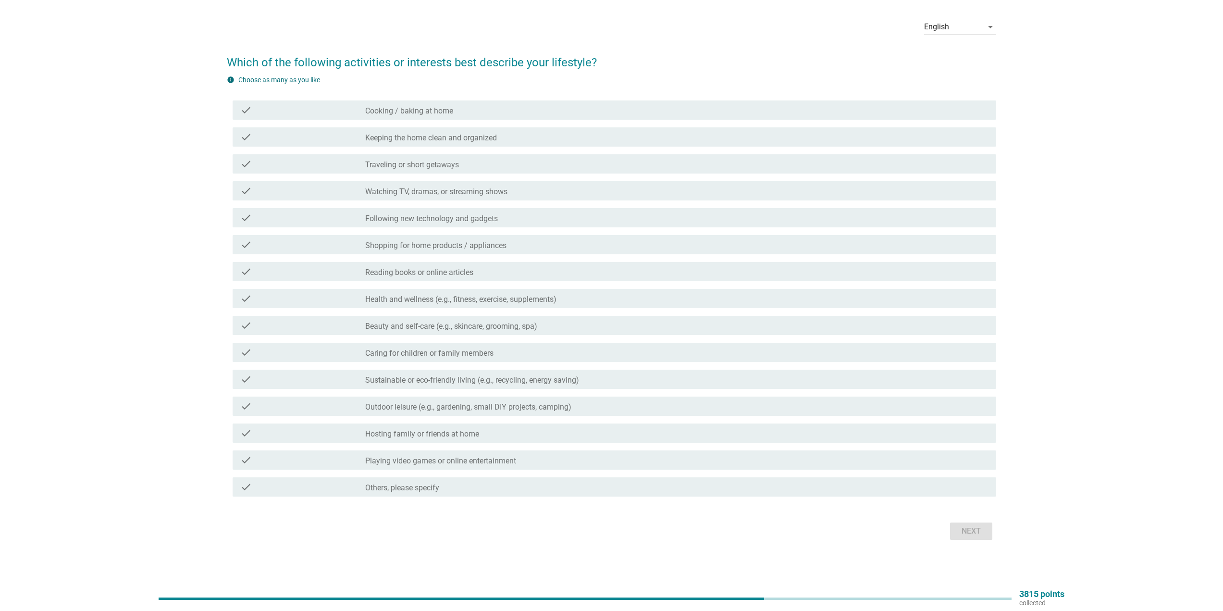
scroll to position [0, 0]
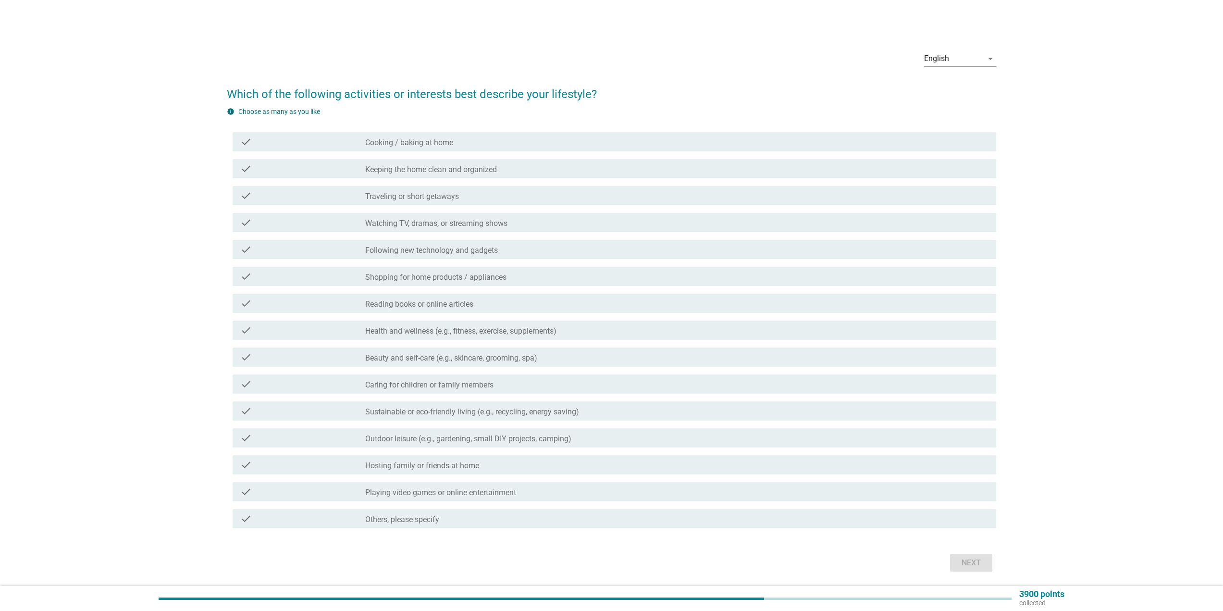
click at [522, 159] on div "check check_box_outline_blank Keeping the home clean and organized" at bounding box center [611, 168] width 769 height 27
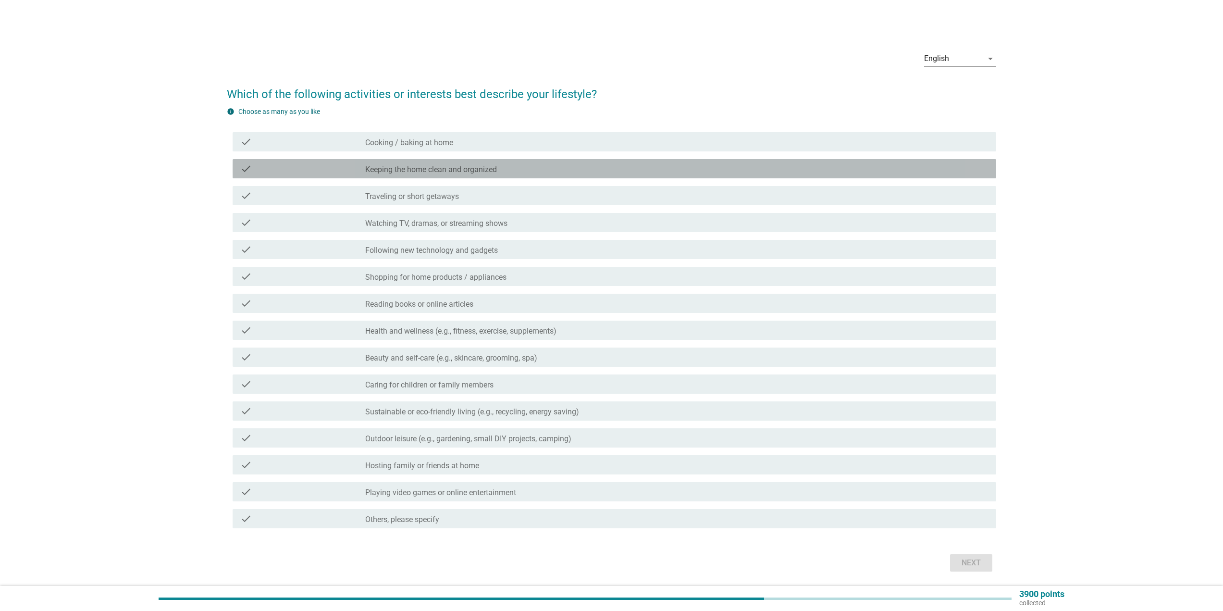
click at [522, 166] on div "check_box_outline_blank Keeping the home clean and organized" at bounding box center [676, 169] width 623 height 12
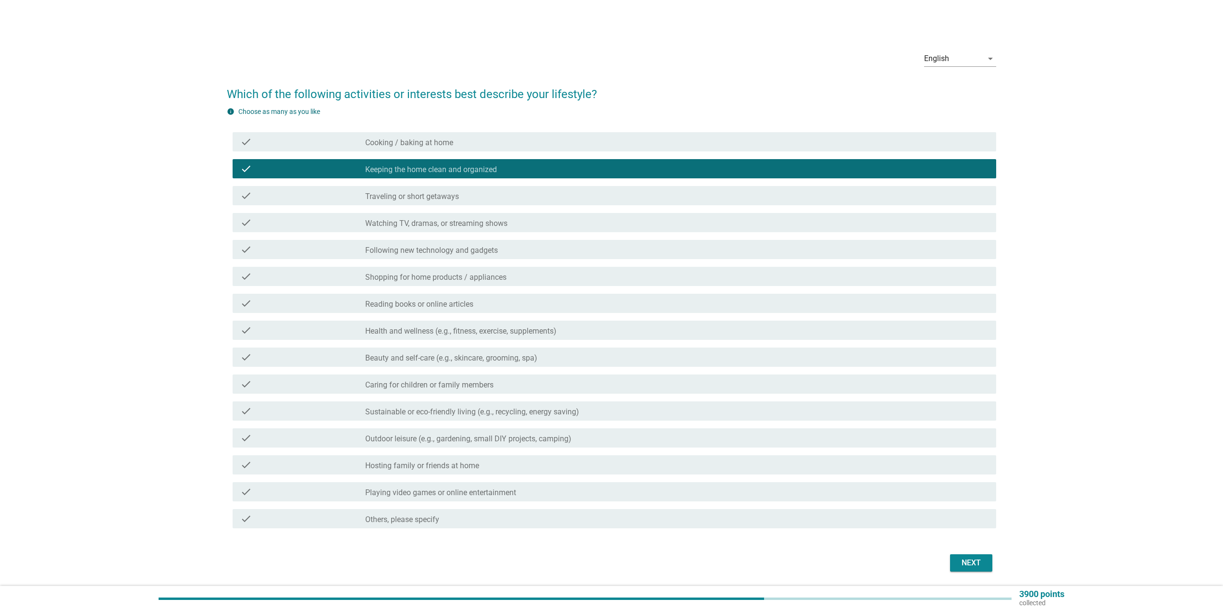
click at [485, 461] on div "check_box_outline_blank Hosting family or friends at home" at bounding box center [676, 465] width 623 height 12
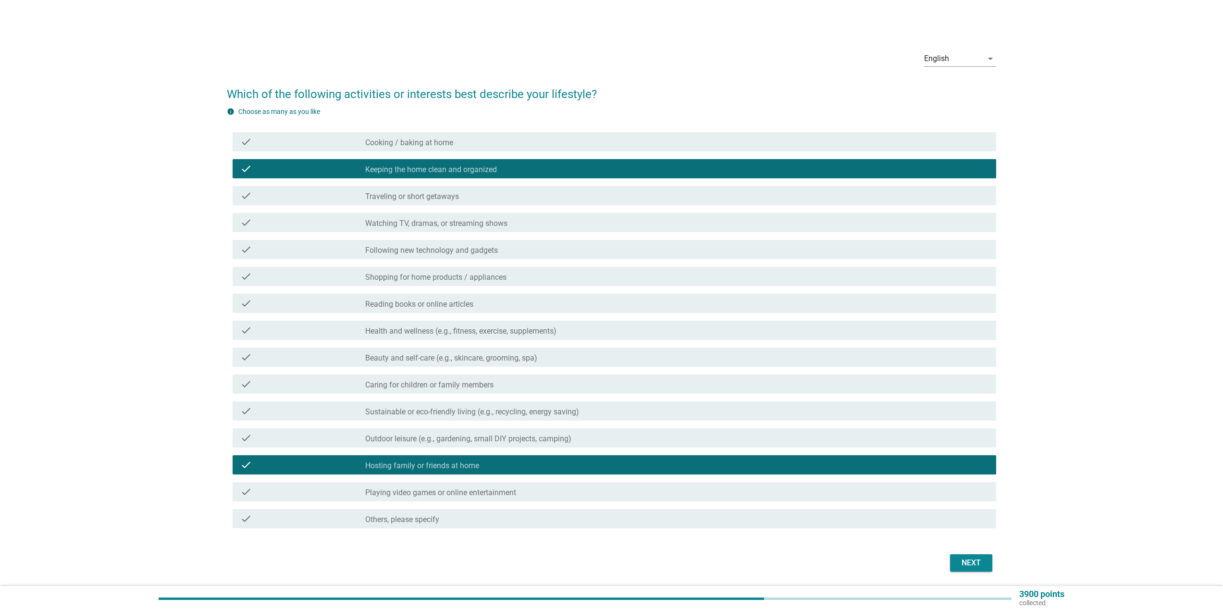
click at [426, 466] on label "Hosting family or friends at home" at bounding box center [422, 466] width 114 height 10
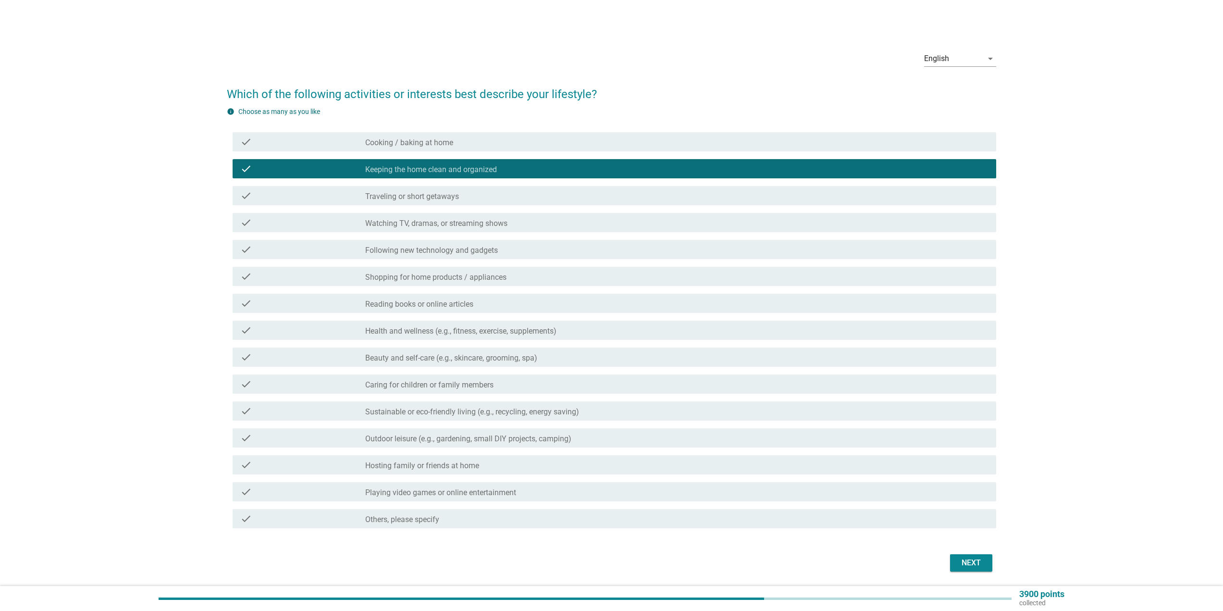
click at [511, 303] on div "check_box_outline_blank Reading books or online articles" at bounding box center [676, 303] width 623 height 12
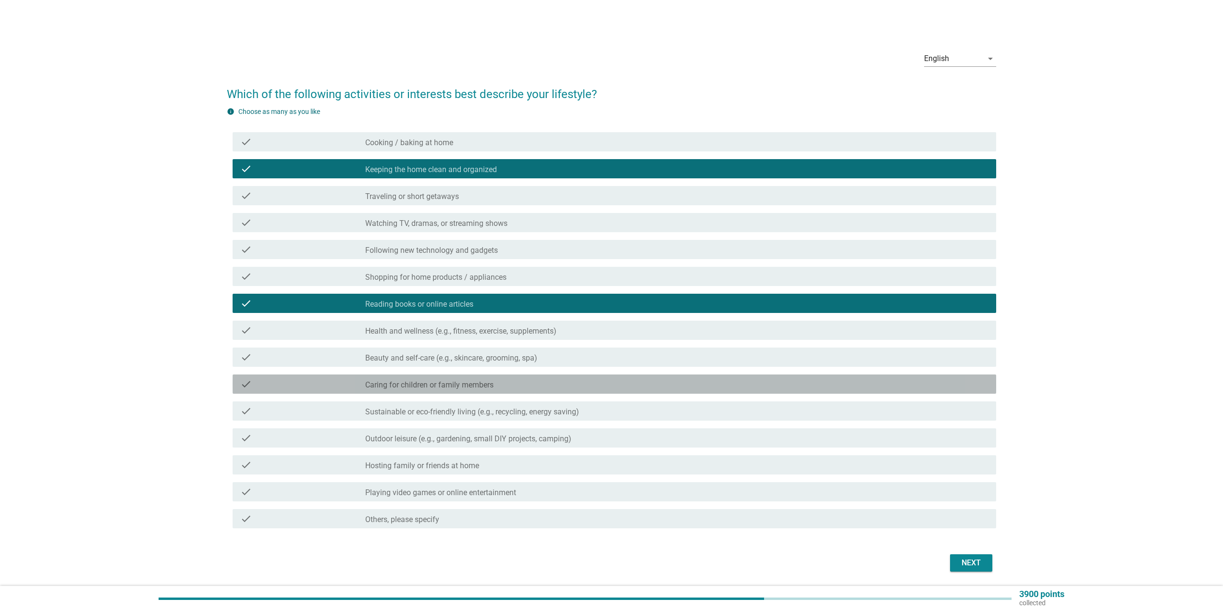
click at [498, 383] on div "check_box_outline_blank Caring for children or family members" at bounding box center [676, 384] width 623 height 12
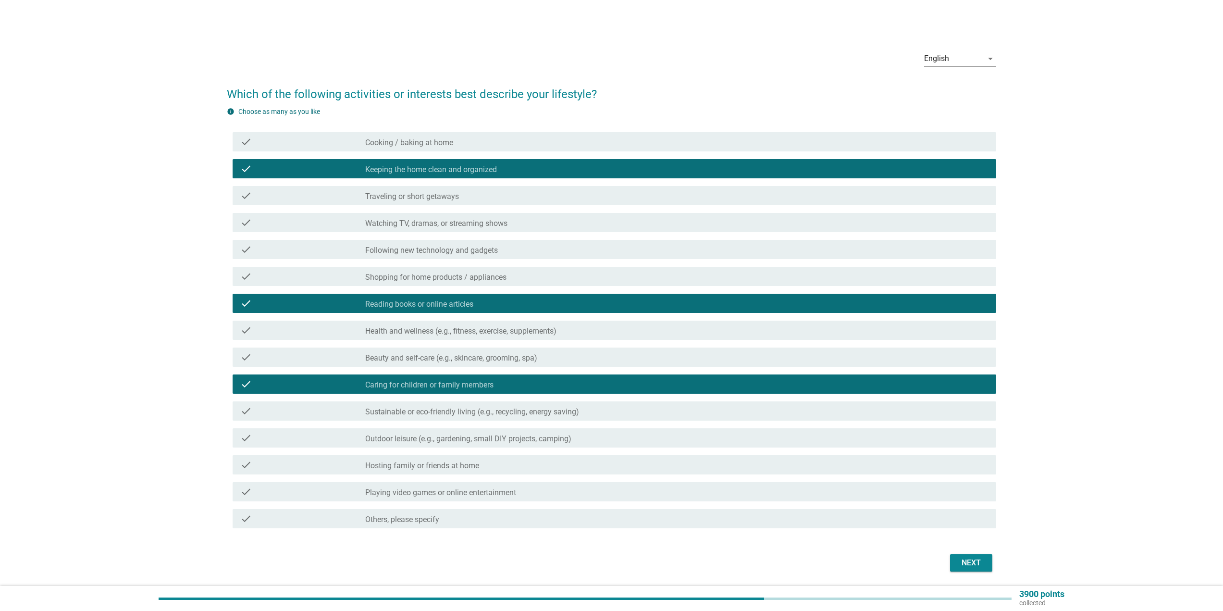
click at [525, 494] on div "check_box_outline_blank Playing video games or online entertainment" at bounding box center [676, 492] width 623 height 12
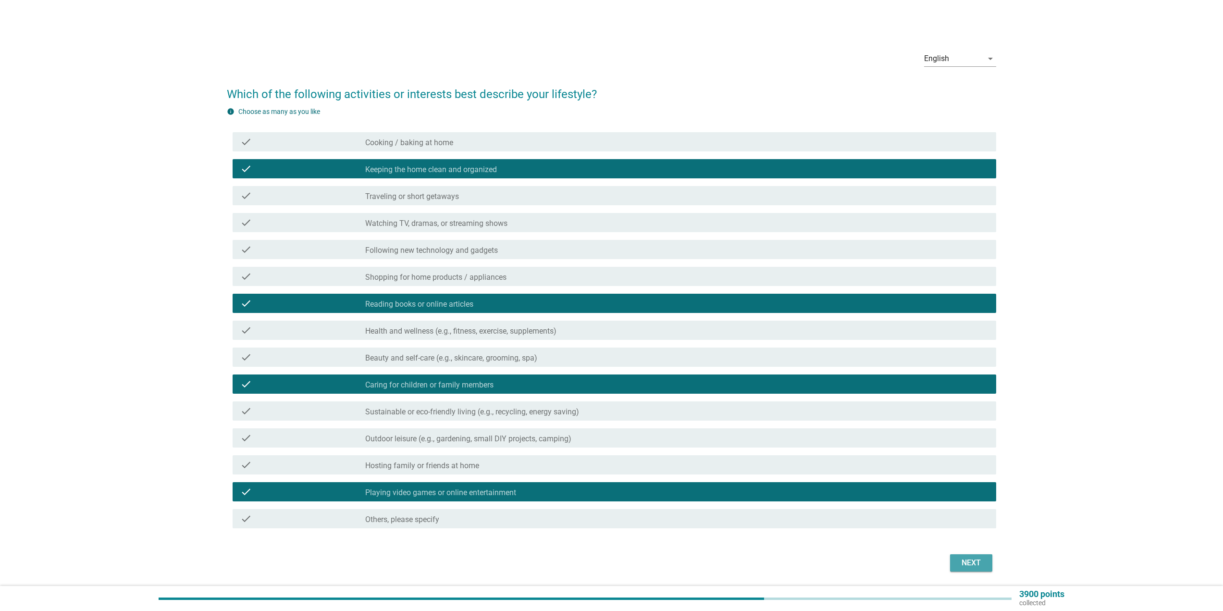
click at [972, 563] on div "Next" at bounding box center [971, 563] width 27 height 12
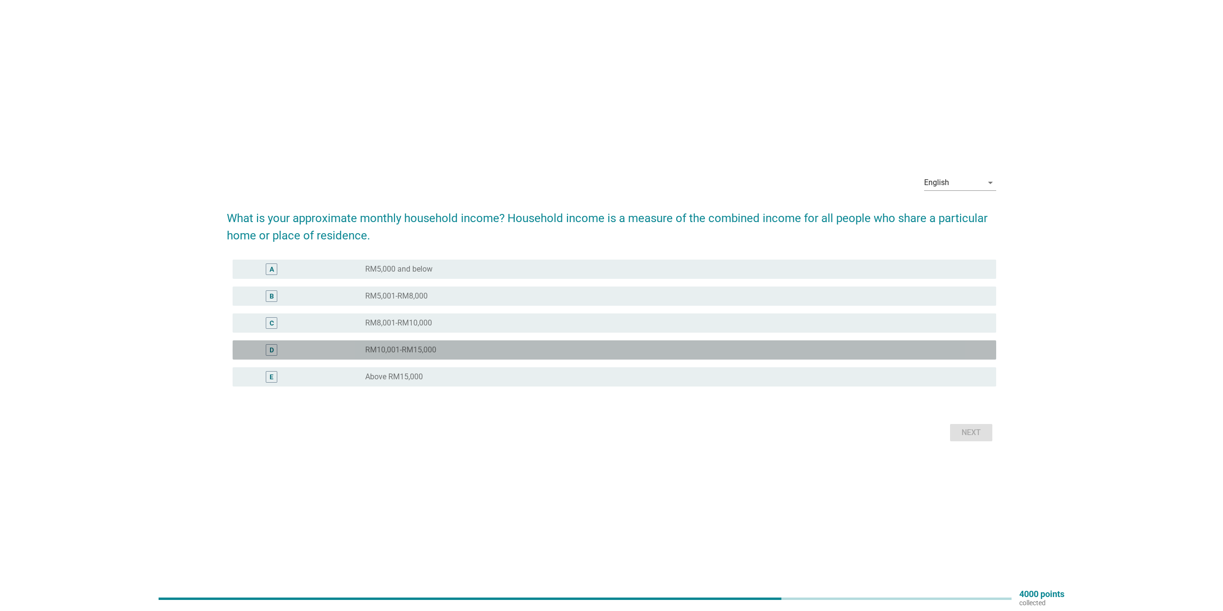
click at [382, 350] on label "RM10,001-RM15,000" at bounding box center [400, 350] width 71 height 10
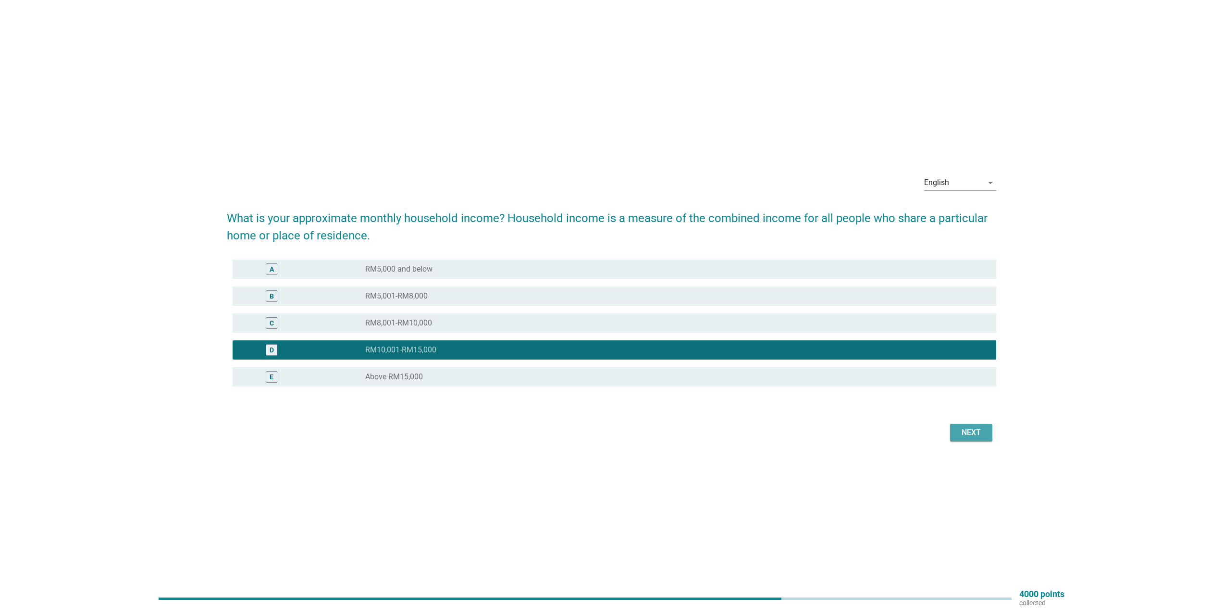
click at [964, 429] on div "Next" at bounding box center [971, 433] width 27 height 12
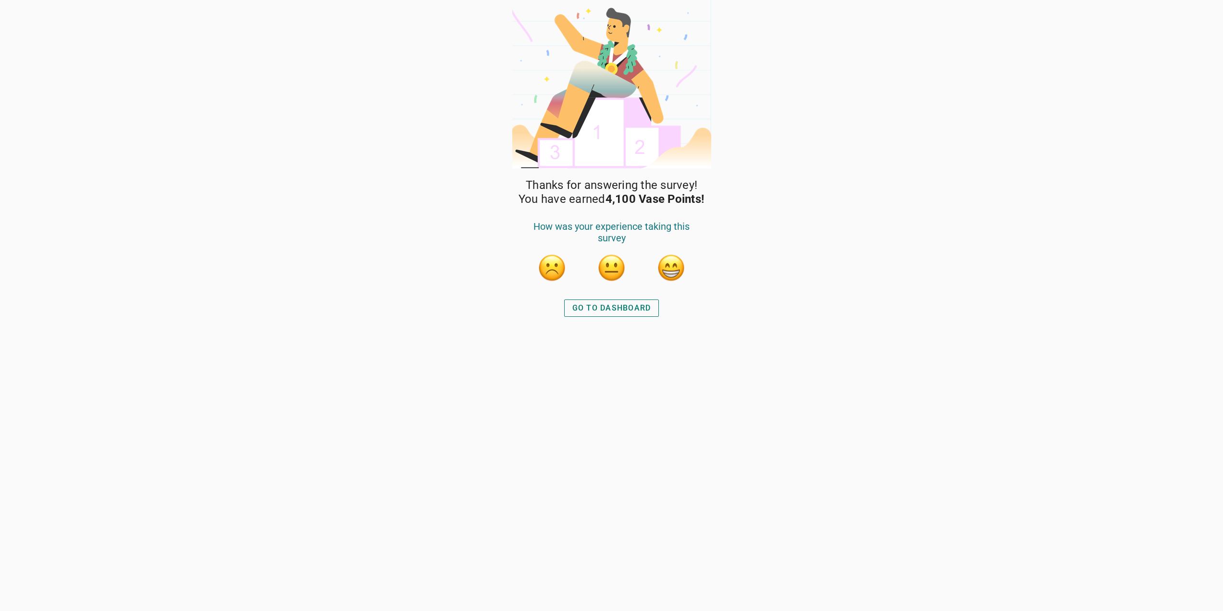
click at [615, 271] on button "button" at bounding box center [611, 267] width 29 height 29
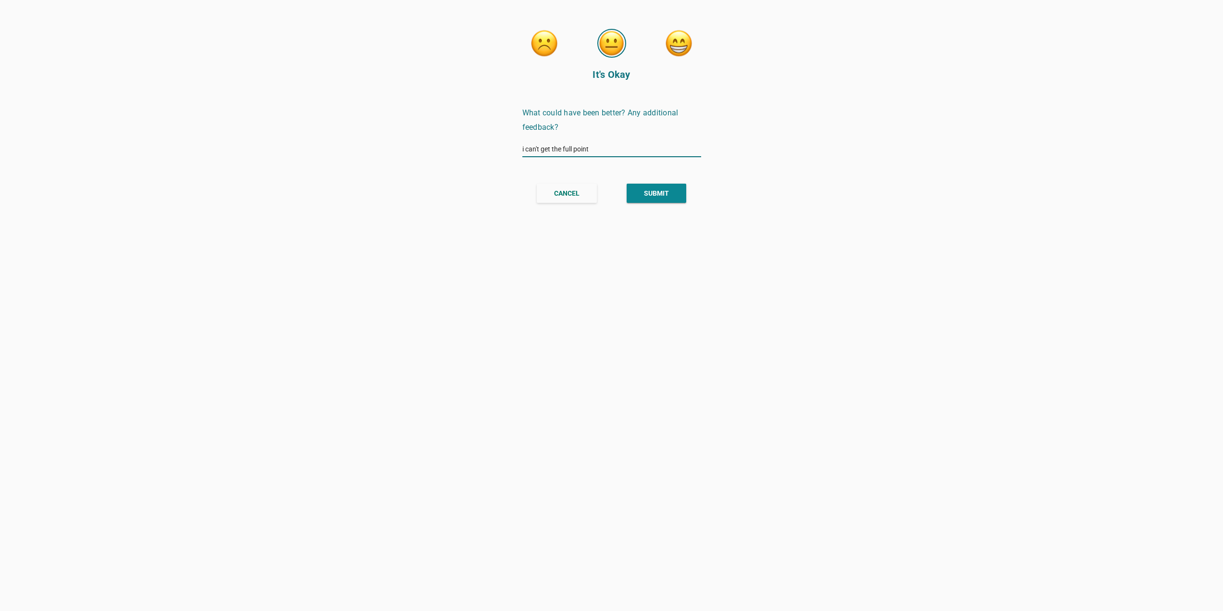
type input "i can't get the full point"
click at [650, 197] on div "SUBMIT" at bounding box center [656, 193] width 25 height 10
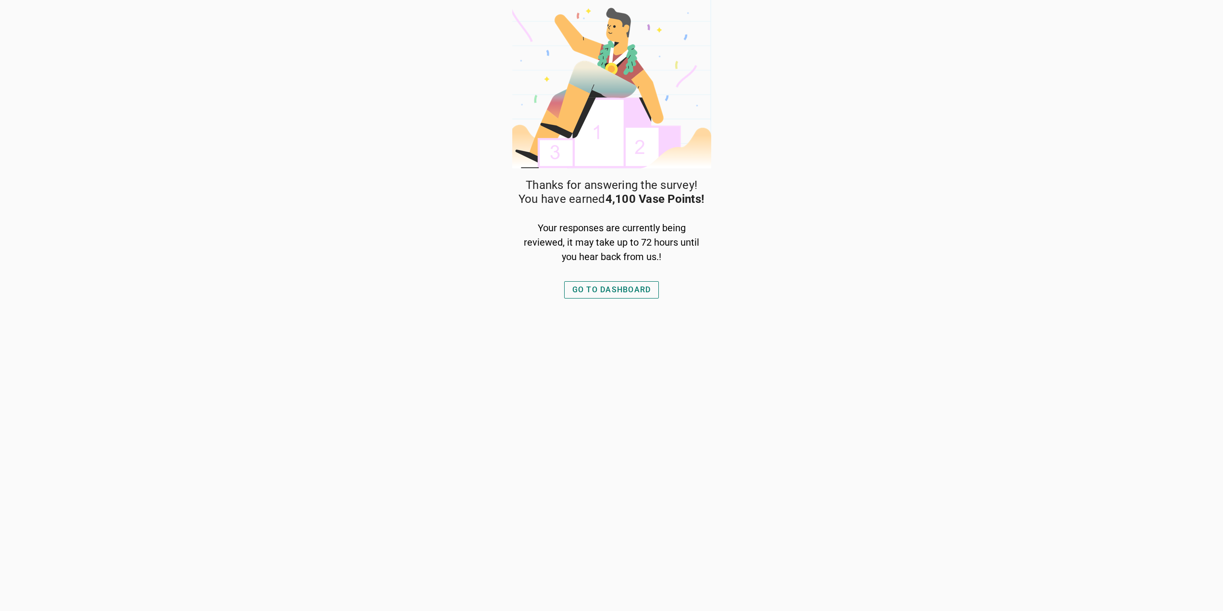
click at [592, 287] on div "GO TO DASHBOARD" at bounding box center [611, 290] width 79 height 12
